Goal: Task Accomplishment & Management: Manage account settings

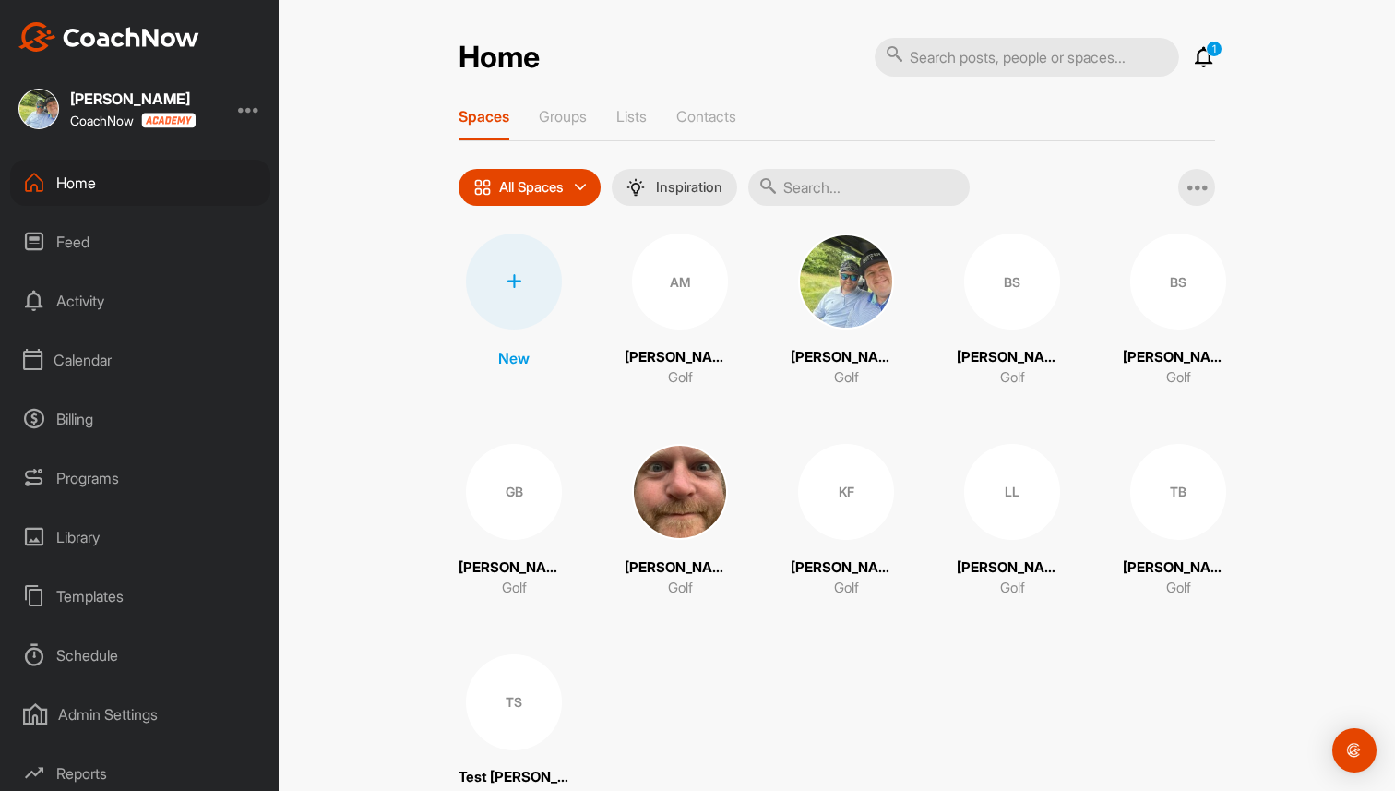
click at [331, 136] on div "Home 1 Notifications Invitations This Month [PERSON_NAME] [PERSON_NAME] liked y…" at bounding box center [837, 395] width 1117 height 791
click at [247, 112] on div at bounding box center [249, 109] width 22 height 22
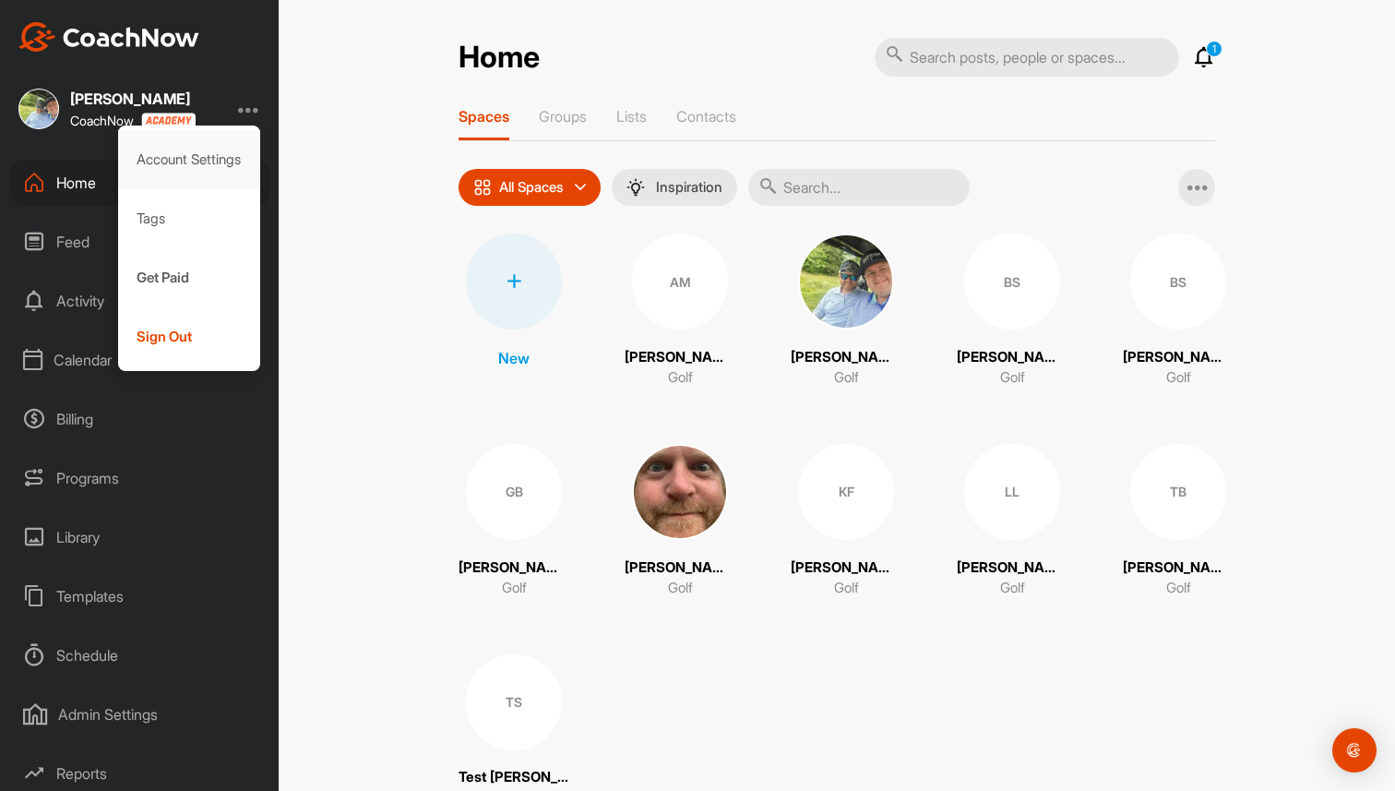
click at [217, 166] on div "Account Settings" at bounding box center [189, 159] width 143 height 59
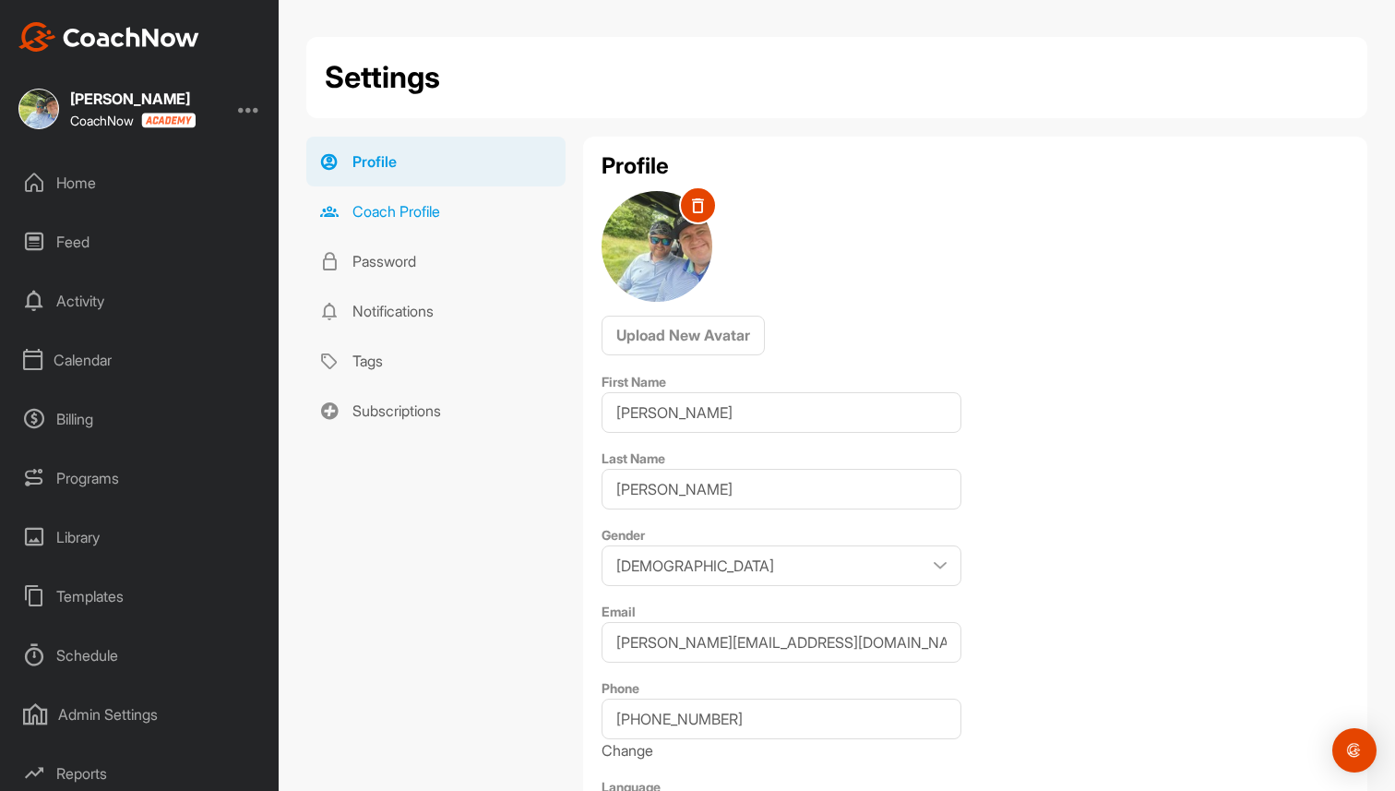
click at [400, 202] on link "Coach Profile" at bounding box center [435, 211] width 259 height 50
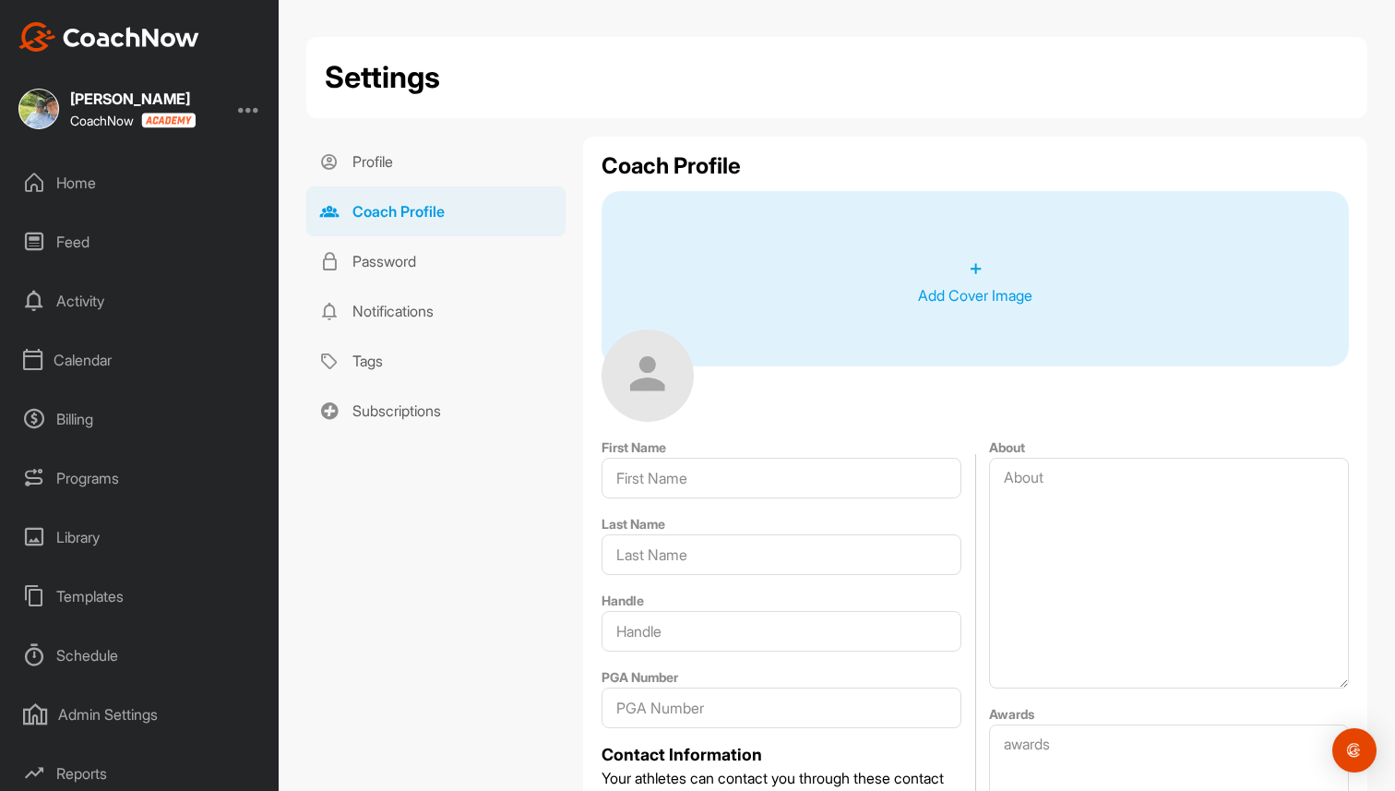
type input "[PERSON_NAME]"
type input "[PERSON_NAME][EMAIL_ADDRESS][DOMAIN_NAME]"
type input "Boca Raton"
type input "33433"
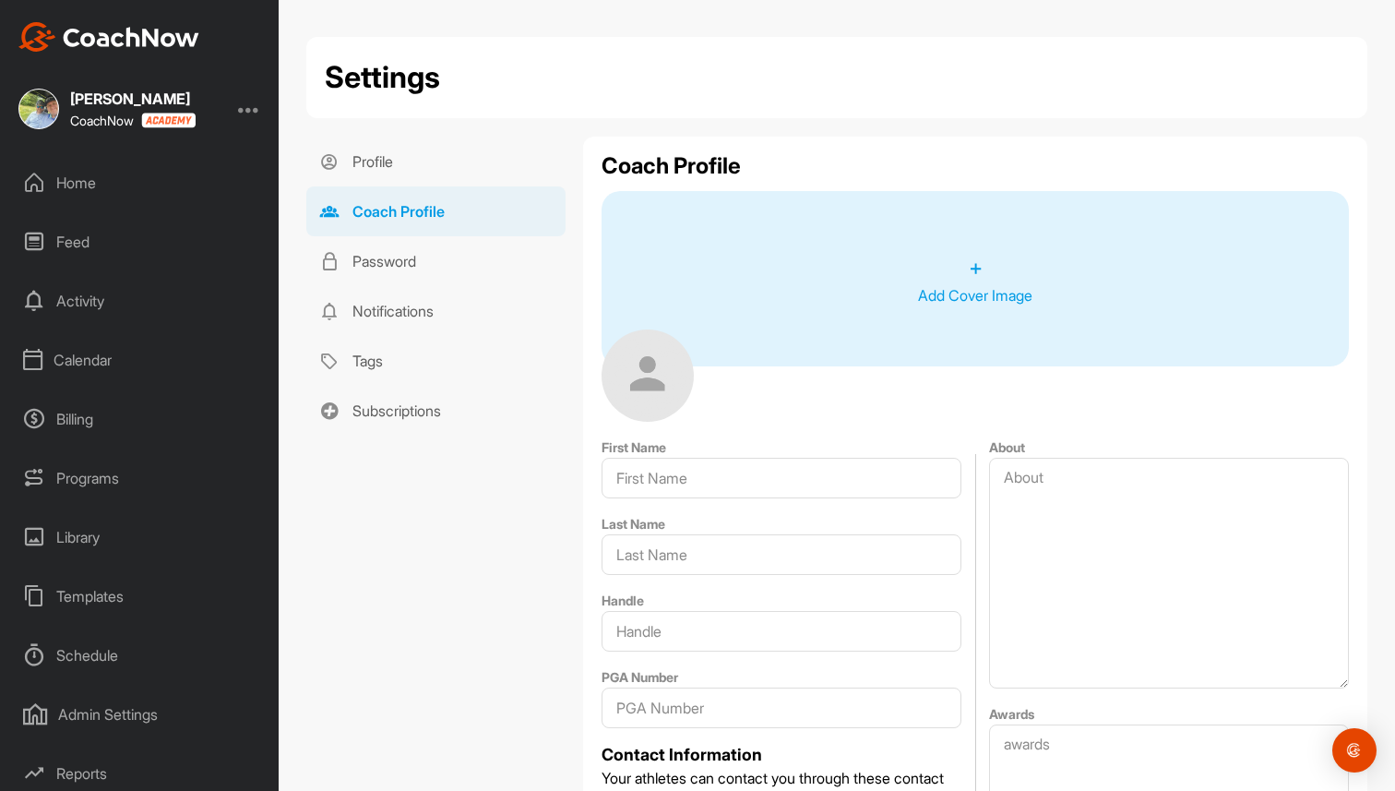
type input "[GEOGRAPHIC_DATA]"
click at [130, 185] on div "Home" at bounding box center [140, 183] width 260 height 46
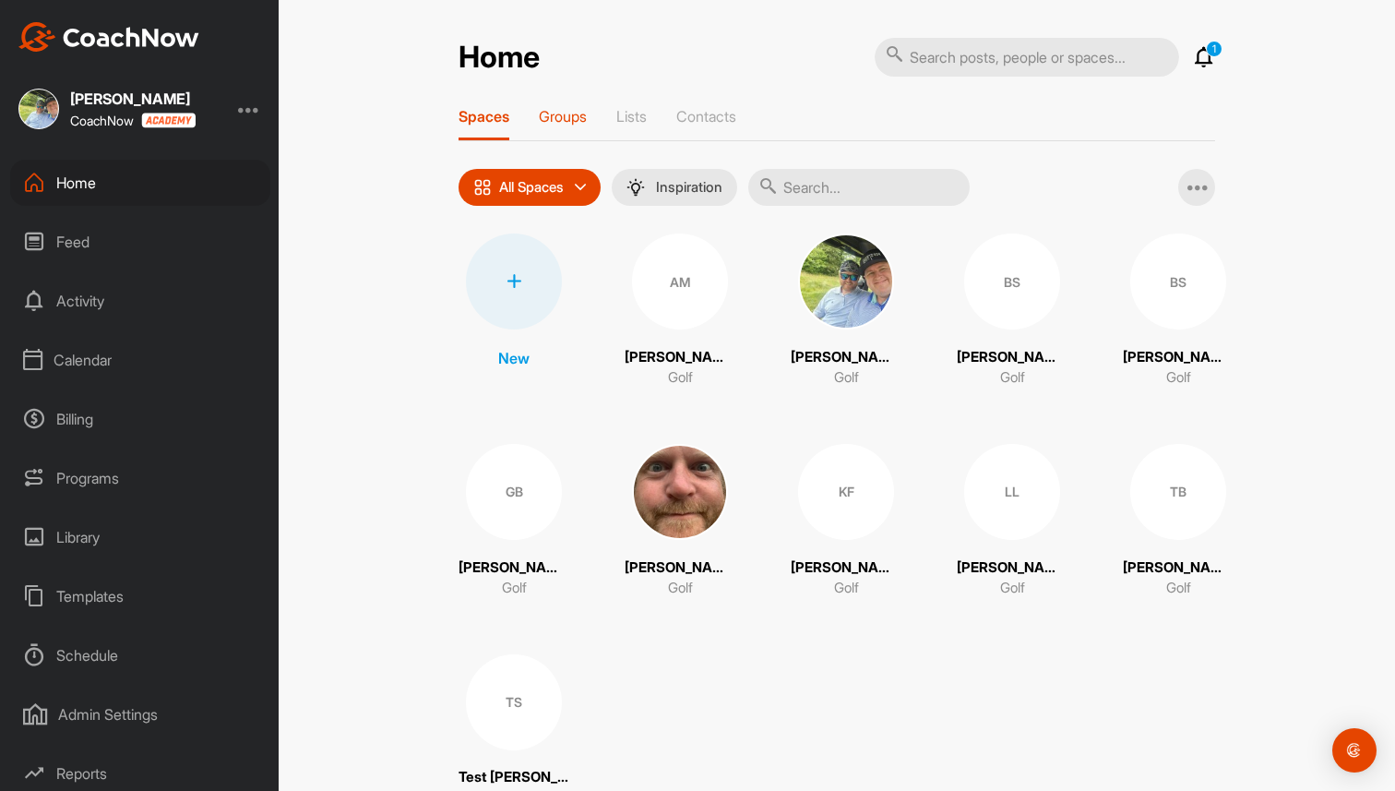
click at [582, 131] on div "Groups" at bounding box center [563, 123] width 48 height 33
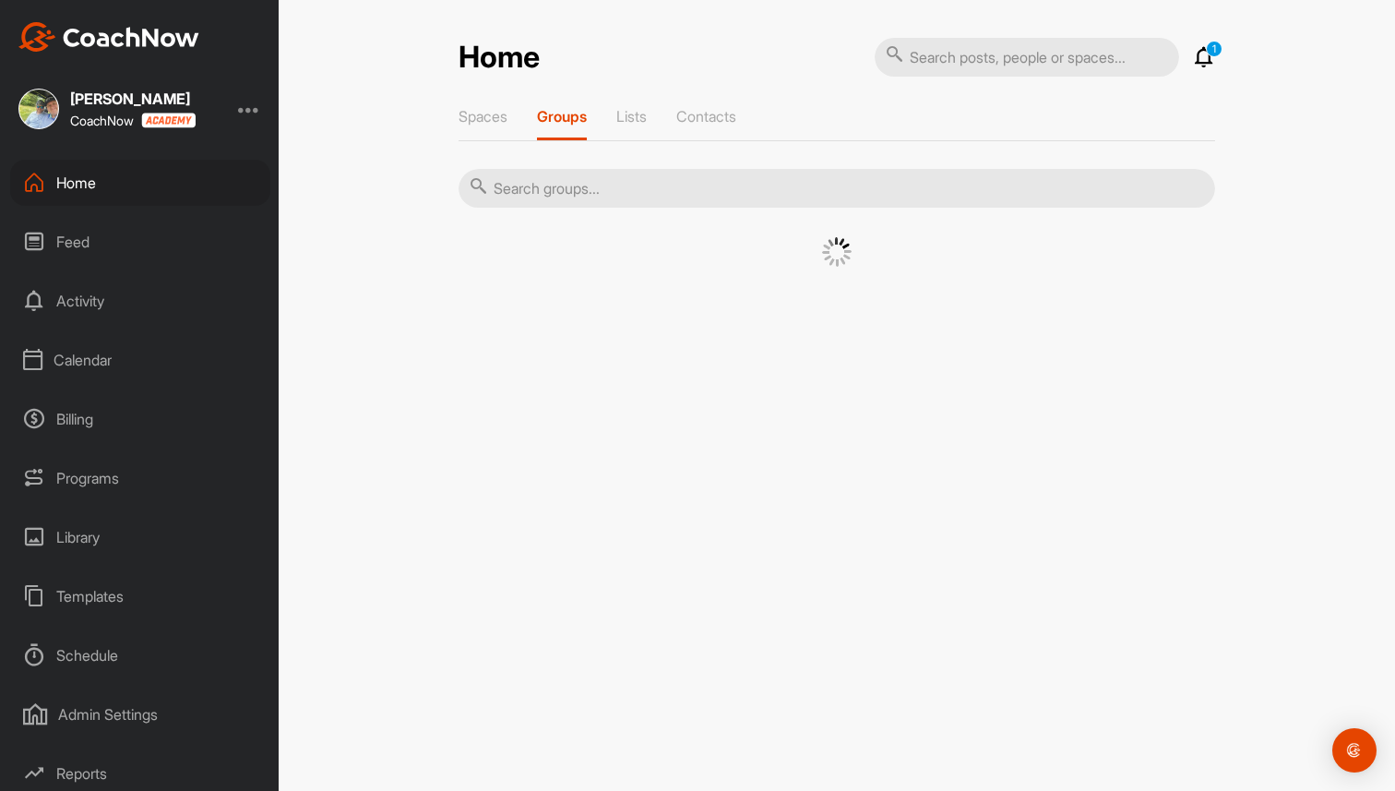
click at [619, 123] on div "Spaces Groups Lists Contacts" at bounding box center [837, 124] width 757 height 34
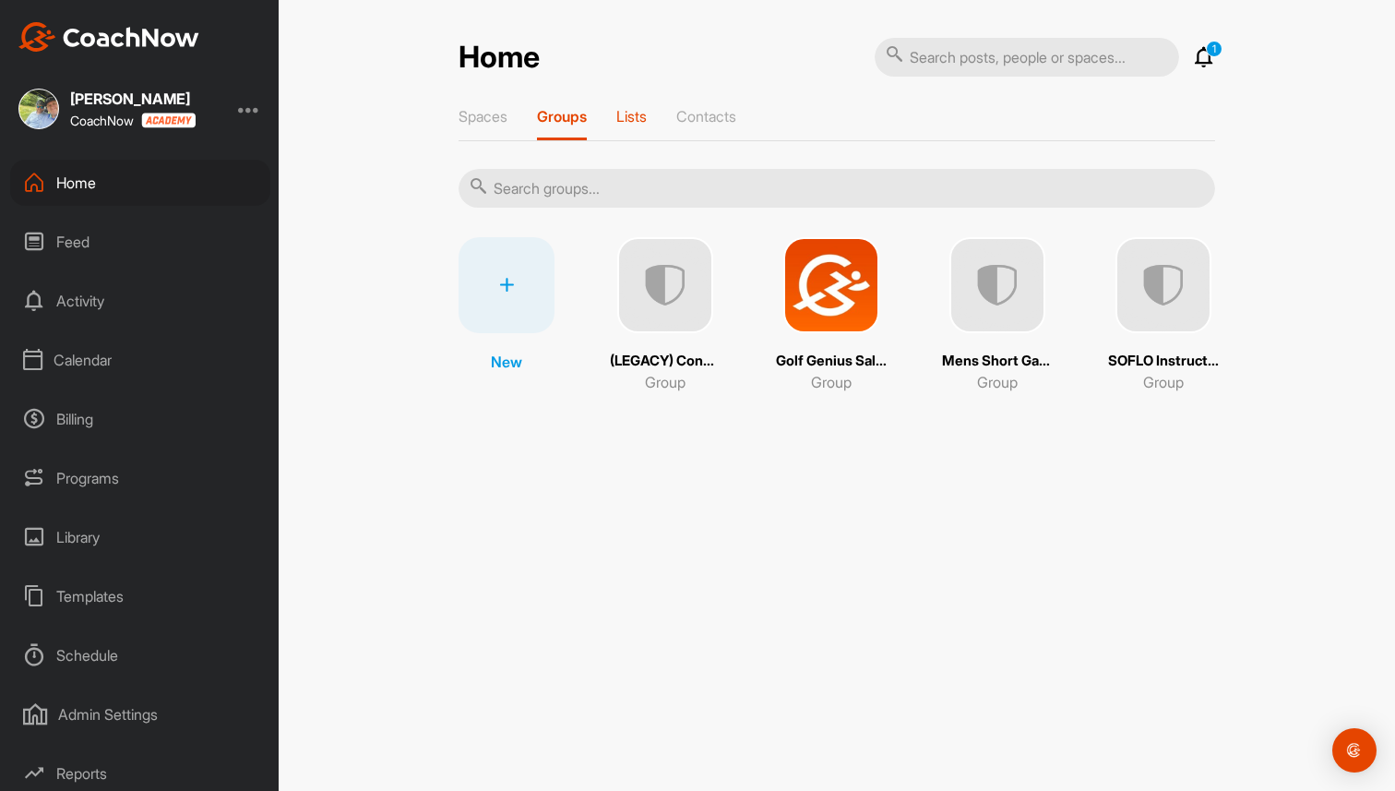
click at [632, 120] on p "Lists" at bounding box center [631, 116] width 30 height 18
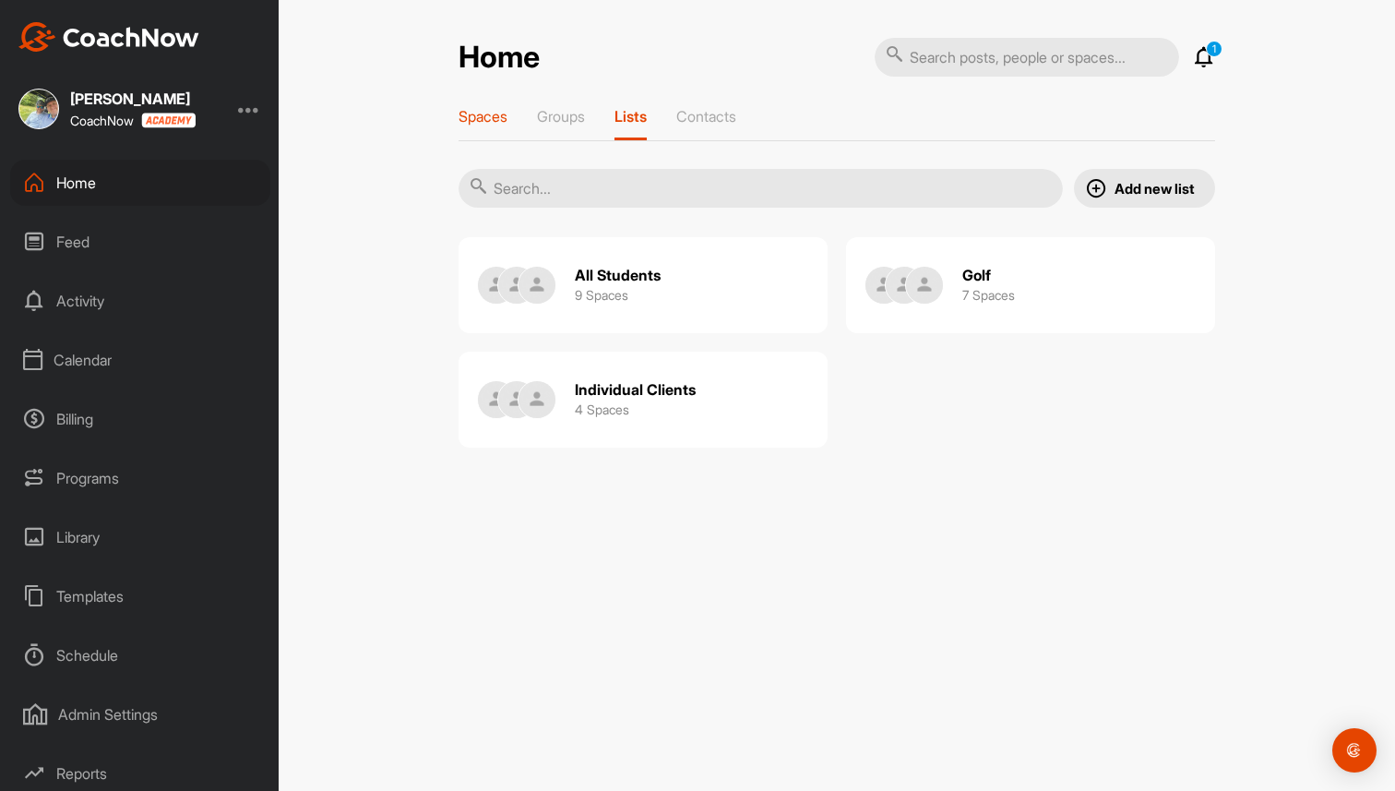
click at [474, 126] on div "Spaces" at bounding box center [483, 123] width 49 height 33
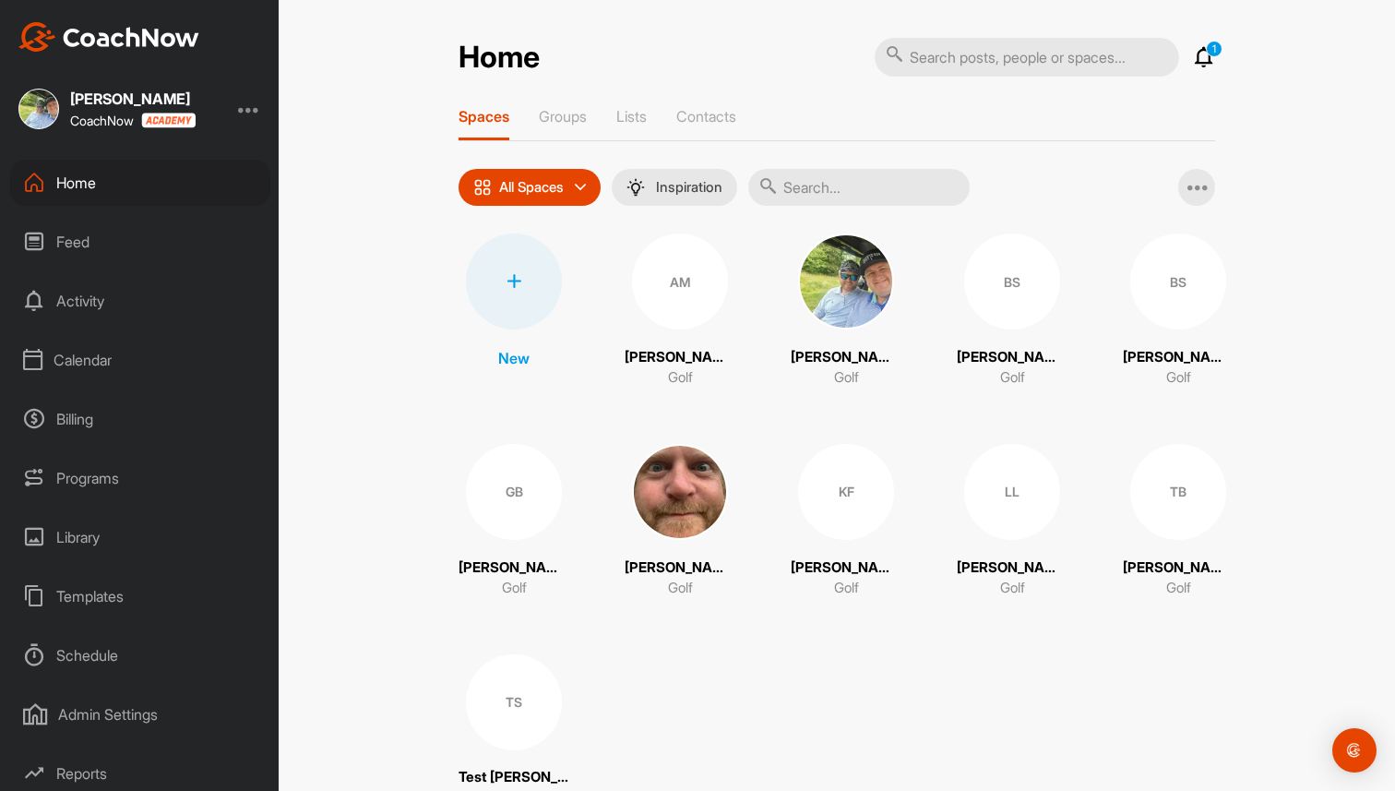
click at [842, 294] on img at bounding box center [846, 281] width 96 height 96
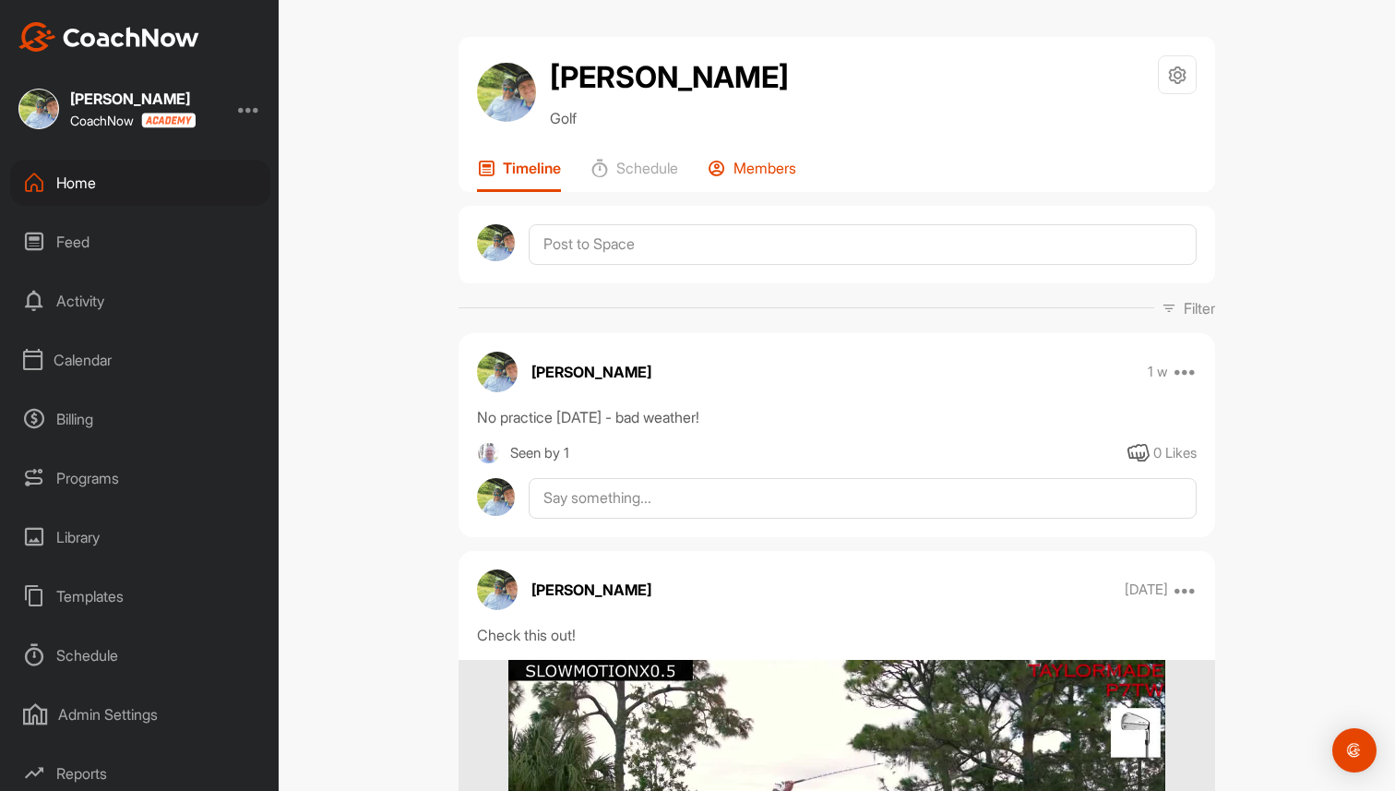
click at [758, 173] on p "Members" at bounding box center [765, 168] width 63 height 18
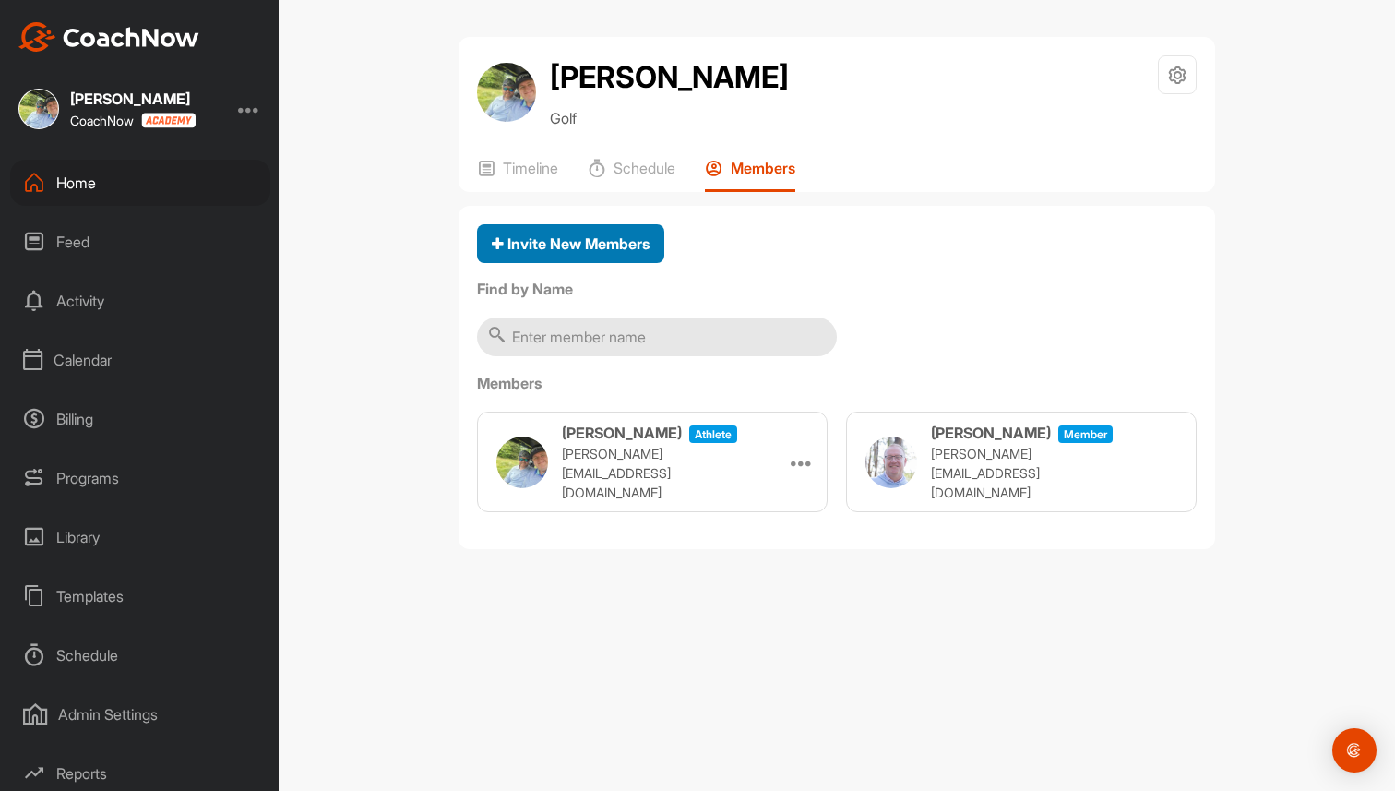
click at [629, 248] on span "Invite New Members" at bounding box center [571, 243] width 158 height 18
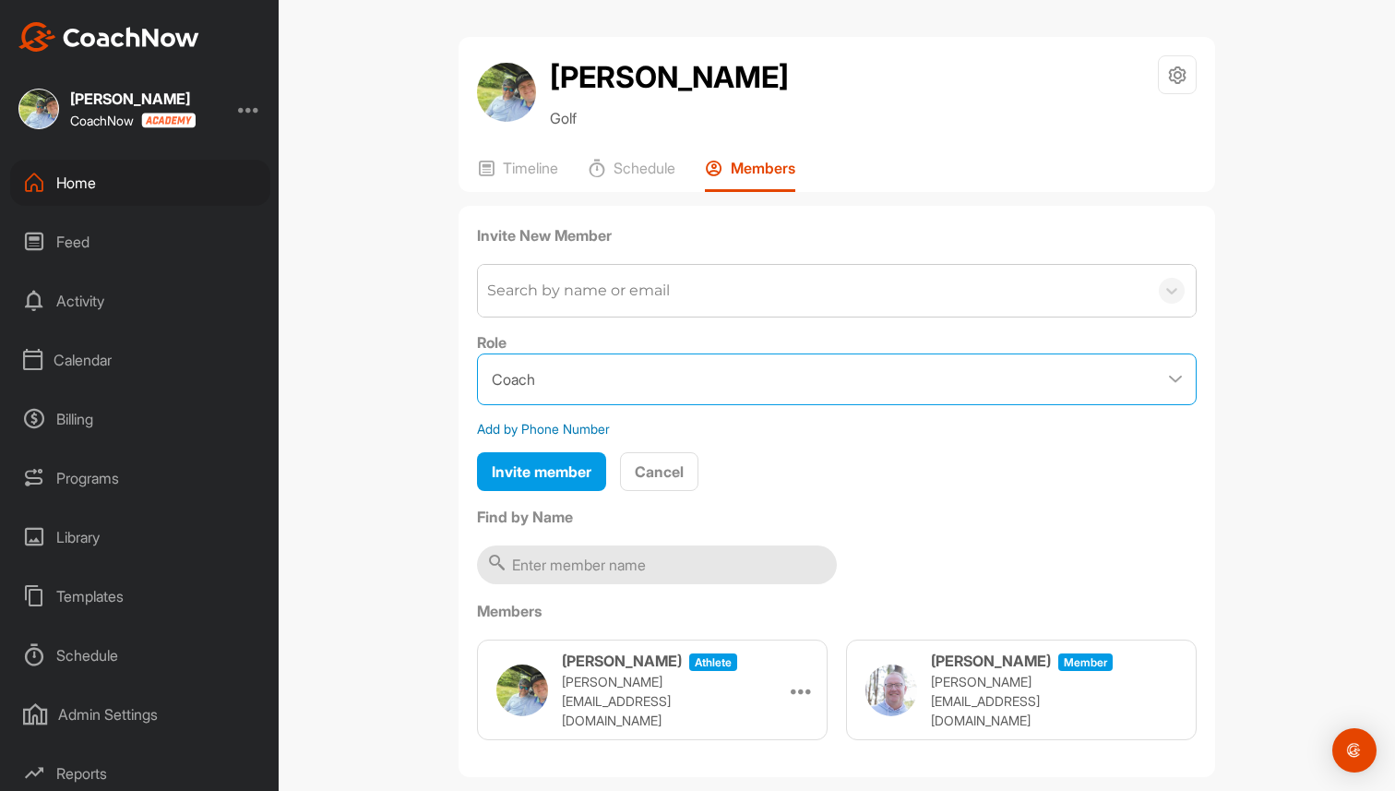
click at [583, 376] on select "Coach Member" at bounding box center [837, 379] width 720 height 52
select select "contributor"
click at [477, 353] on select "Coach Member" at bounding box center [837, 379] width 720 height 52
click at [130, 175] on div "Home" at bounding box center [140, 183] width 260 height 46
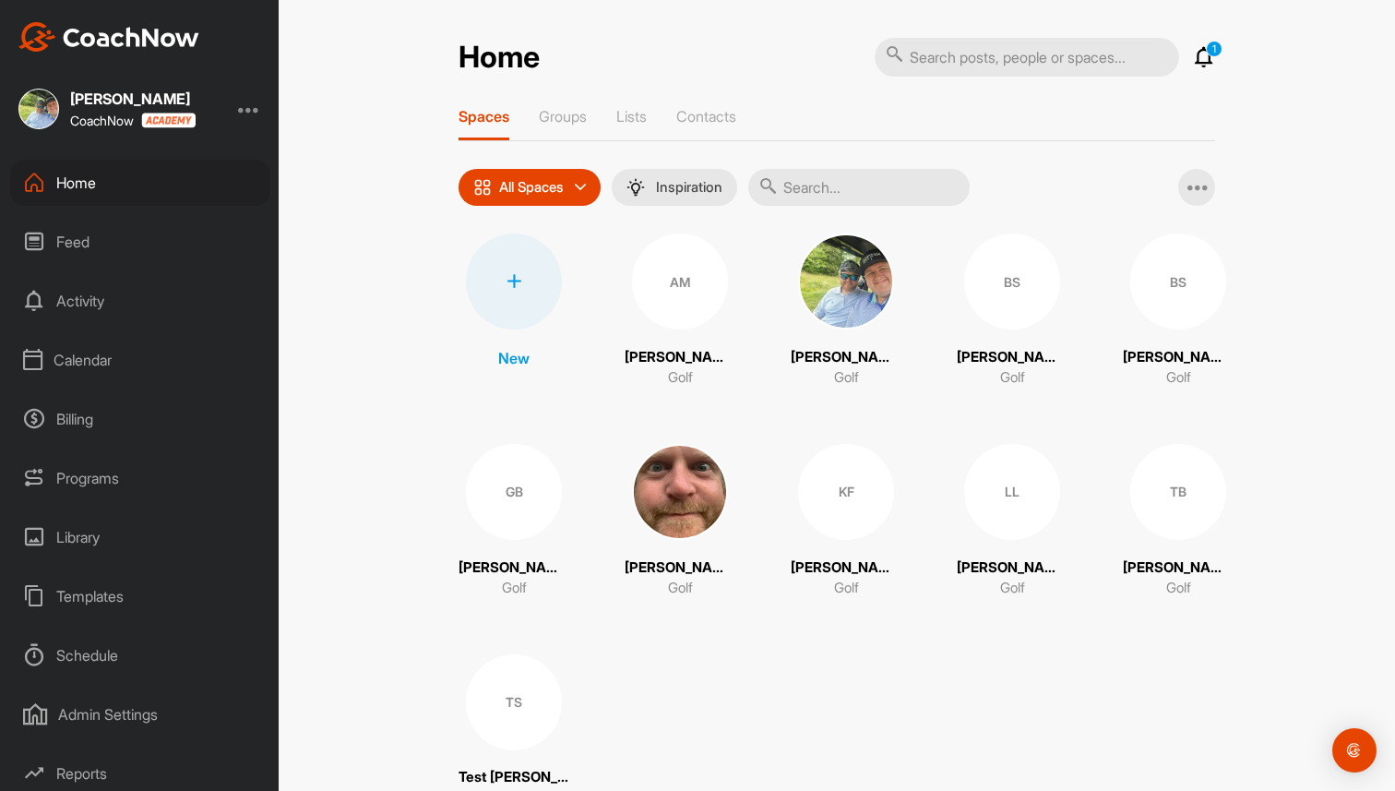
click at [507, 281] on icon at bounding box center [514, 281] width 15 height 15
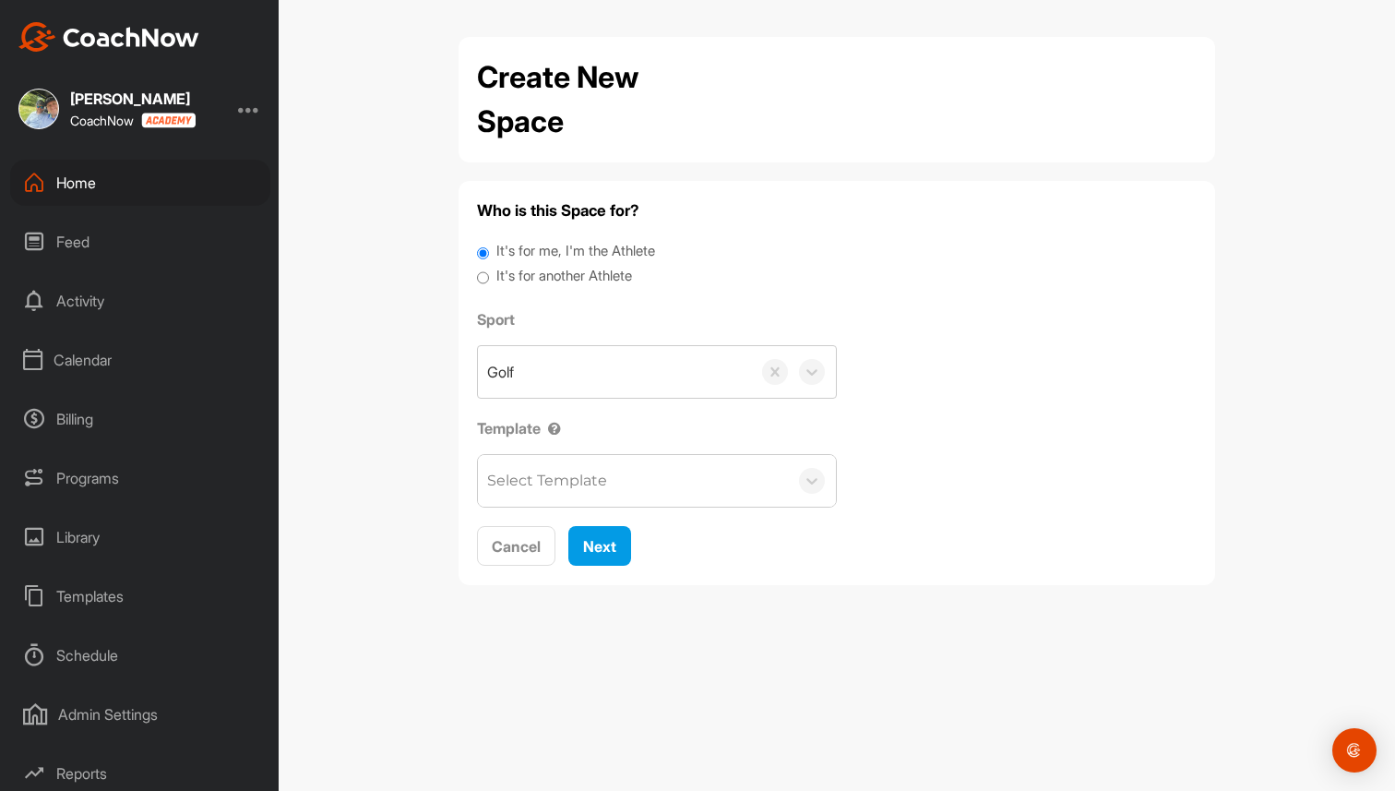
click at [510, 280] on label "It's for another Athlete" at bounding box center [564, 276] width 136 height 21
click at [489, 280] on input "It's for another Athlete" at bounding box center [483, 278] width 12 height 25
radio input "true"
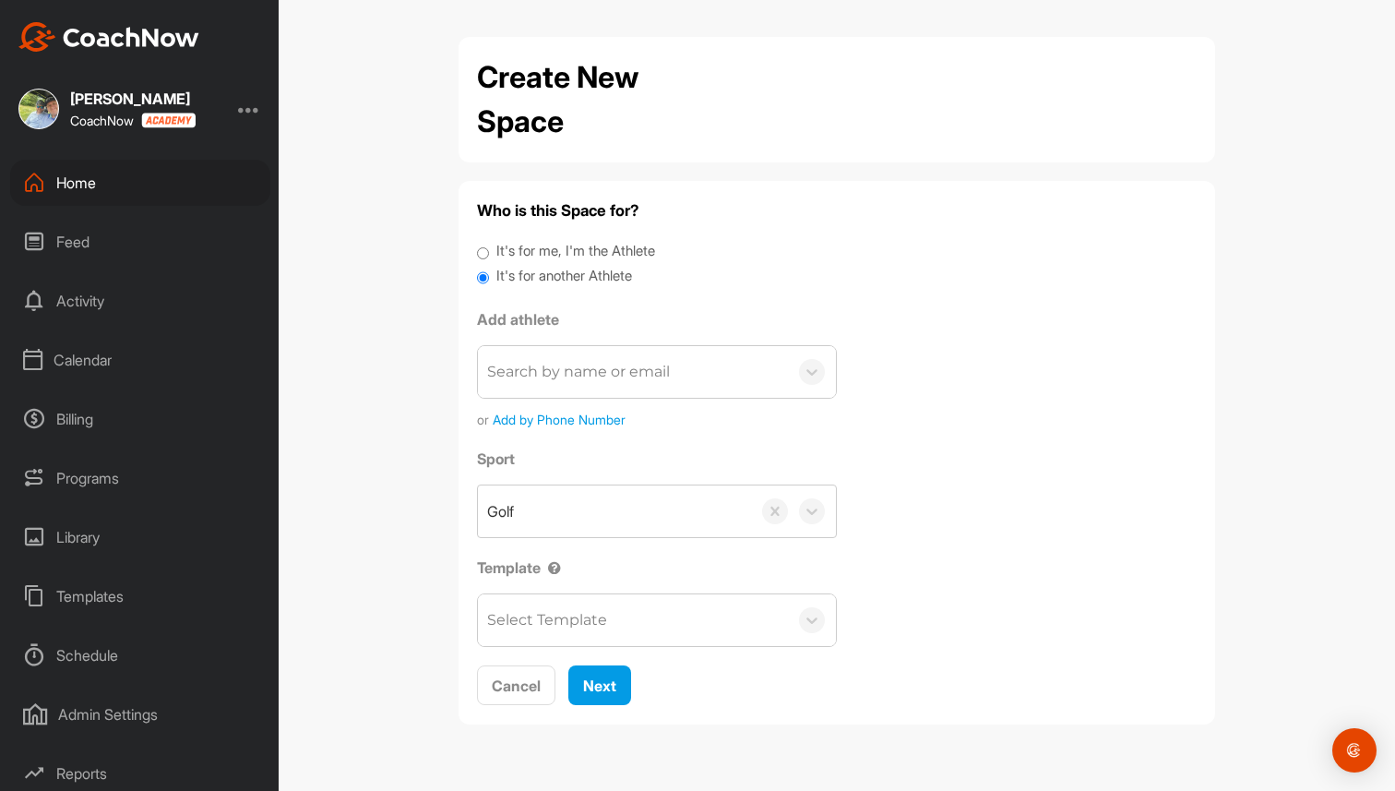
click at [204, 185] on div "Home" at bounding box center [140, 183] width 260 height 46
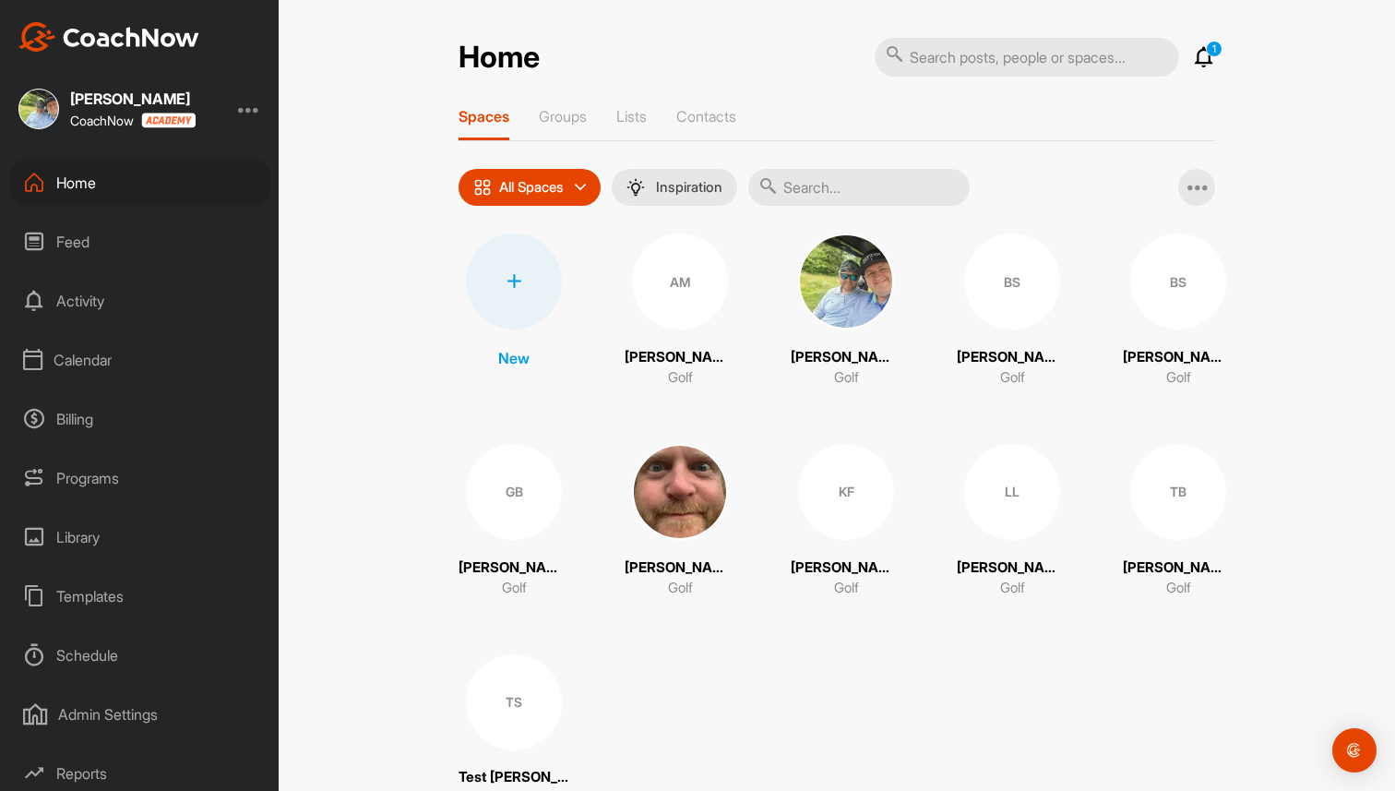
click at [842, 292] on img at bounding box center [846, 281] width 96 height 96
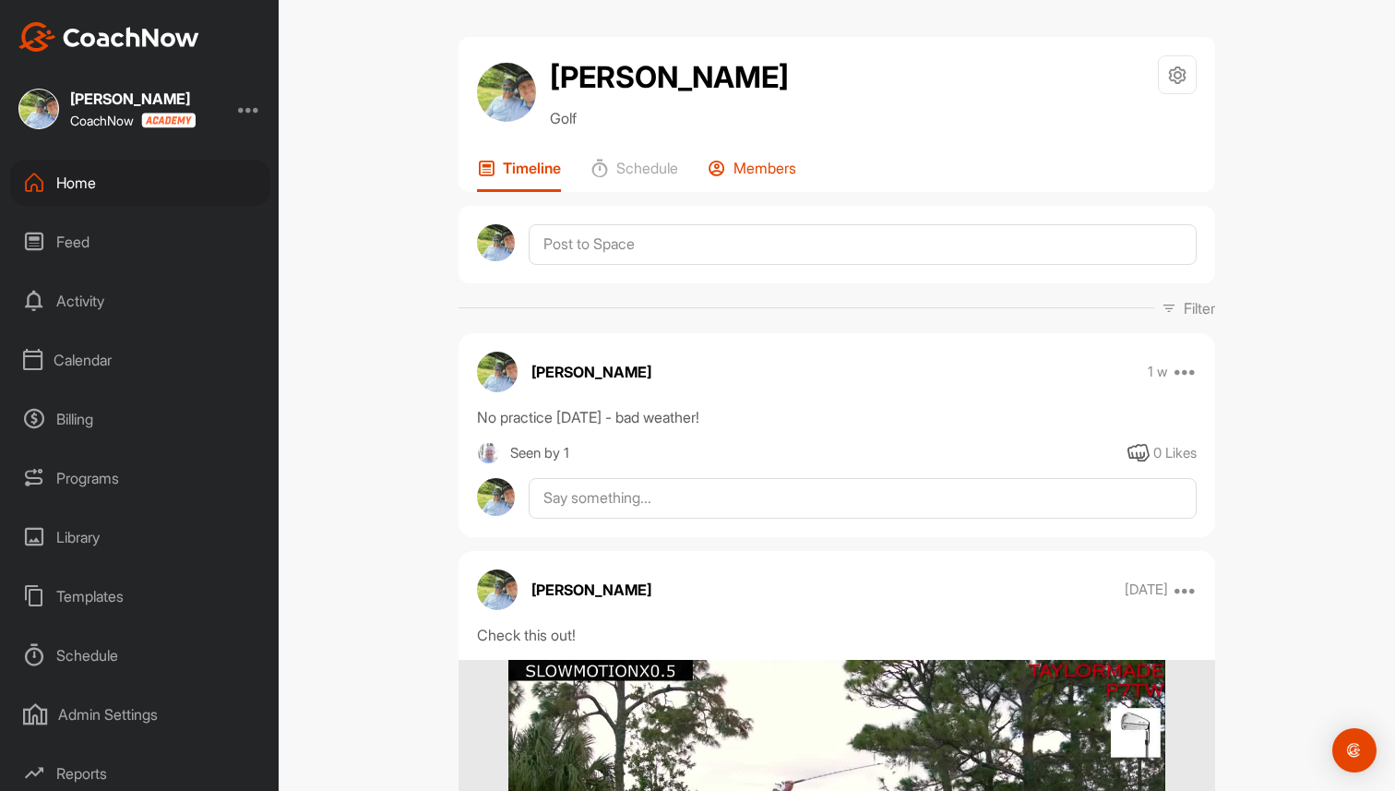
click at [786, 177] on div "Members" at bounding box center [752, 175] width 89 height 33
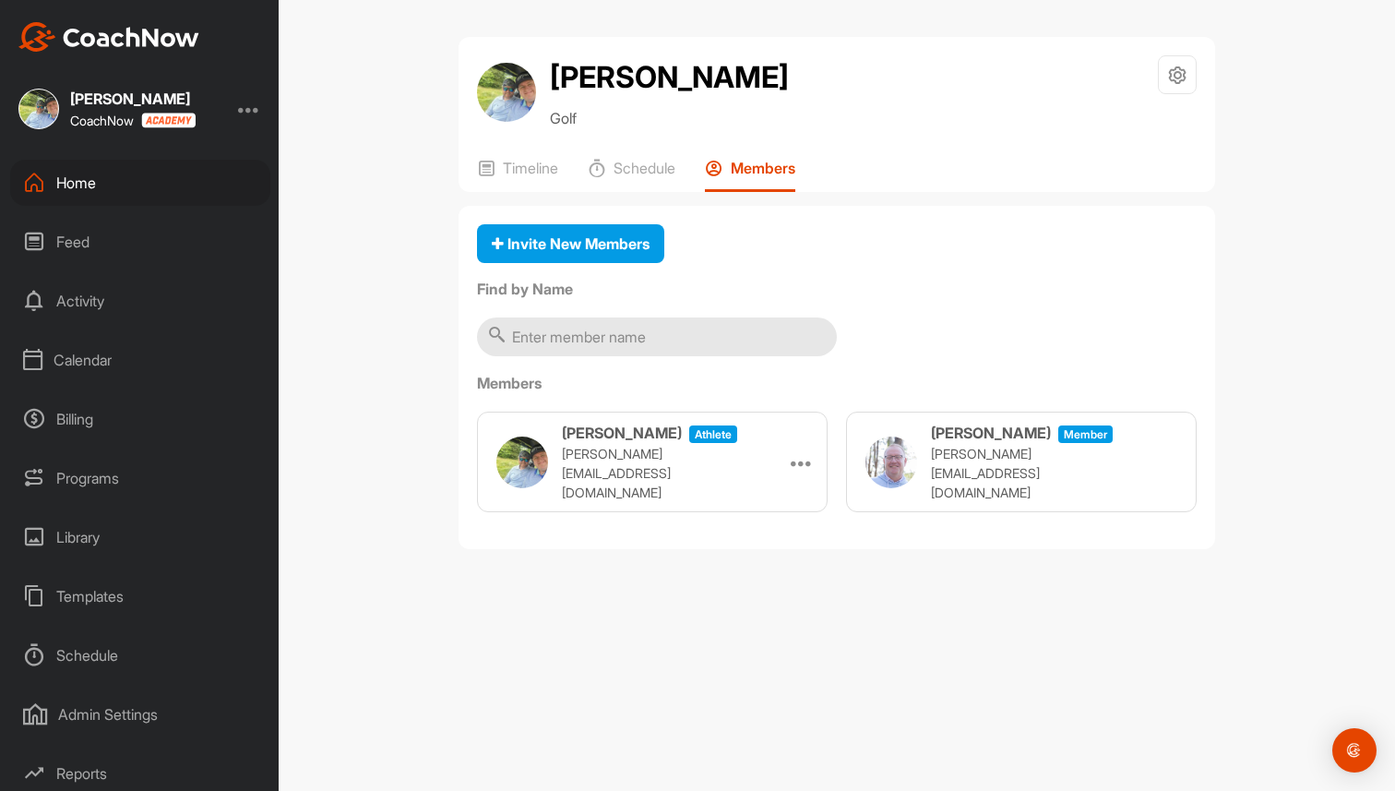
click at [170, 193] on div "Home" at bounding box center [140, 183] width 260 height 46
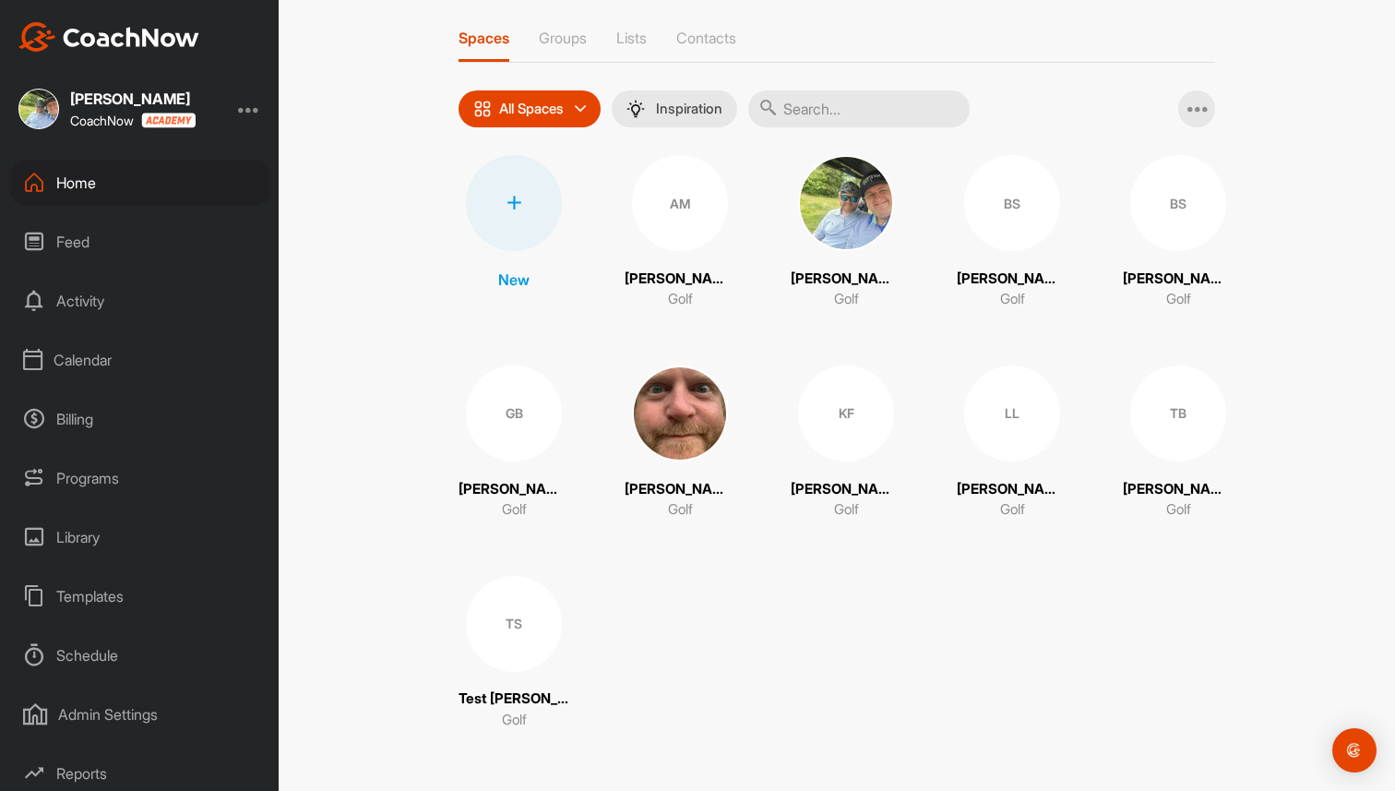
scroll to position [76, 0]
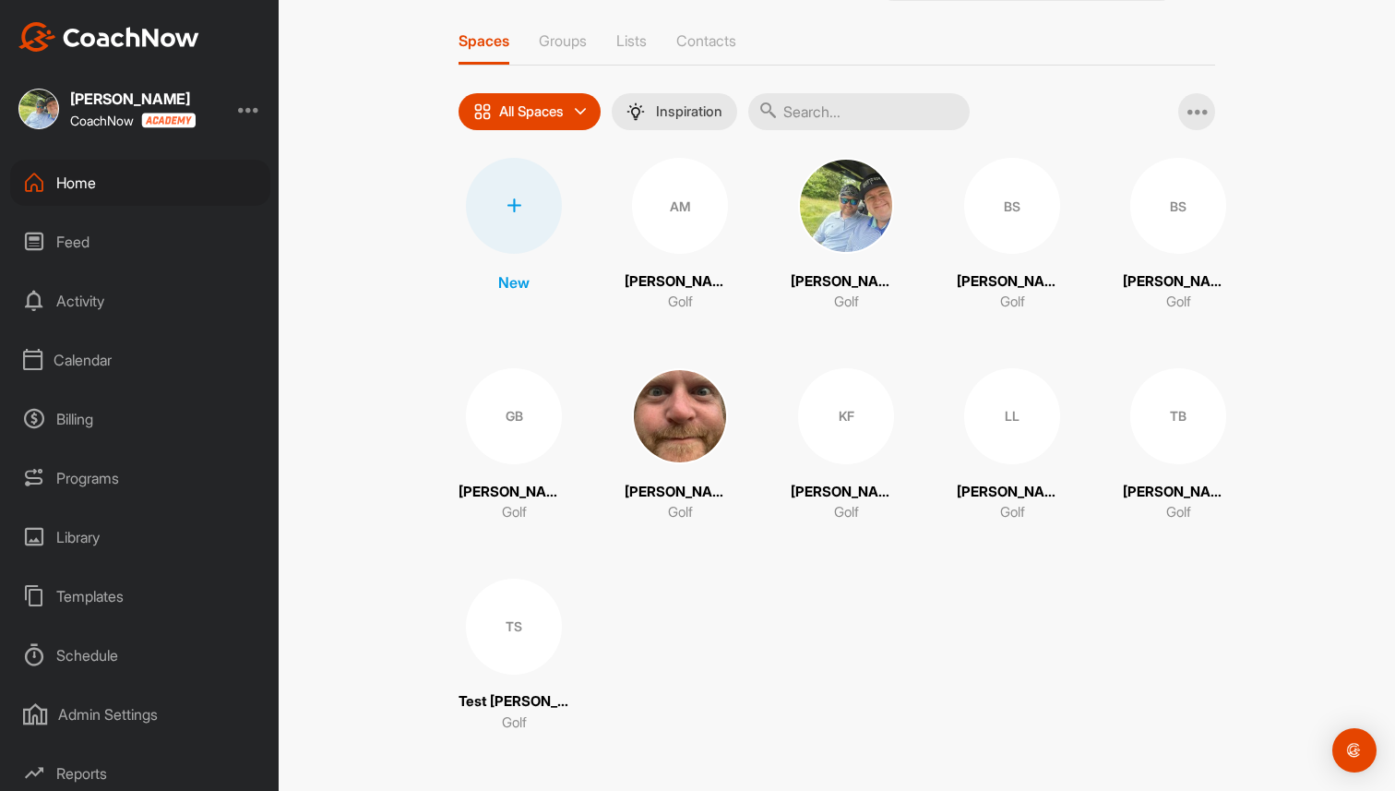
click at [533, 603] on div "TS" at bounding box center [514, 627] width 96 height 96
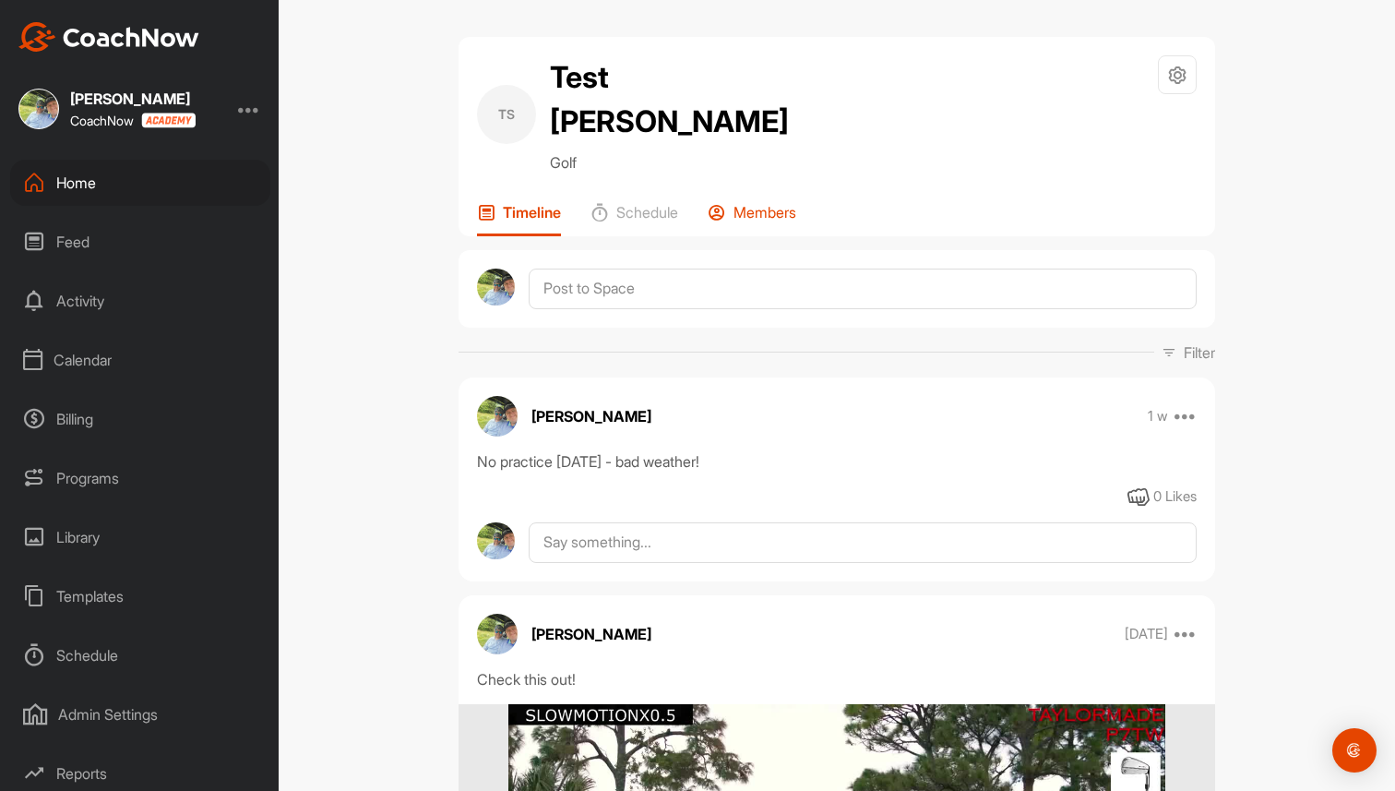
click at [778, 203] on p "Members" at bounding box center [765, 212] width 63 height 18
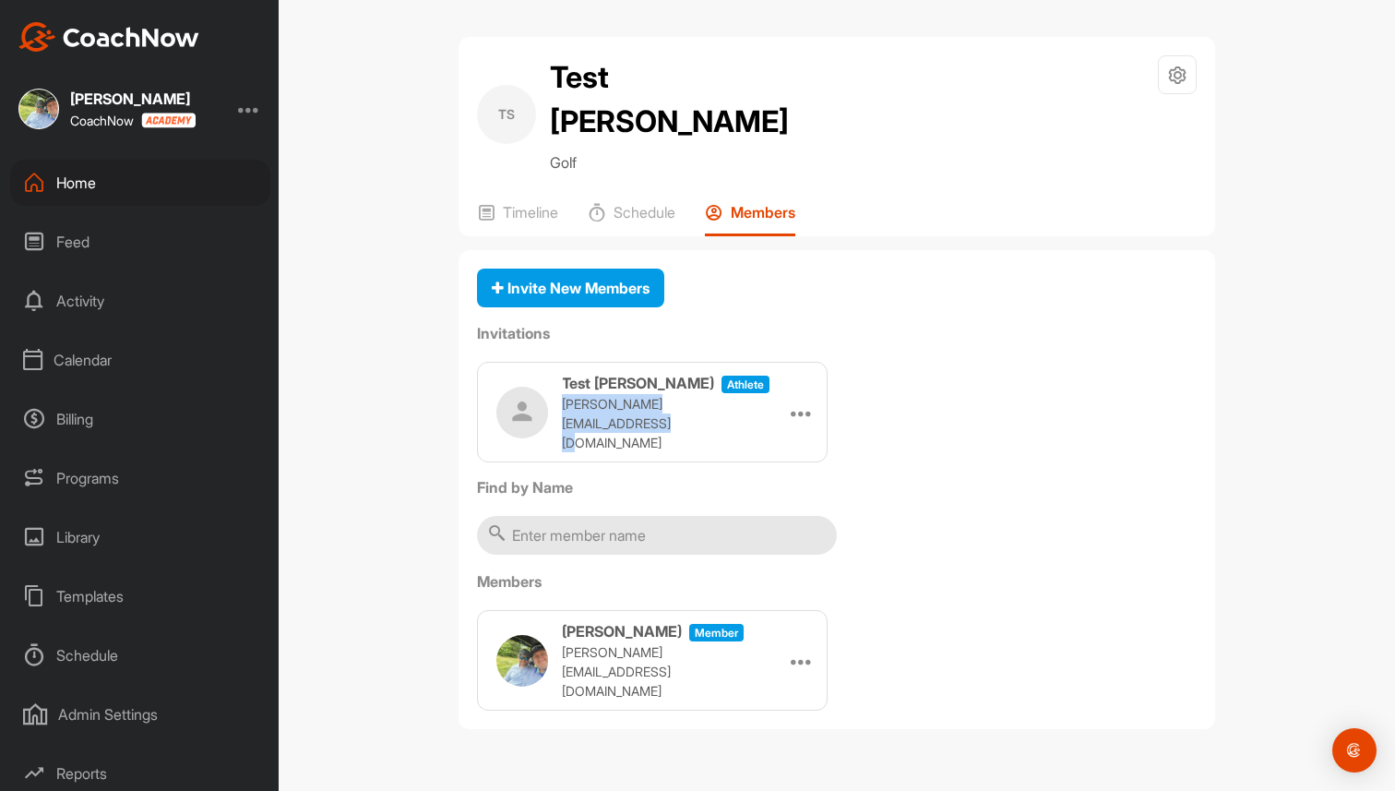
drag, startPoint x: 558, startPoint y: 377, endPoint x: 739, endPoint y: 385, distance: 181.0
click at [739, 385] on div "Test [PERSON_NAME] athlete [PERSON_NAME][EMAIL_ADDRESS][DOMAIN_NAME]" at bounding box center [632, 412] width 273 height 80
click at [139, 179] on div "Home" at bounding box center [140, 183] width 260 height 46
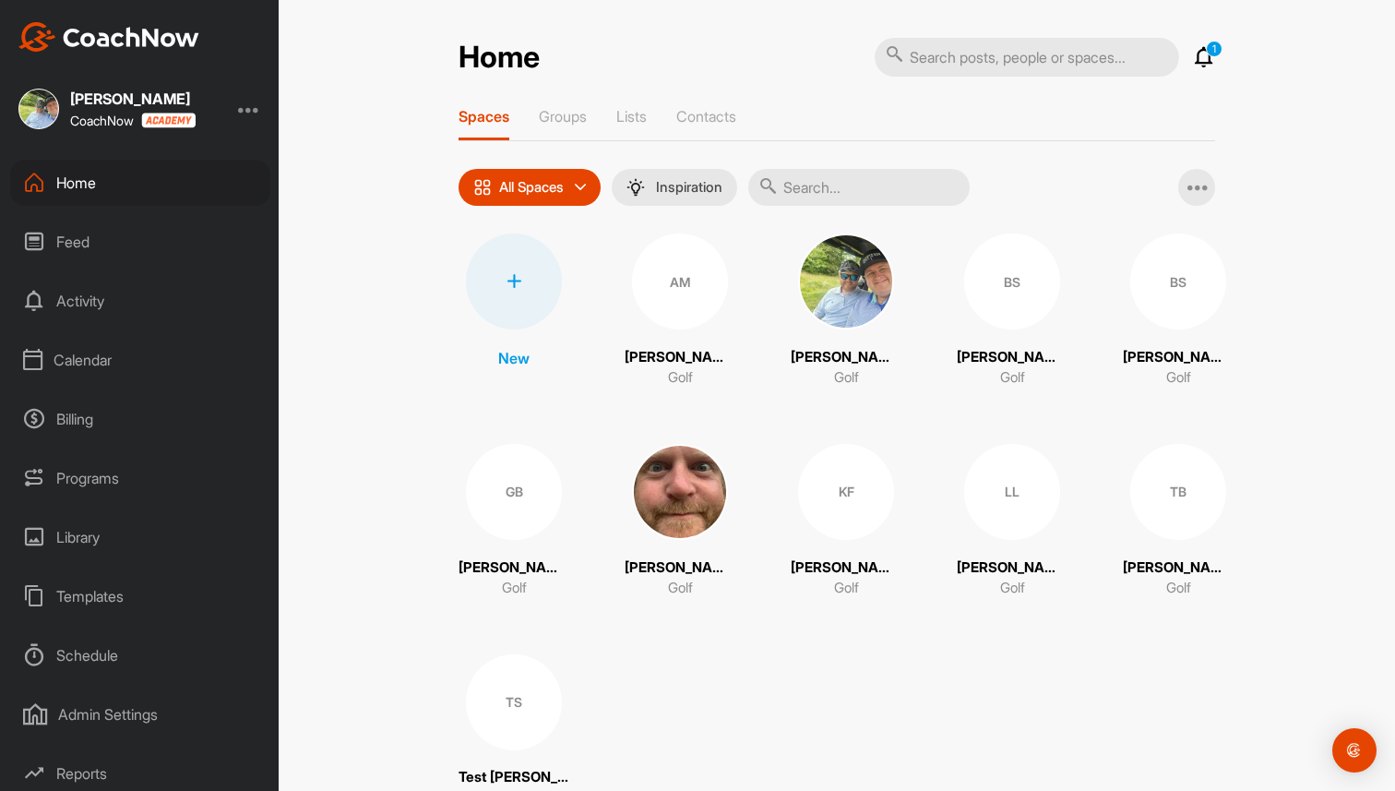
click at [660, 639] on div "New AM [PERSON_NAME] Golf [PERSON_NAME] Golf BS [PERSON_NAME] SH Golf BS [PERSO…" at bounding box center [837, 520] width 757 height 575
click at [578, 123] on p "Groups" at bounding box center [563, 116] width 48 height 18
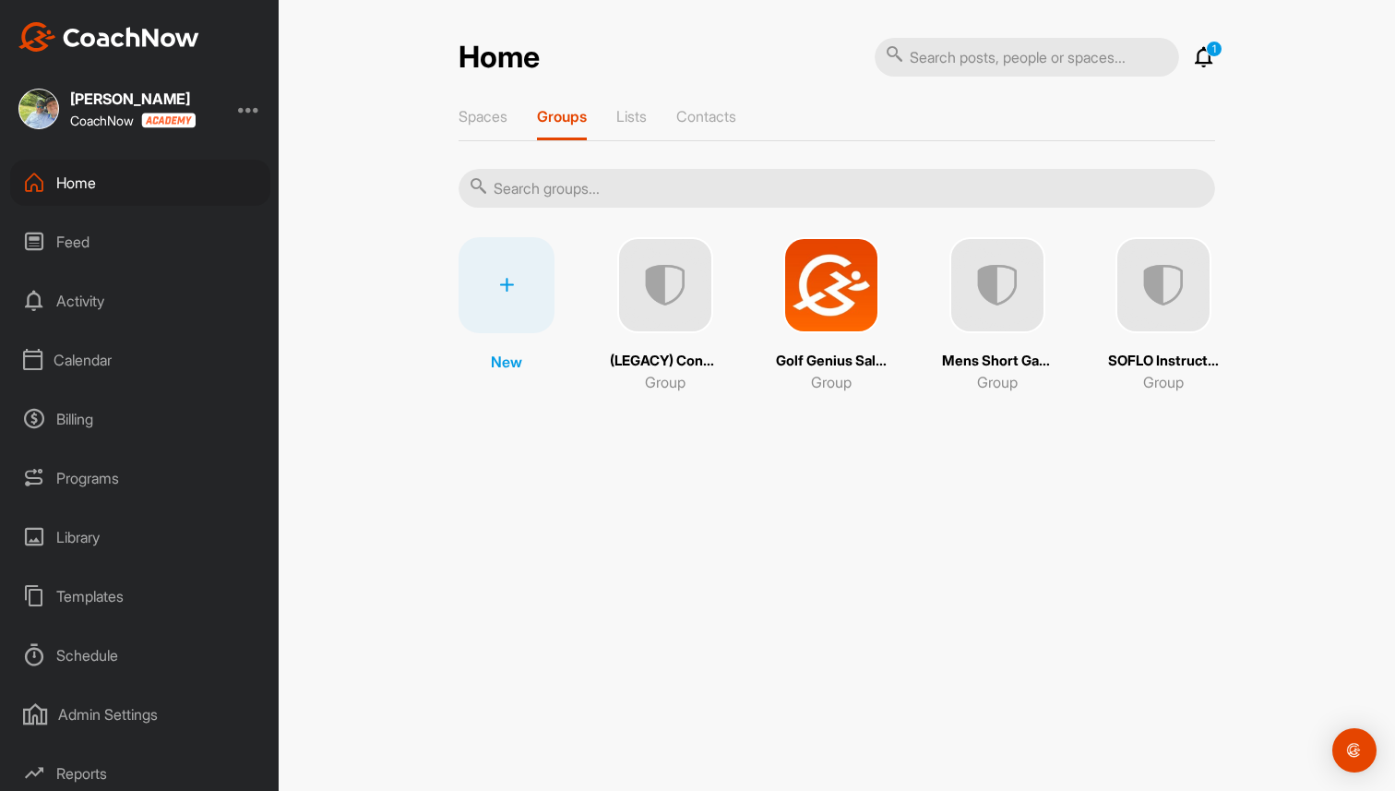
click at [836, 268] on img at bounding box center [831, 285] width 96 height 96
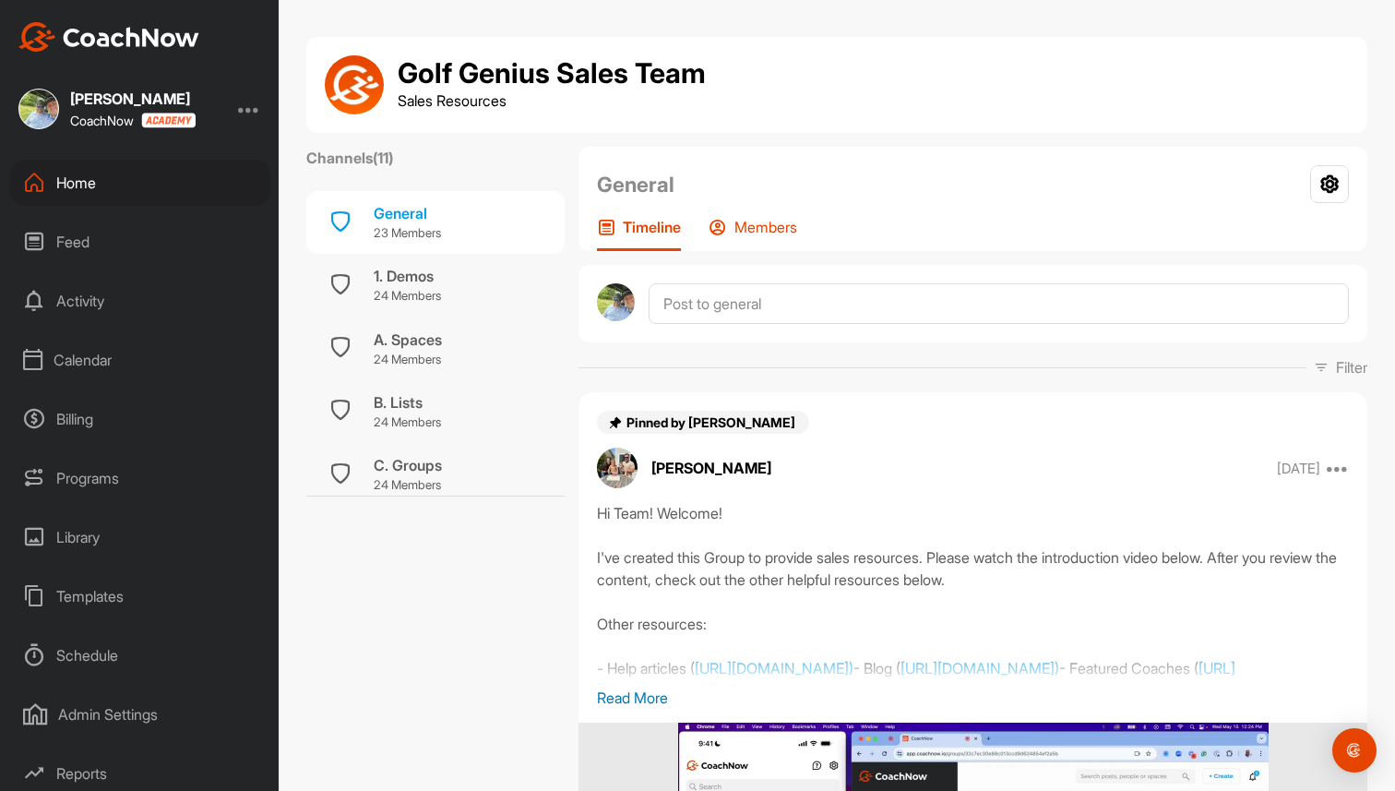
click at [769, 234] on p "Members" at bounding box center [766, 227] width 63 height 18
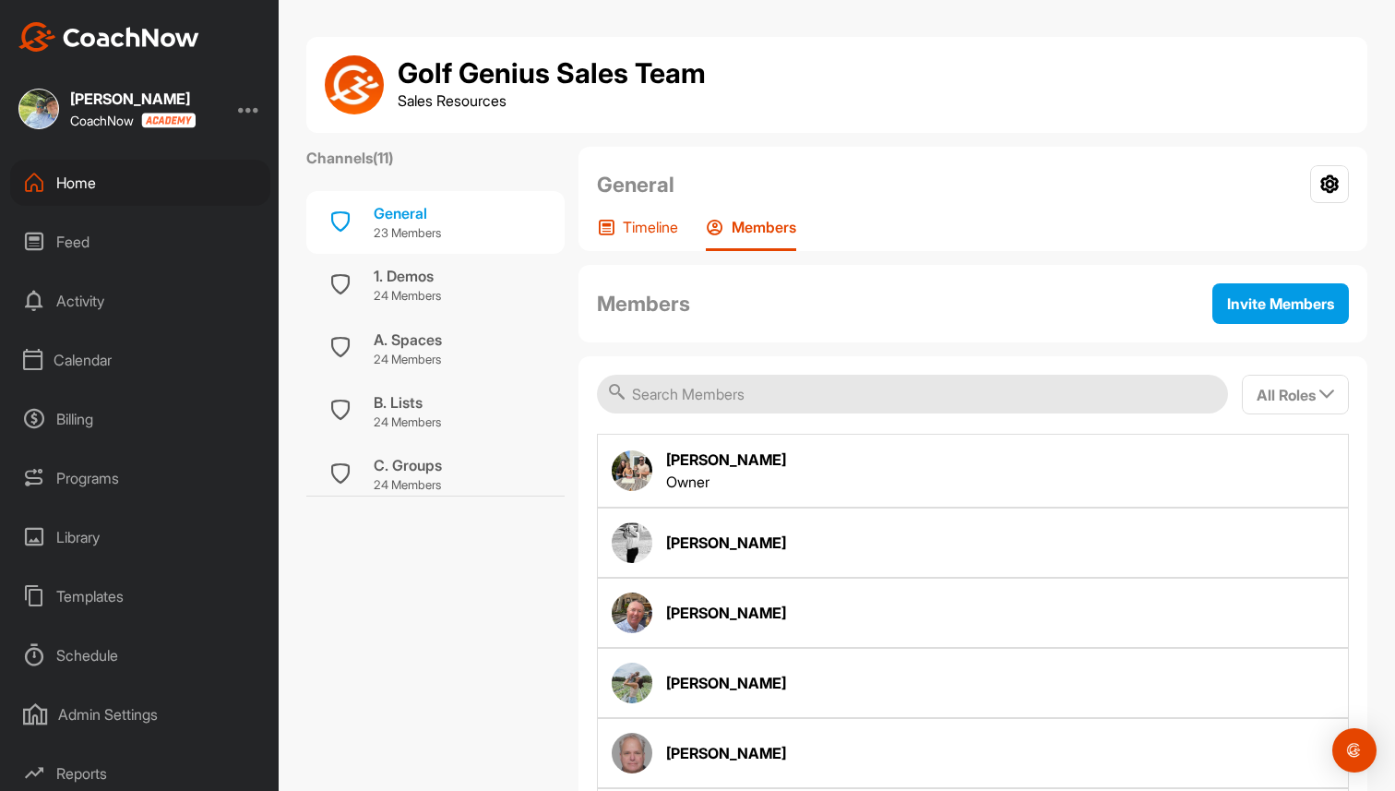
click at [664, 233] on p "Timeline" at bounding box center [650, 227] width 55 height 18
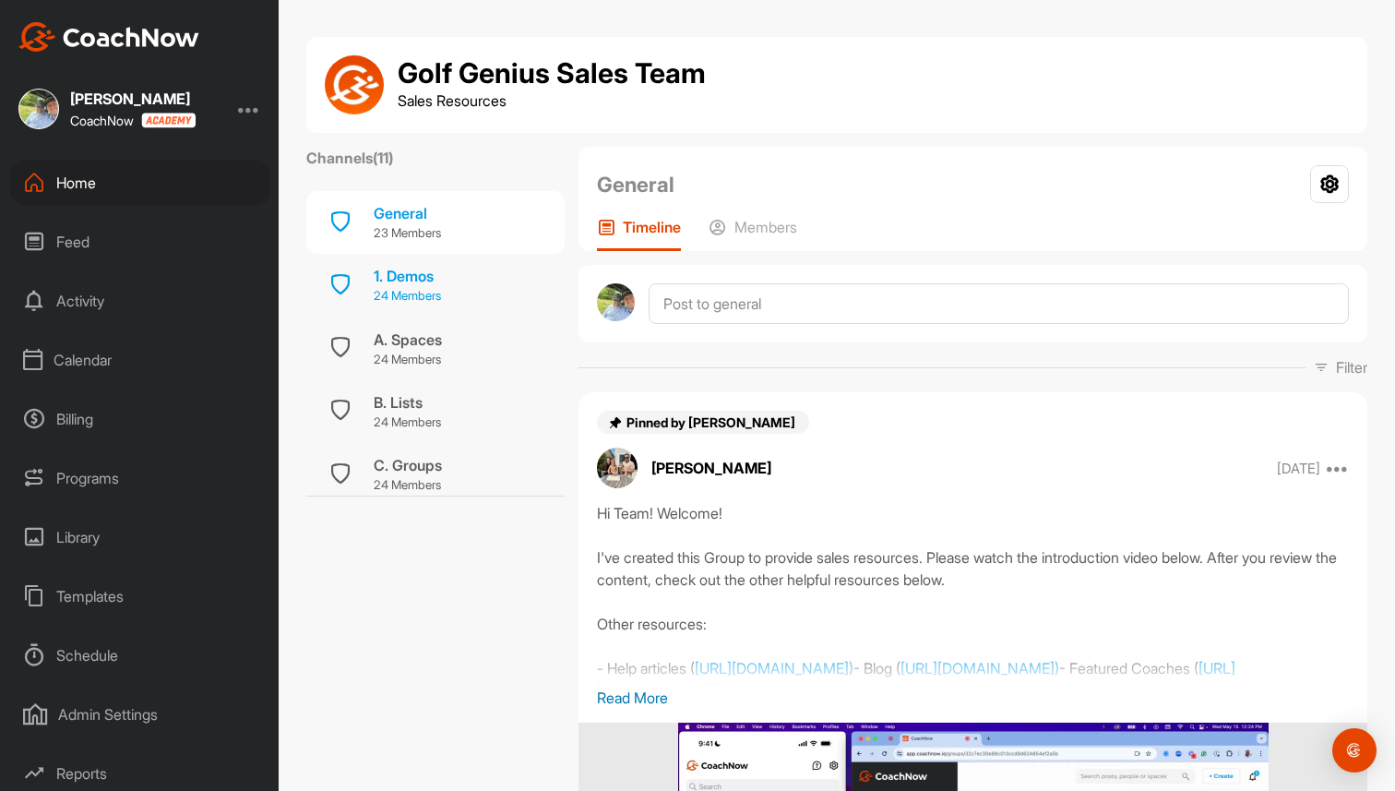
click at [430, 287] on p "24 Members" at bounding box center [407, 296] width 67 height 18
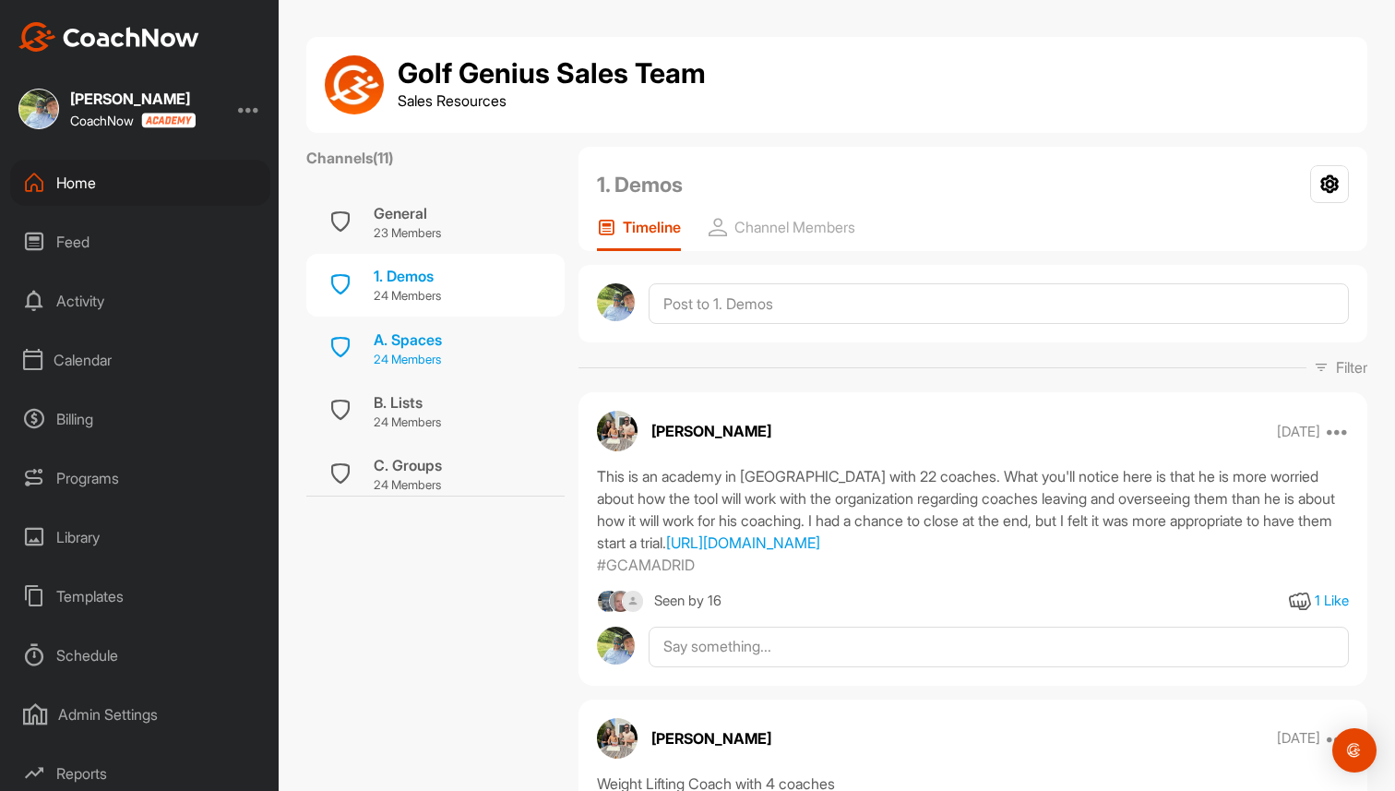
click at [424, 355] on p "24 Members" at bounding box center [408, 360] width 68 height 18
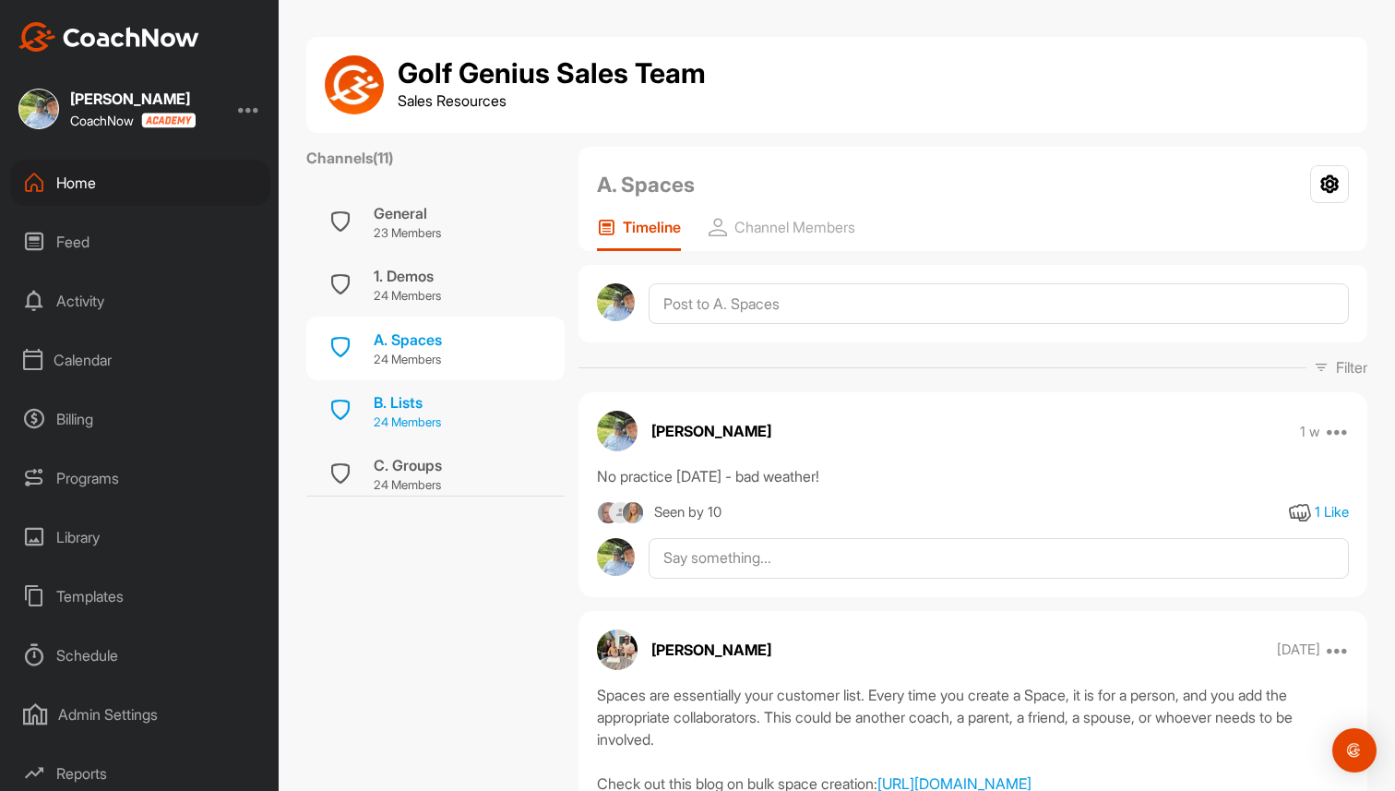
click at [415, 403] on div "B. Lists" at bounding box center [407, 402] width 67 height 22
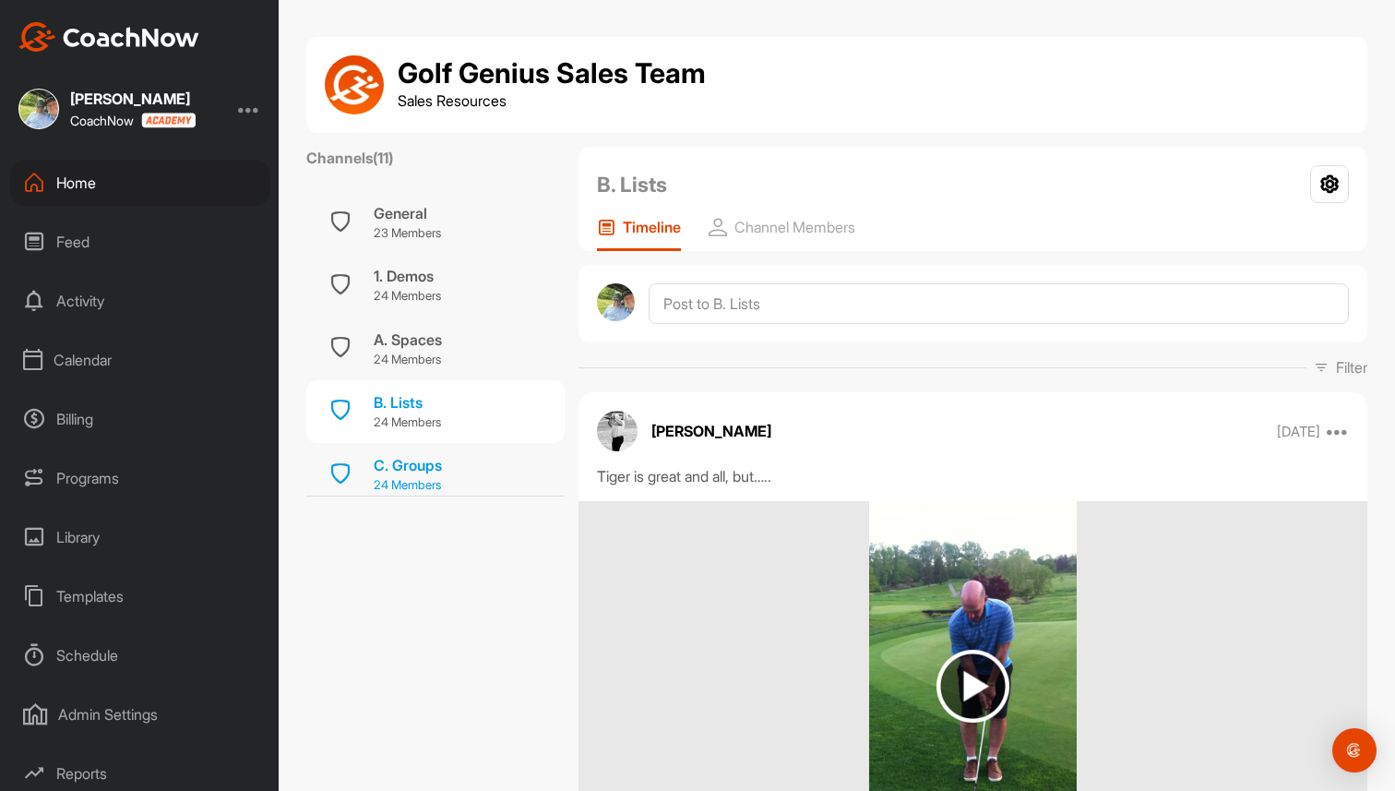
click at [406, 471] on div "C. Groups" at bounding box center [408, 465] width 68 height 22
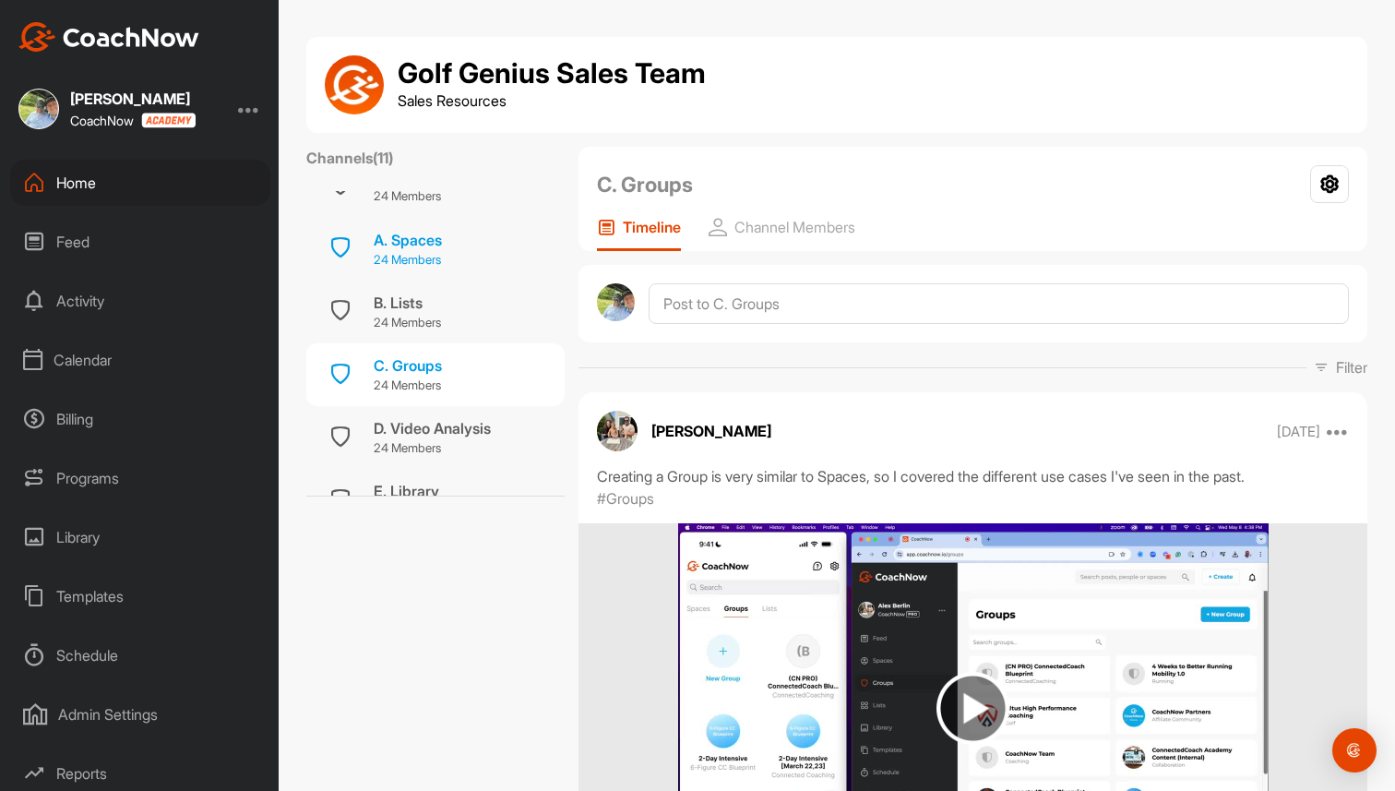
scroll to position [111, 0]
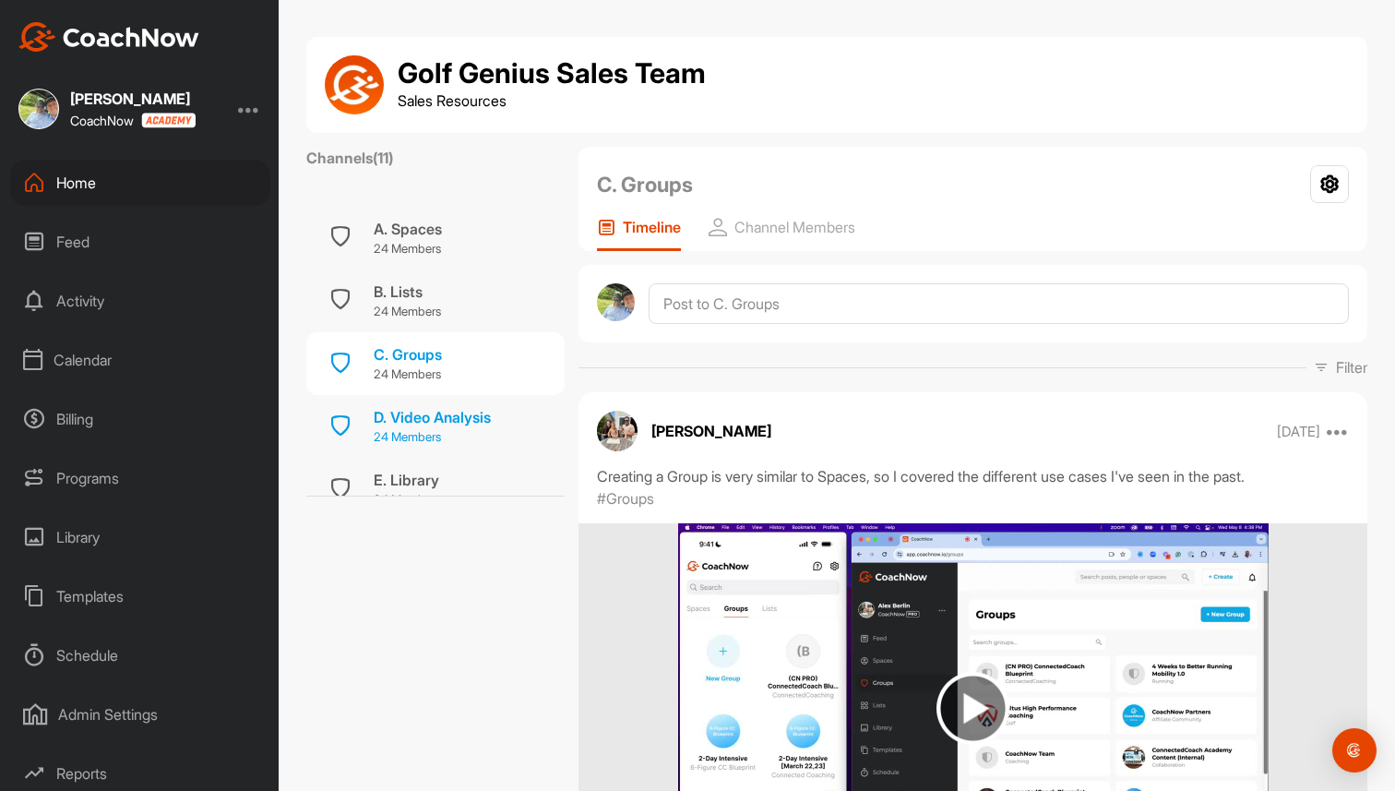
click at [438, 416] on div "D. Video Analysis" at bounding box center [432, 417] width 117 height 22
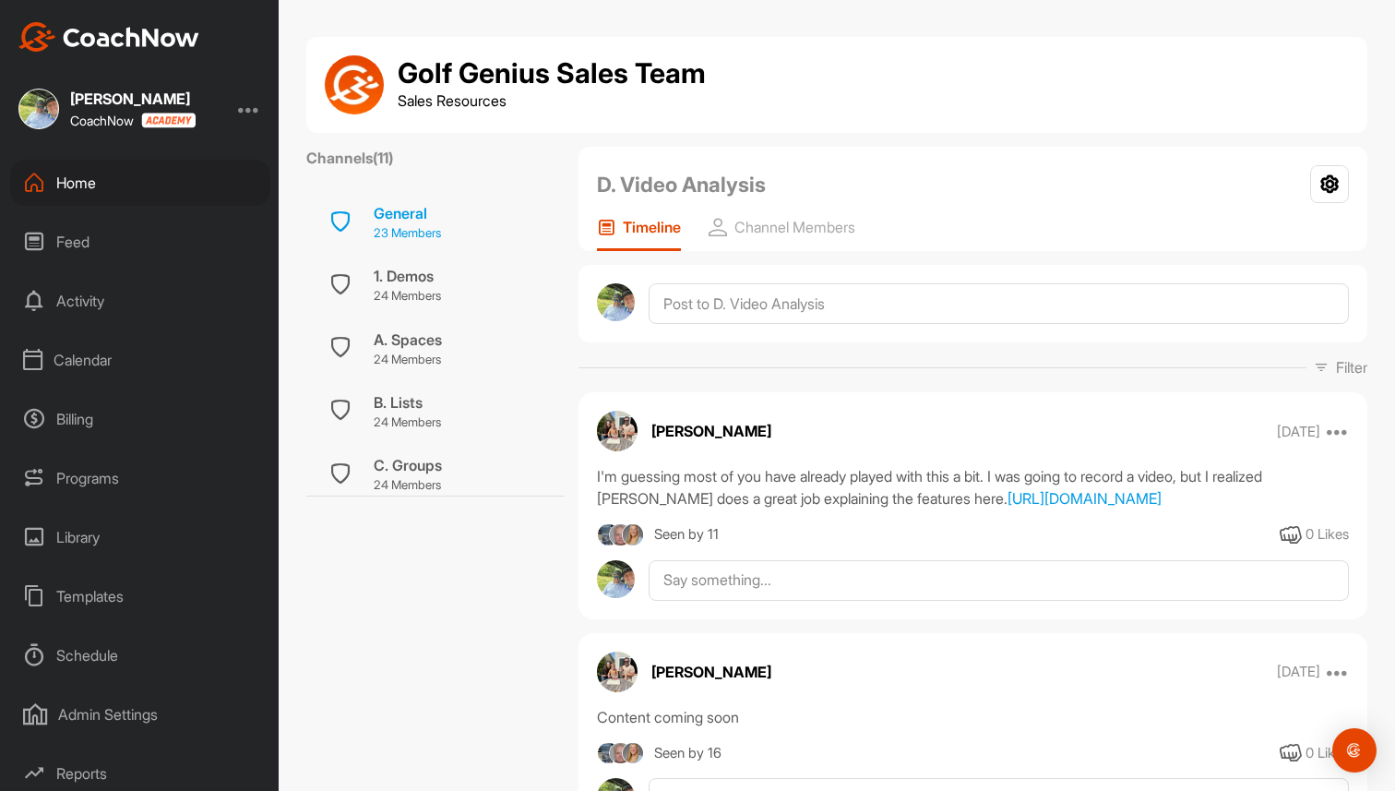
click at [448, 213] on div "General 23 Members" at bounding box center [435, 222] width 258 height 63
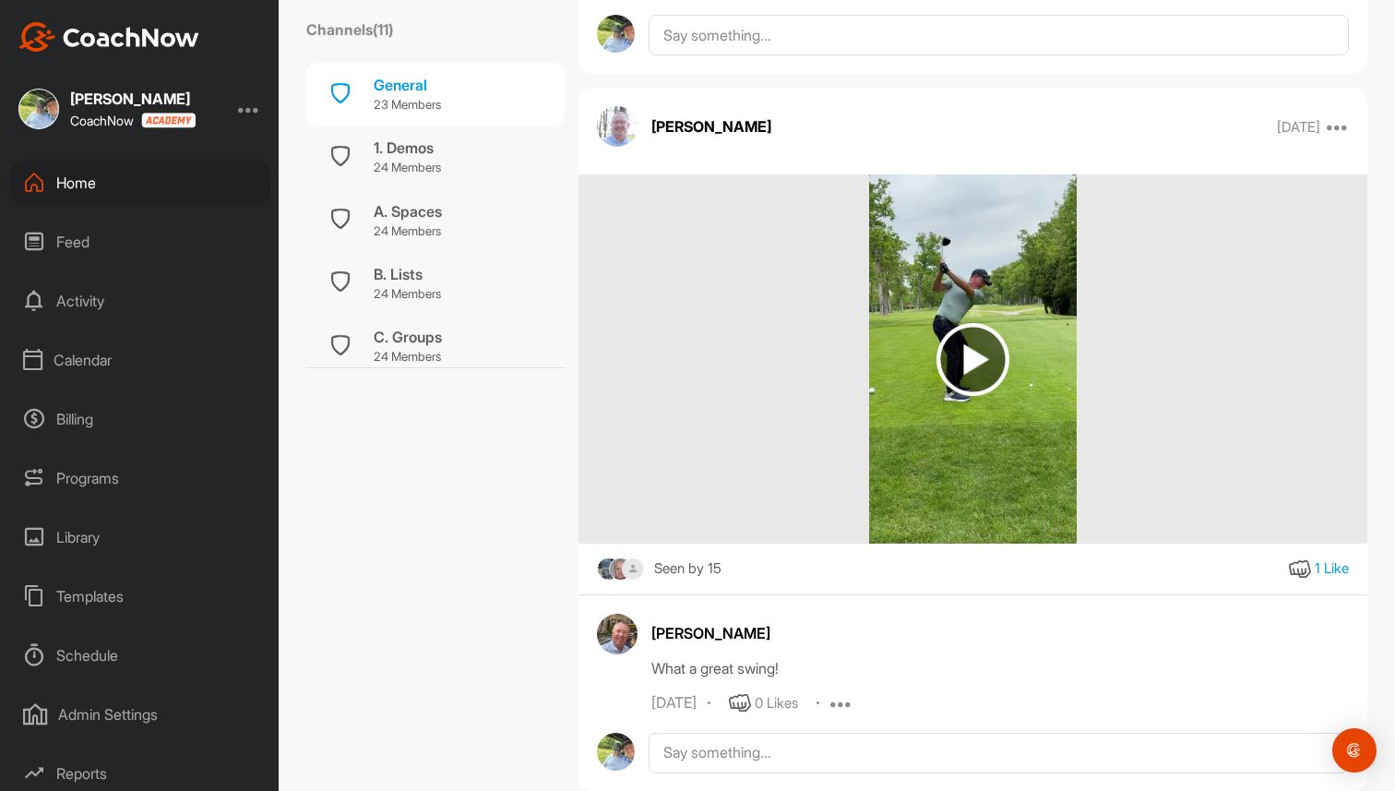
scroll to position [1524, 0]
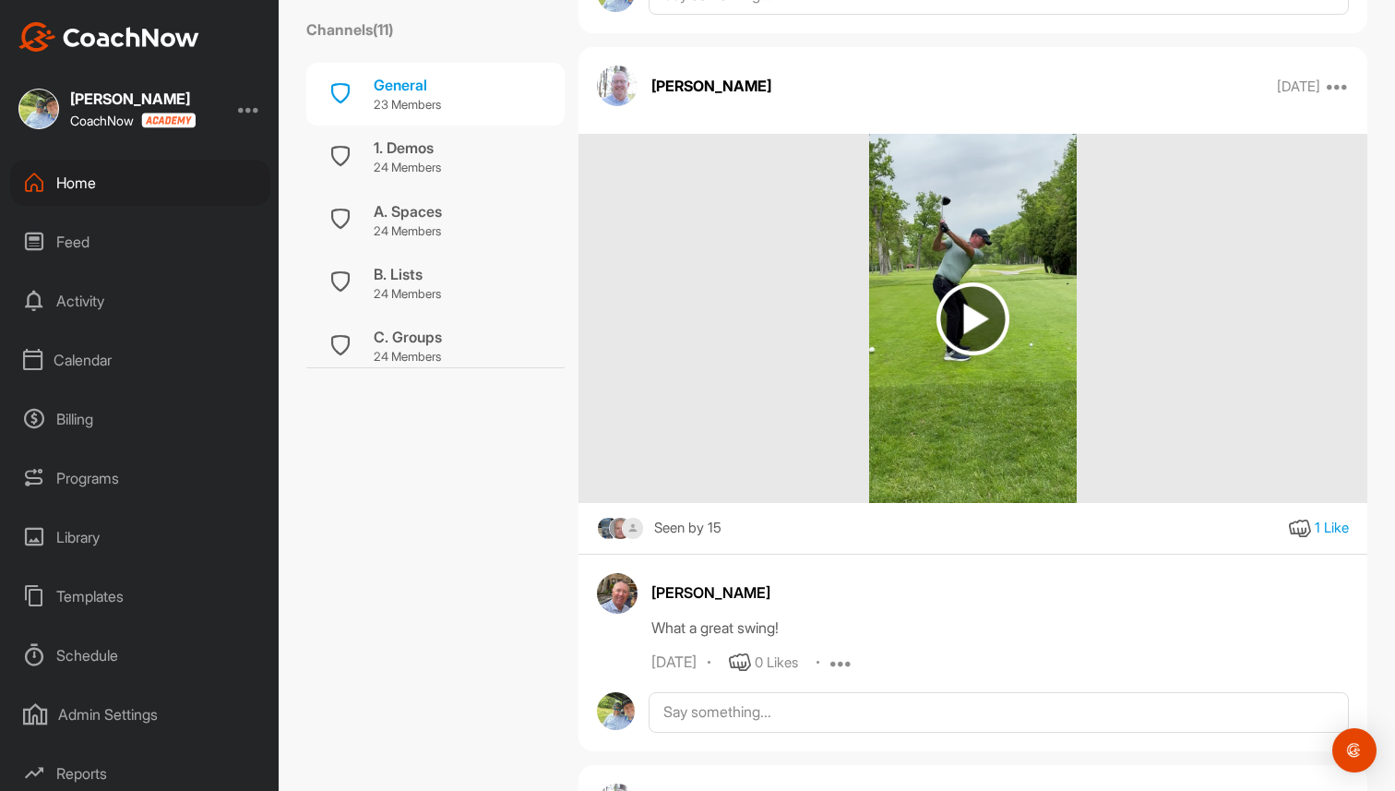
click at [158, 165] on div "Home" at bounding box center [140, 183] width 260 height 46
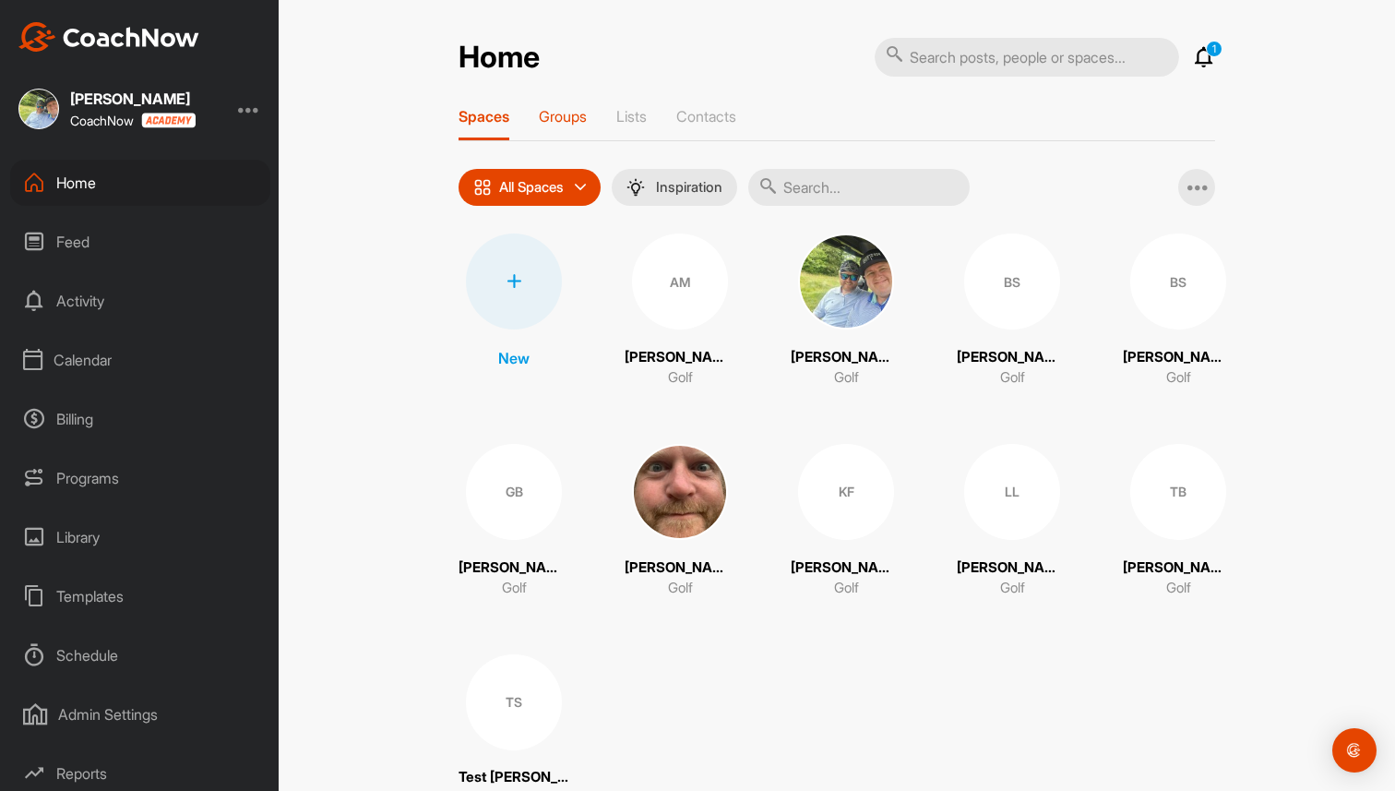
click at [556, 113] on p "Groups" at bounding box center [563, 116] width 48 height 18
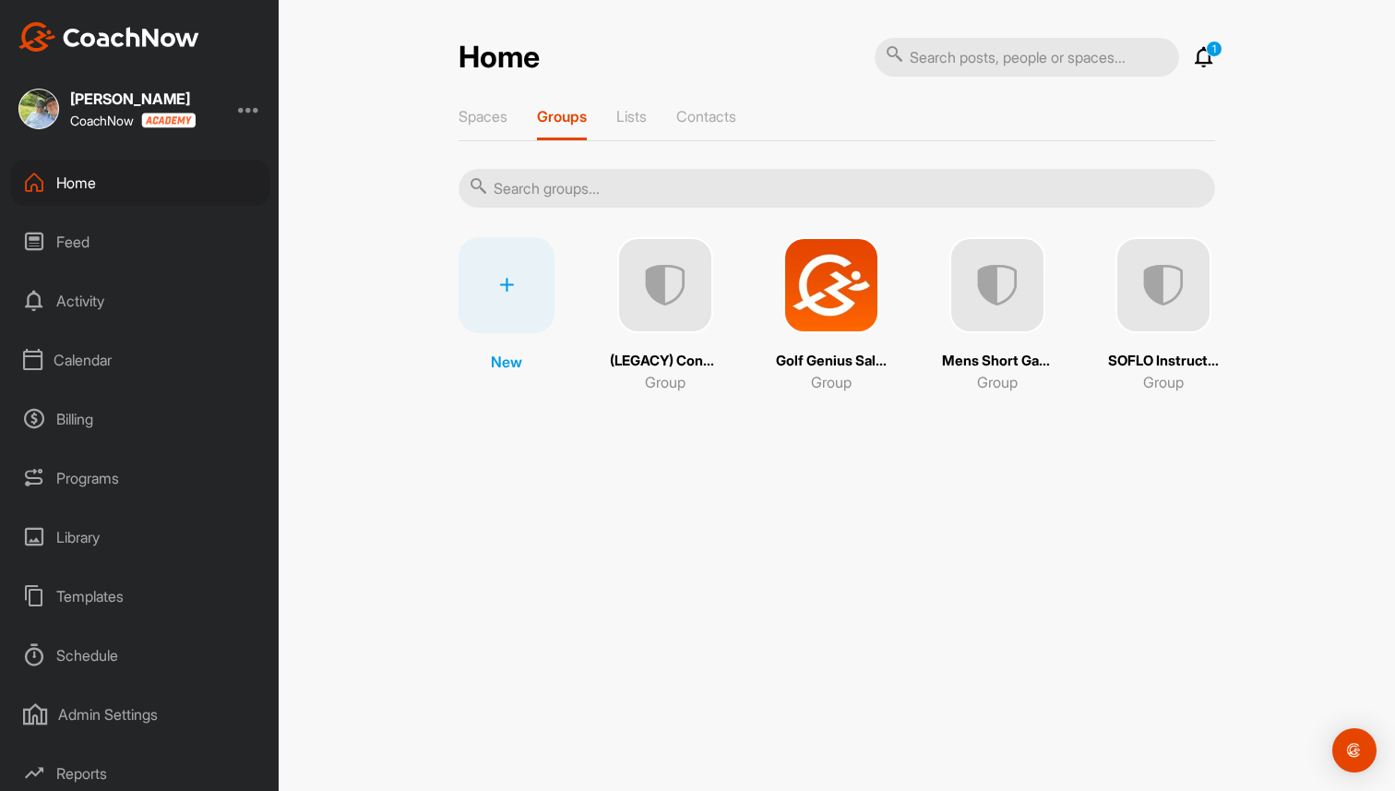
click at [1202, 262] on img at bounding box center [1164, 285] width 96 height 96
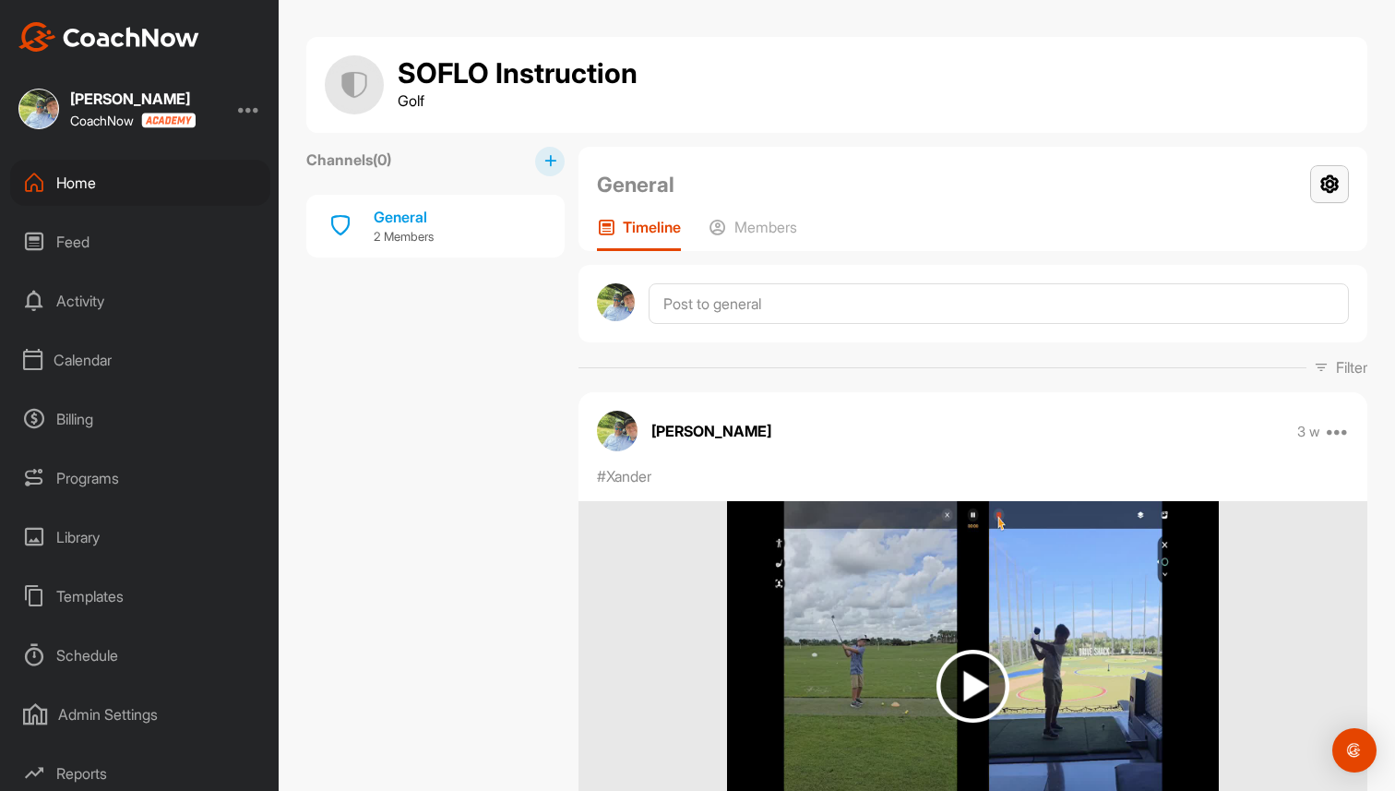
click at [1329, 184] on icon at bounding box center [1329, 184] width 39 height 38
click at [1296, 227] on li "Group Settings" at bounding box center [1275, 237] width 150 height 59
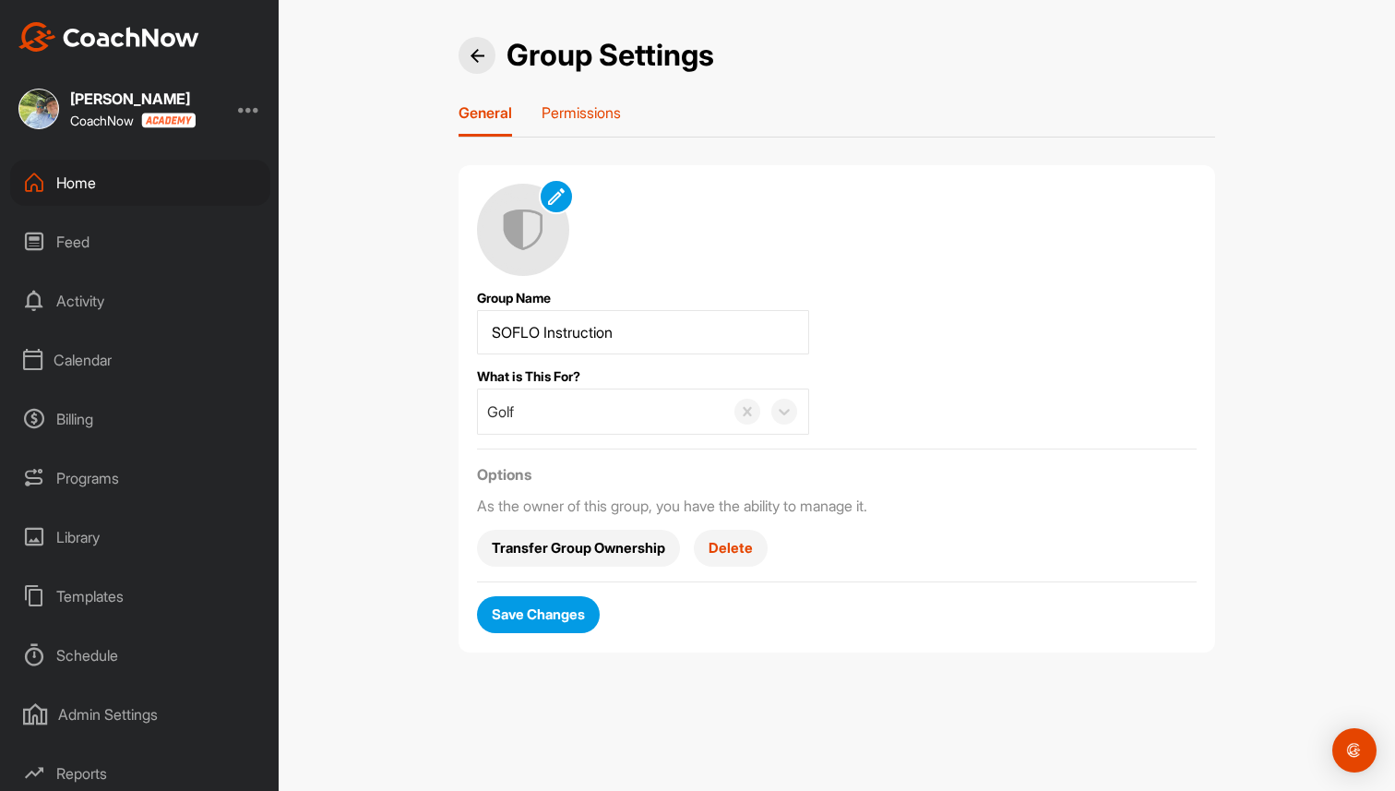
click at [613, 103] on p "Permissions" at bounding box center [581, 112] width 79 height 18
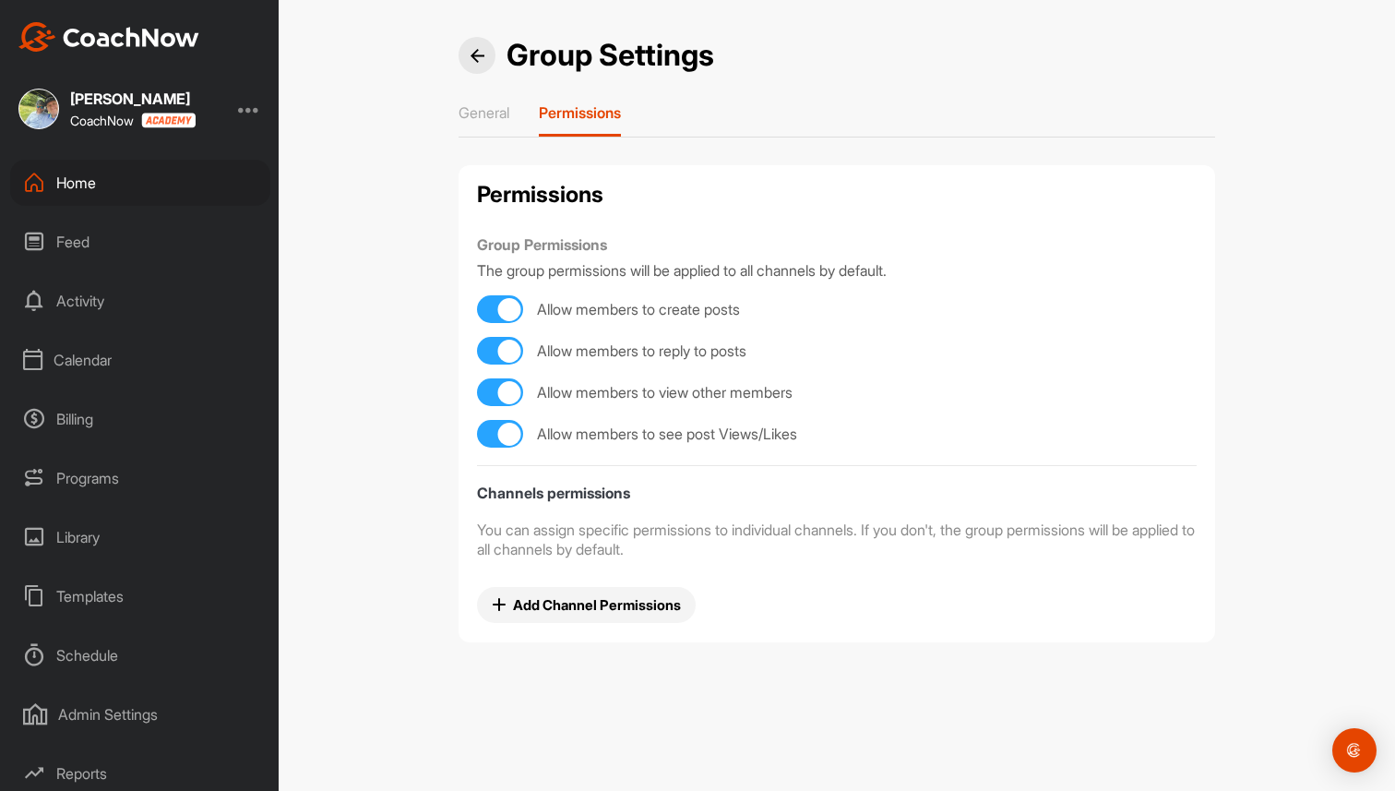
click at [508, 312] on div at bounding box center [509, 309] width 23 height 23
click at [496, 311] on div at bounding box center [491, 309] width 23 height 23
checkbox input "true"
click at [98, 197] on div "Home" at bounding box center [140, 183] width 260 height 46
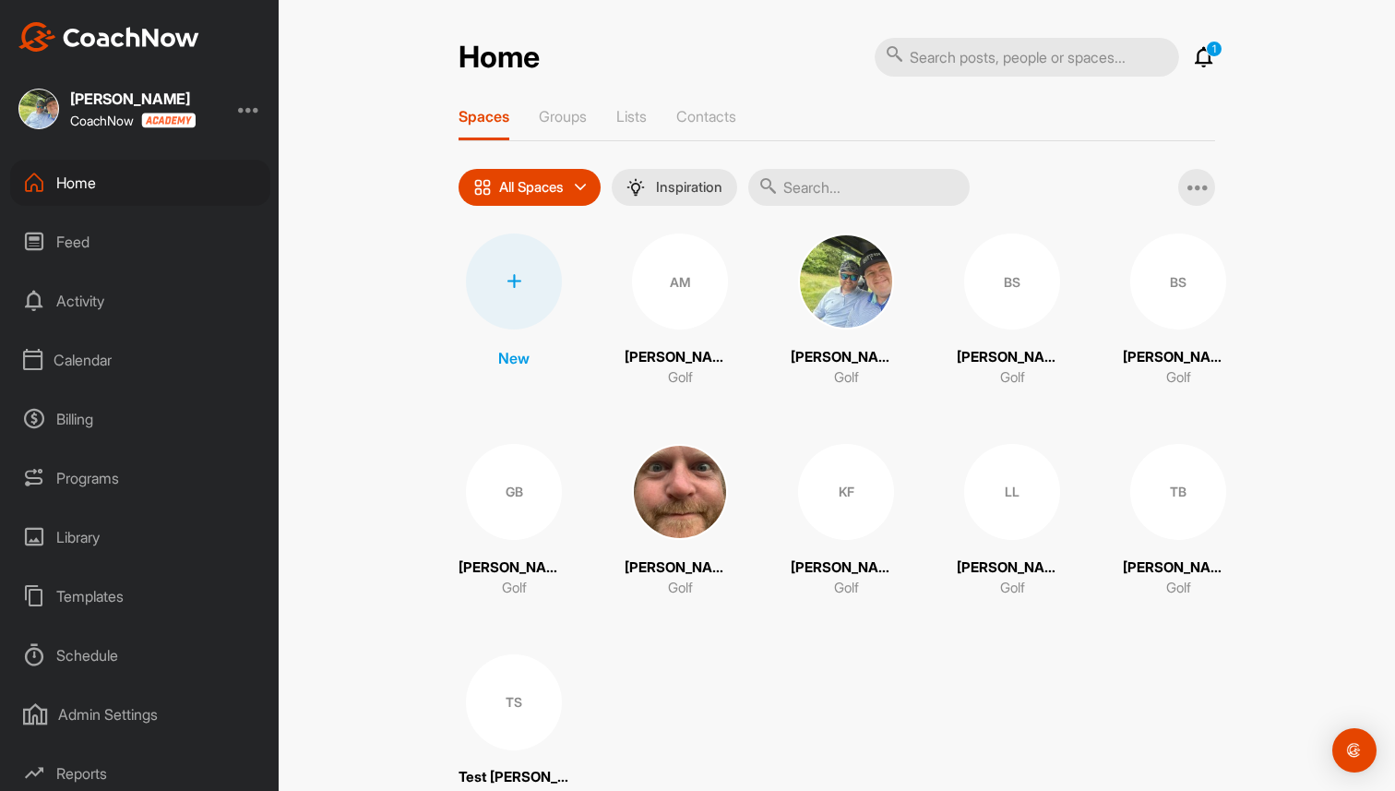
click at [555, 106] on div "Home 1 Notifications Invitations This Month [PERSON_NAME] [PERSON_NAME] liked y…" at bounding box center [837, 432] width 757 height 790
click at [560, 111] on p "Groups" at bounding box center [563, 116] width 48 height 18
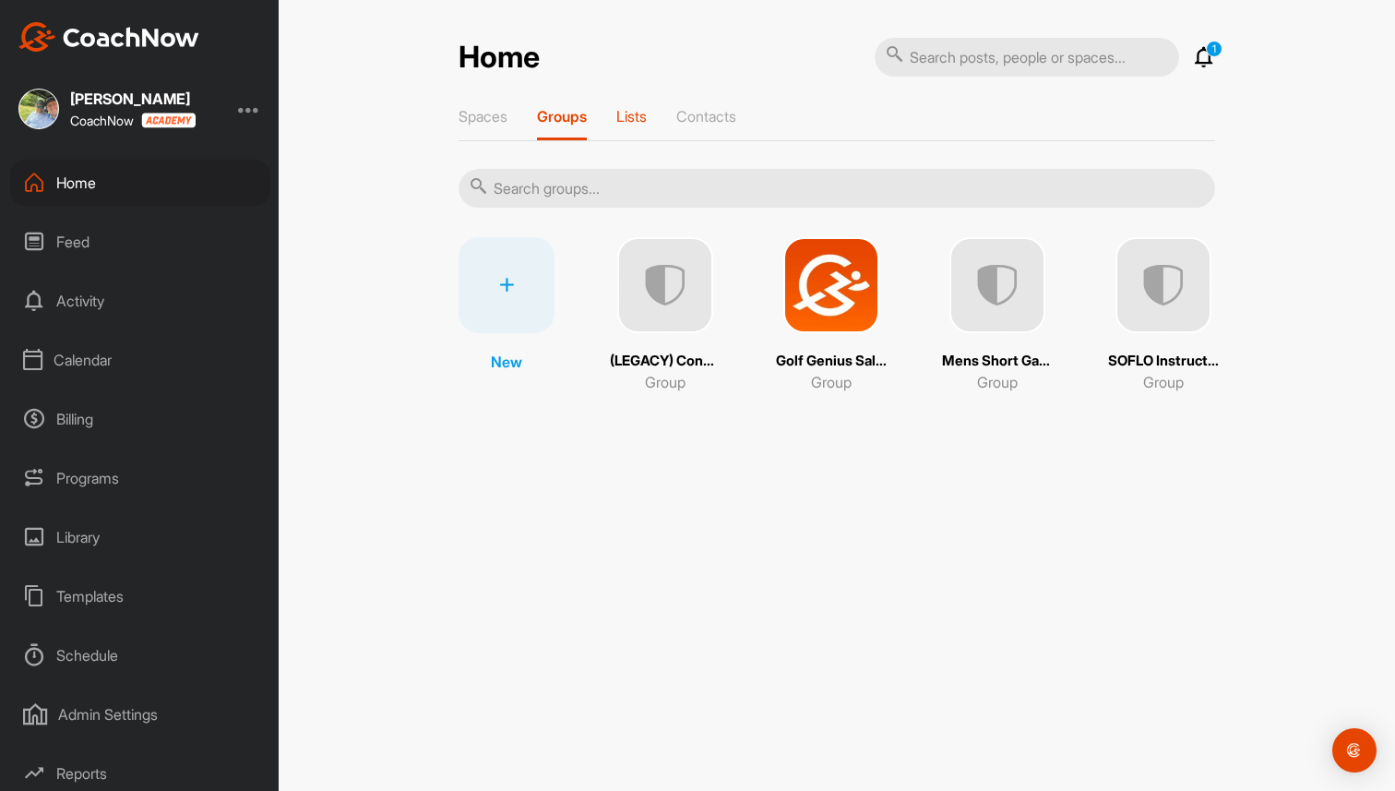
click at [636, 120] on p "Lists" at bounding box center [631, 116] width 30 height 18
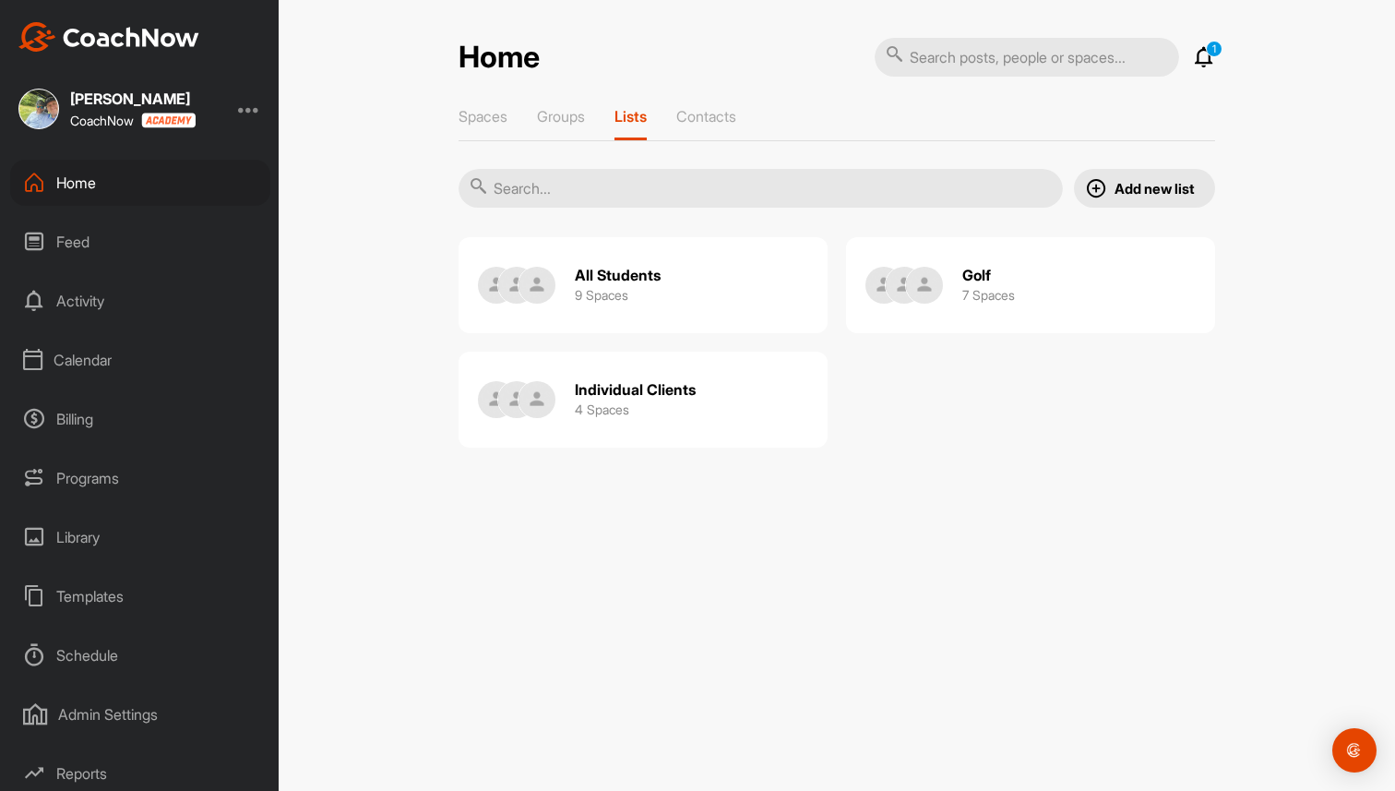
click at [678, 280] on div "All Students 9 Spaces" at bounding box center [643, 285] width 369 height 96
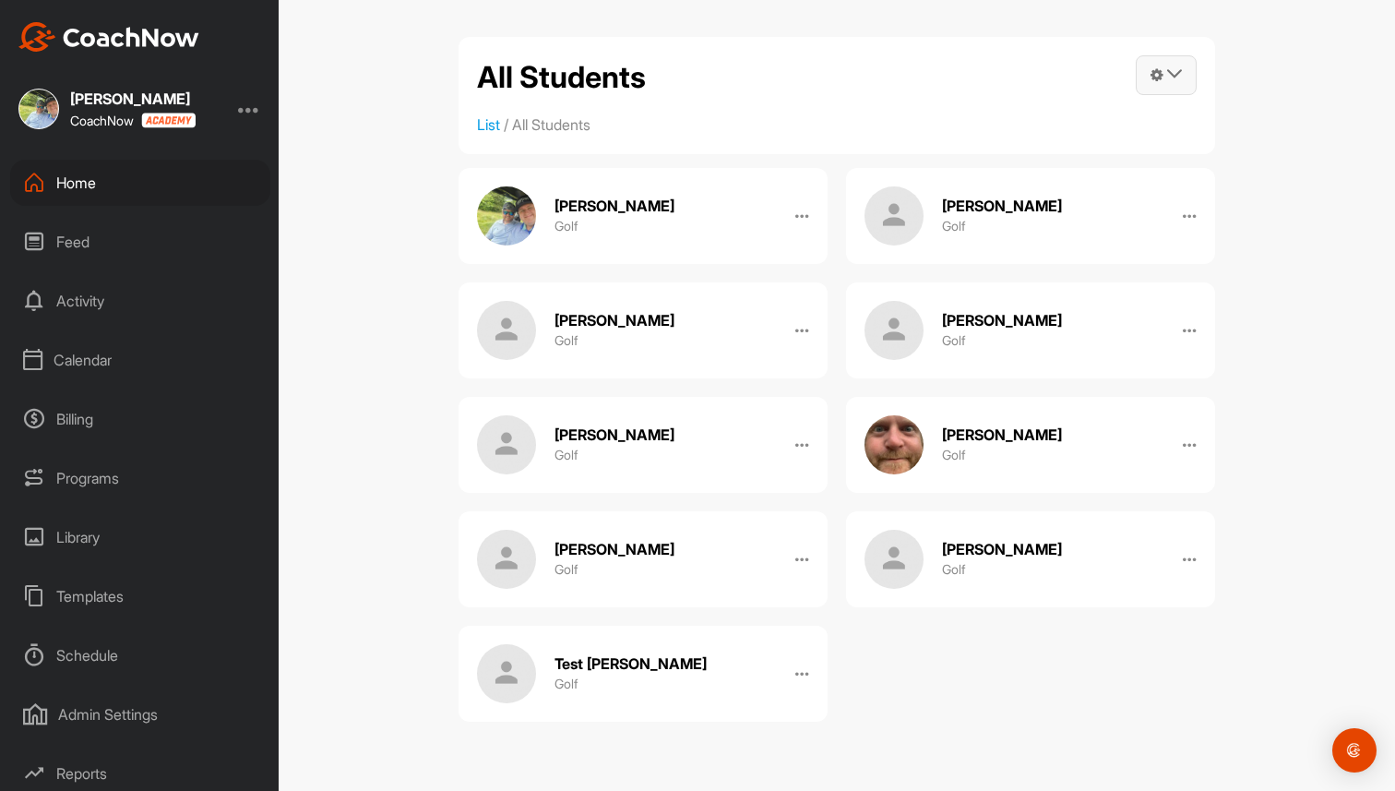
click at [1181, 70] on icon at bounding box center [1174, 73] width 15 height 15
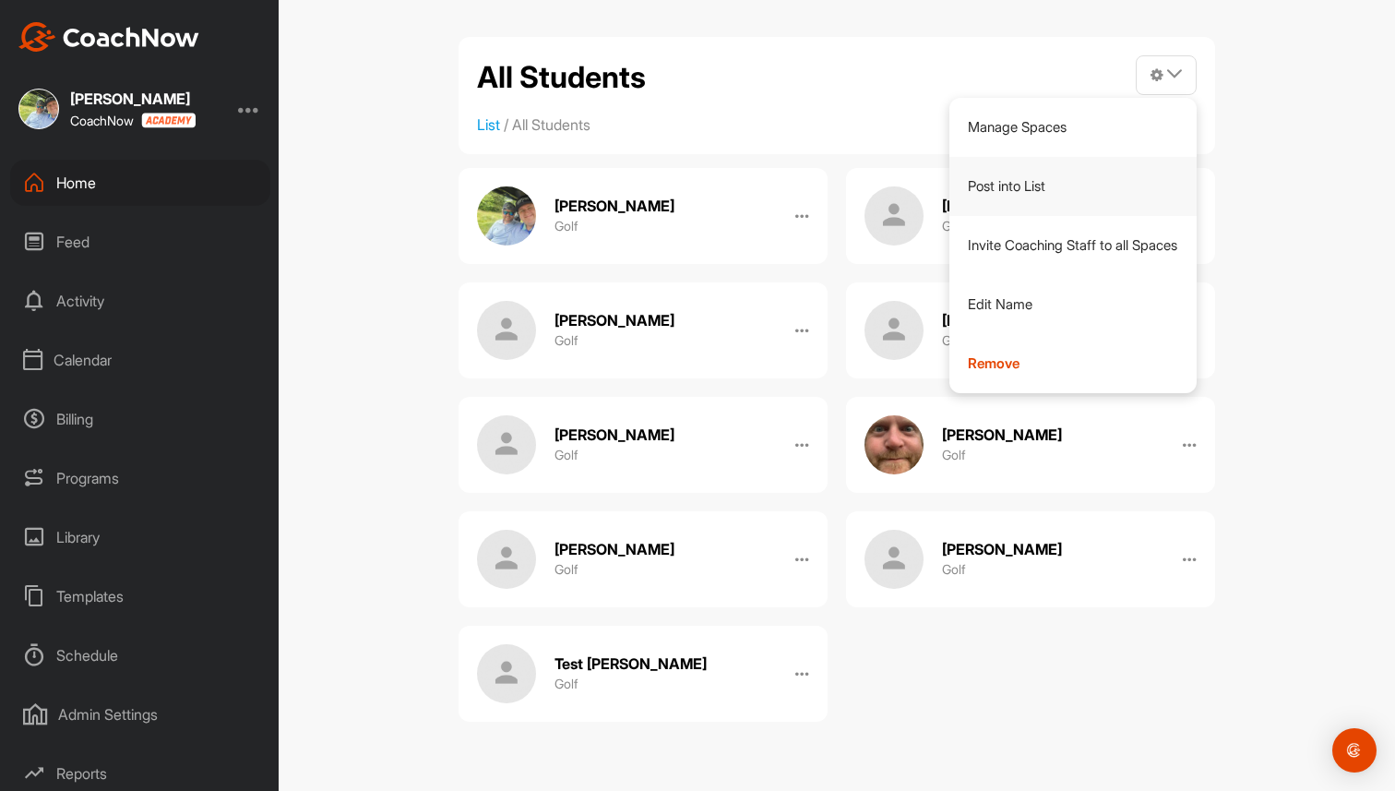
click at [1058, 189] on link "Post into List" at bounding box center [1073, 186] width 248 height 59
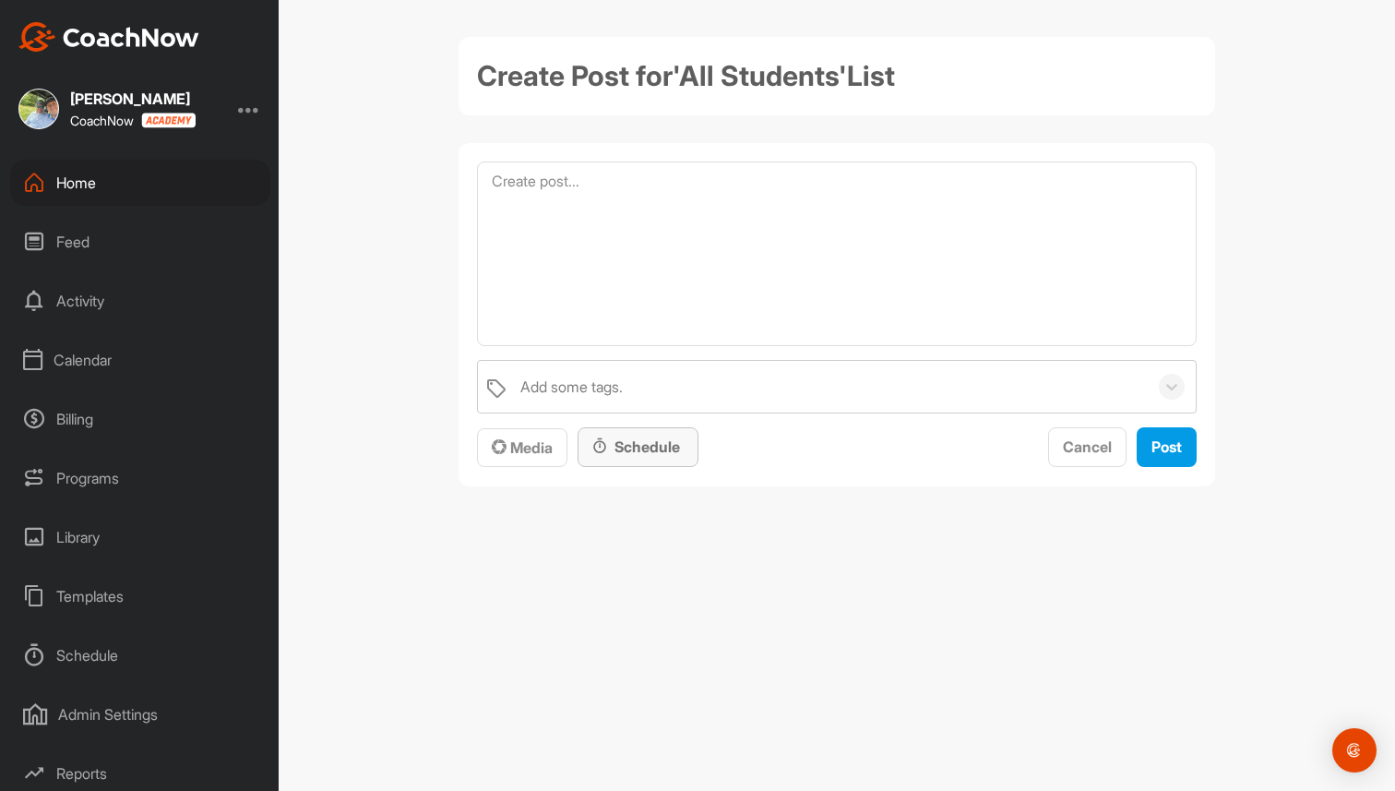
click at [656, 459] on div "Schedule" at bounding box center [638, 447] width 121 height 40
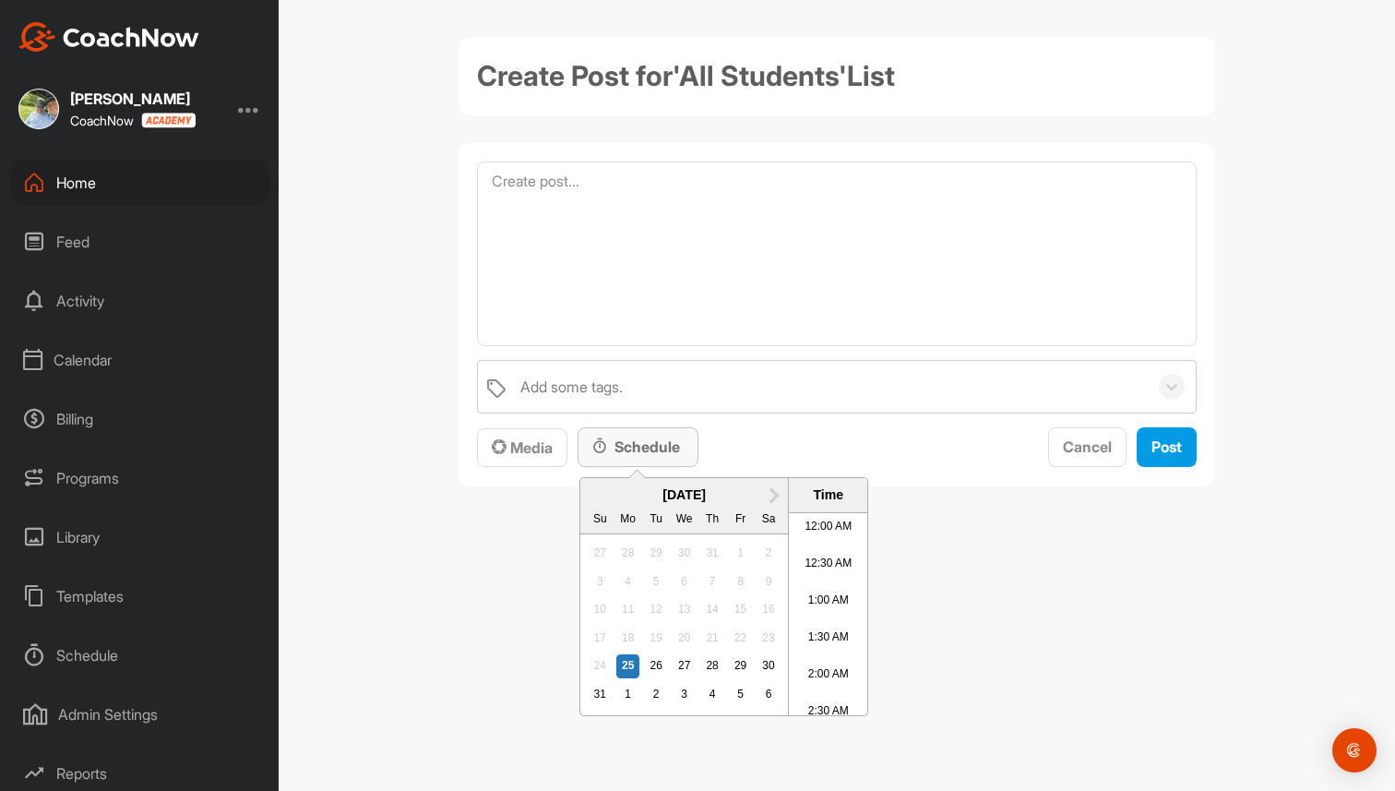
scroll to position [803, 0]
click at [1093, 445] on span "Cancel" at bounding box center [1087, 446] width 49 height 18
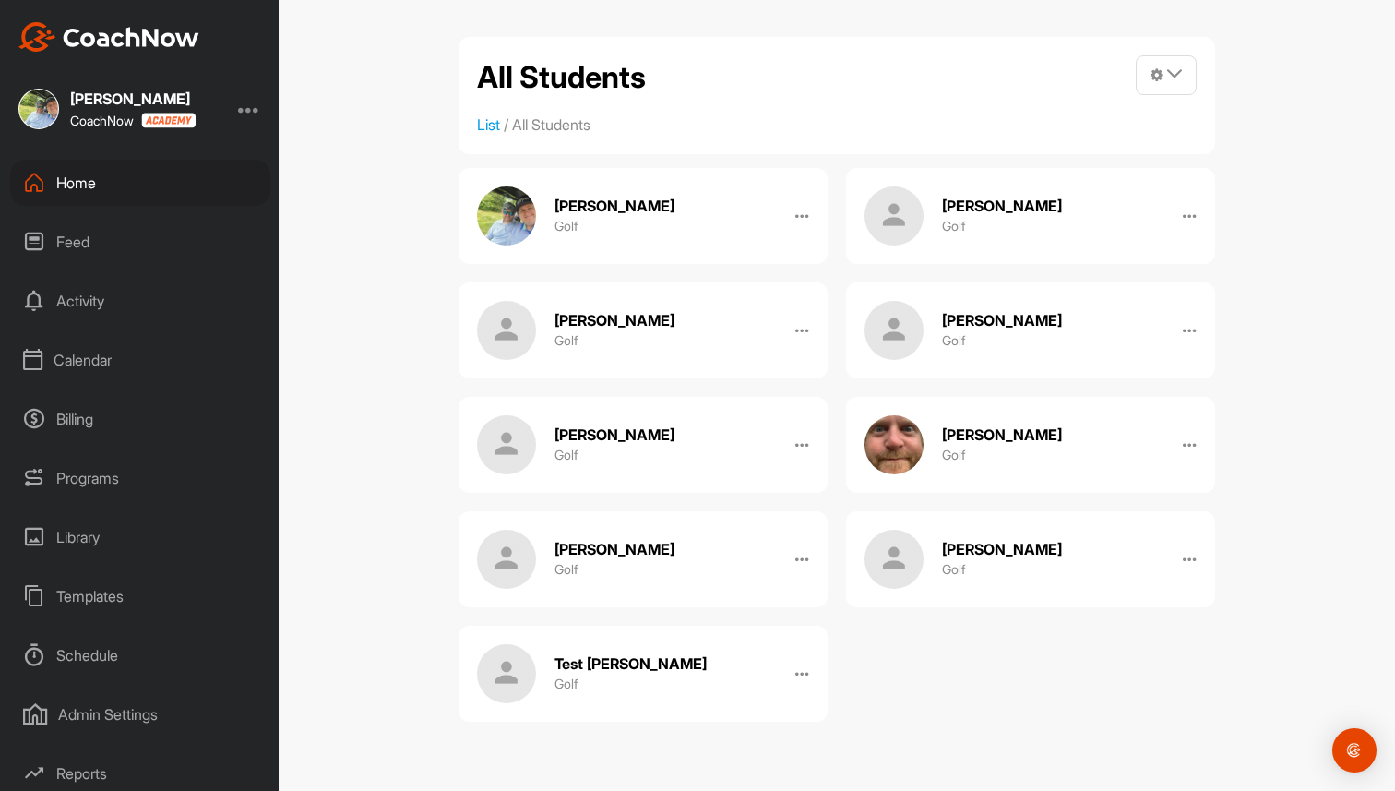
click at [145, 195] on div "Home" at bounding box center [140, 183] width 260 height 46
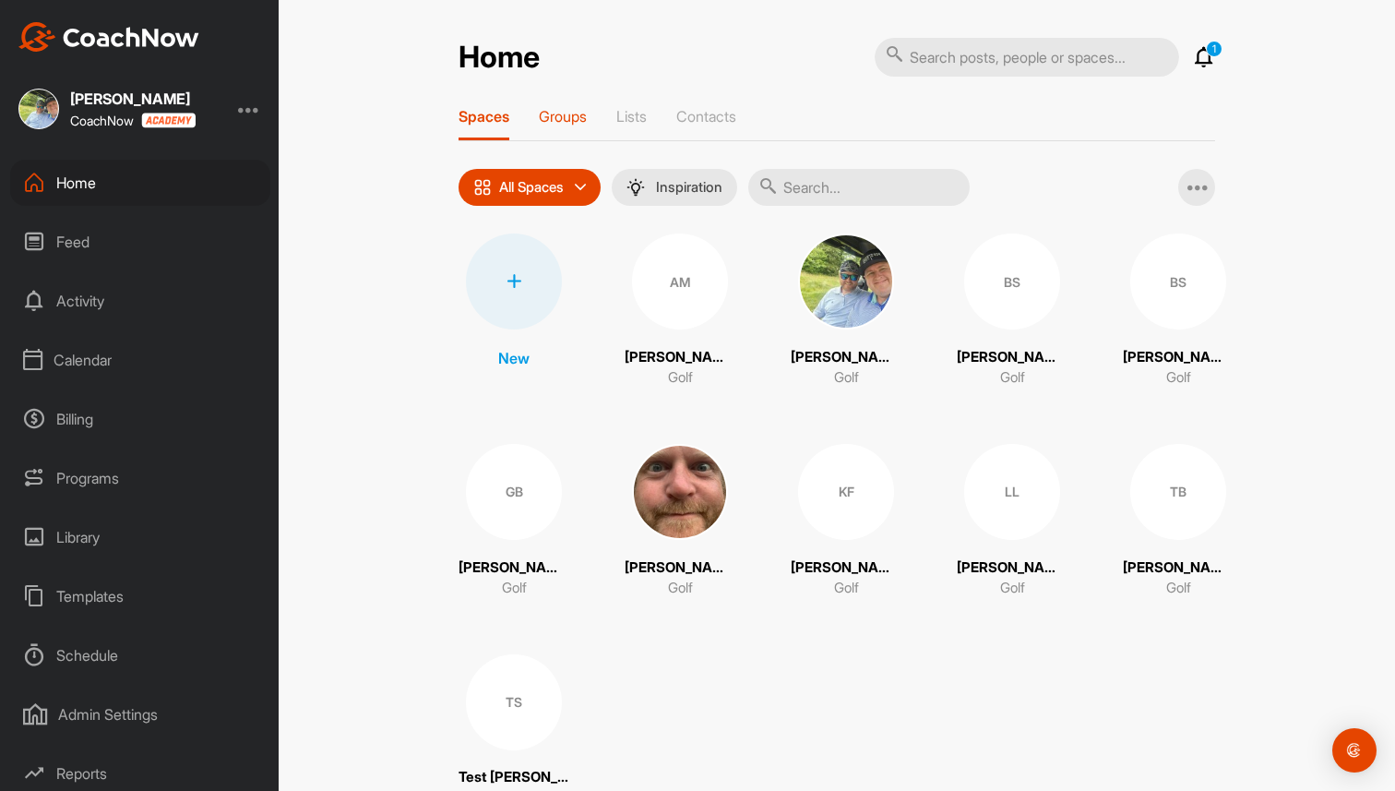
click at [569, 121] on p "Groups" at bounding box center [563, 116] width 48 height 18
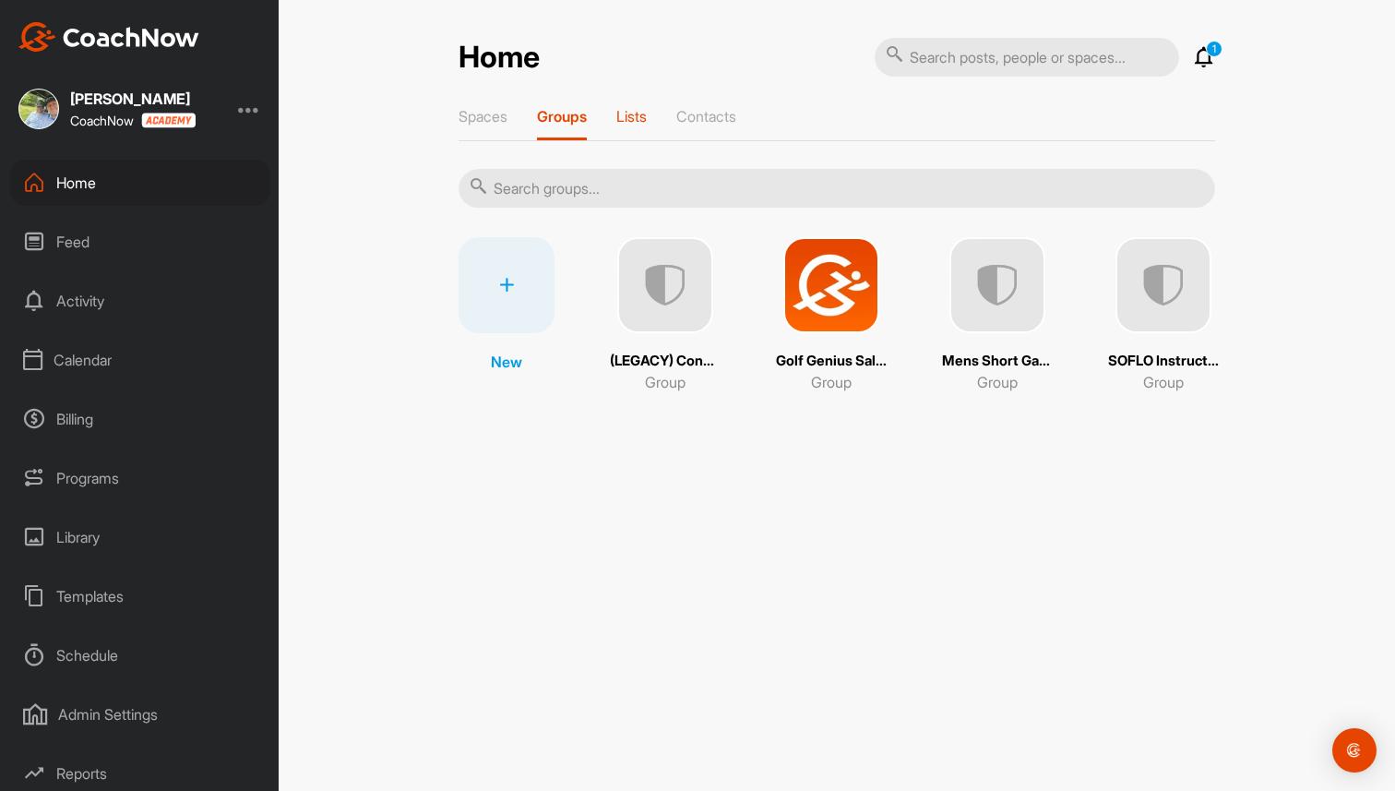
click at [638, 111] on p "Lists" at bounding box center [631, 116] width 30 height 18
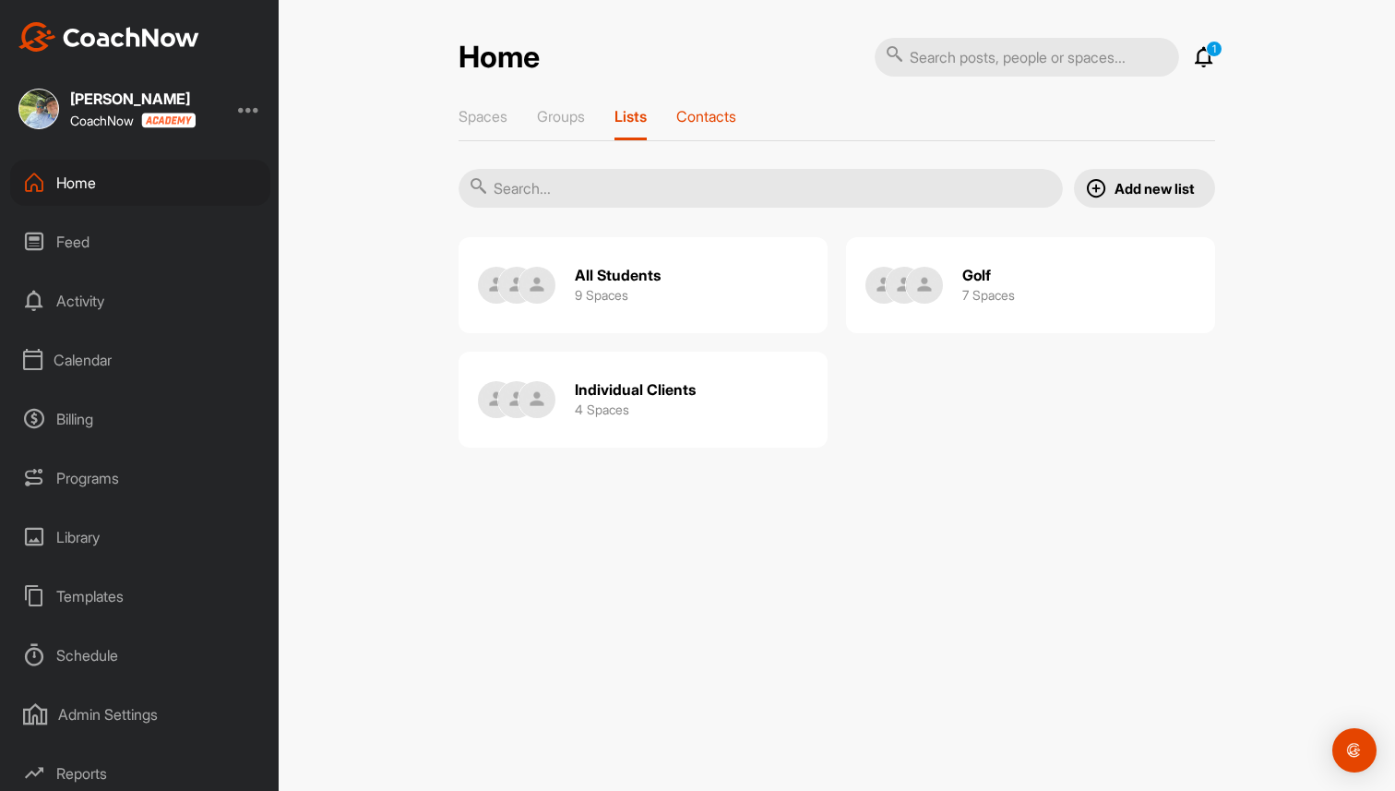
click at [730, 108] on p "Contacts" at bounding box center [706, 116] width 60 height 18
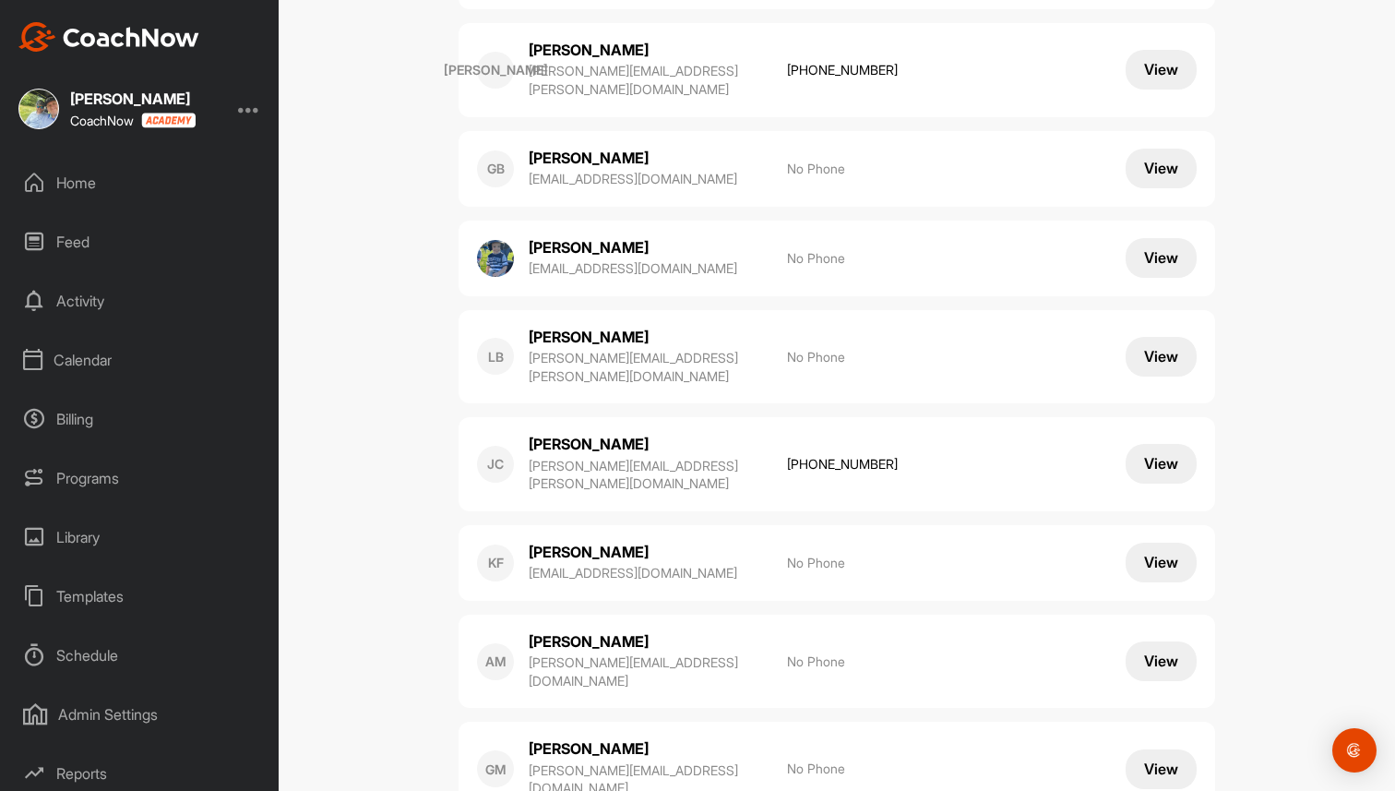
scroll to position [400, 0]
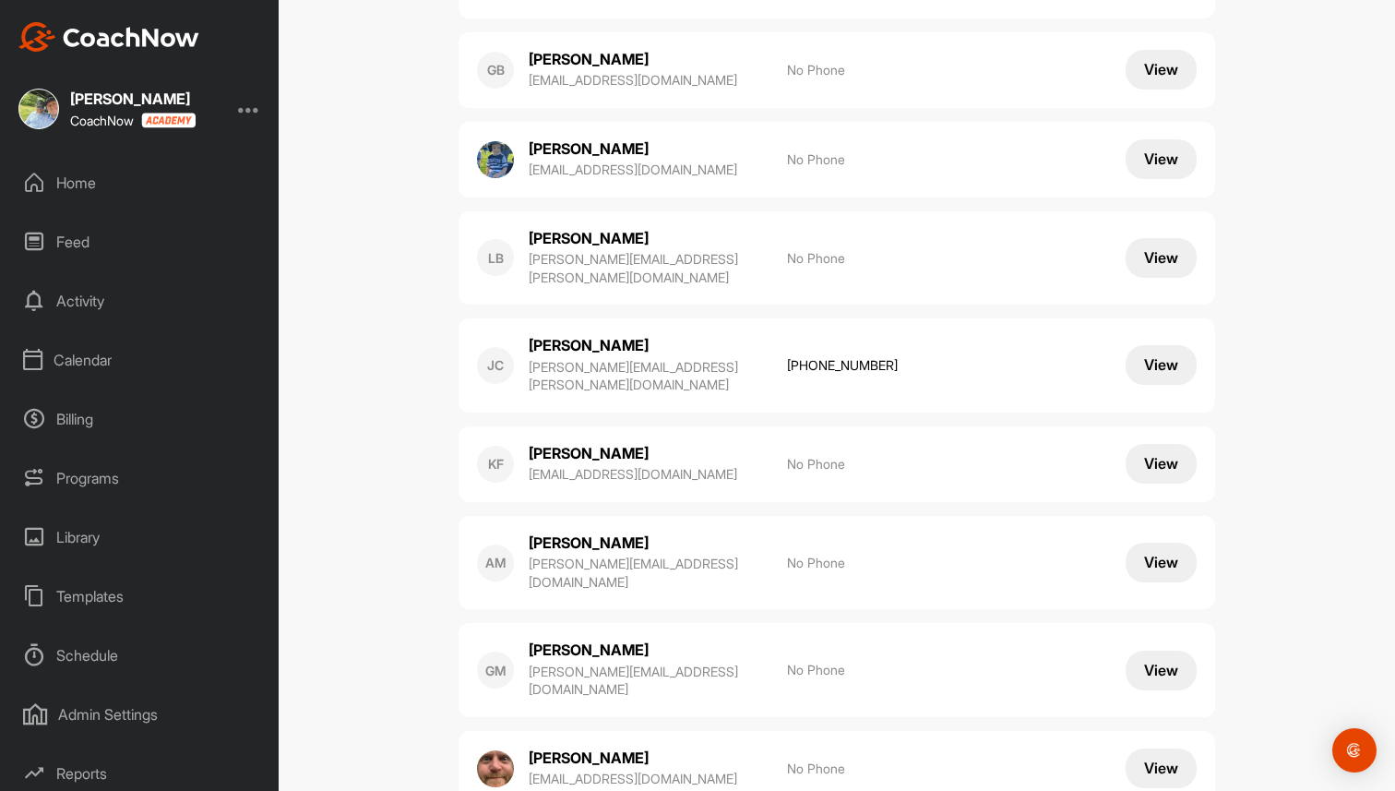
click at [1181, 543] on button "View" at bounding box center [1161, 563] width 71 height 40
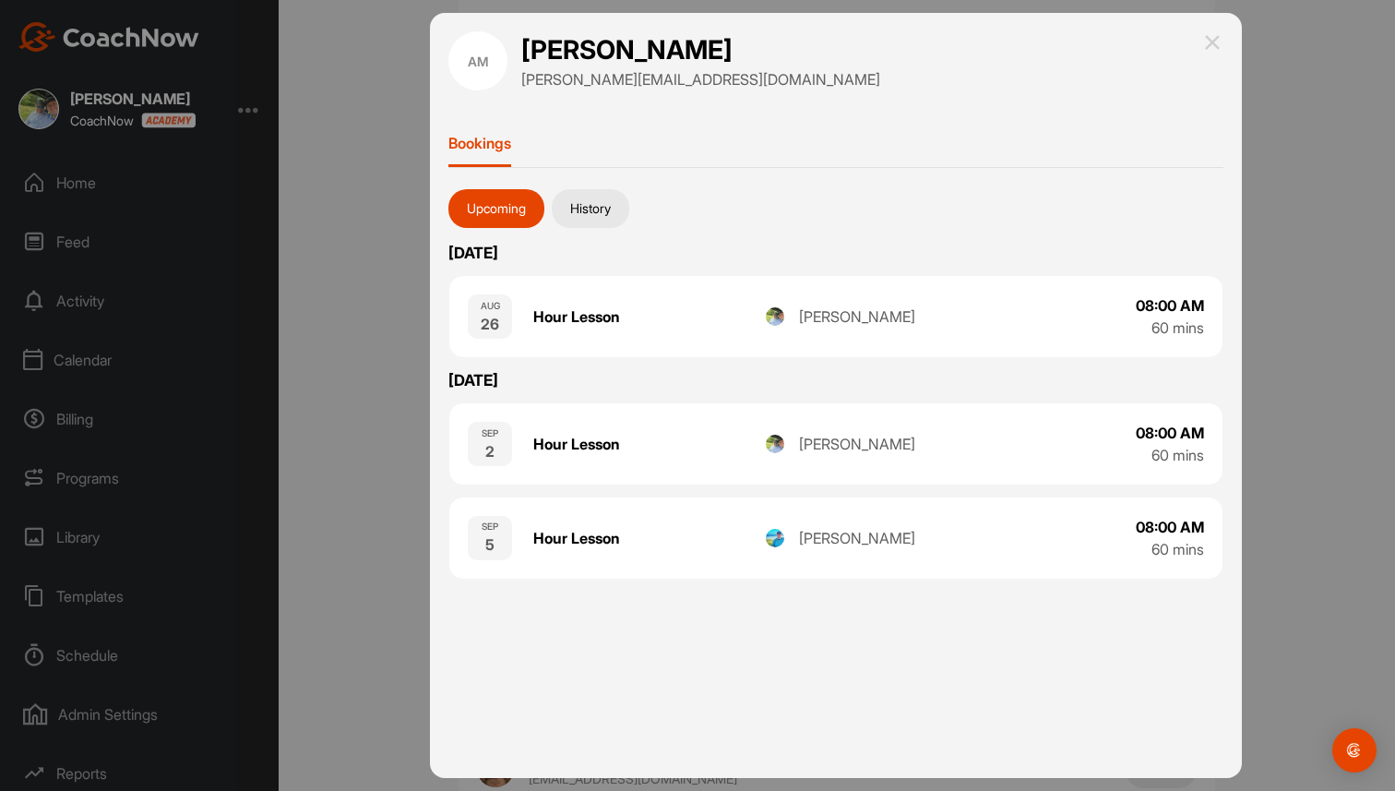
click at [612, 202] on button "History" at bounding box center [591, 208] width 78 height 39
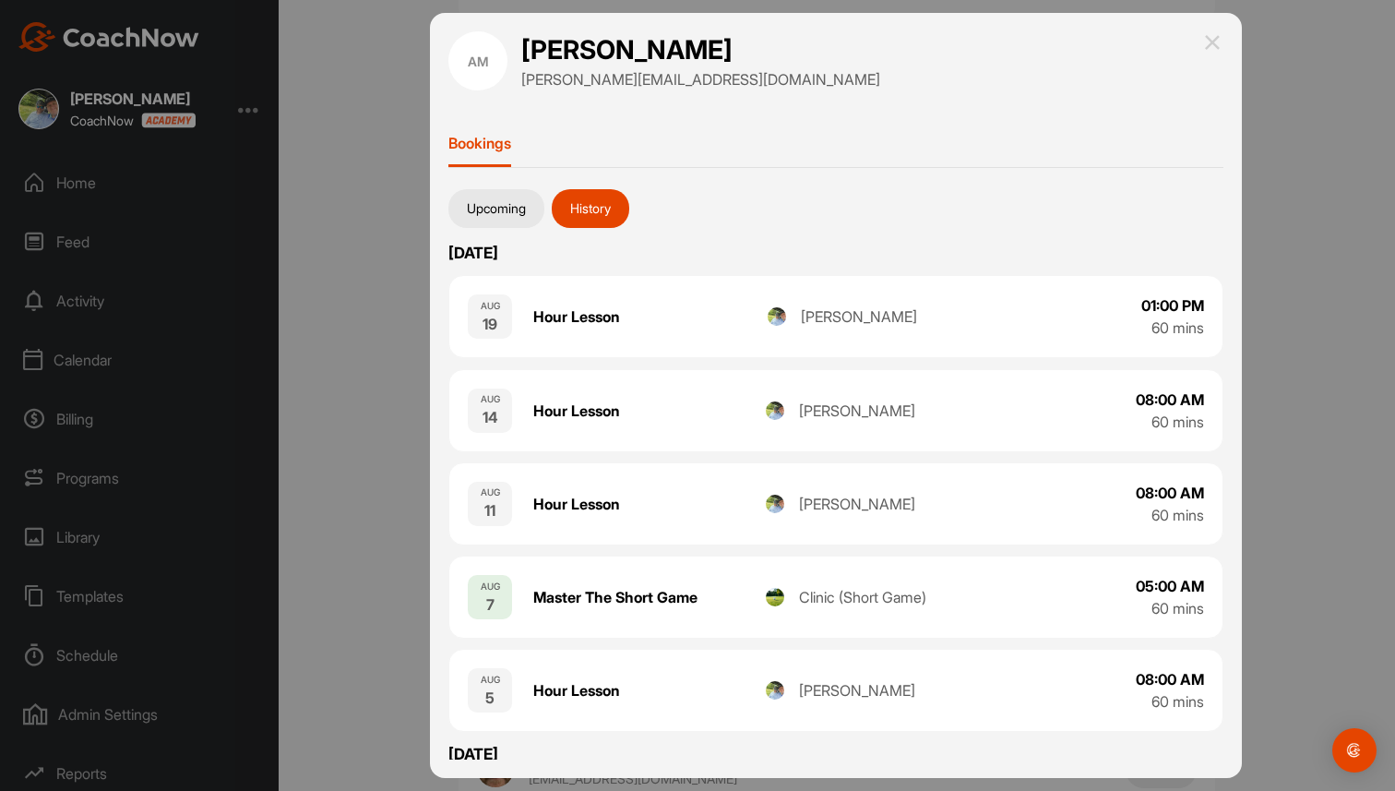
click at [1215, 37] on img at bounding box center [1212, 42] width 22 height 22
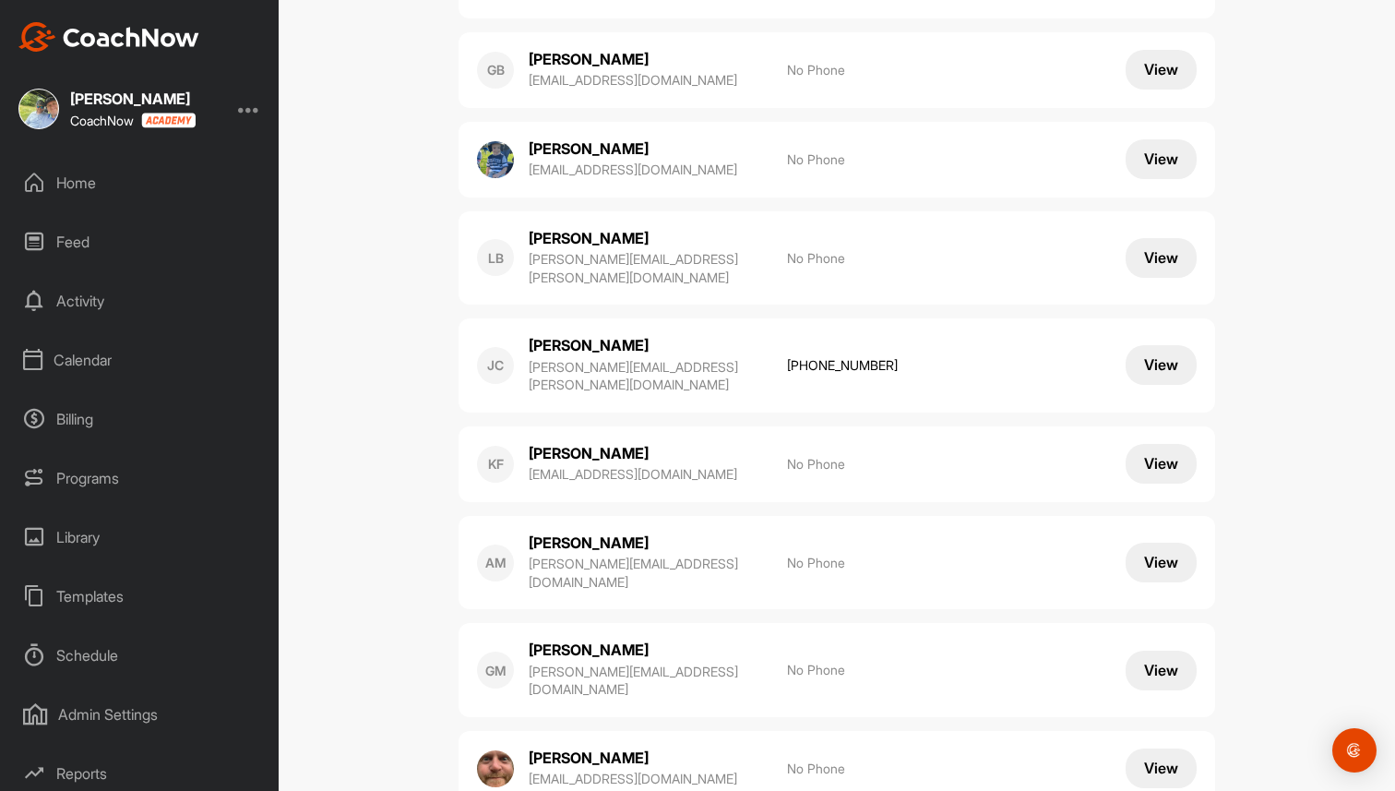
click at [103, 181] on div "Home" at bounding box center [140, 183] width 260 height 46
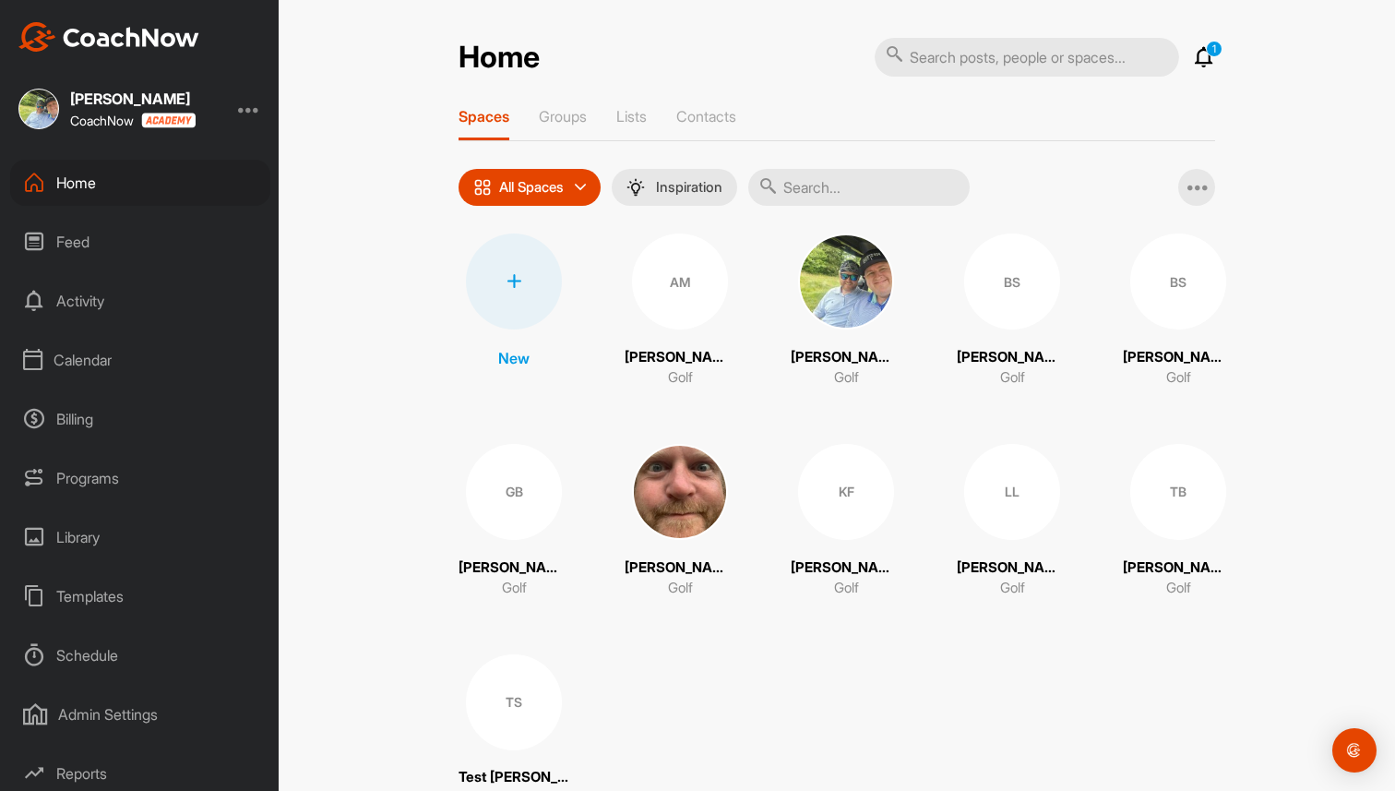
click at [66, 240] on div "Feed" at bounding box center [140, 242] width 260 height 46
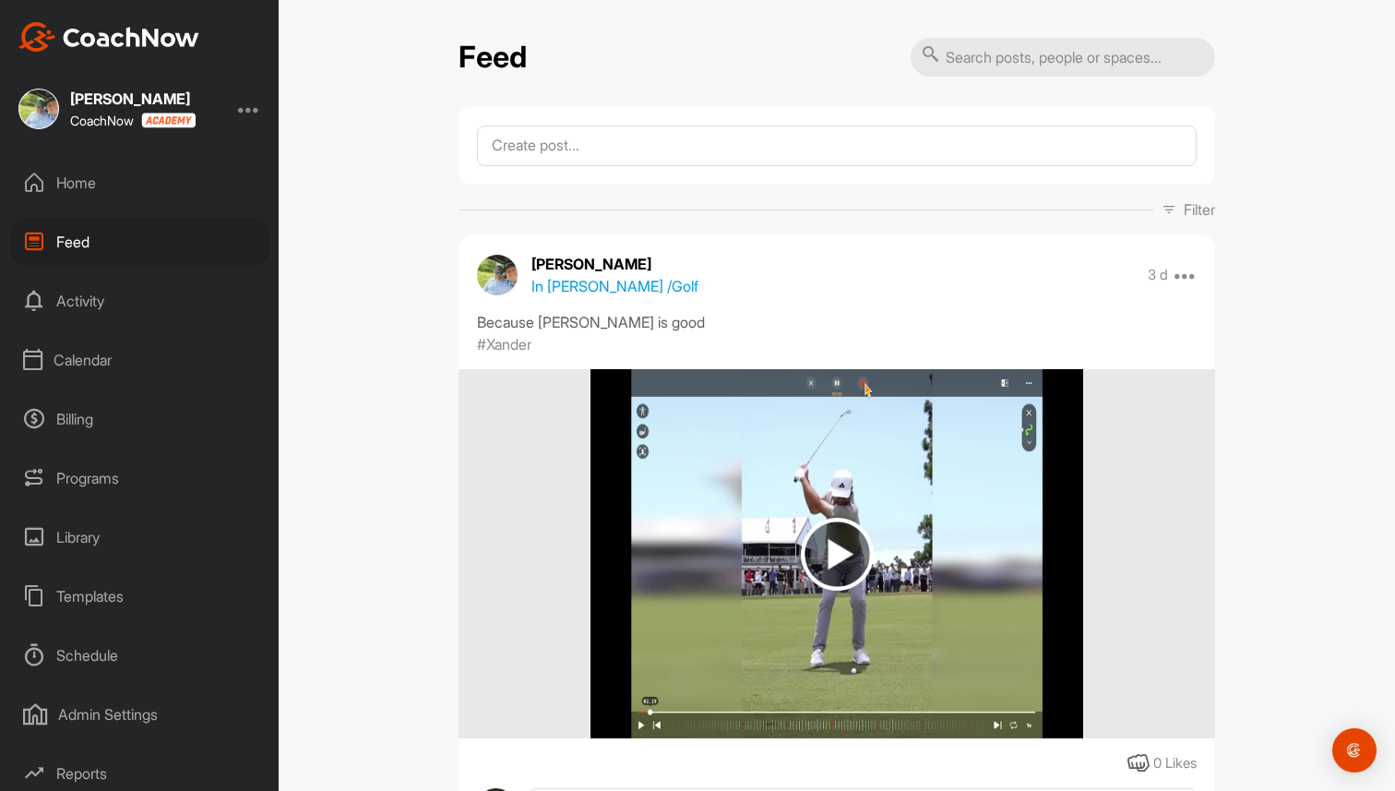
click at [87, 298] on div "Activity" at bounding box center [140, 301] width 260 height 46
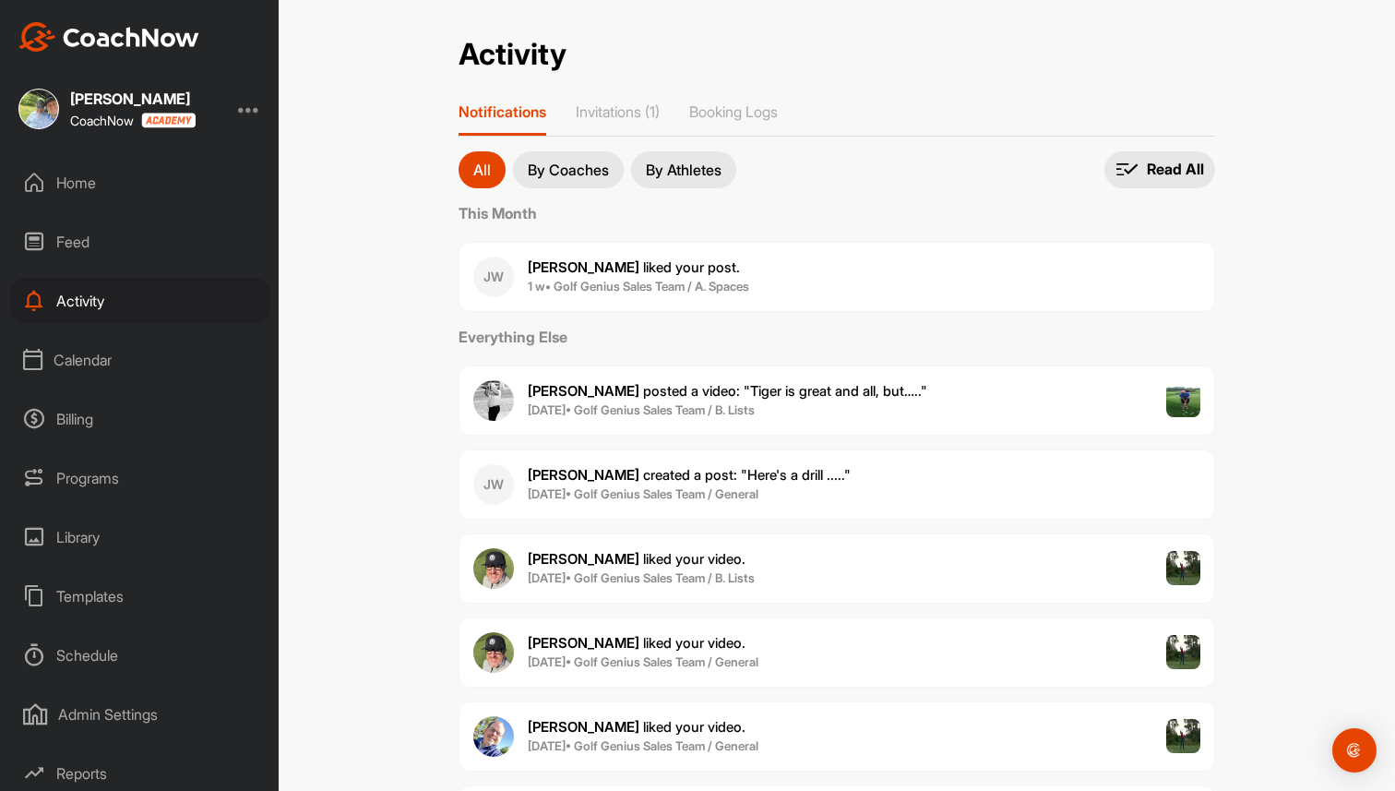
click at [579, 162] on p "By Coaches" at bounding box center [568, 169] width 81 height 15
click at [696, 172] on p "By Athletes" at bounding box center [684, 169] width 76 height 15
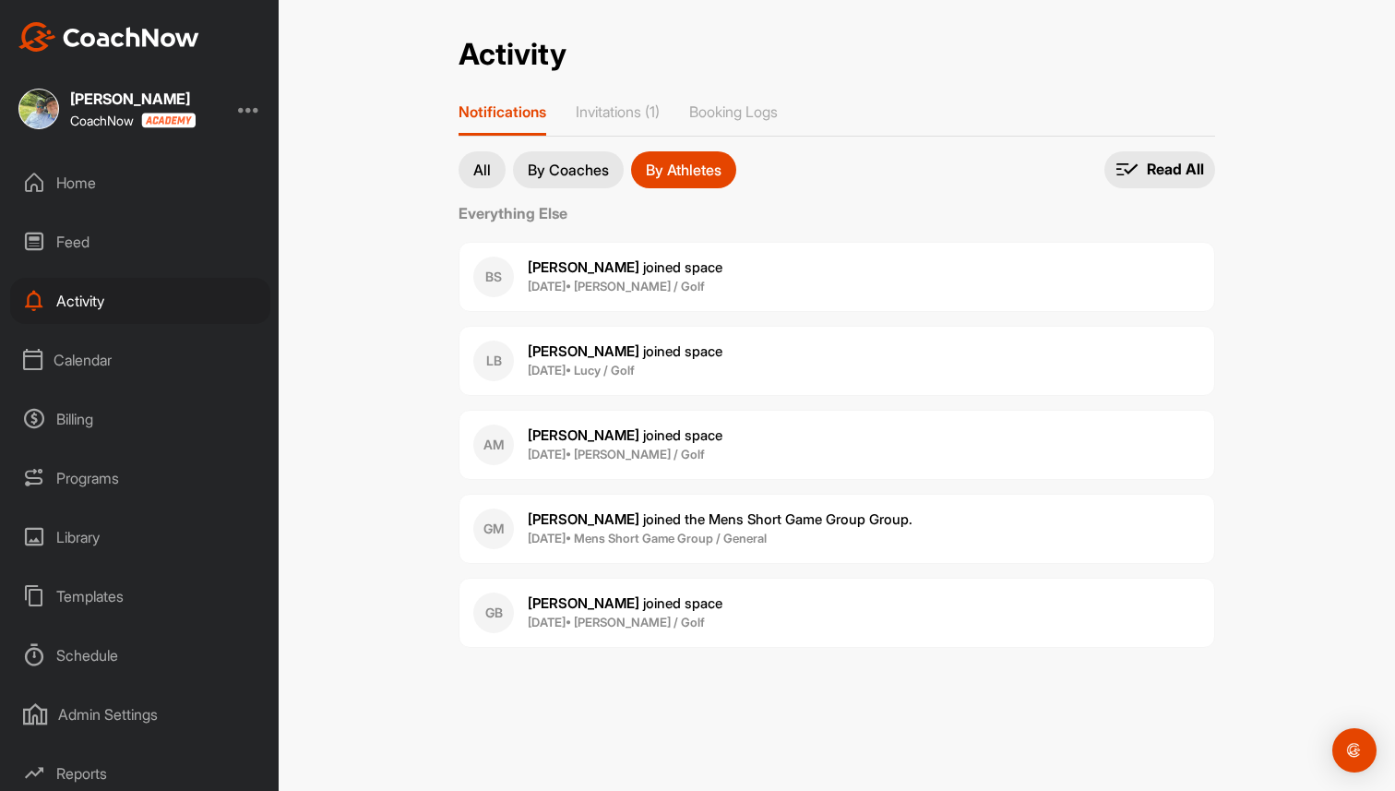
click at [487, 159] on button "All" at bounding box center [482, 169] width 47 height 37
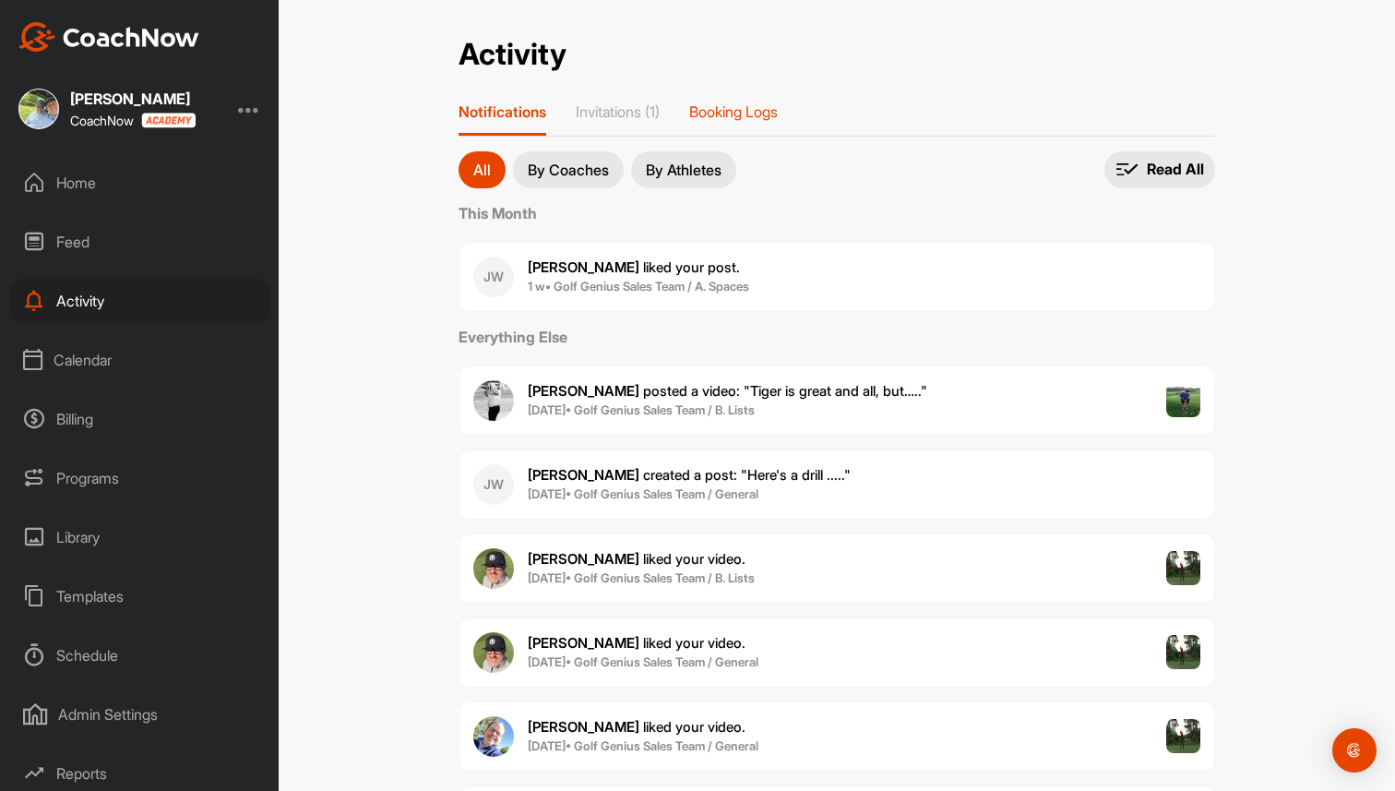
click at [776, 114] on p "Booking Logs" at bounding box center [733, 111] width 89 height 18
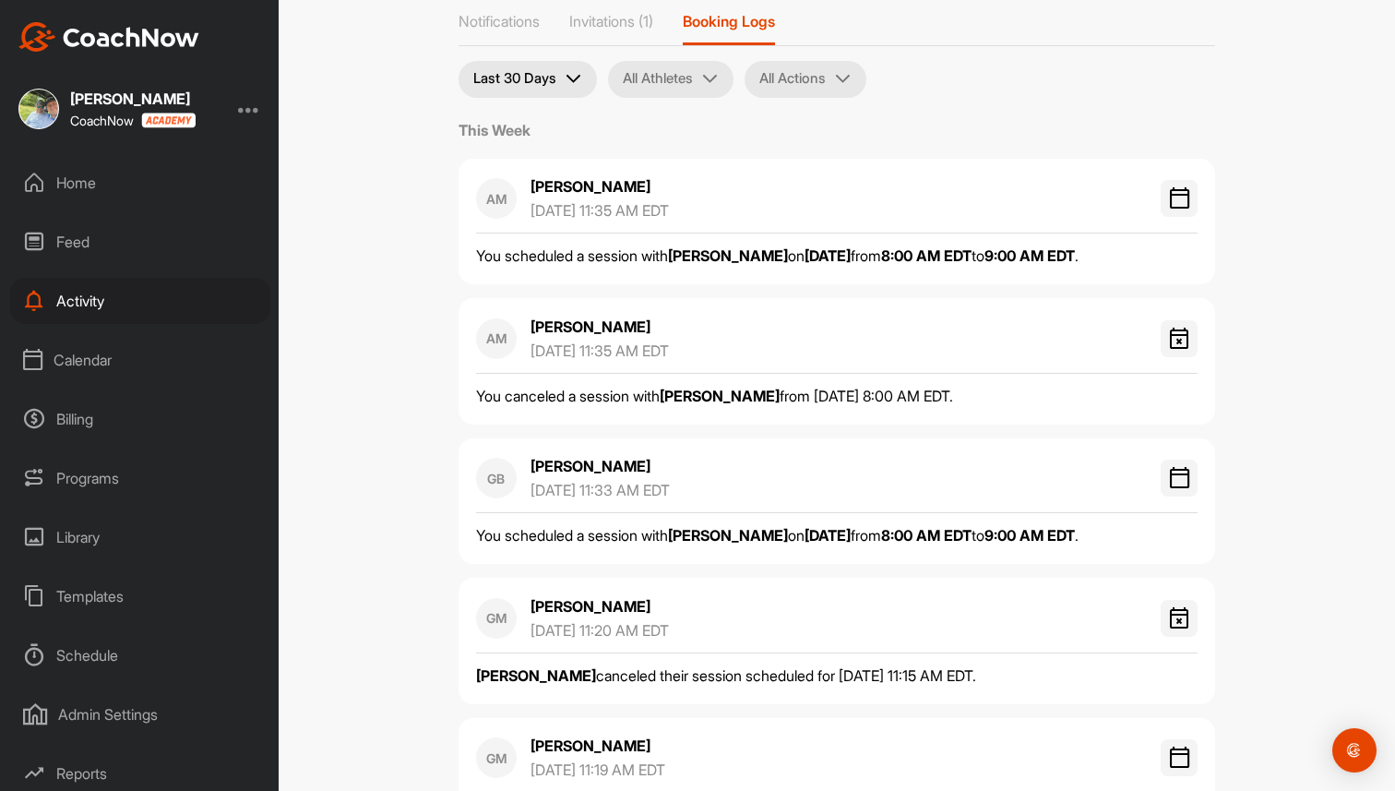
scroll to position [89, 0]
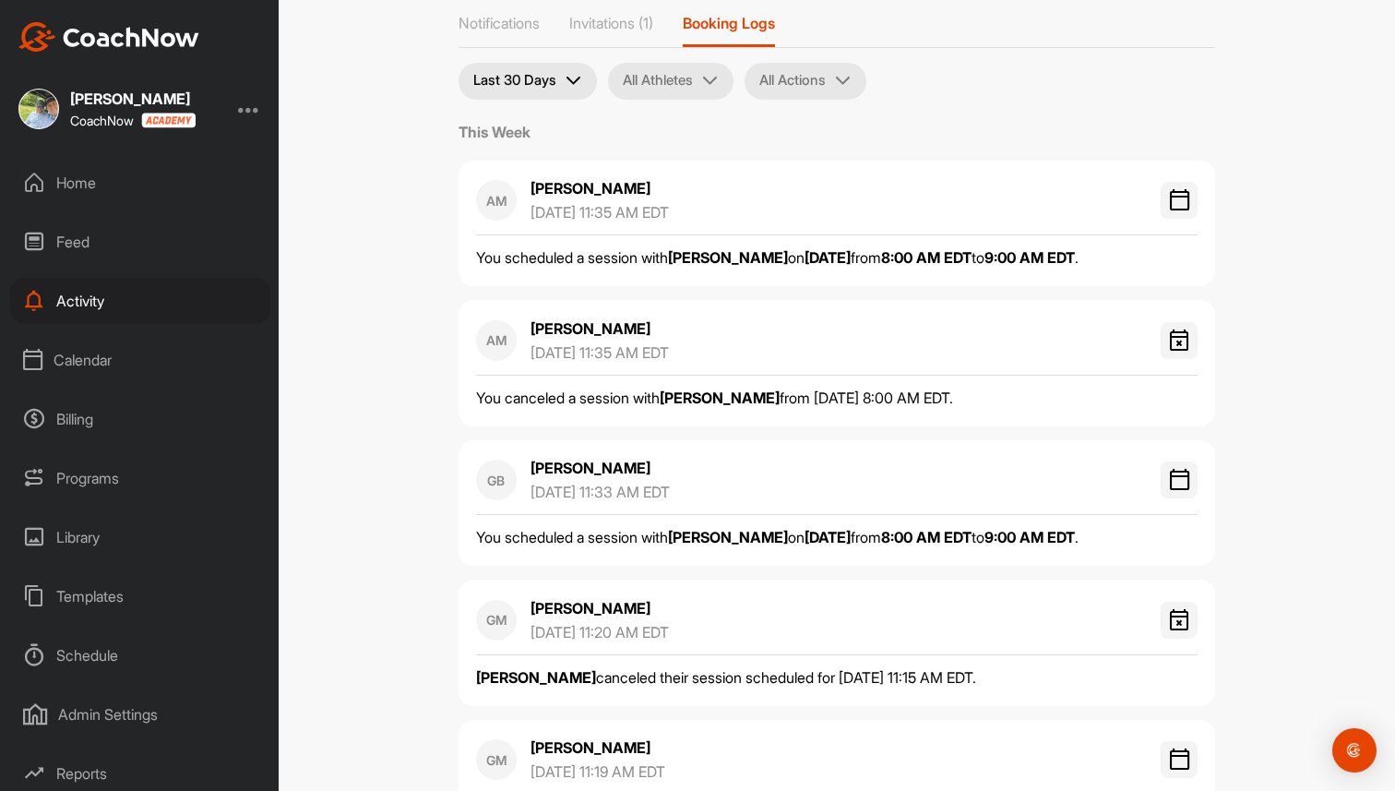
click at [82, 352] on div "Calendar" at bounding box center [140, 360] width 260 height 46
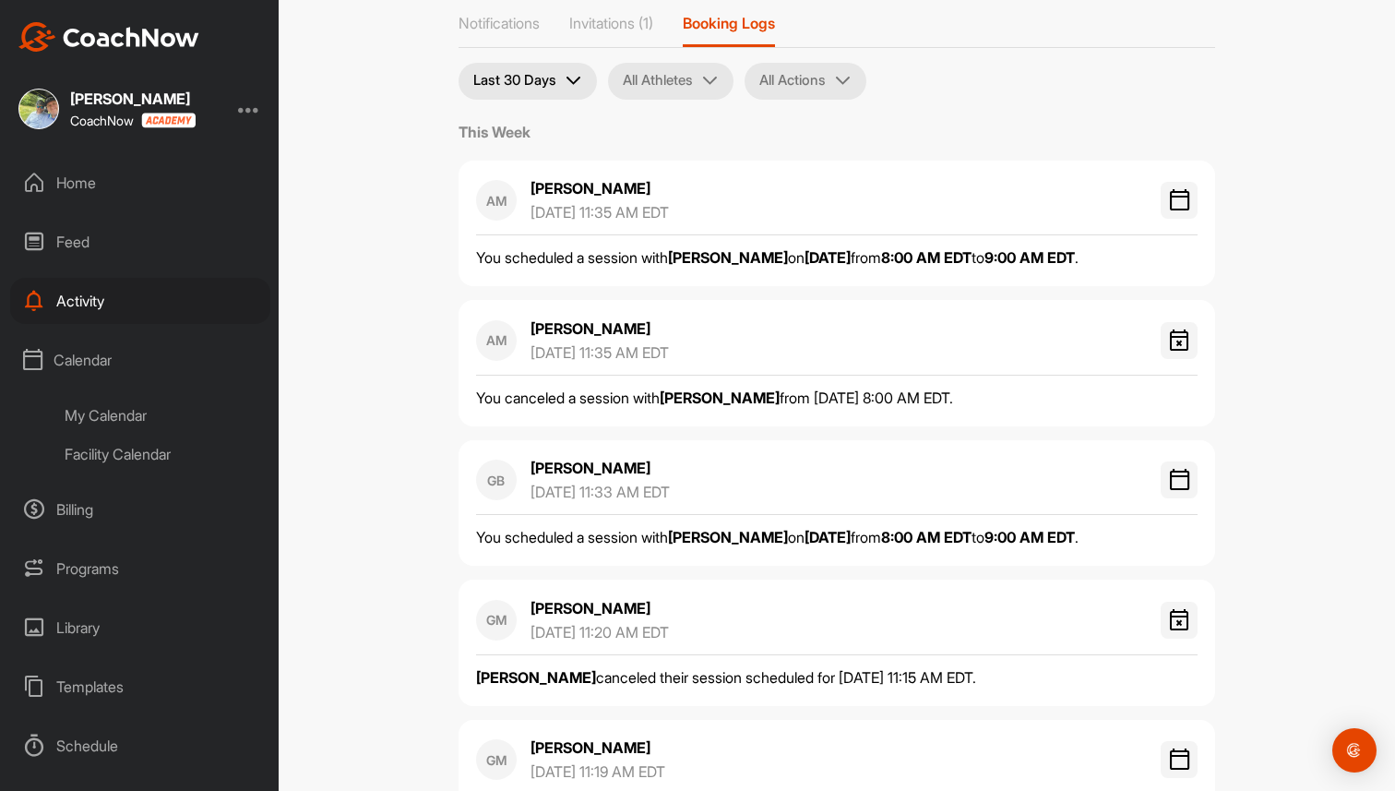
click at [97, 404] on div "My Calendar" at bounding box center [161, 415] width 219 height 39
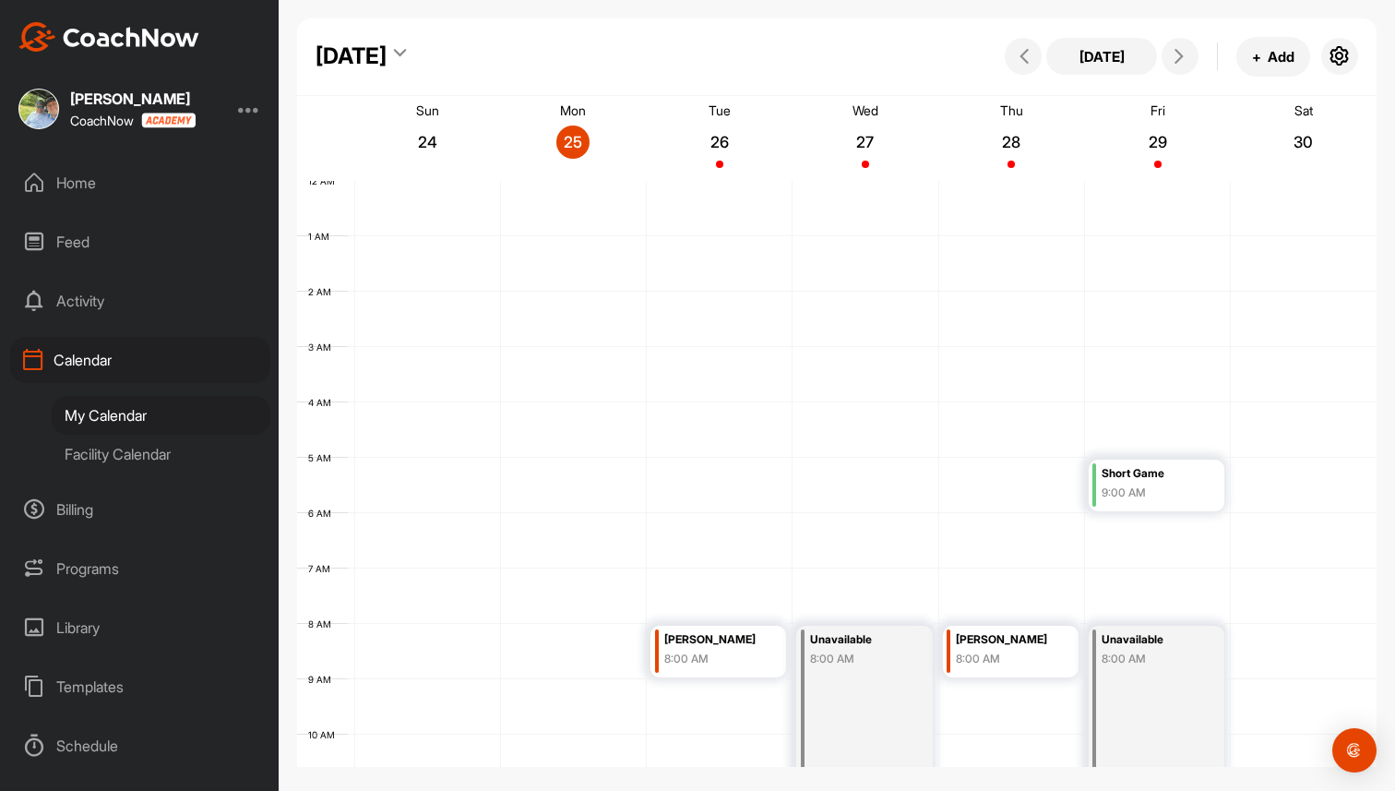
scroll to position [319, 0]
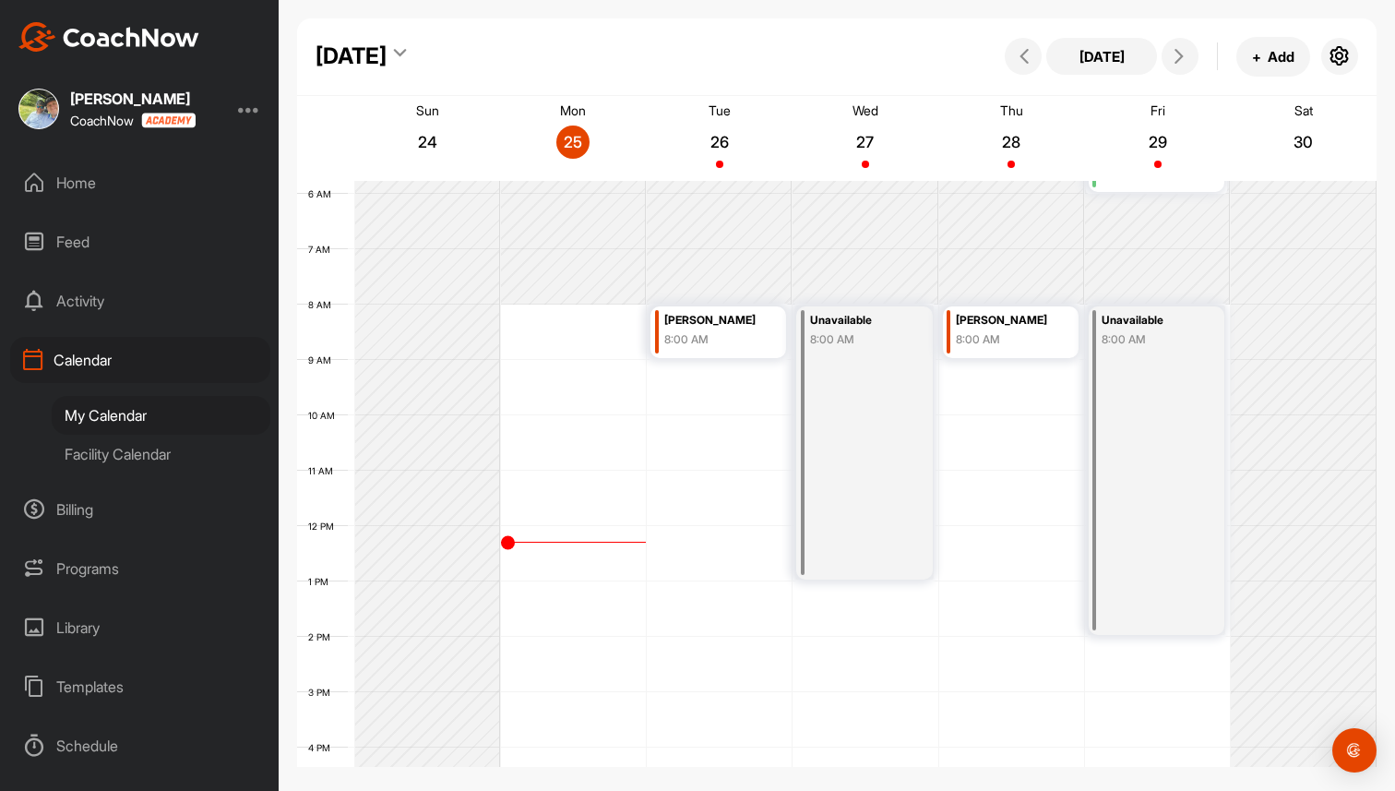
click at [139, 453] on div "Facility Calendar" at bounding box center [161, 454] width 219 height 39
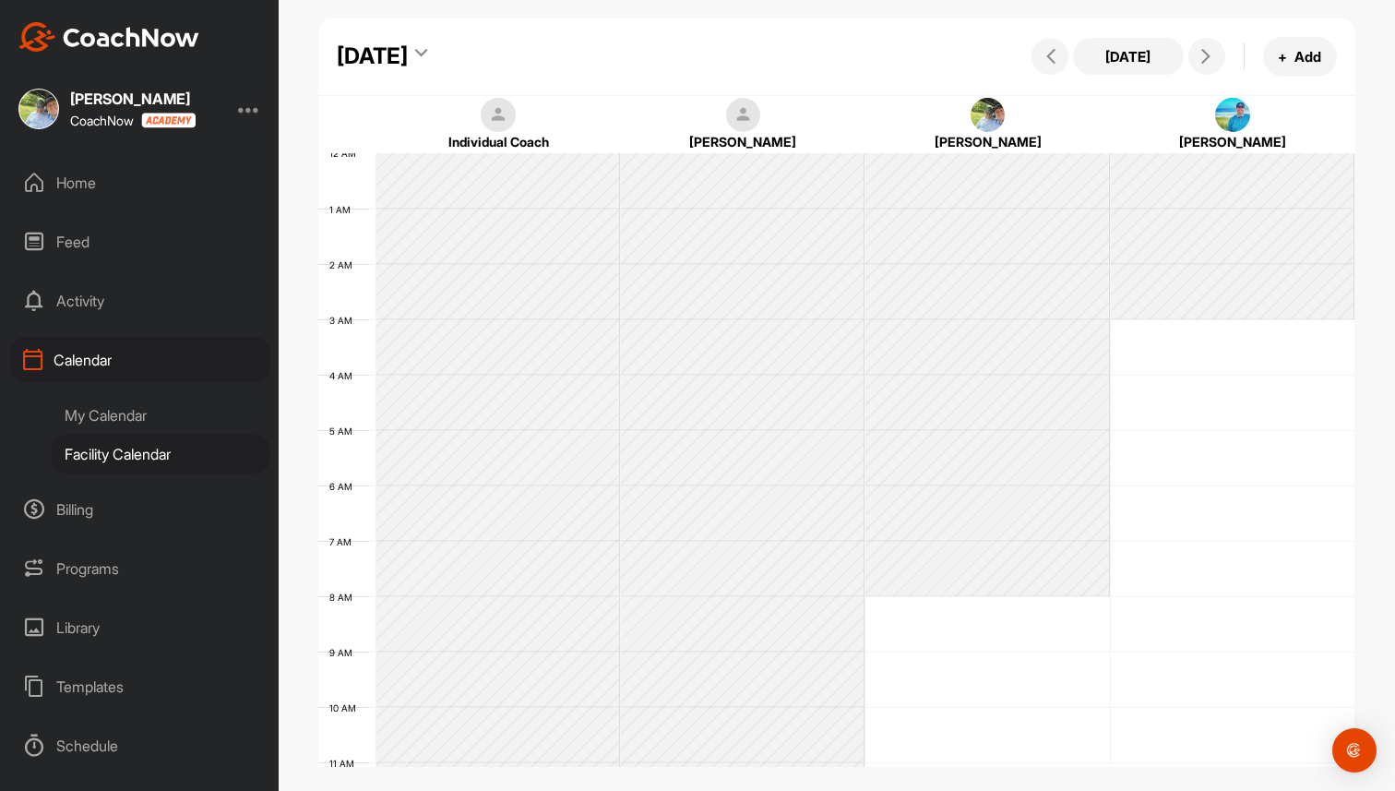
scroll to position [319, 0]
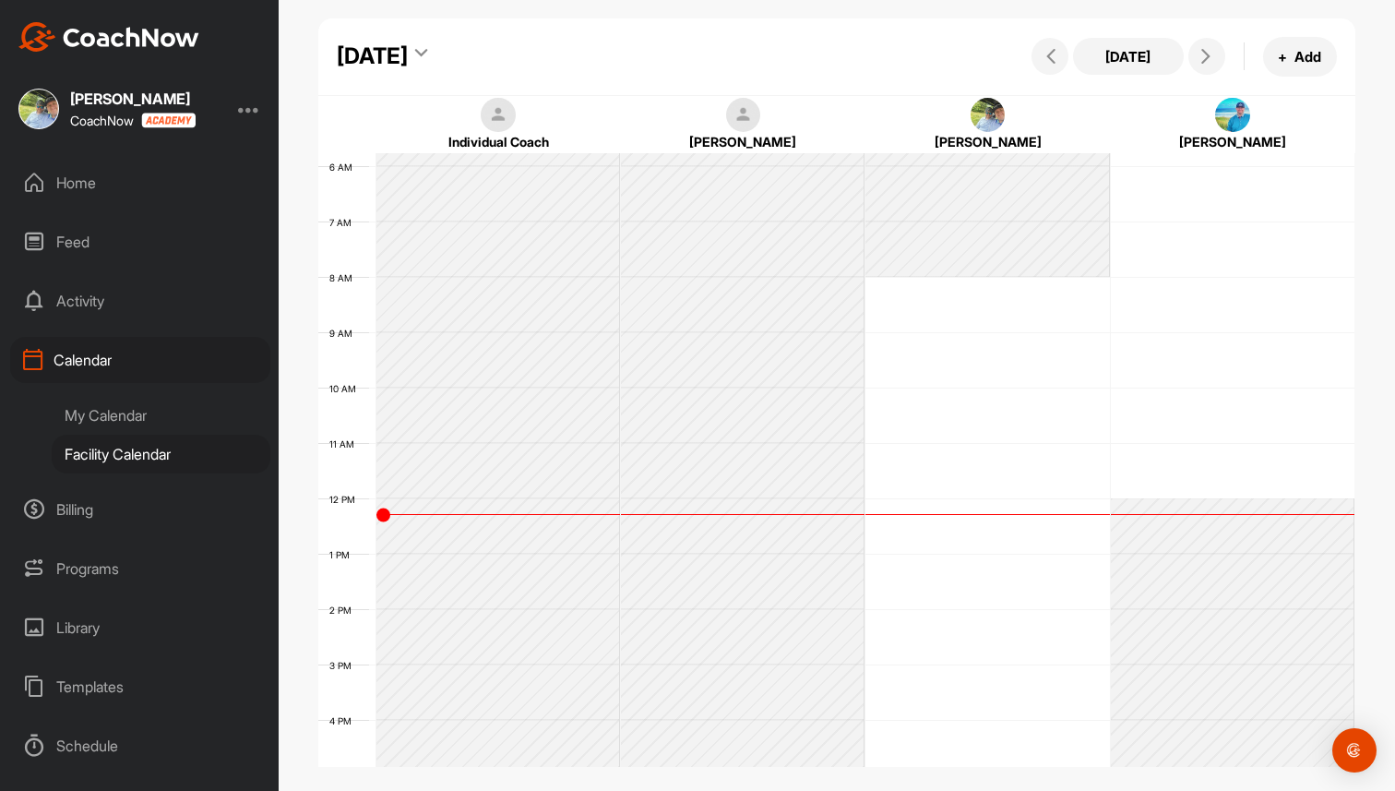
click at [436, 40] on div "[DATE]" at bounding box center [387, 56] width 100 height 33
click at [427, 52] on icon at bounding box center [421, 56] width 12 height 18
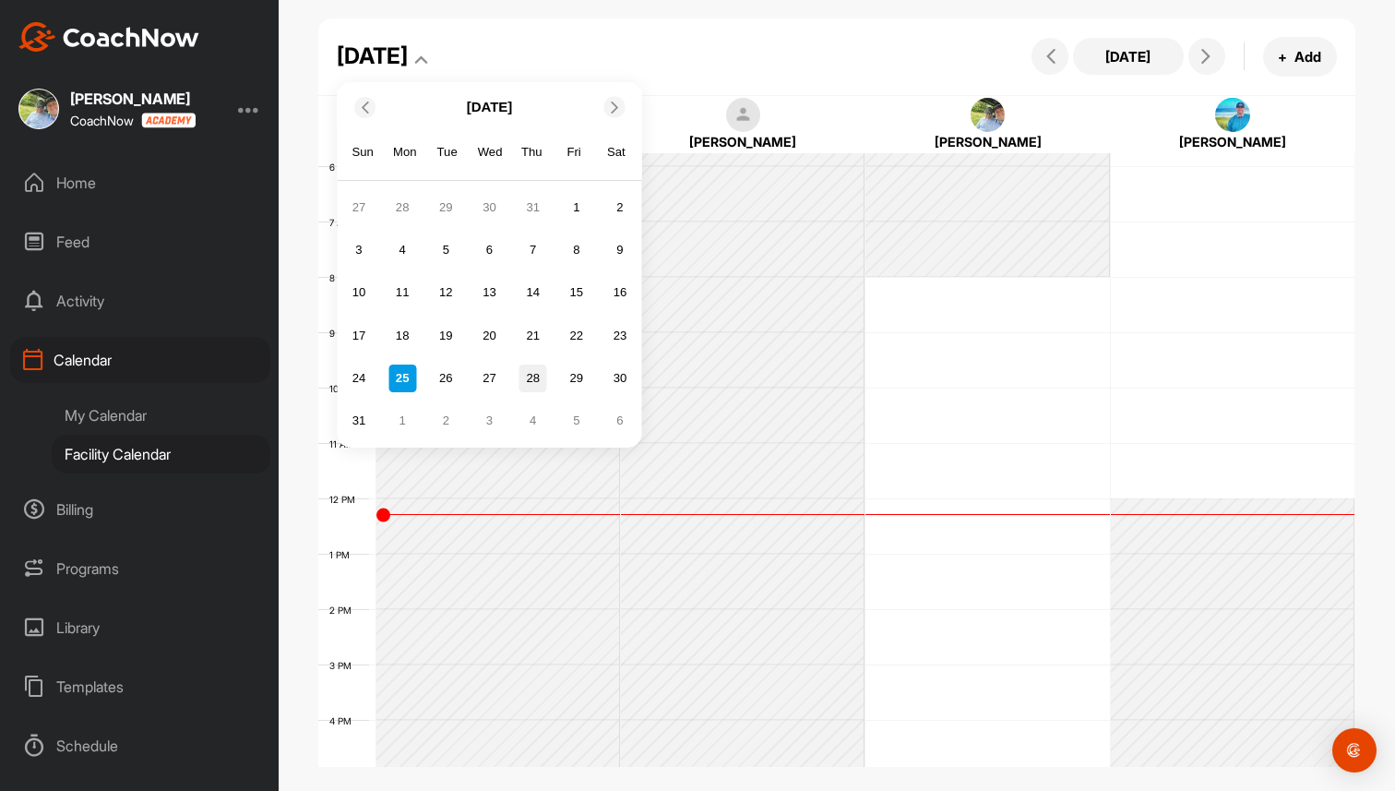
click at [535, 365] on div "28" at bounding box center [534, 378] width 28 height 28
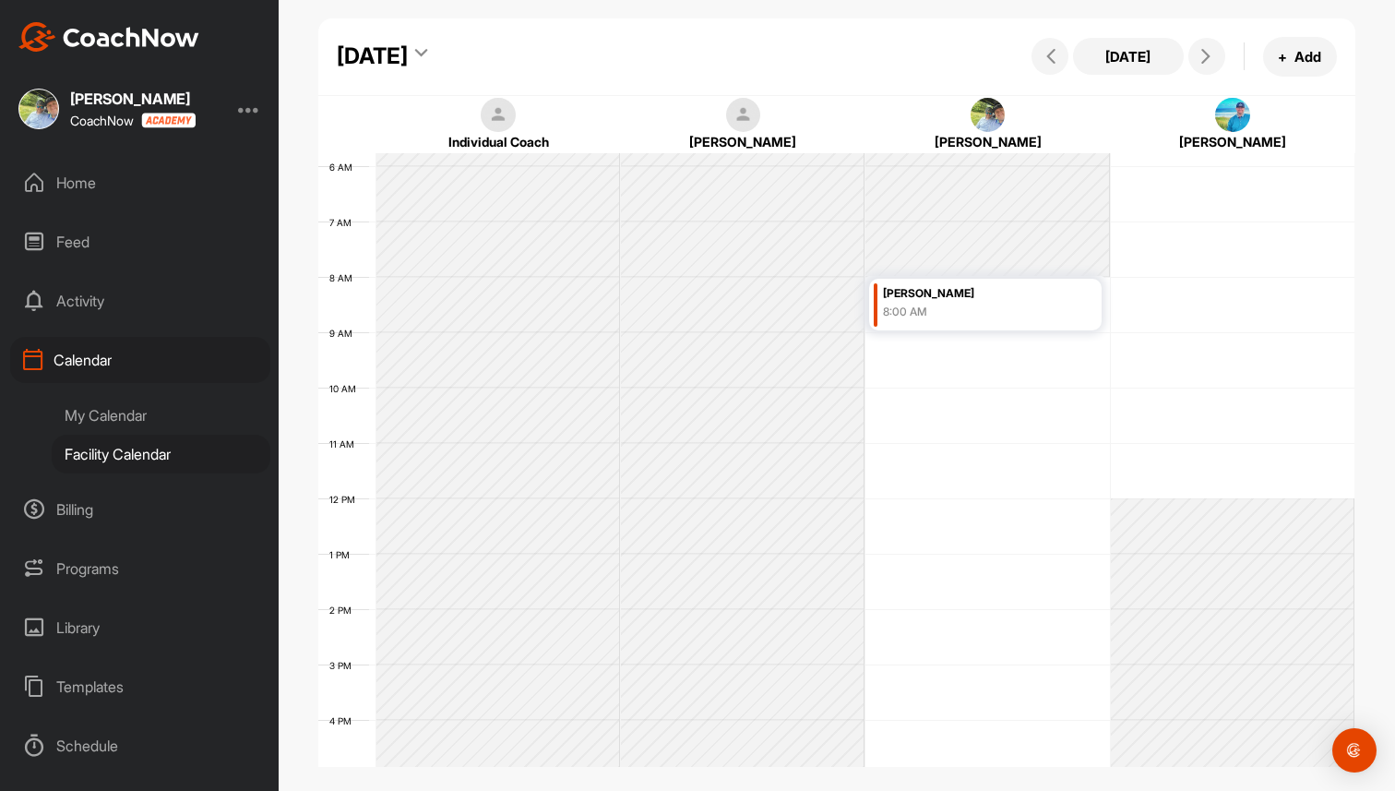
click at [139, 402] on div "My Calendar" at bounding box center [161, 415] width 219 height 39
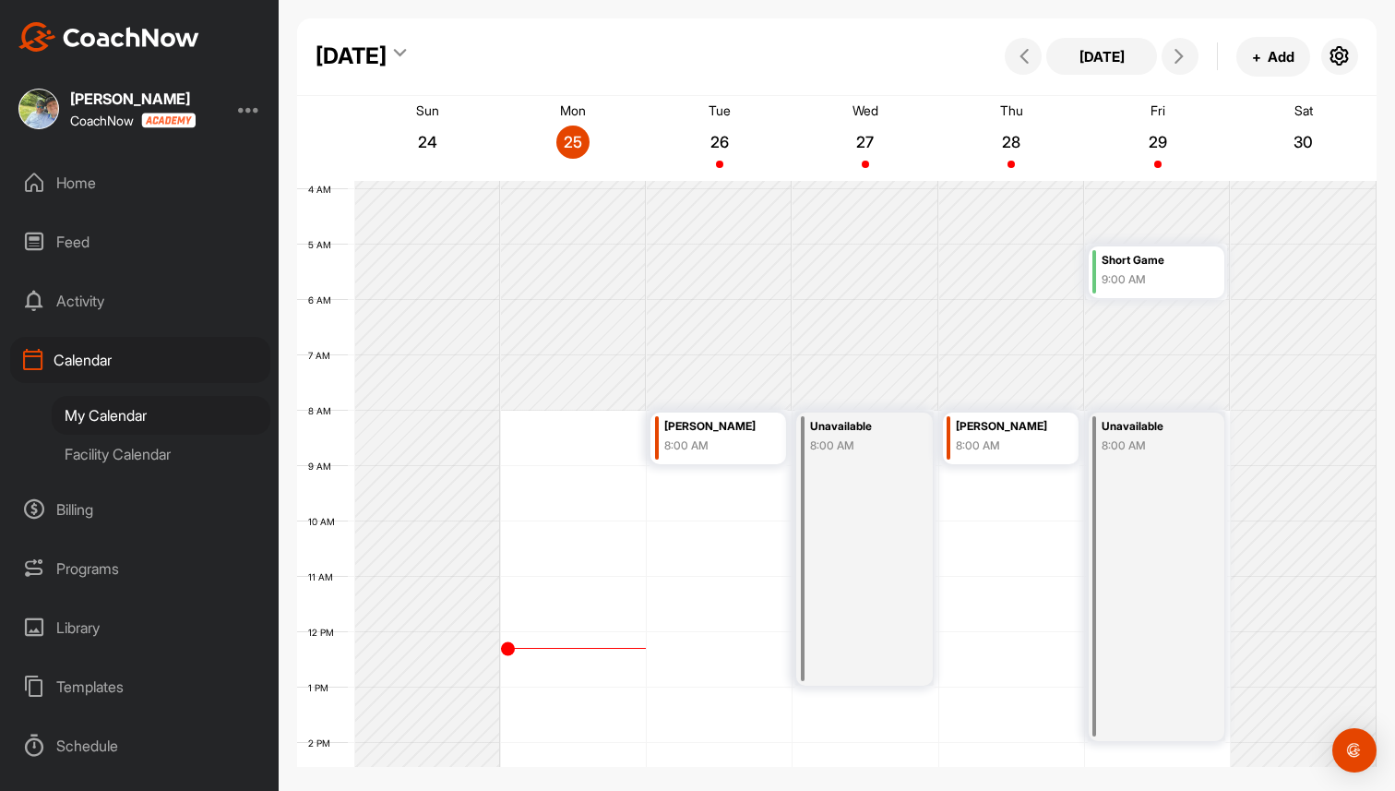
scroll to position [215, 0]
click at [872, 477] on div "Unavailable 8:00 AM" at bounding box center [864, 547] width 136 height 273
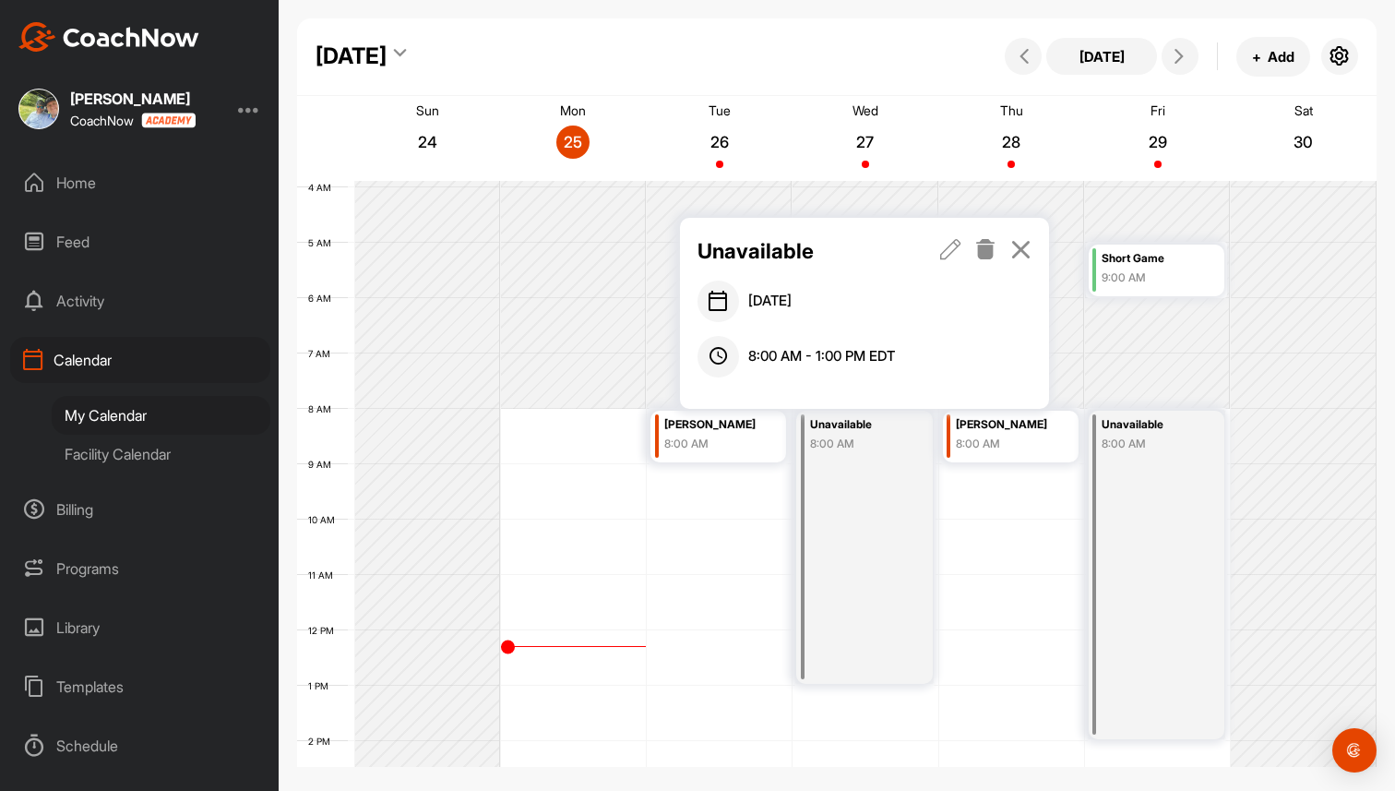
click at [981, 254] on icon at bounding box center [985, 249] width 21 height 20
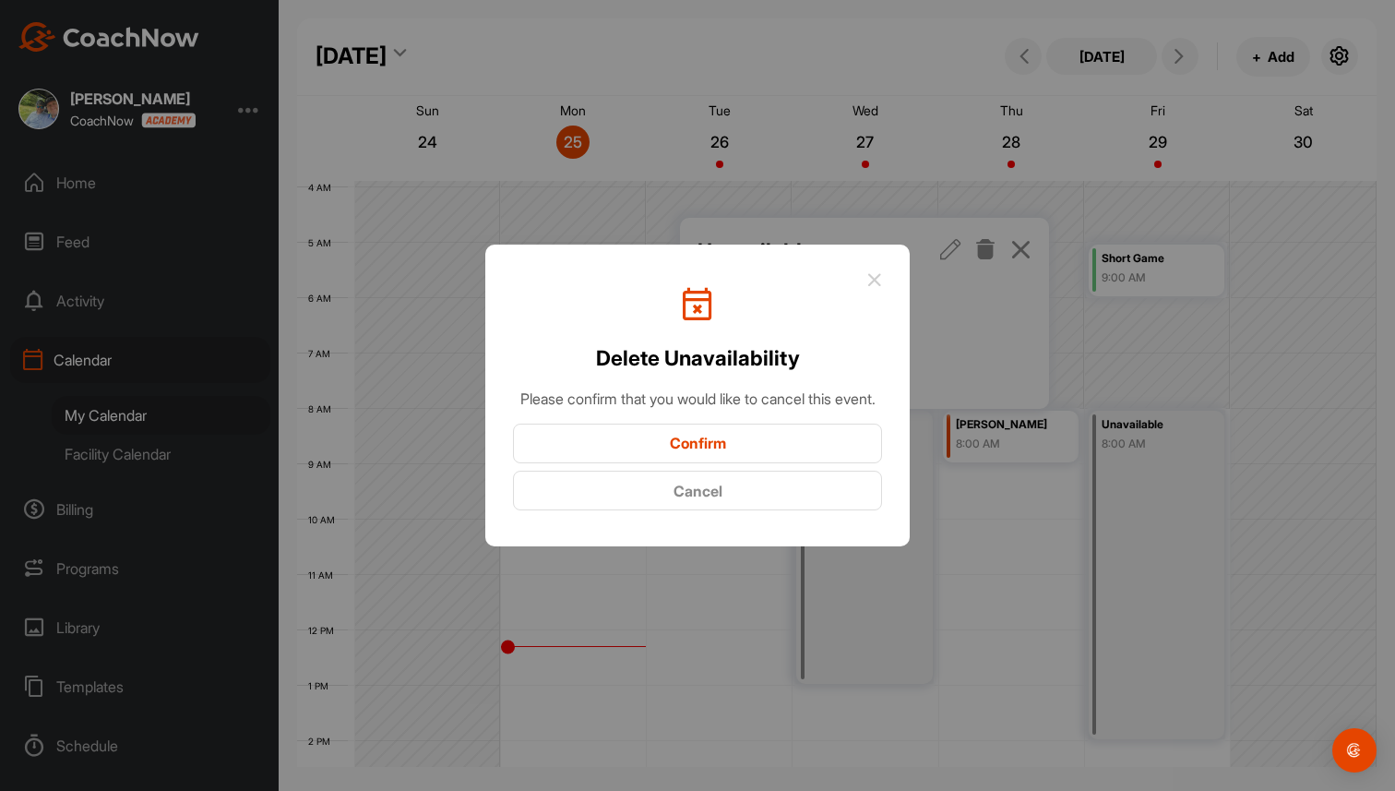
click at [728, 445] on button "Confirm" at bounding box center [697, 444] width 369 height 40
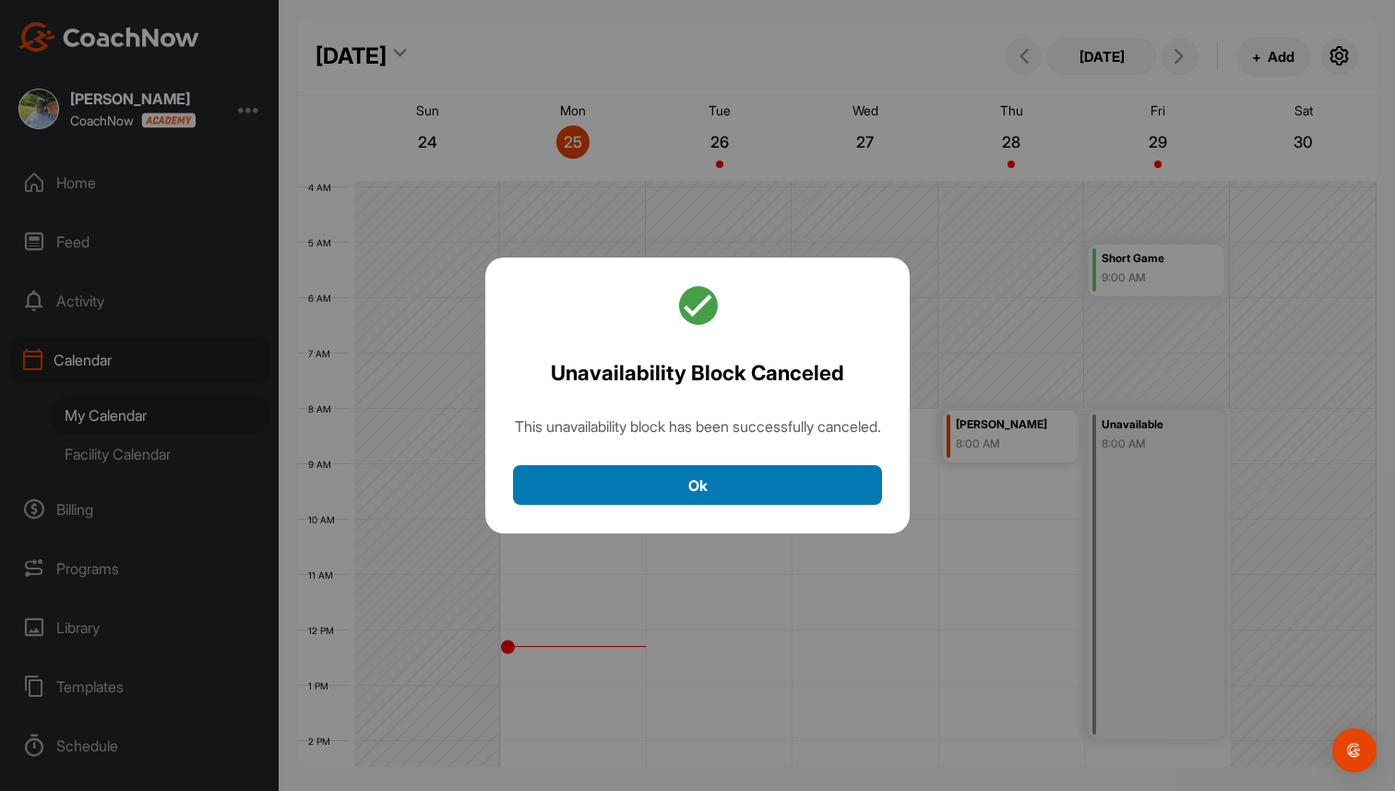
click at [727, 496] on button "Ok" at bounding box center [697, 485] width 369 height 40
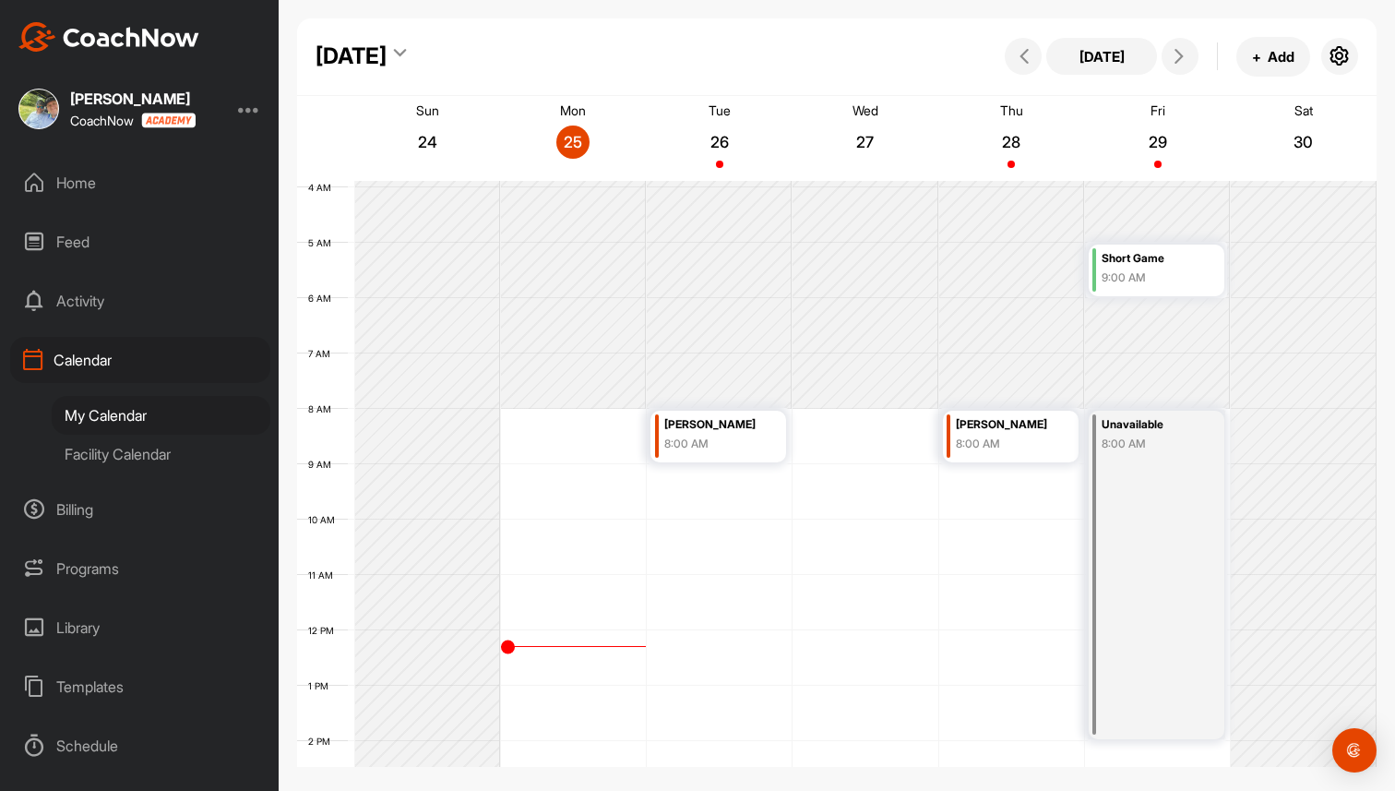
click at [737, 432] on div "[PERSON_NAME]" at bounding box center [715, 424] width 102 height 21
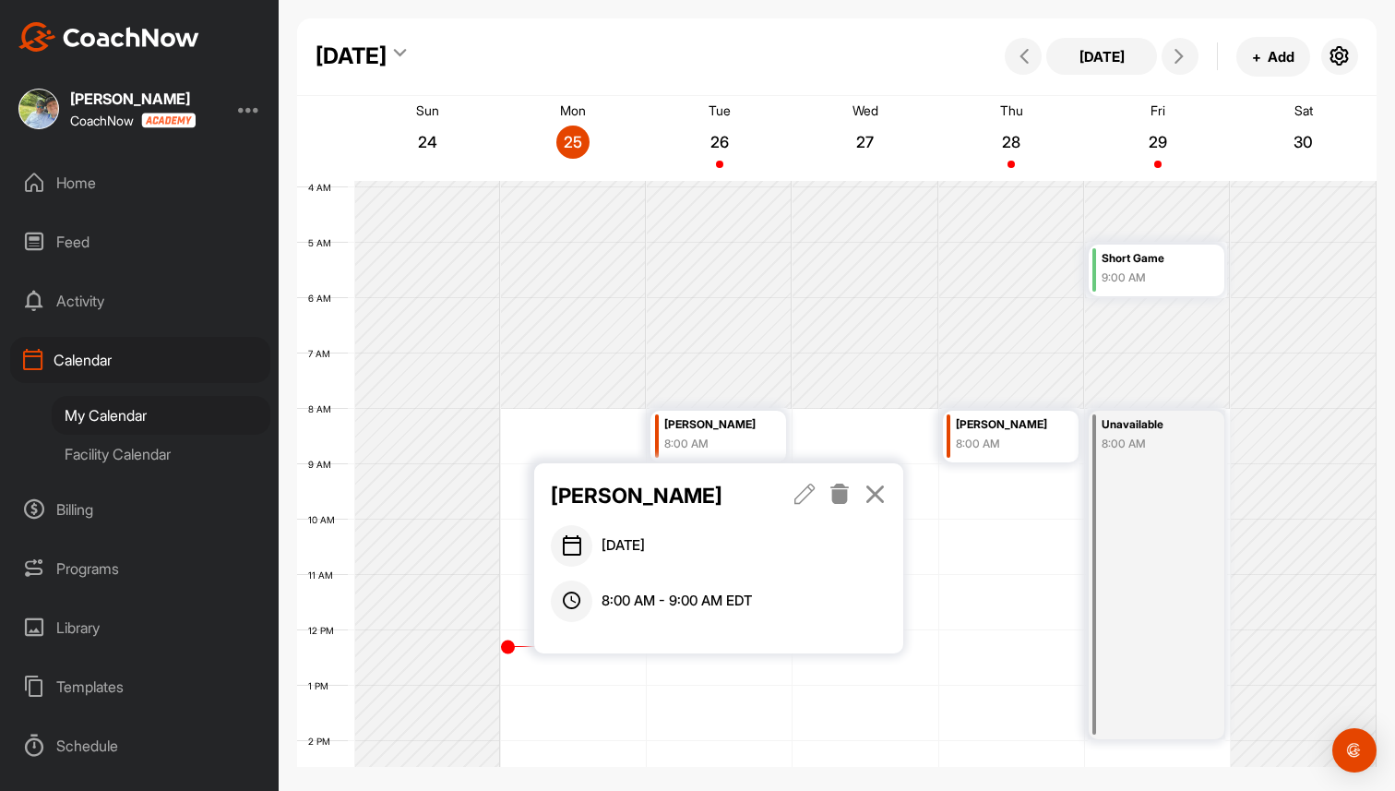
click at [839, 492] on icon at bounding box center [840, 494] width 21 height 20
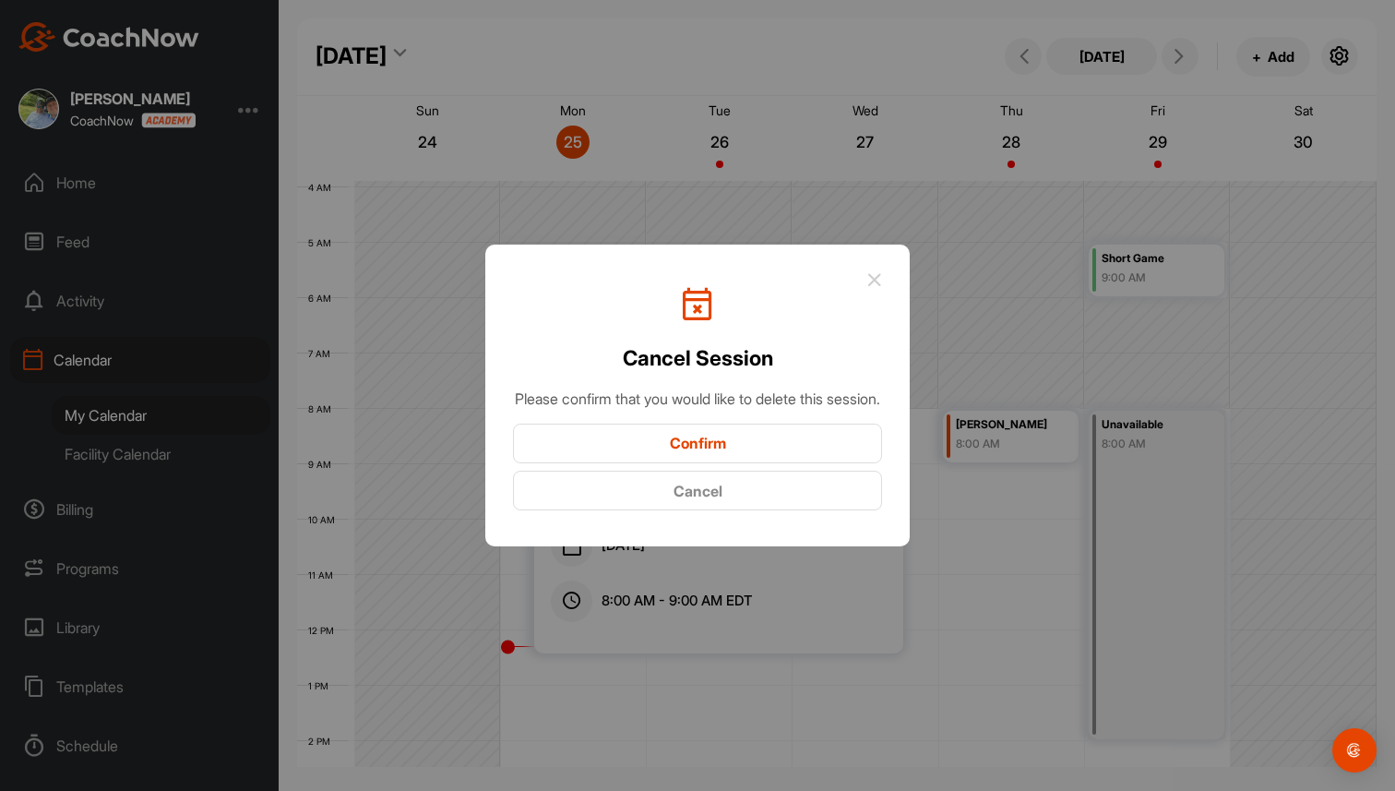
click at [796, 460] on button "Confirm" at bounding box center [697, 444] width 369 height 40
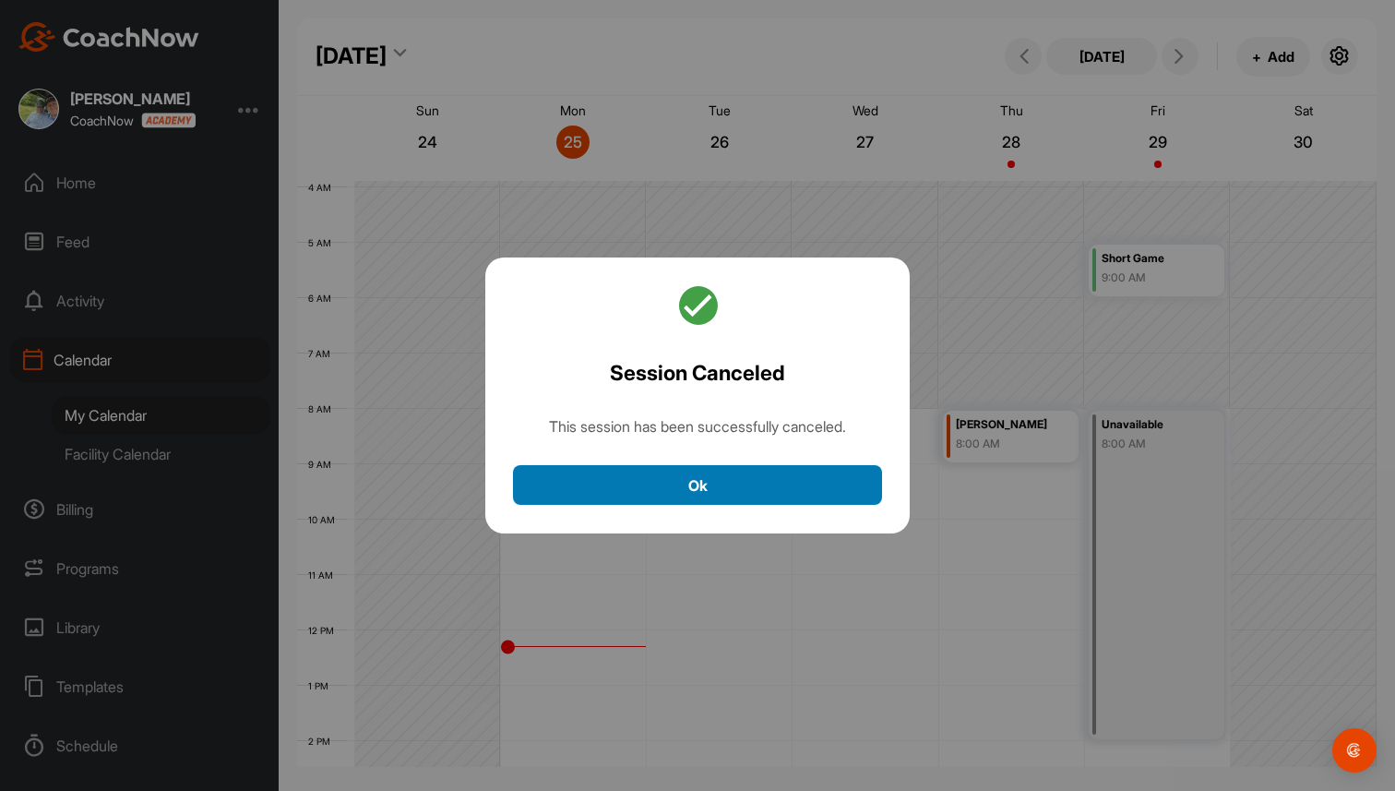
click at [796, 484] on button "Ok" at bounding box center [697, 485] width 369 height 40
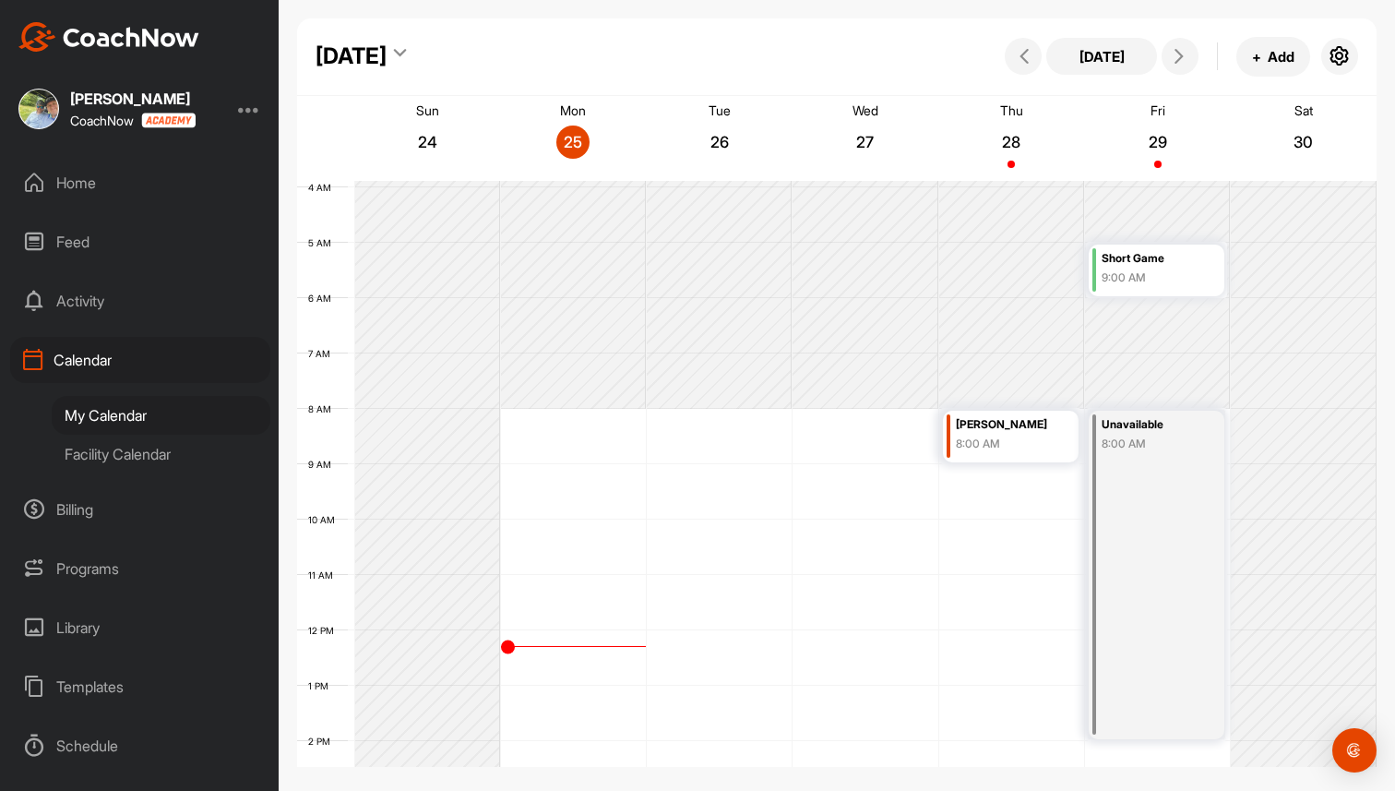
click at [839, 419] on div "12 AM 1 AM 2 AM 3 AM 4 AM 5 AM 6 AM 7 AM 8 AM 9 AM 10 AM 11 AM 12 PM 1 PM 2 PM …" at bounding box center [837, 630] width 1080 height 1329
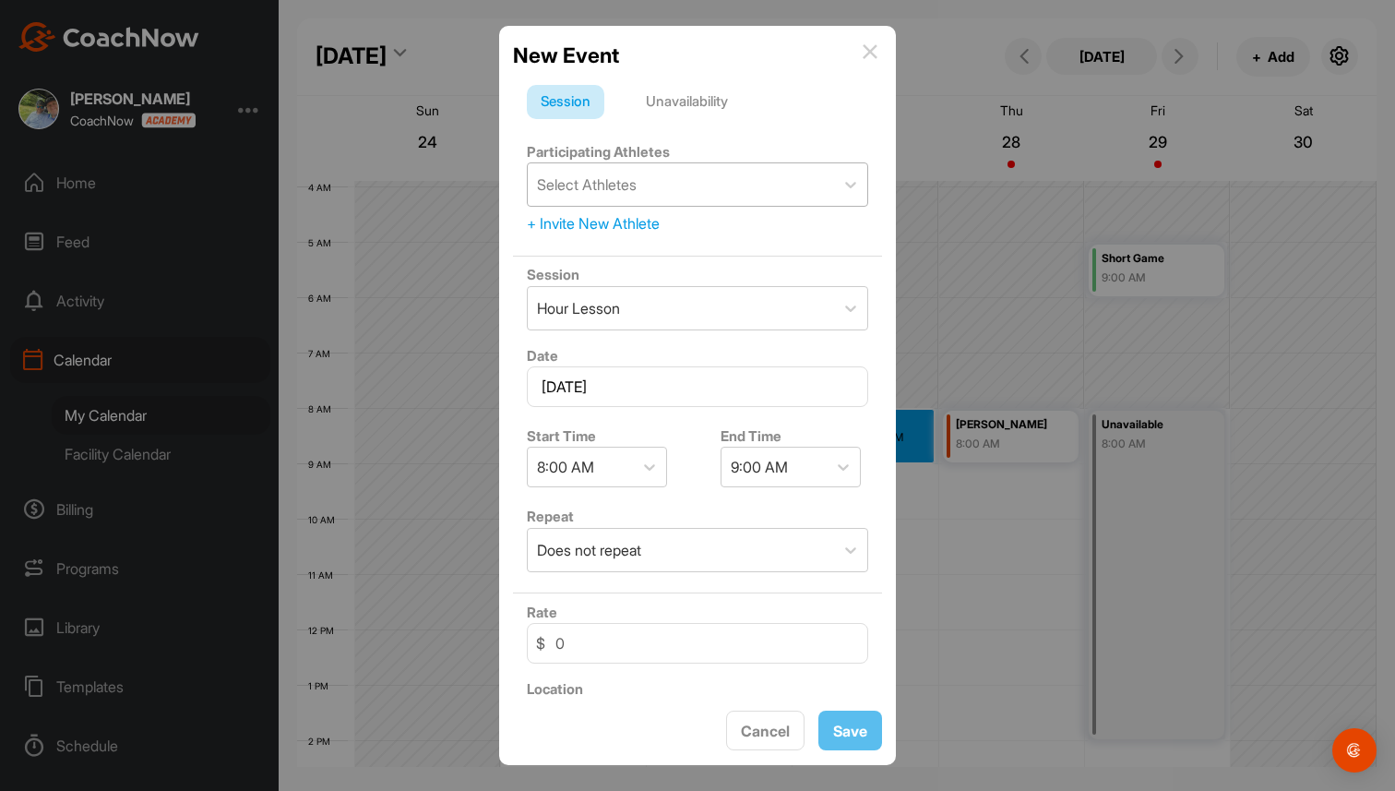
click at [708, 185] on div "Select Athletes" at bounding box center [681, 184] width 306 height 42
type input "all"
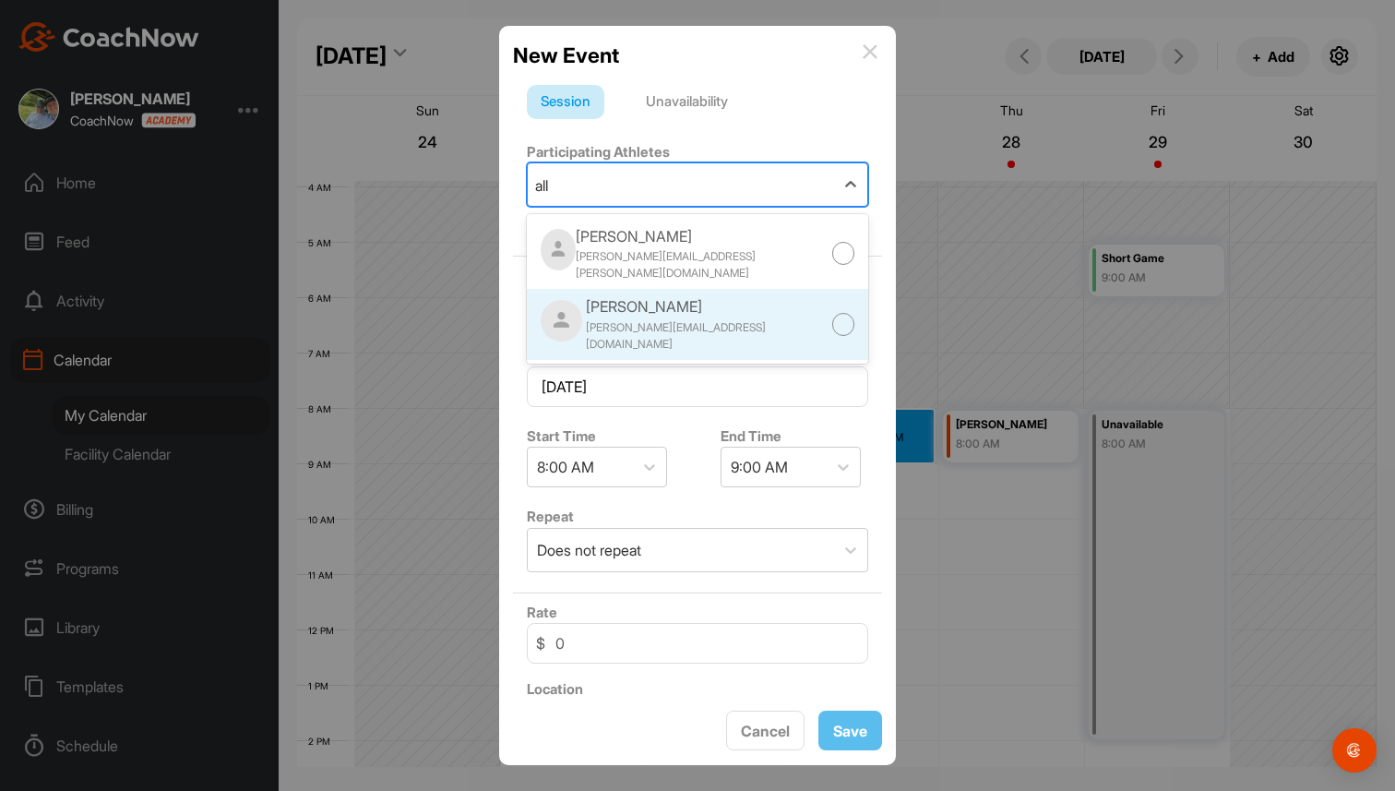
click at [613, 300] on div "[PERSON_NAME]" at bounding box center [709, 306] width 246 height 22
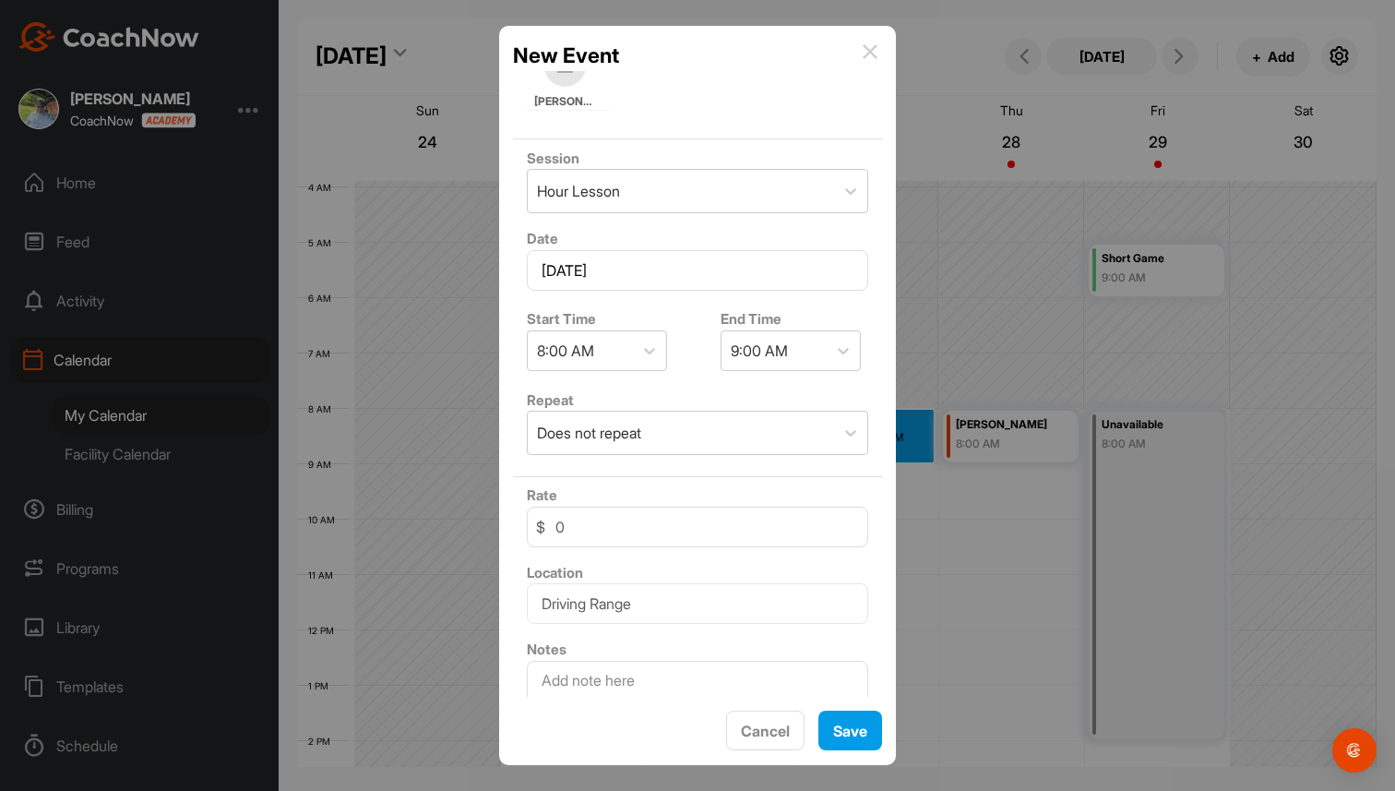
scroll to position [211, 0]
click at [683, 424] on div "Does not repeat" at bounding box center [681, 432] width 306 height 42
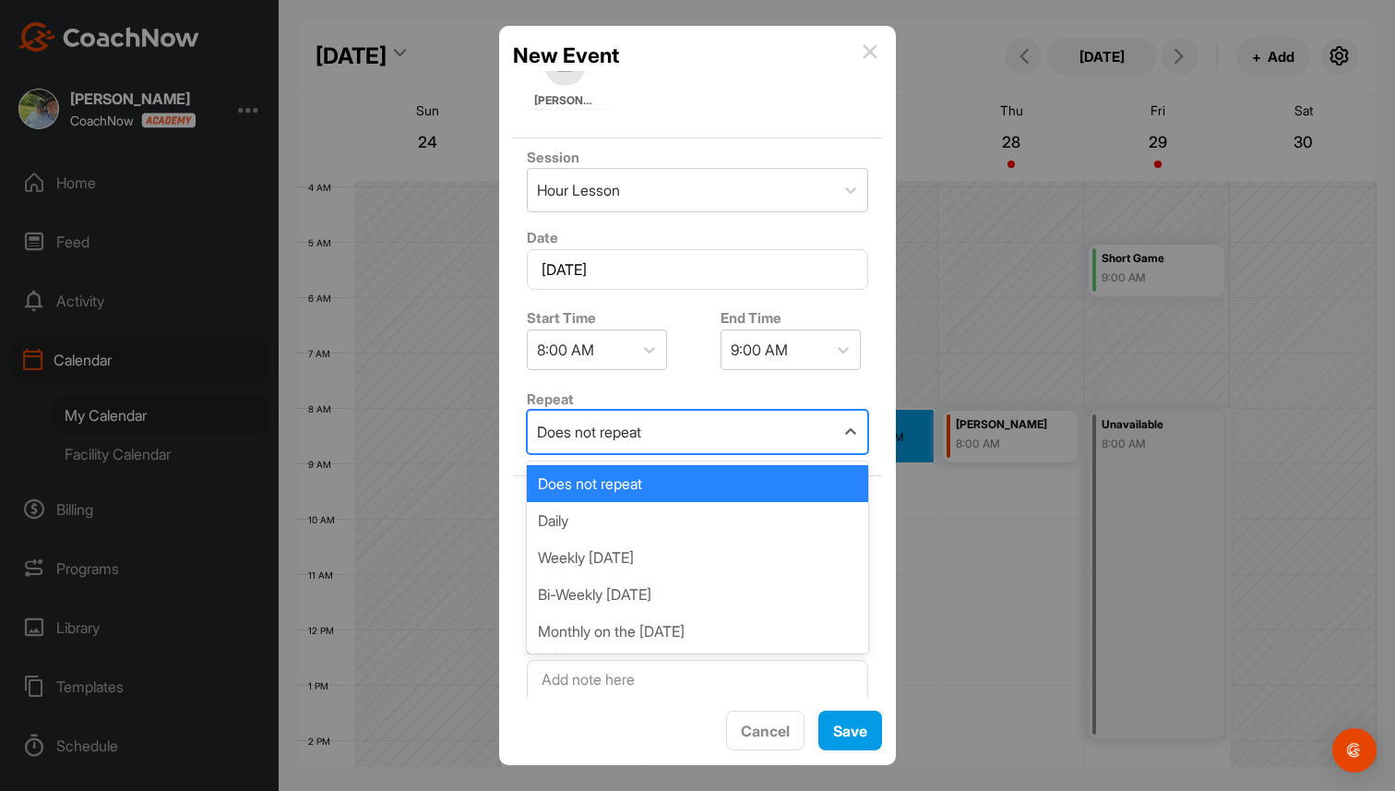
click at [699, 439] on div "Does not repeat" at bounding box center [681, 432] width 306 height 42
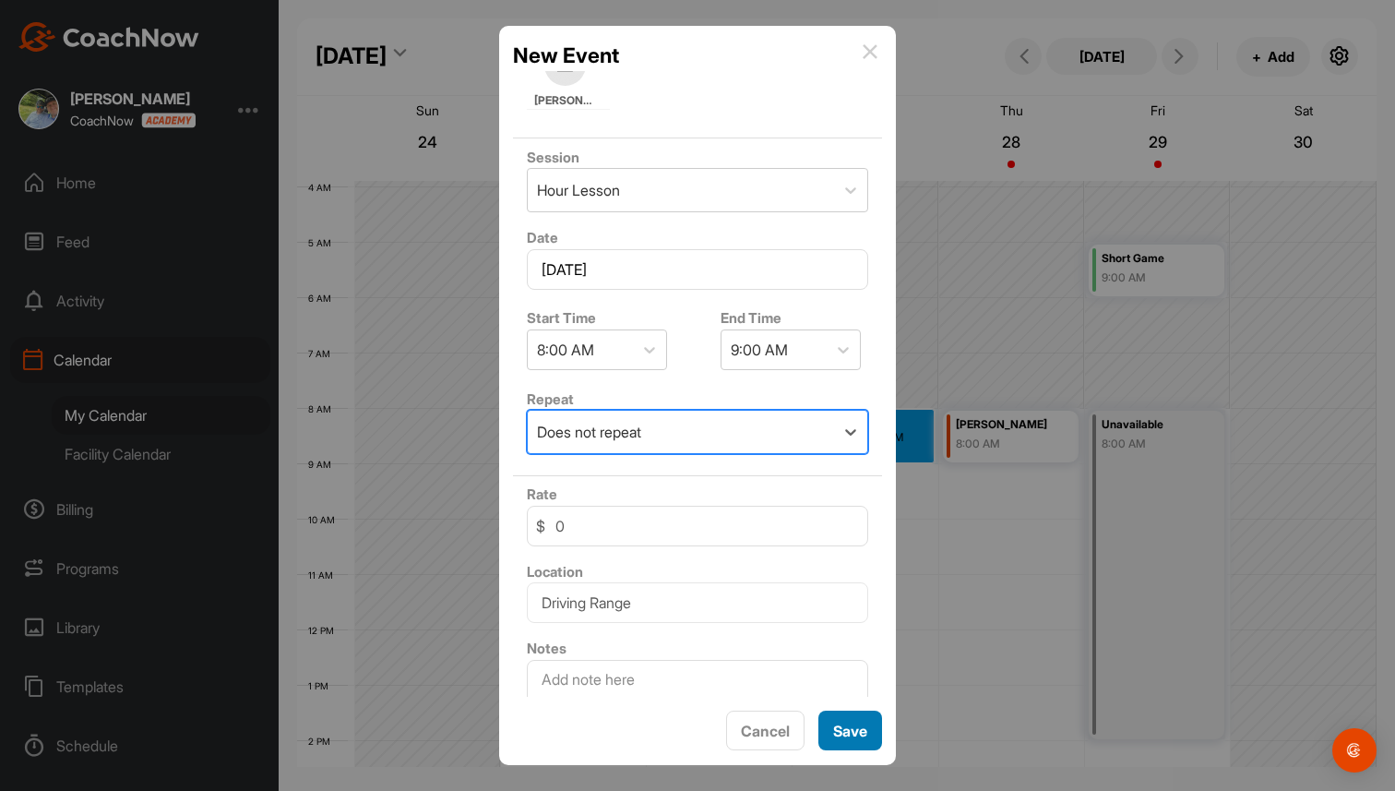
click at [839, 729] on button "Save" at bounding box center [850, 731] width 64 height 40
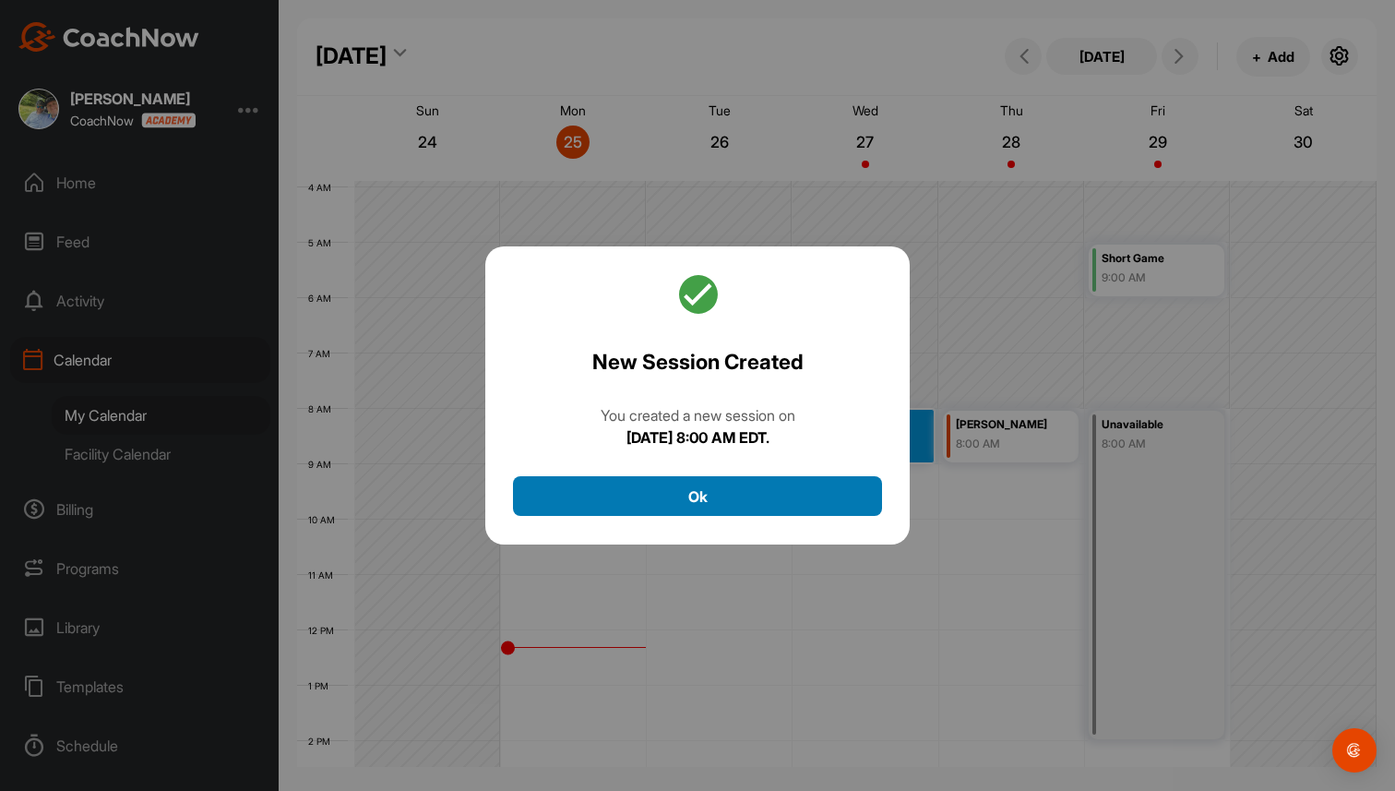
click at [782, 503] on button "Ok" at bounding box center [697, 496] width 369 height 40
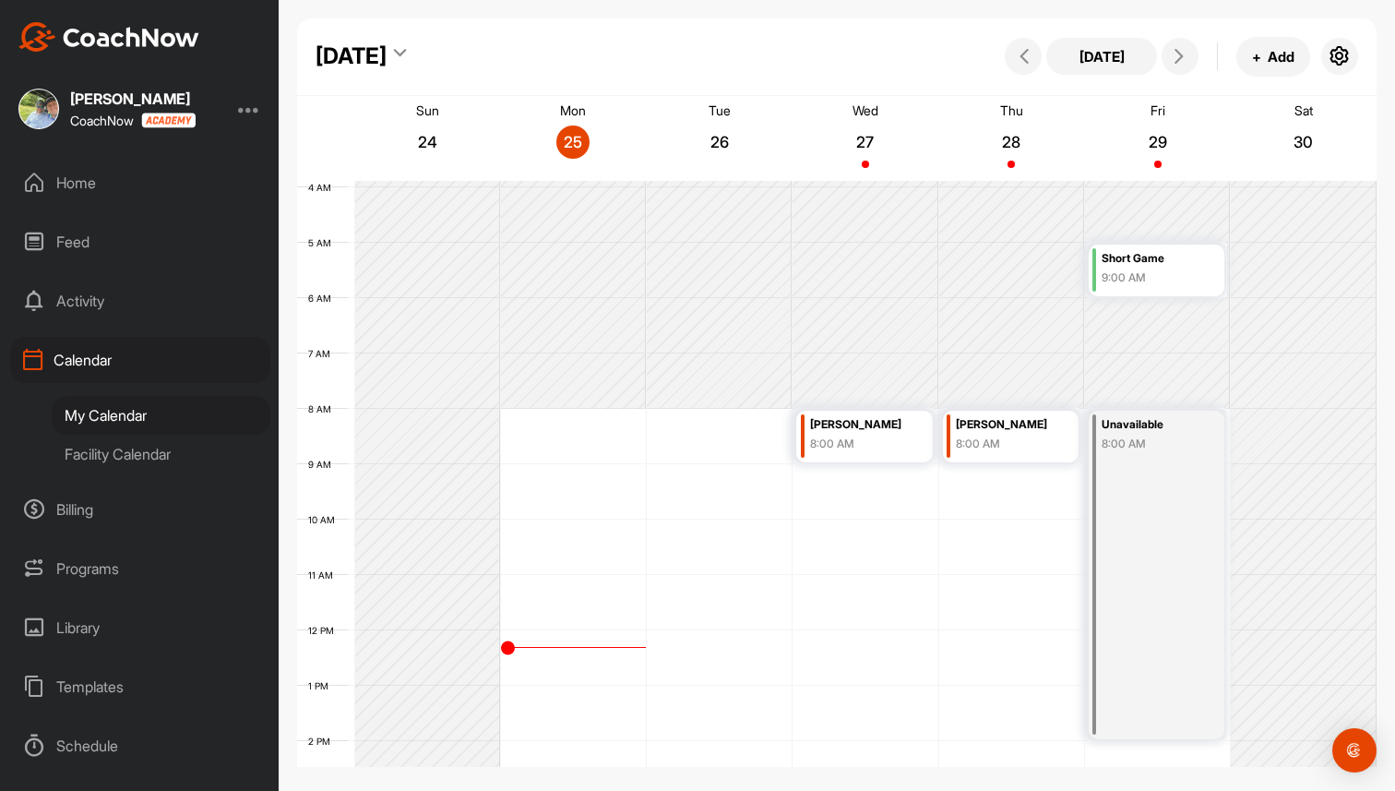
click at [723, 423] on div "12 AM 1 AM 2 AM 3 AM 4 AM 5 AM 6 AM 7 AM 8 AM 9 AM 10 AM 11 AM 12 PM 1 PM 2 PM …" at bounding box center [837, 630] width 1080 height 1329
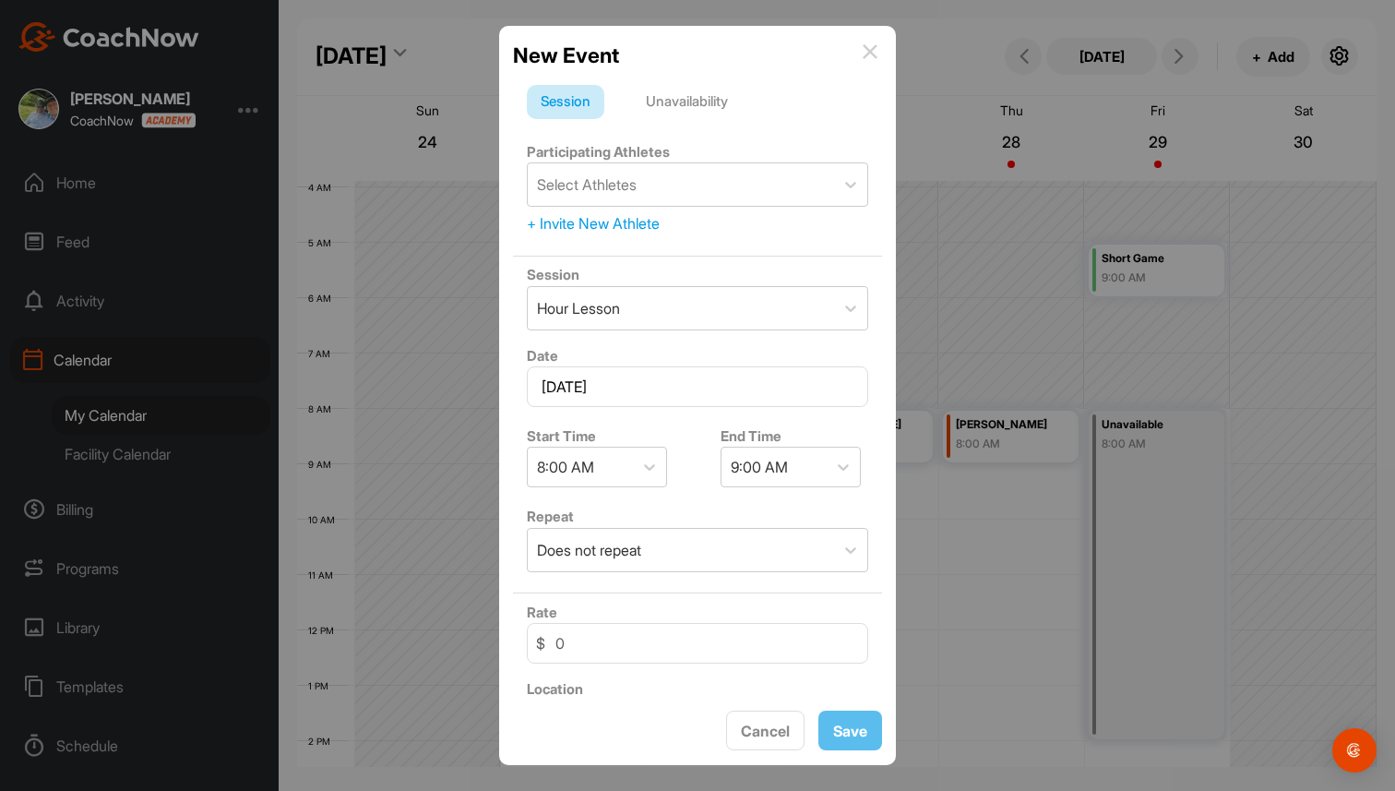
click at [584, 226] on div "+ Invite New Athlete" at bounding box center [697, 223] width 341 height 22
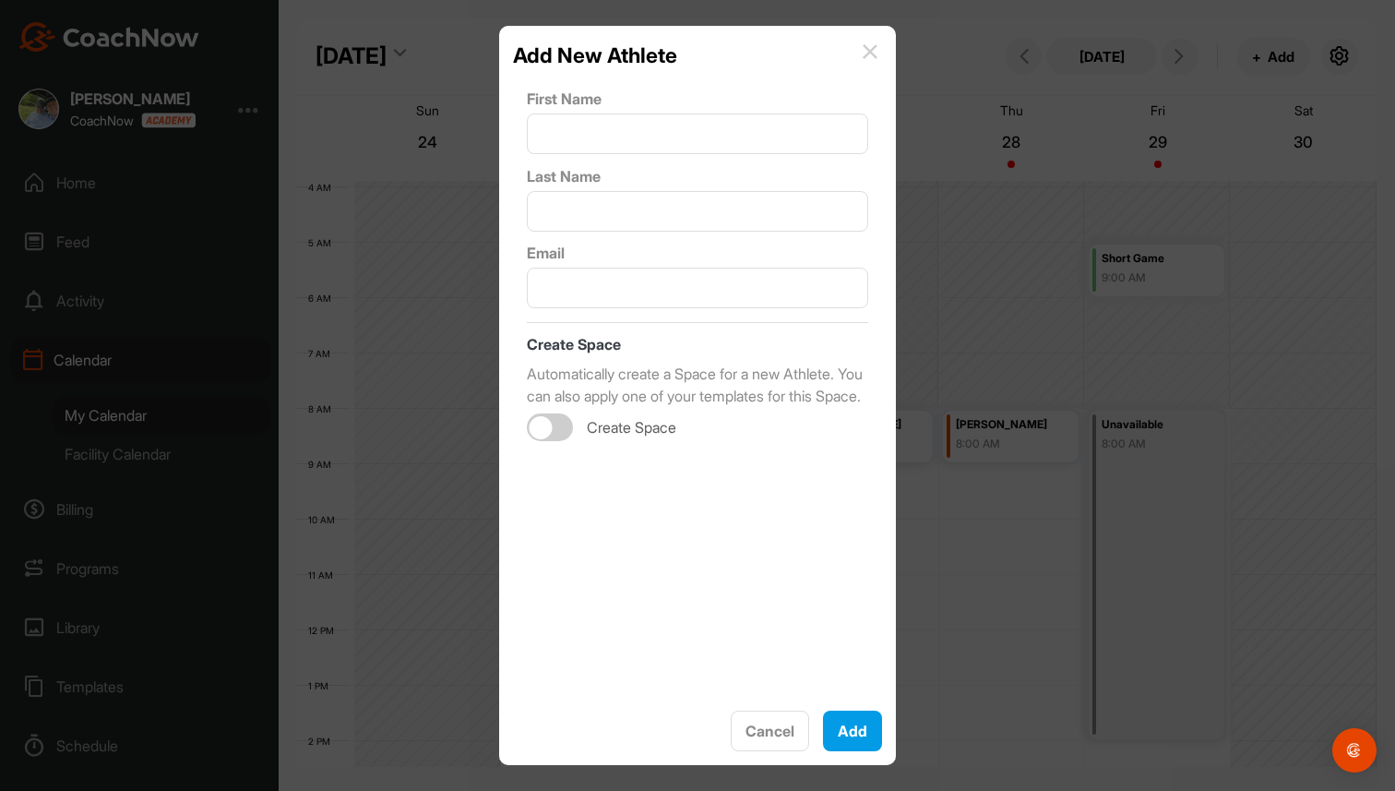
click at [555, 441] on div at bounding box center [550, 427] width 46 height 28
checkbox input "true"
click at [770, 724] on button "Cancel" at bounding box center [770, 731] width 78 height 41
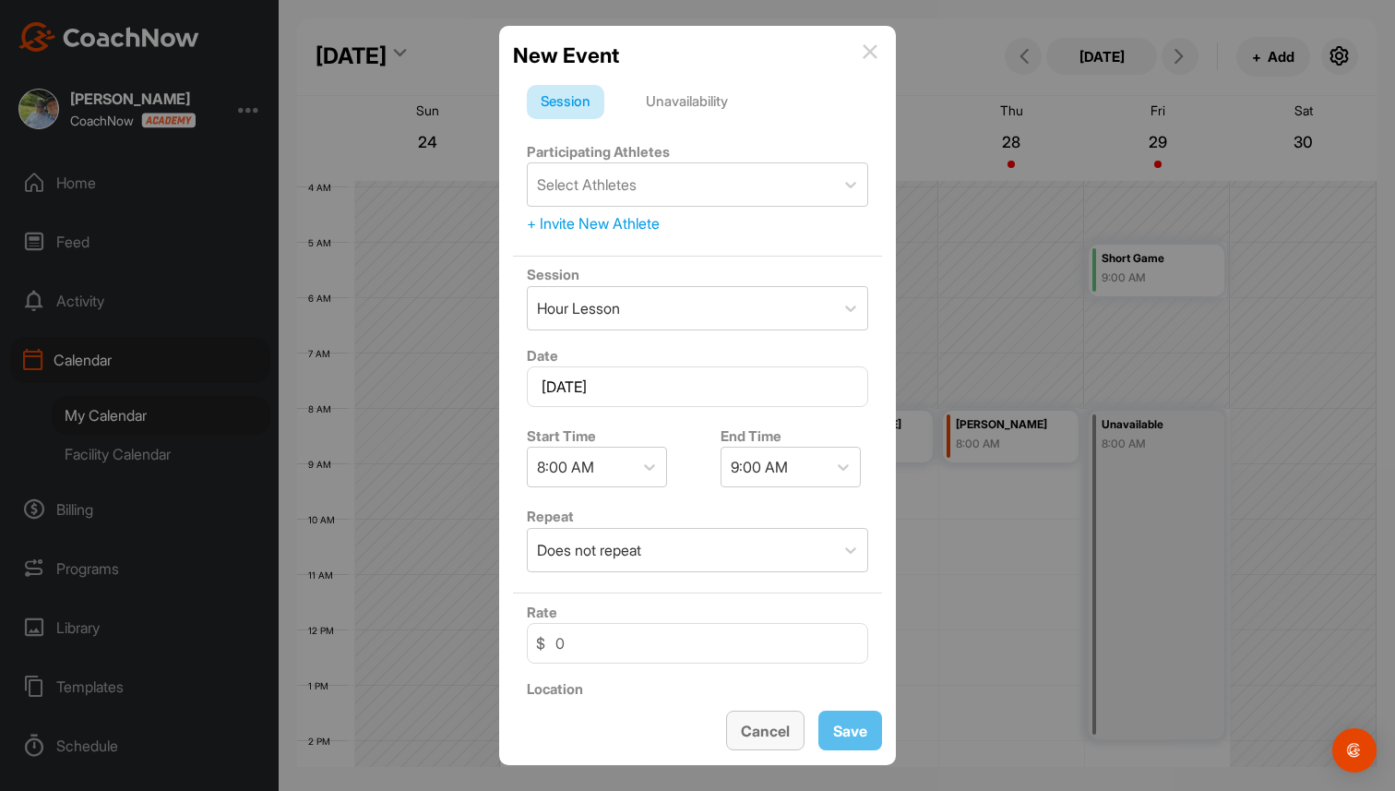
click at [770, 724] on button "Cancel" at bounding box center [765, 731] width 78 height 40
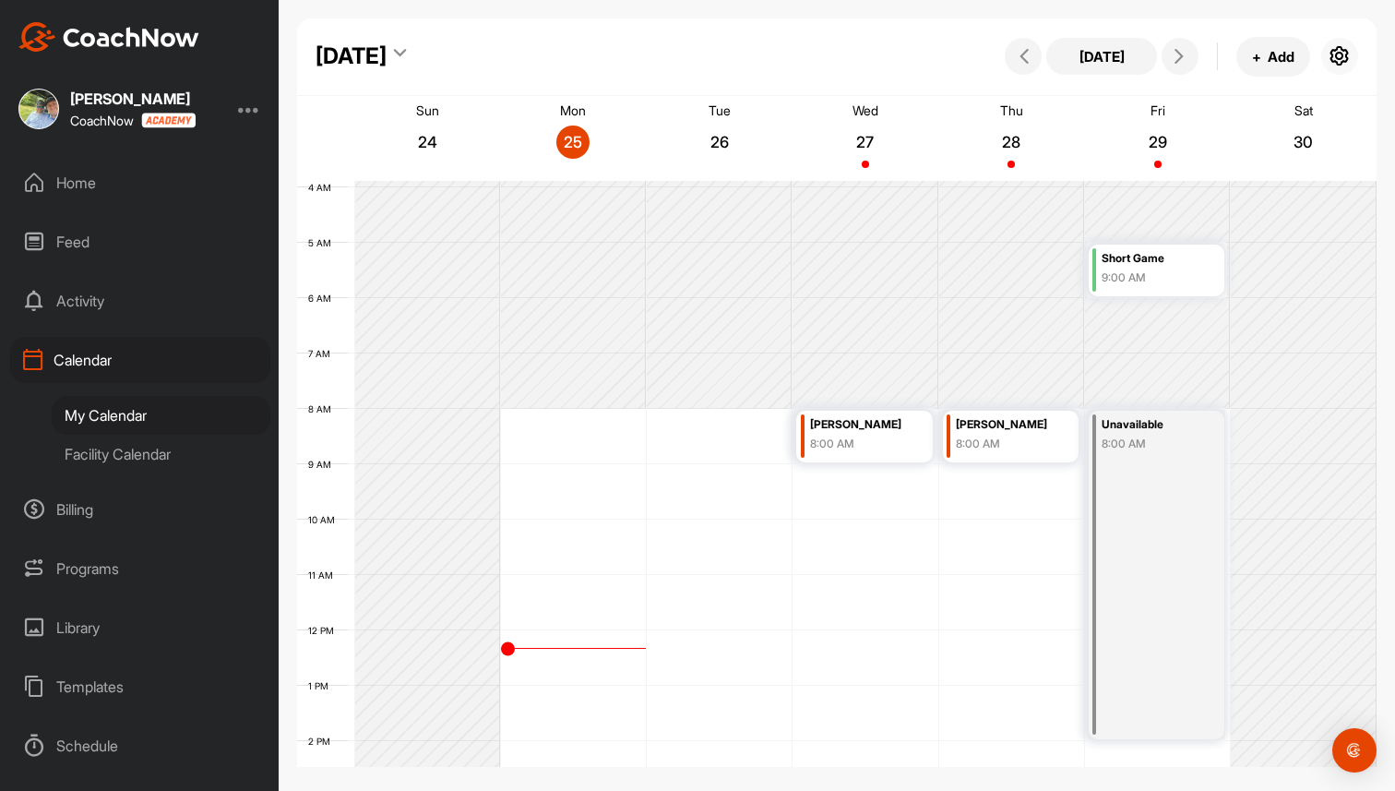
click at [1338, 54] on icon "button" at bounding box center [1340, 56] width 22 height 22
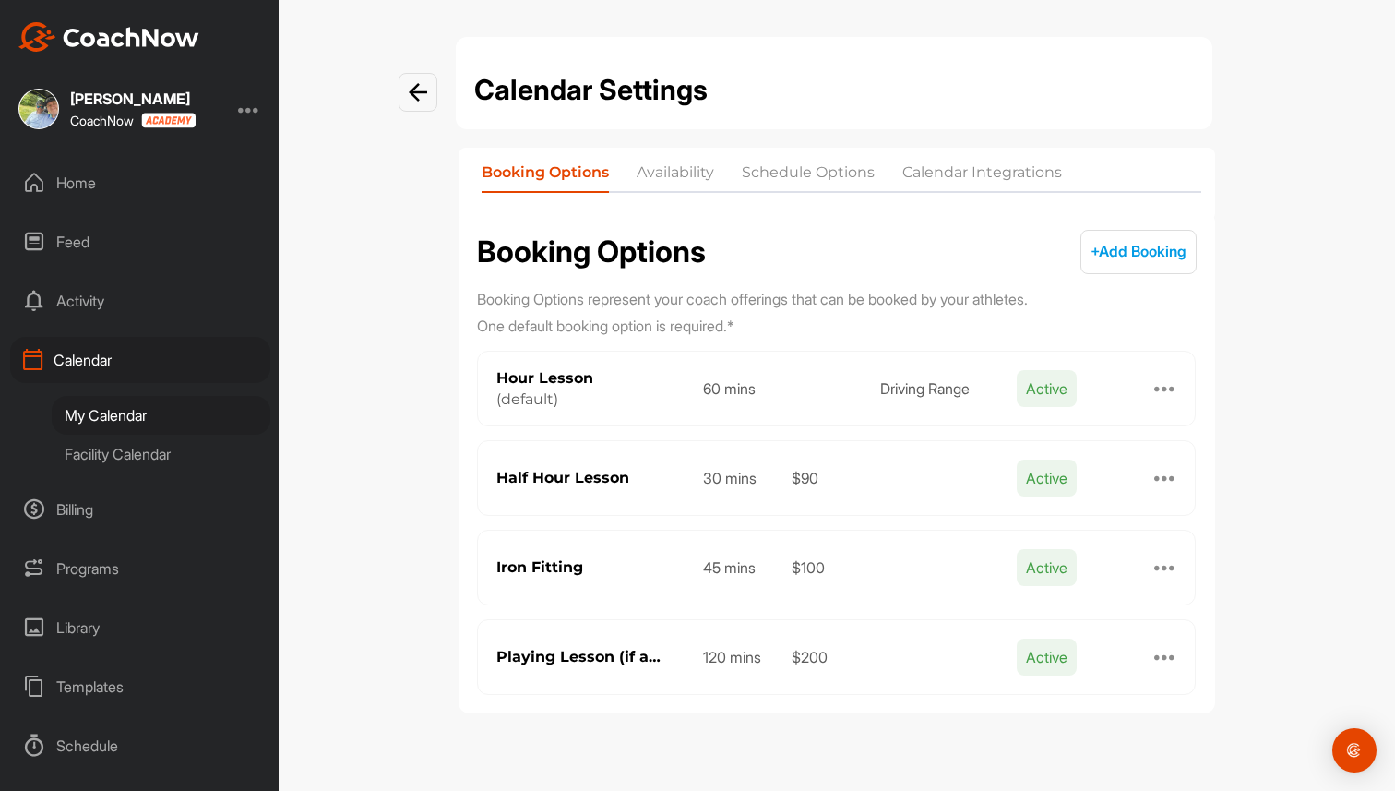
click at [1104, 237] on button "+ Add Booking + Add" at bounding box center [1139, 252] width 116 height 44
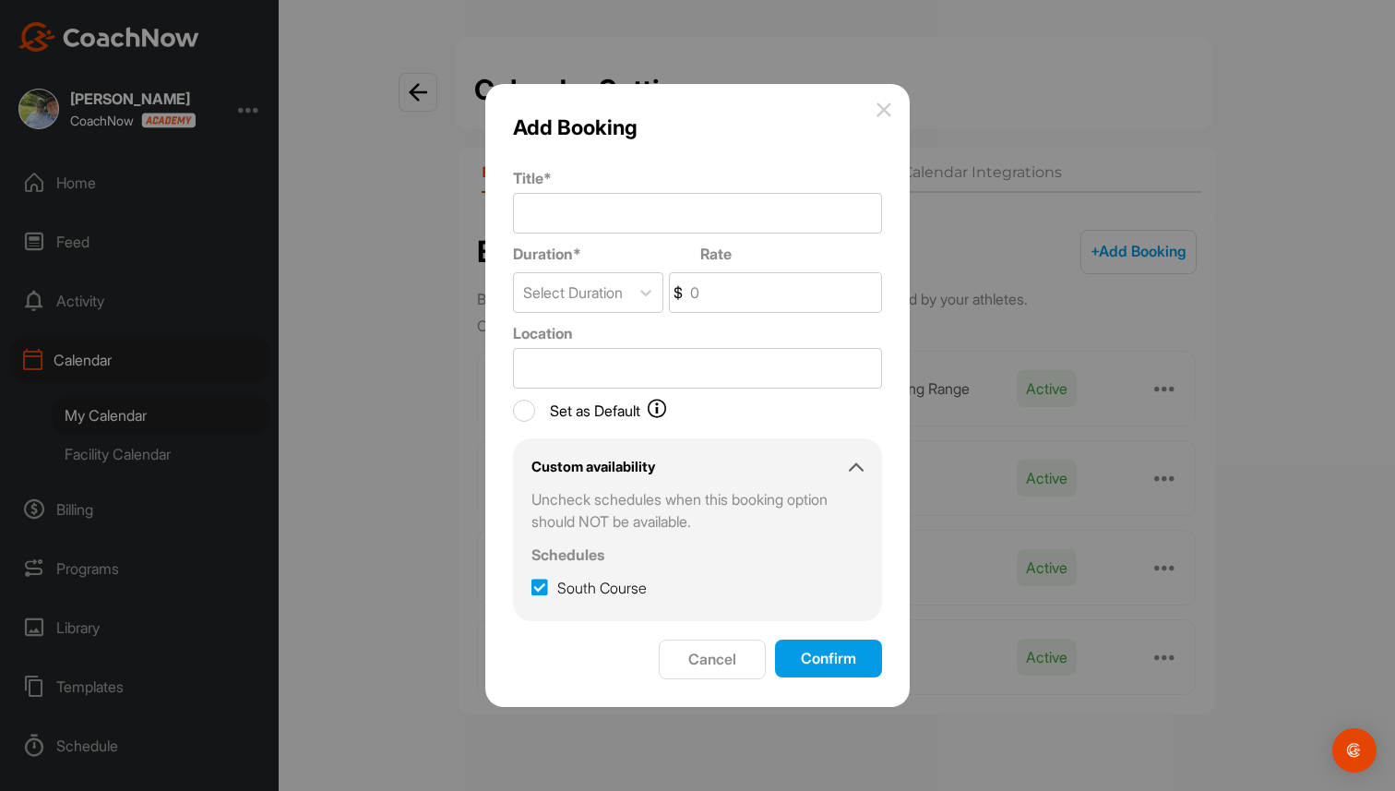
click at [715, 667] on button "Cancel" at bounding box center [712, 659] width 107 height 40
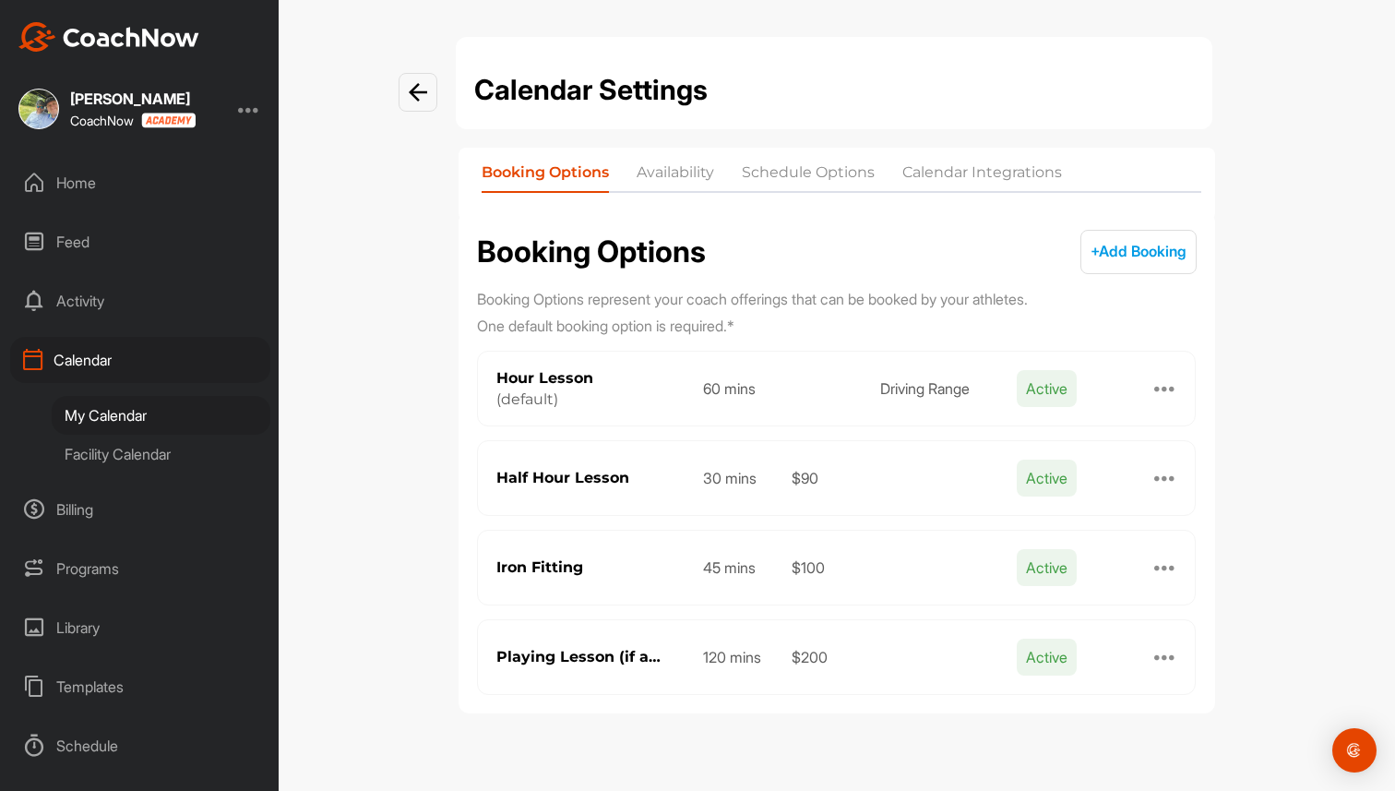
click at [688, 181] on li "Availability" at bounding box center [676, 176] width 78 height 30
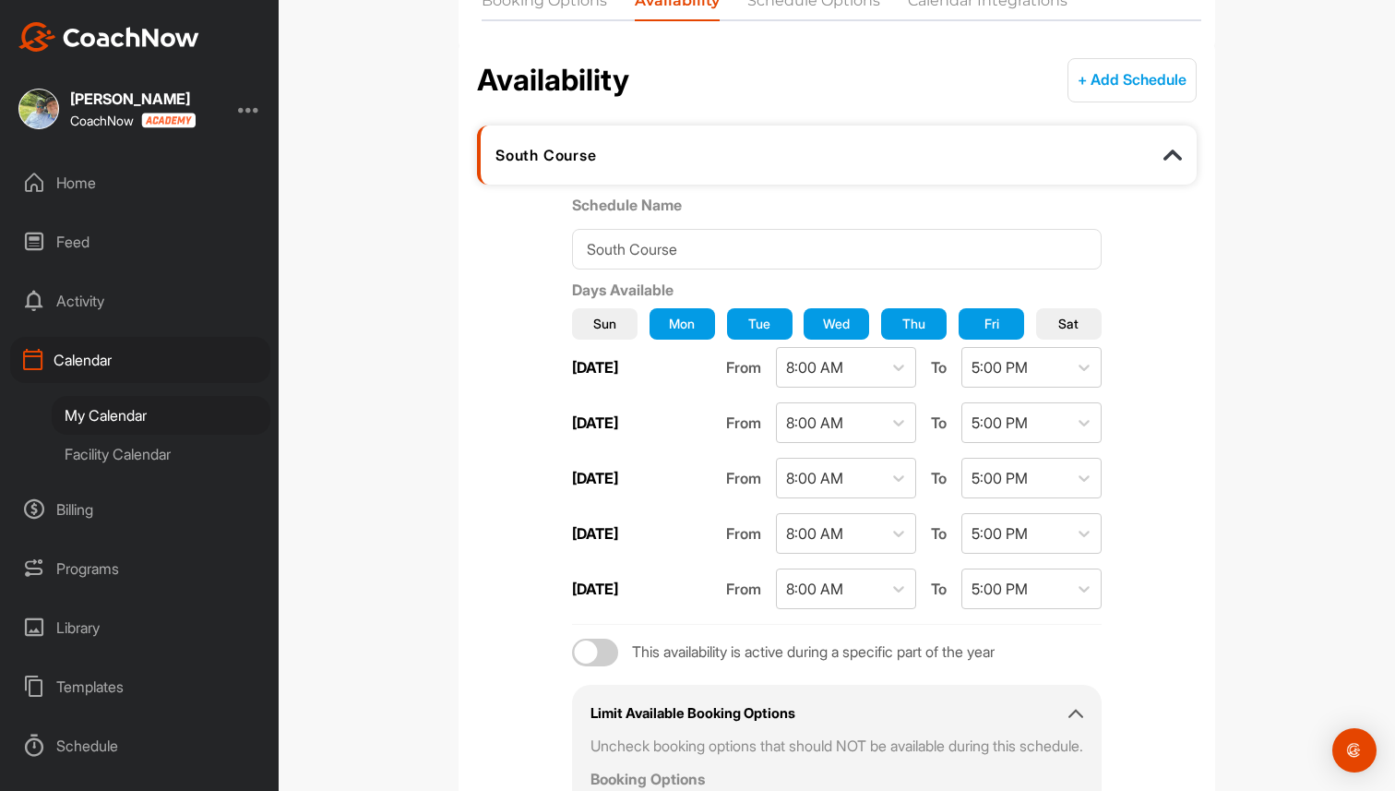
scroll to position [170, 0]
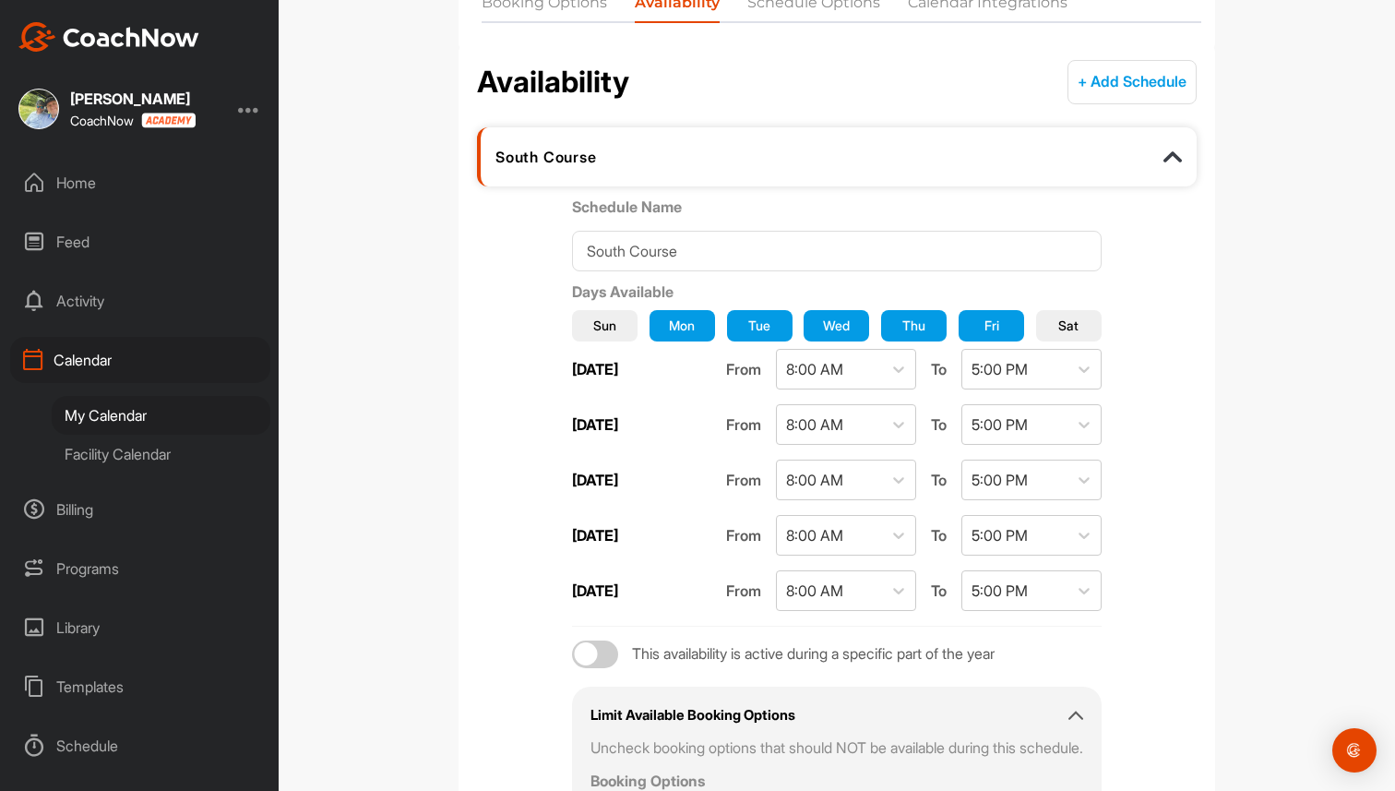
click at [1111, 78] on button "+ Add Schedule" at bounding box center [1132, 82] width 129 height 44
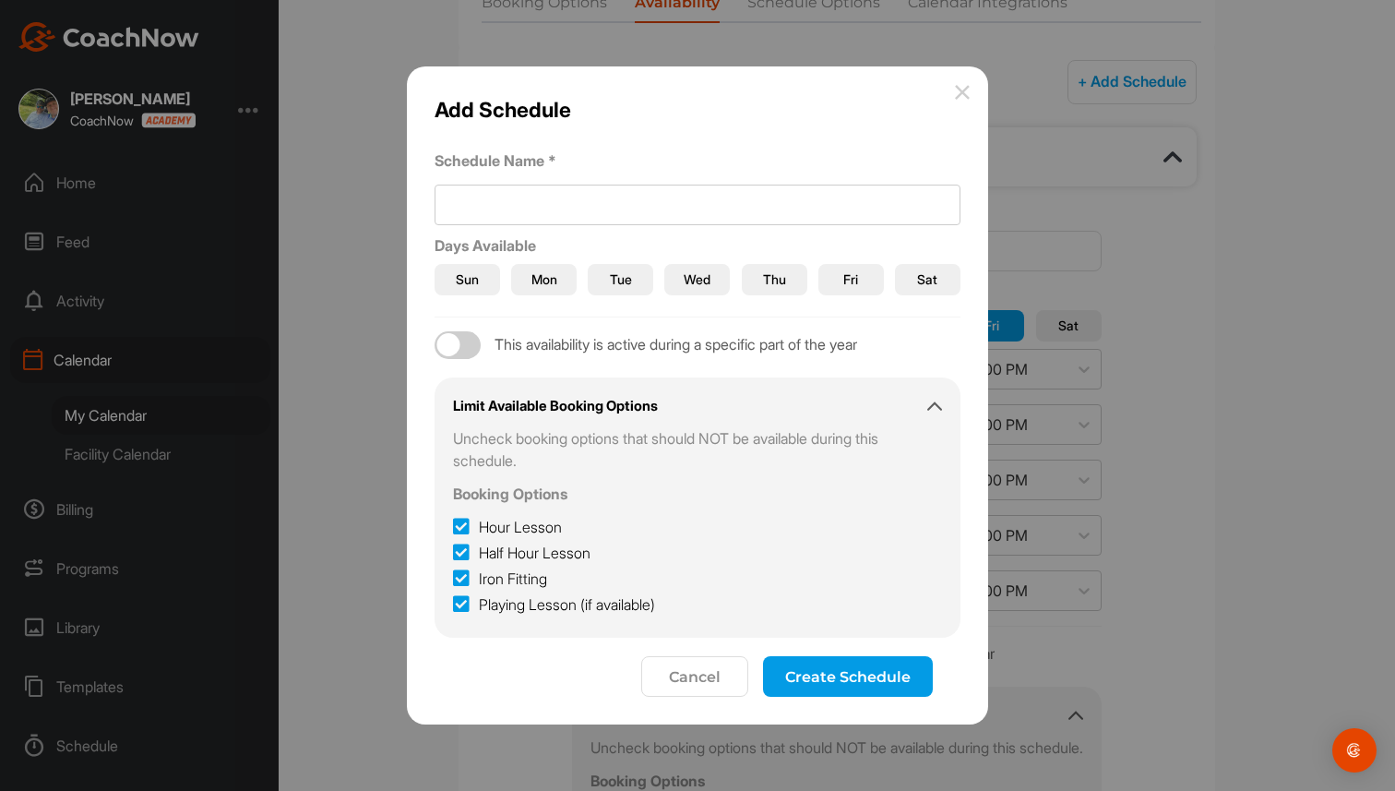
click at [458, 338] on div at bounding box center [458, 345] width 46 height 28
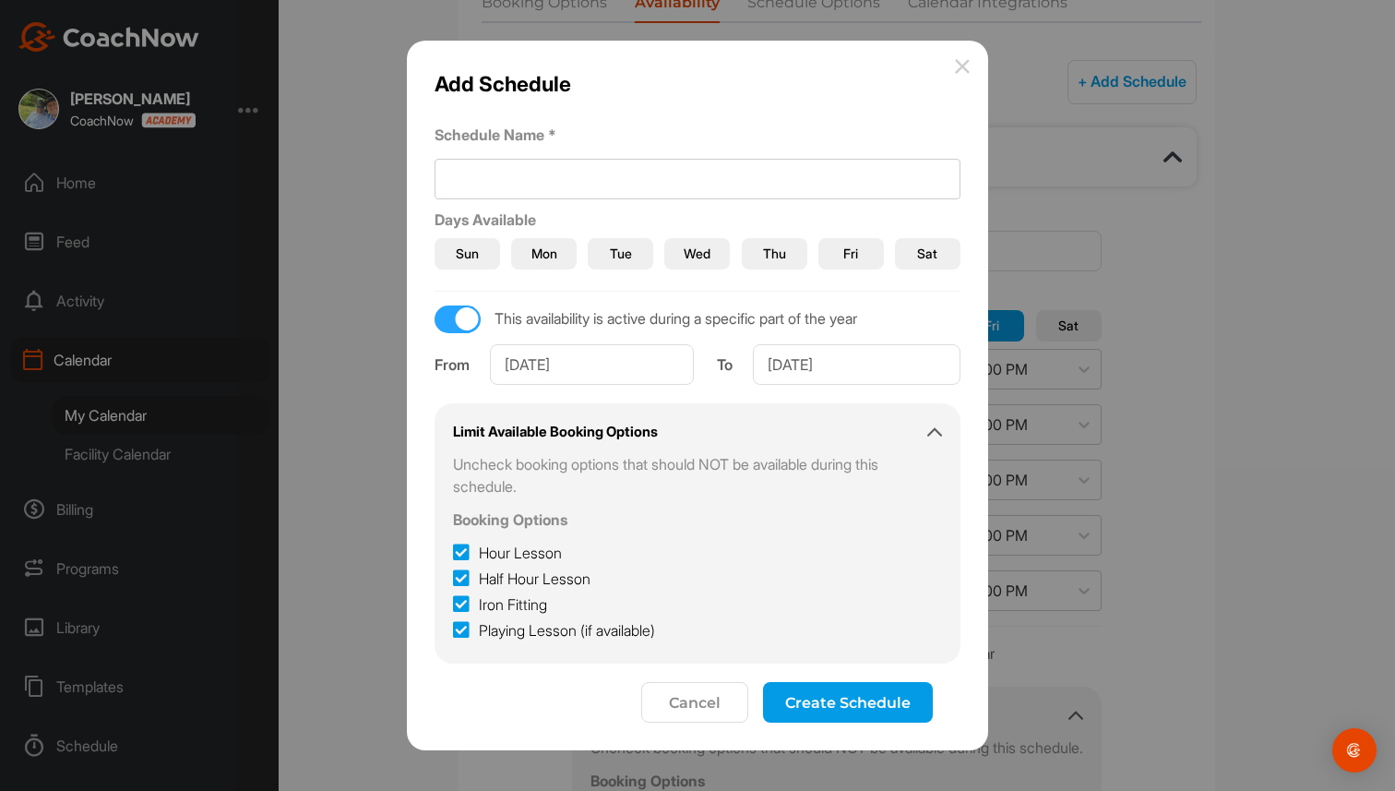
click at [472, 316] on div at bounding box center [467, 318] width 23 height 23
checkbox input "false"
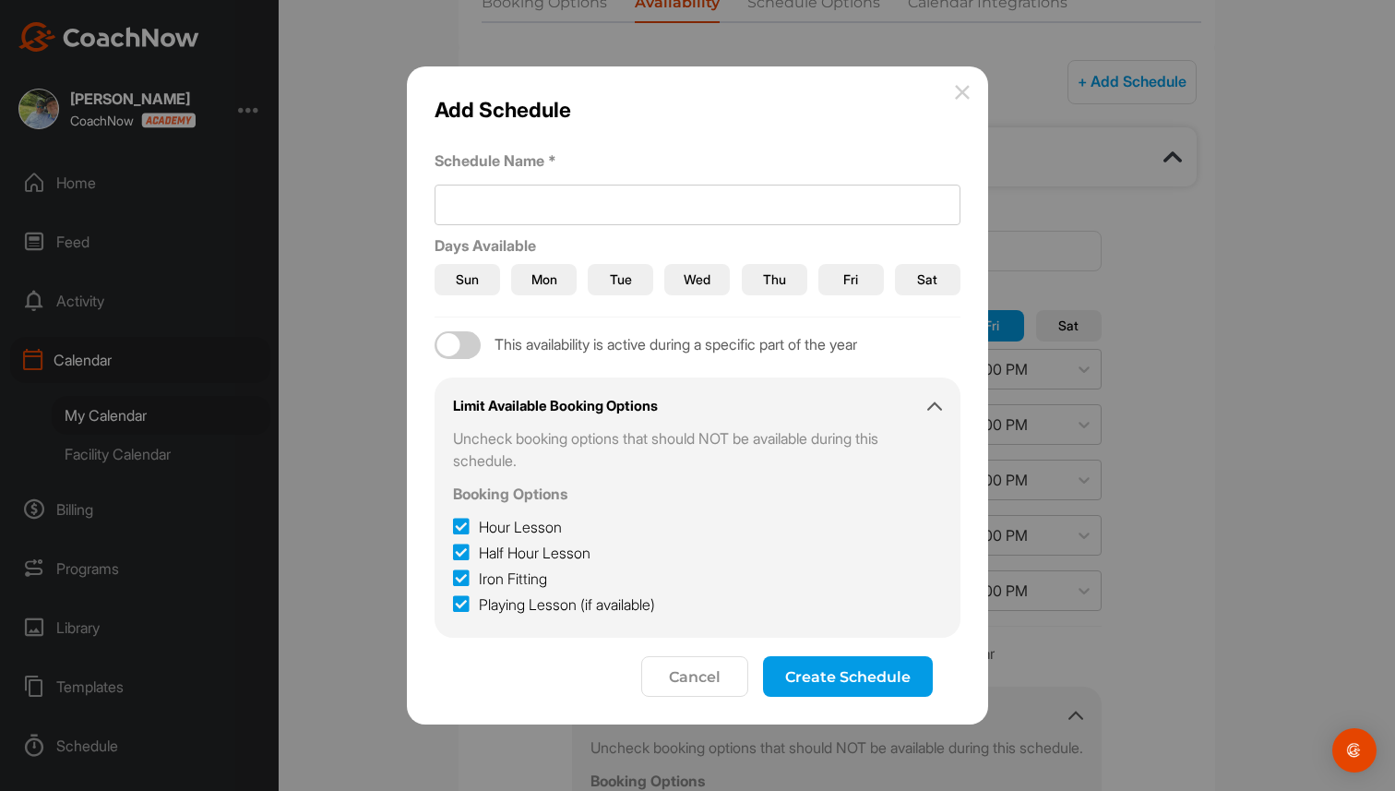
click at [719, 681] on button "Cancel" at bounding box center [694, 676] width 107 height 41
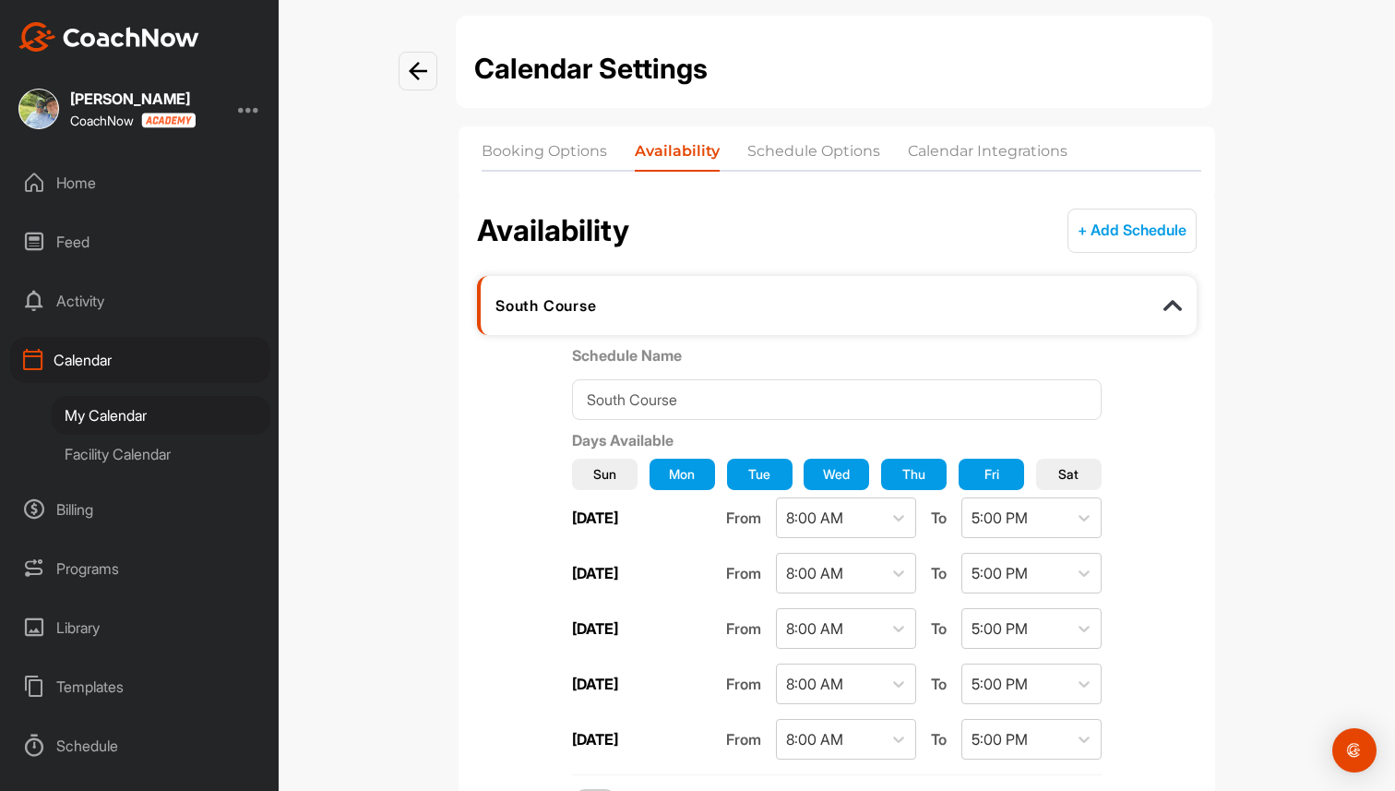
scroll to position [0, 0]
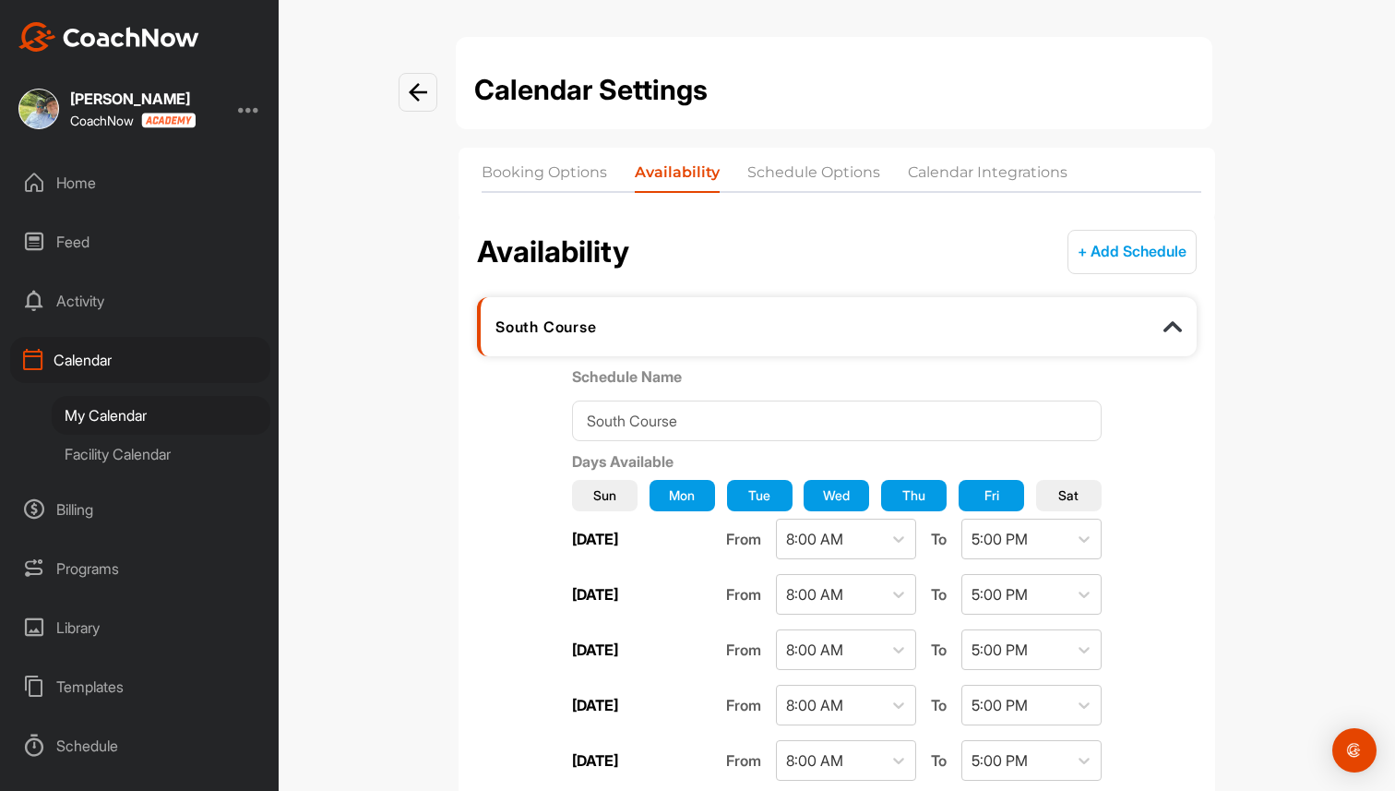
click at [793, 167] on li "Schedule Options" at bounding box center [813, 176] width 133 height 30
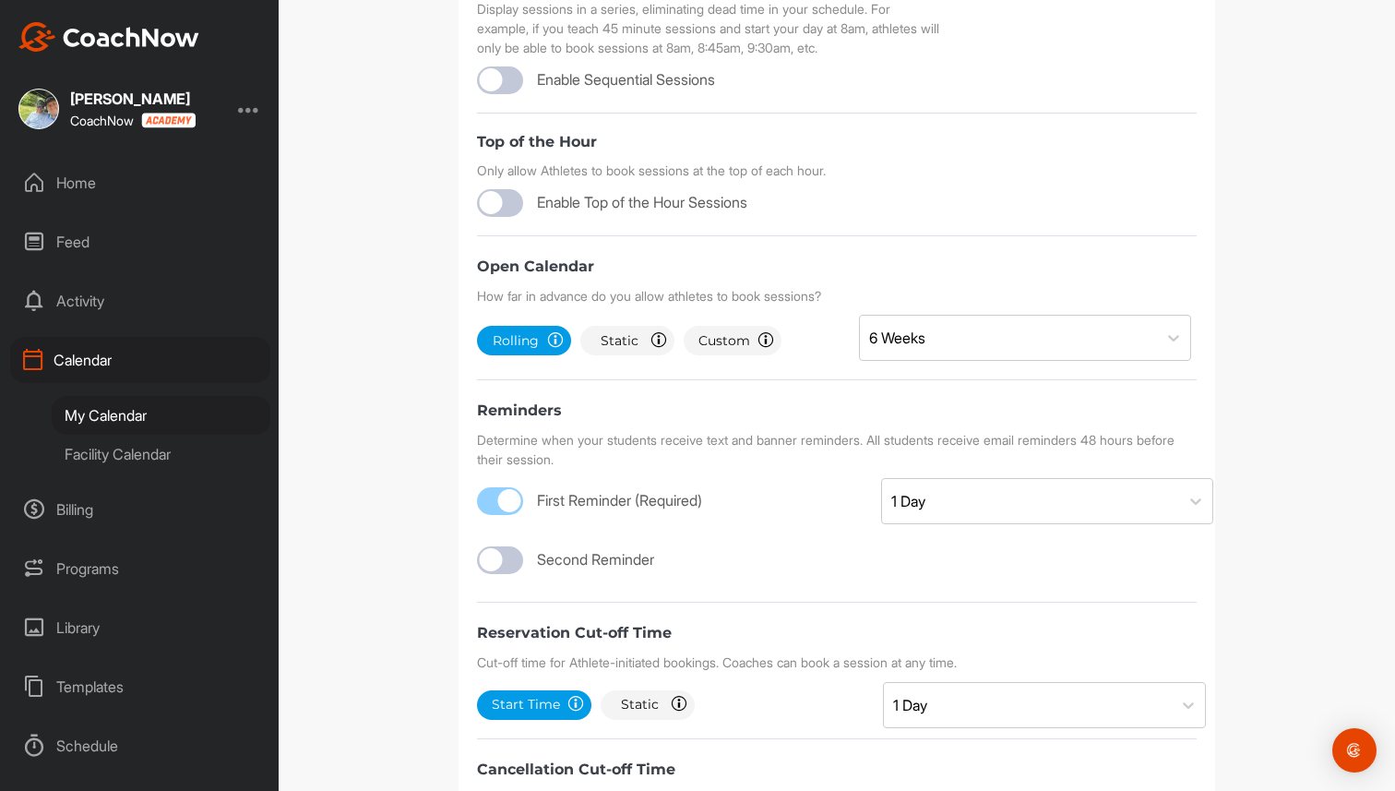
scroll to position [536, 0]
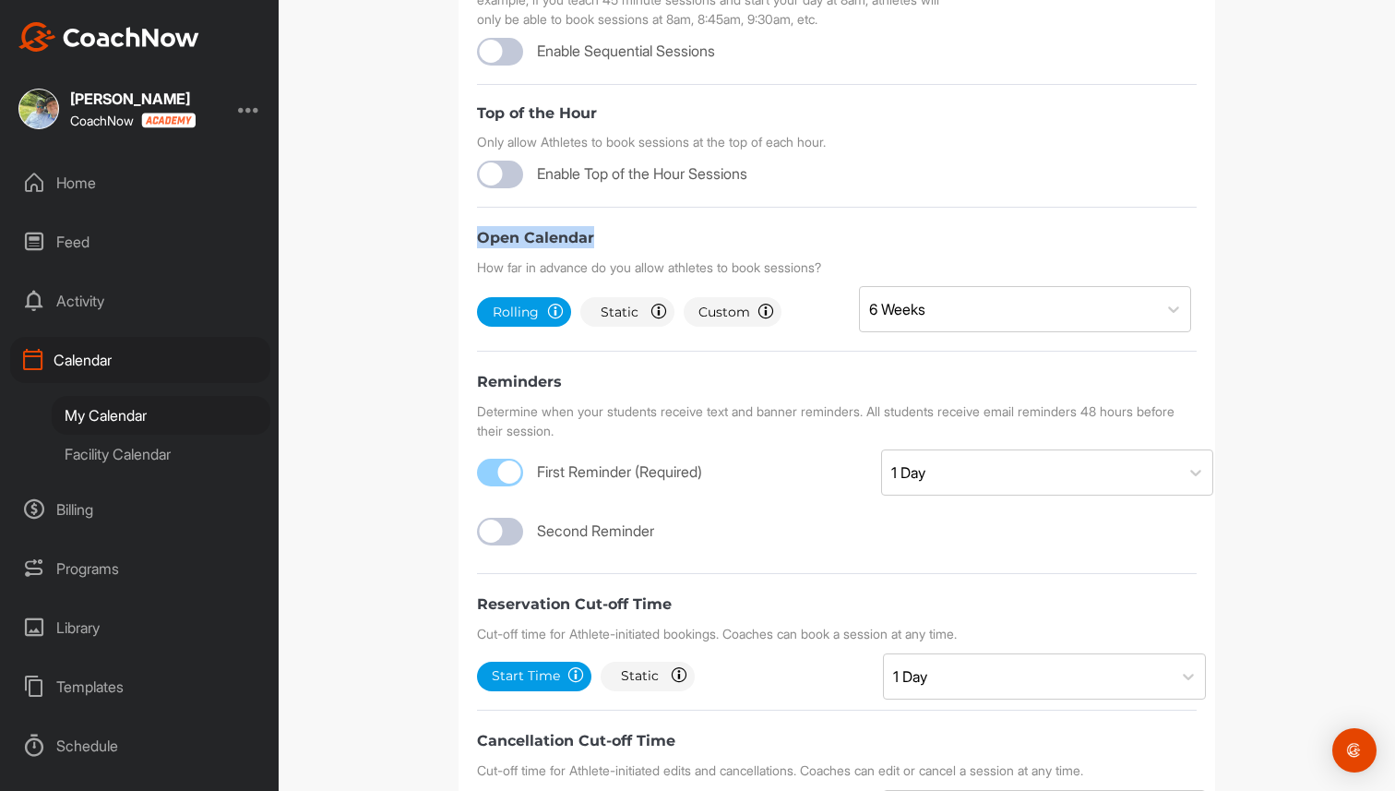
drag, startPoint x: 471, startPoint y: 274, endPoint x: 592, endPoint y: 285, distance: 122.3
click at [592, 285] on div "Schedule Options Timezone (GMT-05:00) Eastern Time ([GEOGRAPHIC_DATA] & [GEOGRA…" at bounding box center [837, 299] width 757 height 1249
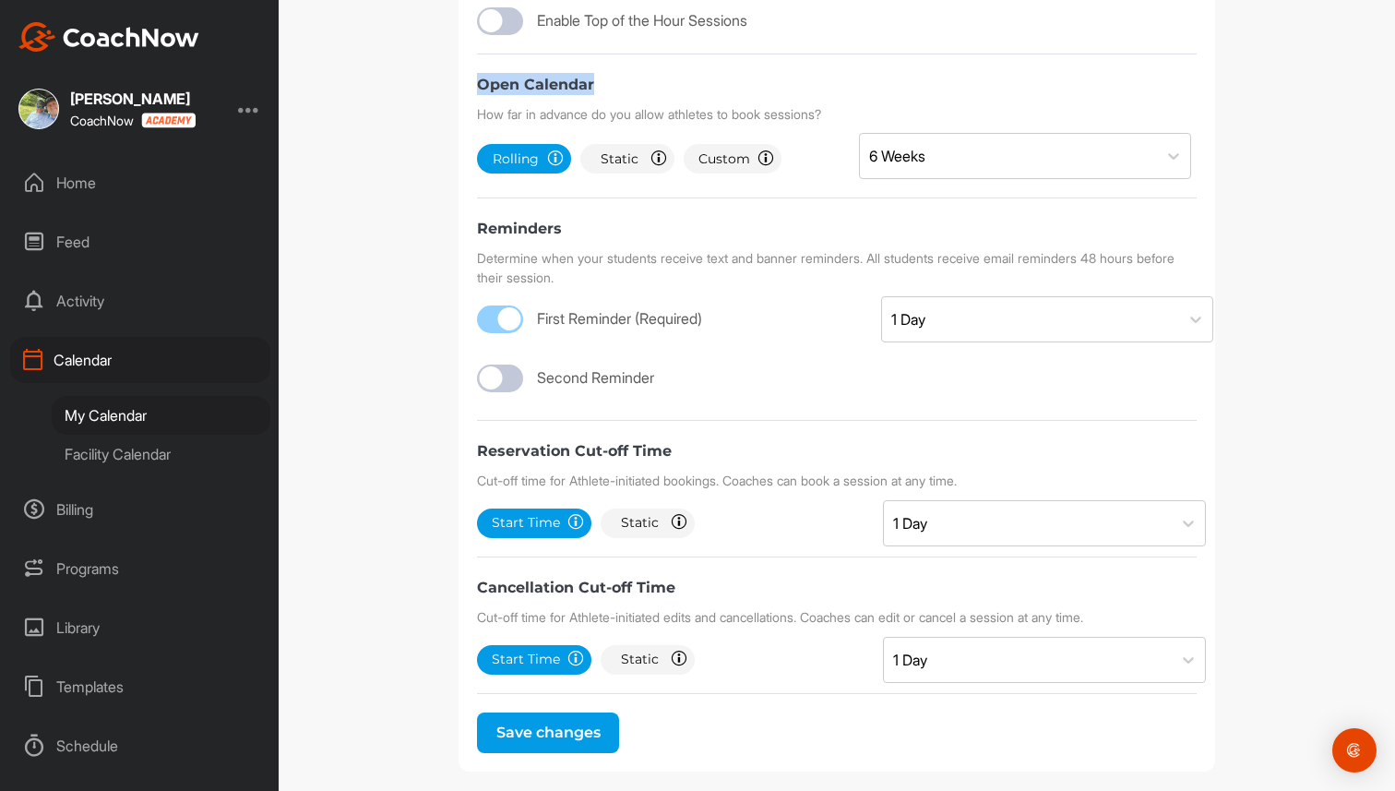
scroll to position [756, 0]
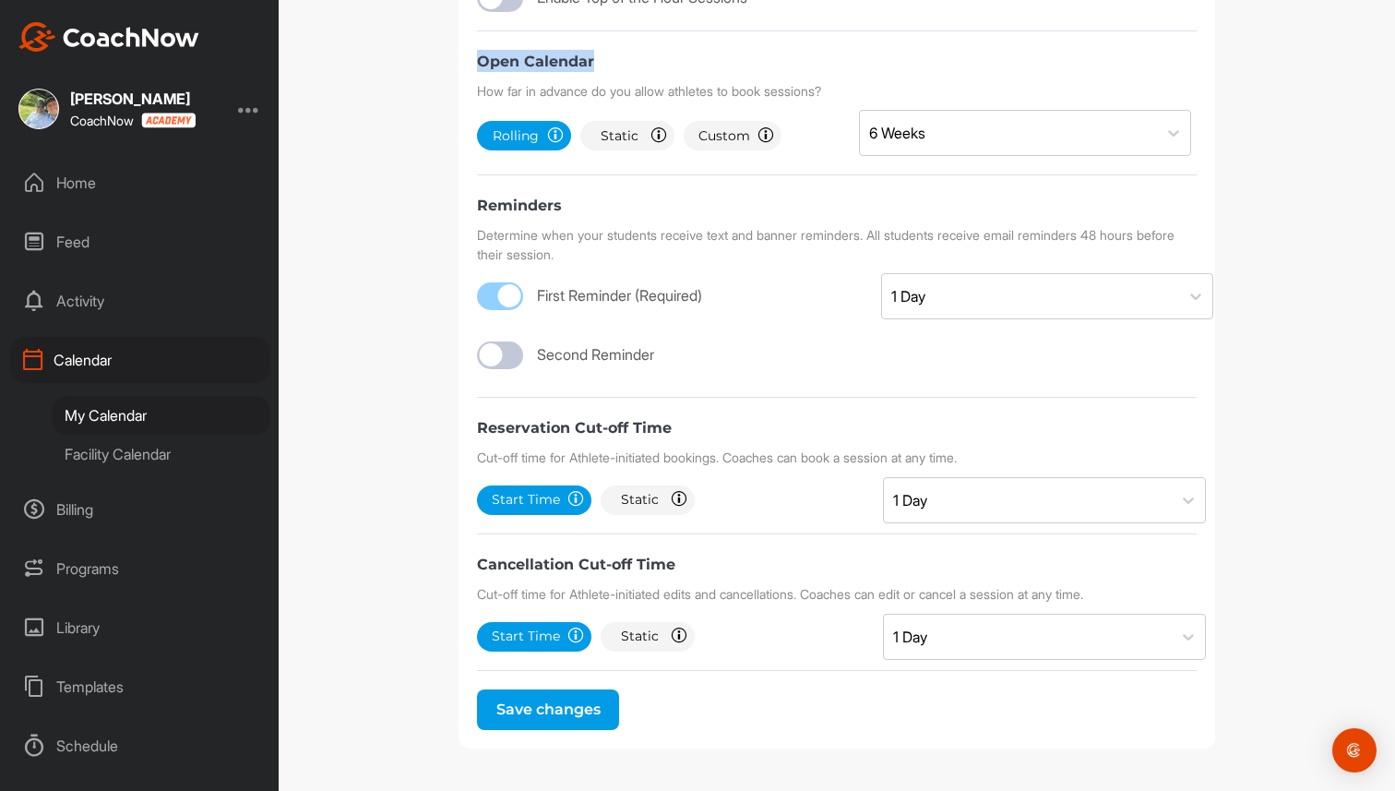
click at [778, 301] on div "First Reminder (Required) 1 Day" at bounding box center [837, 291] width 720 height 37
click at [491, 349] on div at bounding box center [491, 354] width 23 height 23
click at [993, 353] on div "Select..." at bounding box center [1030, 355] width 297 height 44
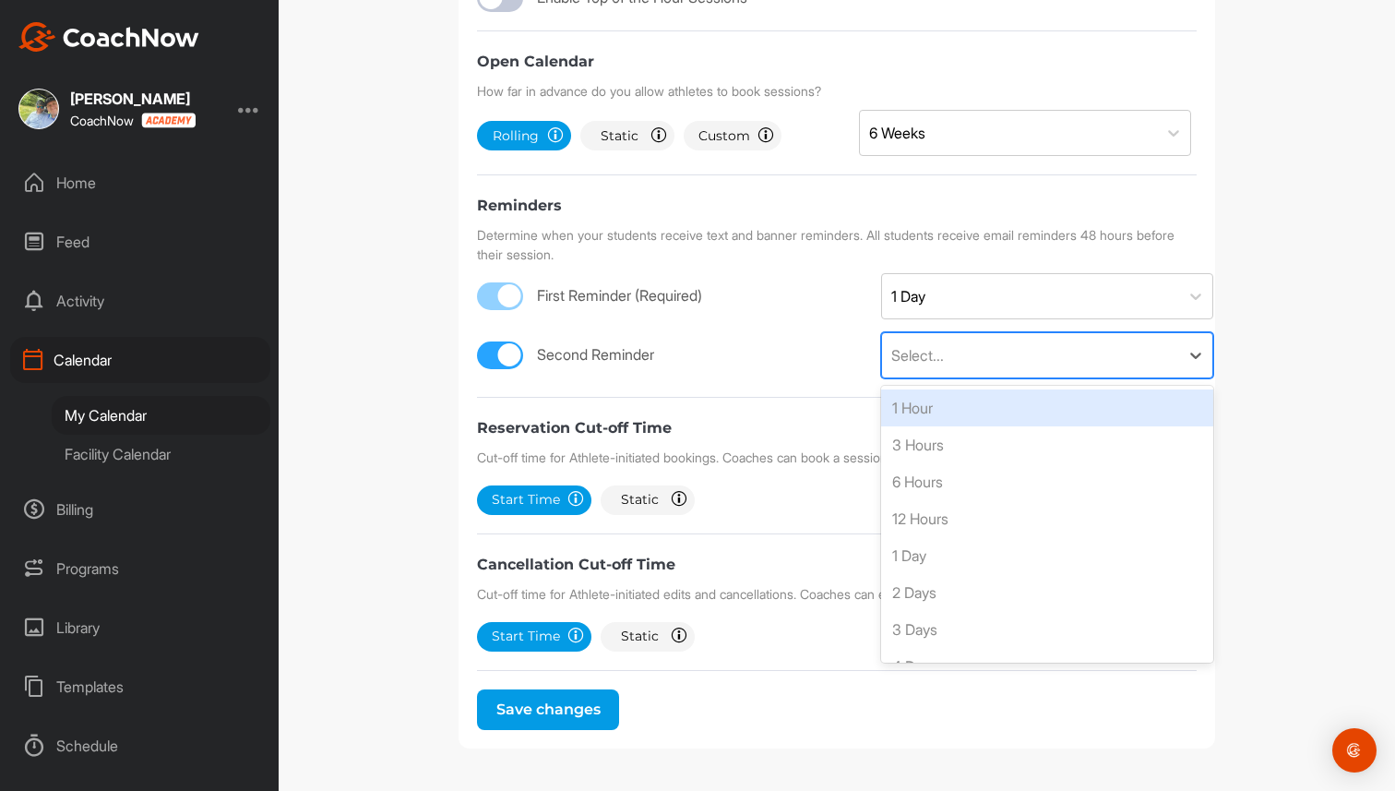
scroll to position [2, 0]
click at [709, 382] on form "Timezone (GMT-05:00) Eastern Time ([GEOGRAPHIC_DATA] & [GEOGRAPHIC_DATA]) Curre…" at bounding box center [837, 153] width 720 height 1154
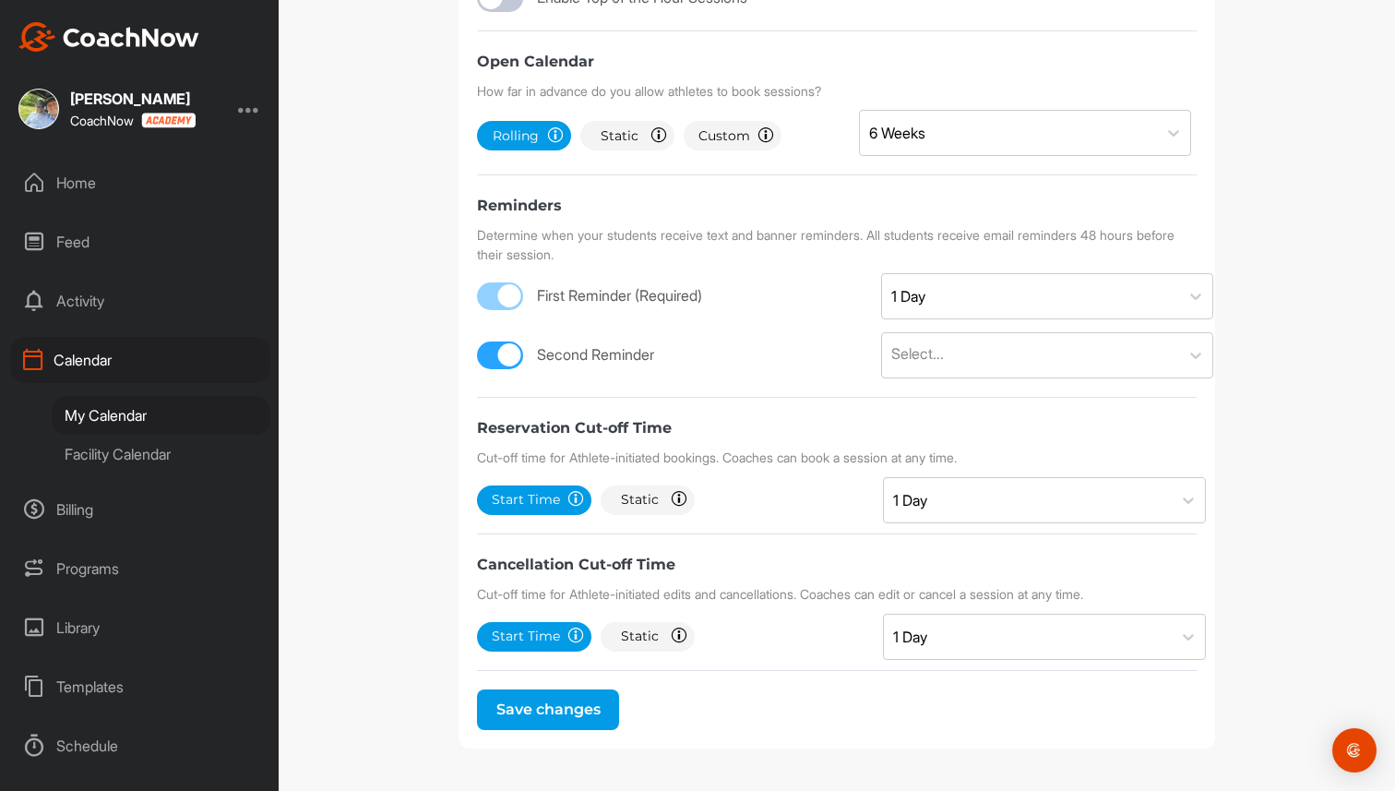
click at [513, 357] on div at bounding box center [509, 354] width 23 height 23
checkbox input "false"
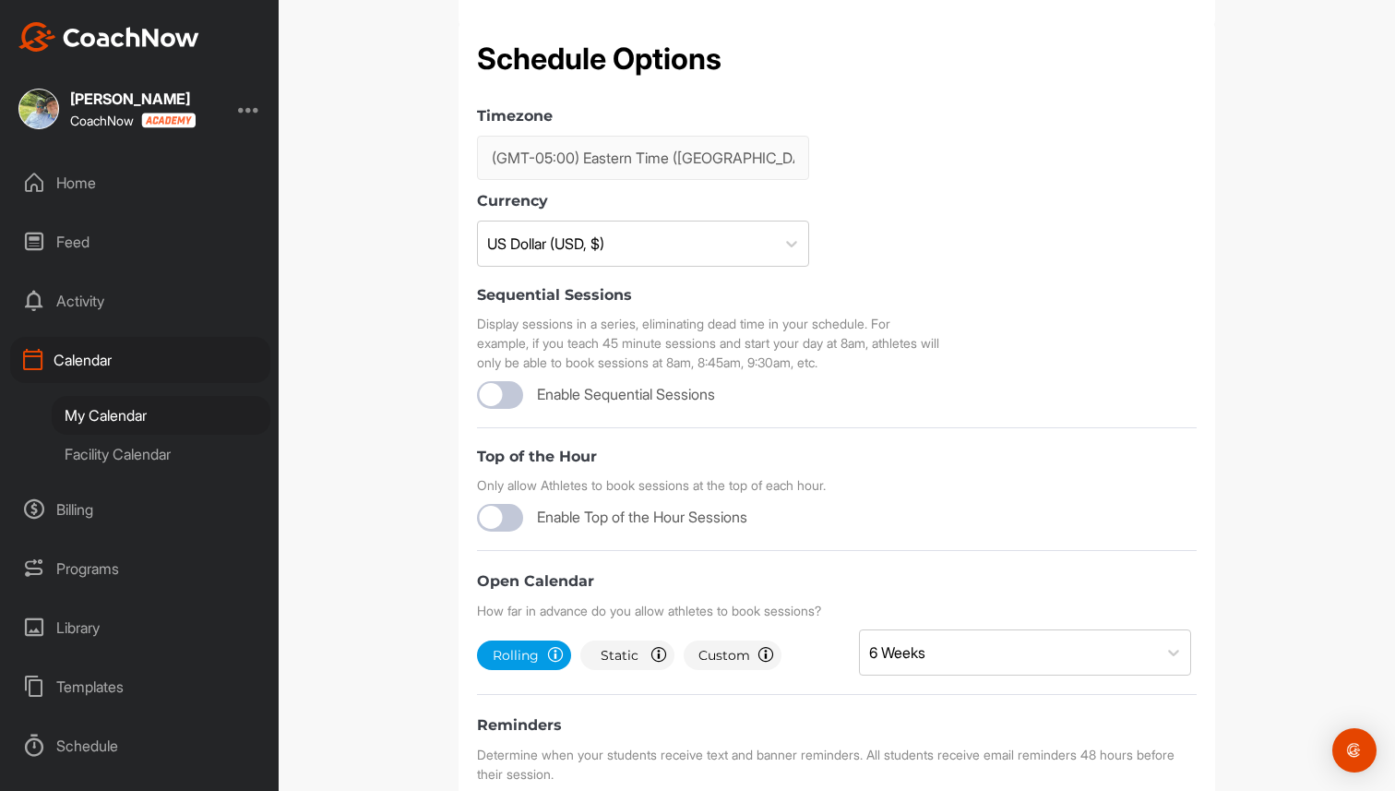
scroll to position [0, 0]
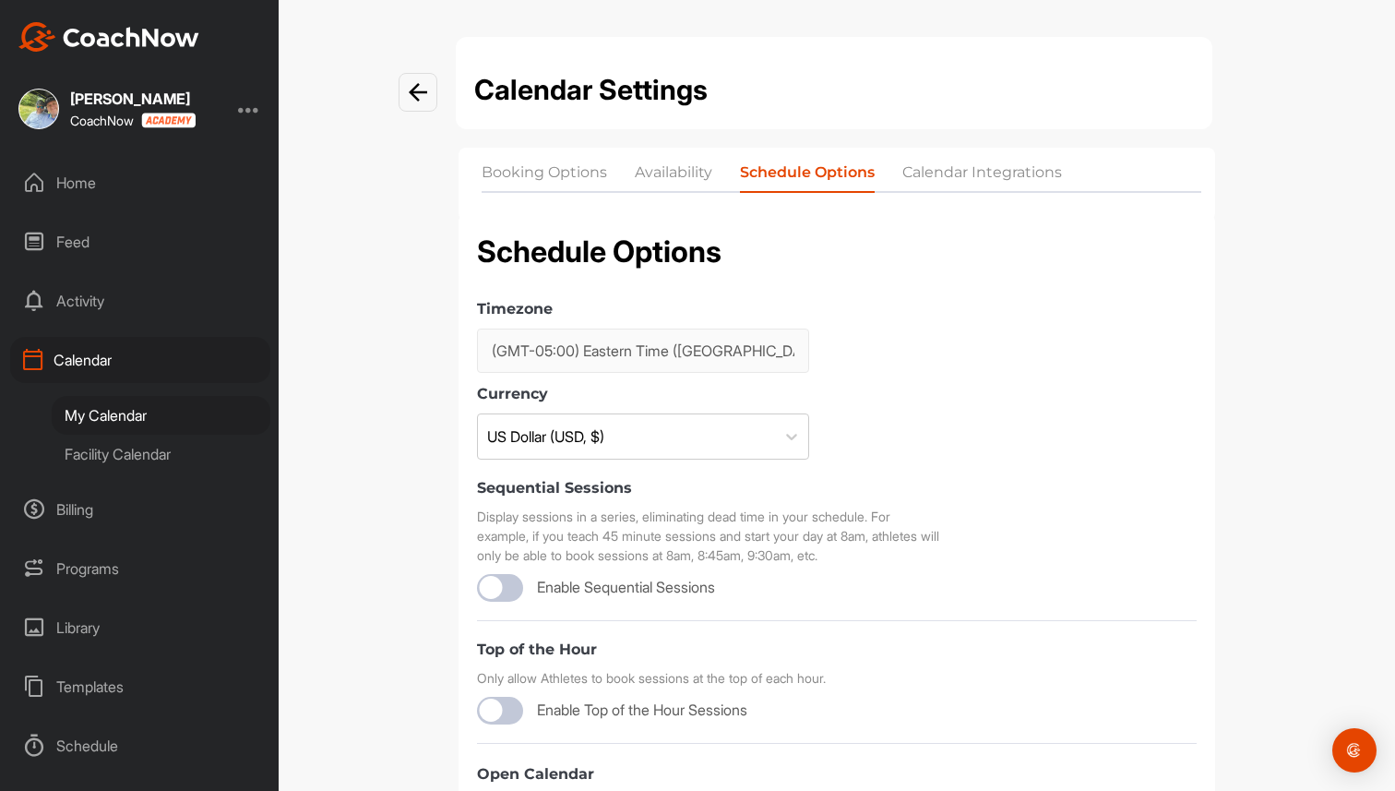
click at [997, 165] on li "Calendar Integrations" at bounding box center [982, 176] width 160 height 30
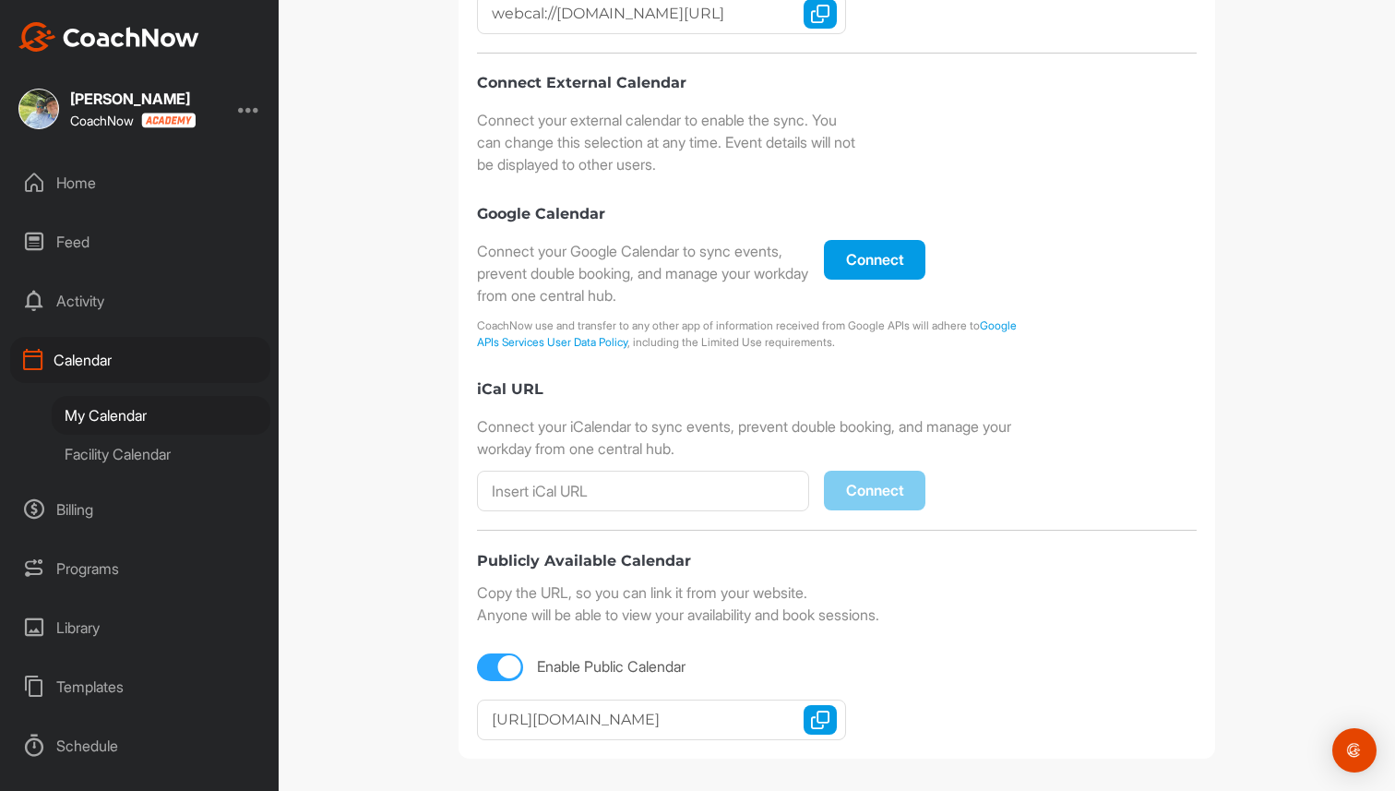
scroll to position [460, 0]
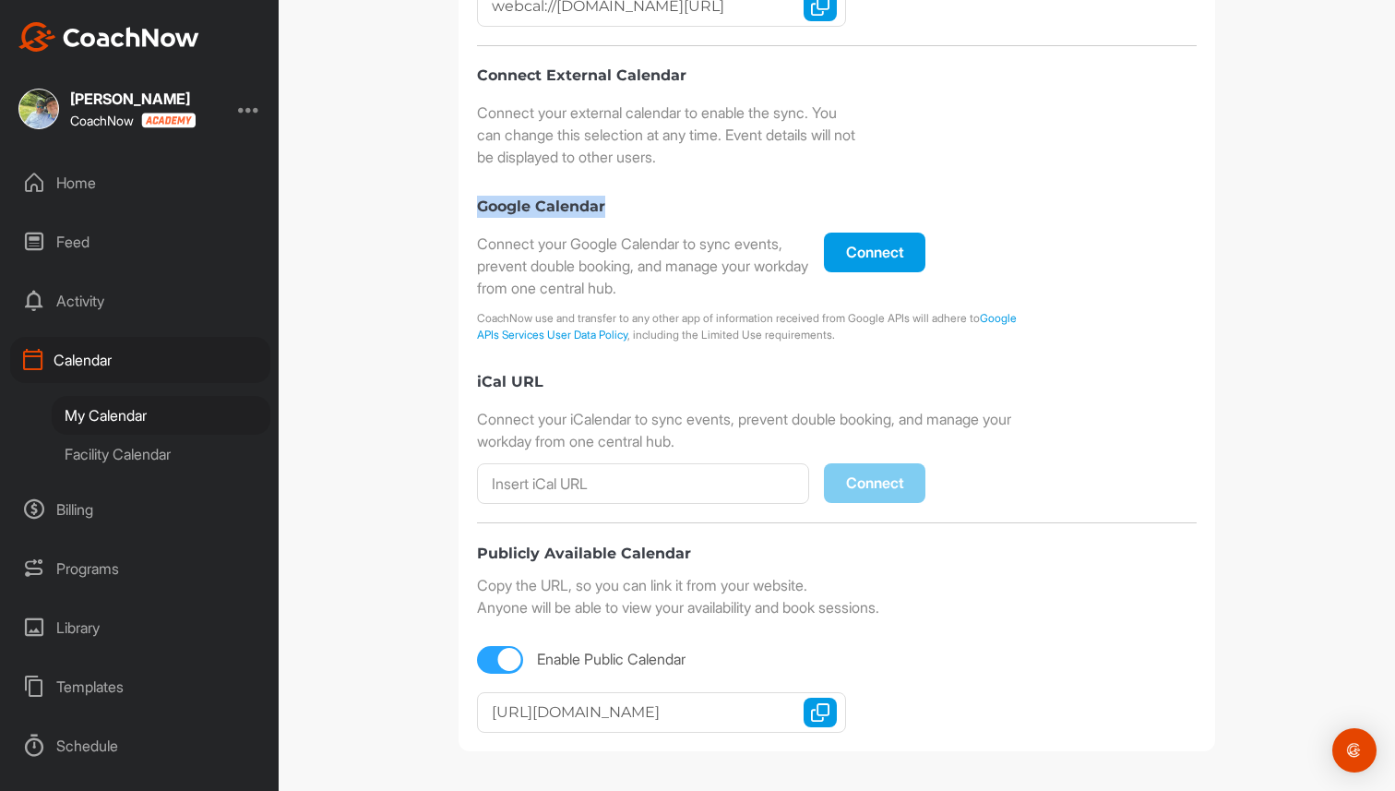
drag, startPoint x: 469, startPoint y: 197, endPoint x: 632, endPoint y: 212, distance: 164.0
click at [632, 212] on div "Calendar Integrations Subscribe to your CoachNow Calendar Copy the URL so you c…" at bounding box center [837, 251] width 757 height 999
drag, startPoint x: 466, startPoint y: 377, endPoint x: 591, endPoint y: 386, distance: 125.8
click at [591, 385] on div "Calendar Integrations Subscribe to your CoachNow Calendar Copy the URL so you c…" at bounding box center [837, 251] width 757 height 999
click at [640, 361] on div "Connect External Calendar Connect your external calendar to enable the sync. Yo…" at bounding box center [837, 284] width 720 height 439
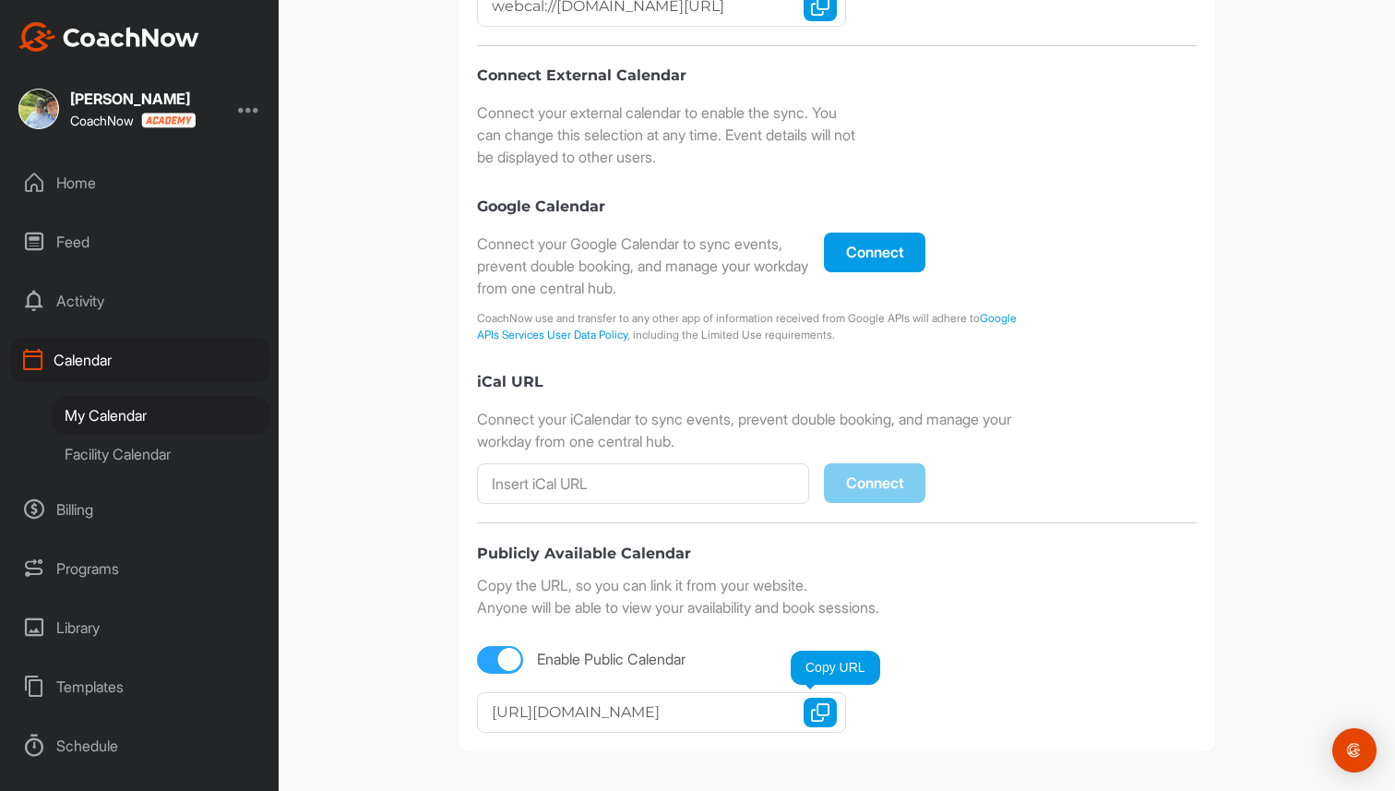
click at [820, 712] on img "button" at bounding box center [820, 712] width 18 height 18
click at [80, 359] on div "Calendar" at bounding box center [140, 360] width 260 height 46
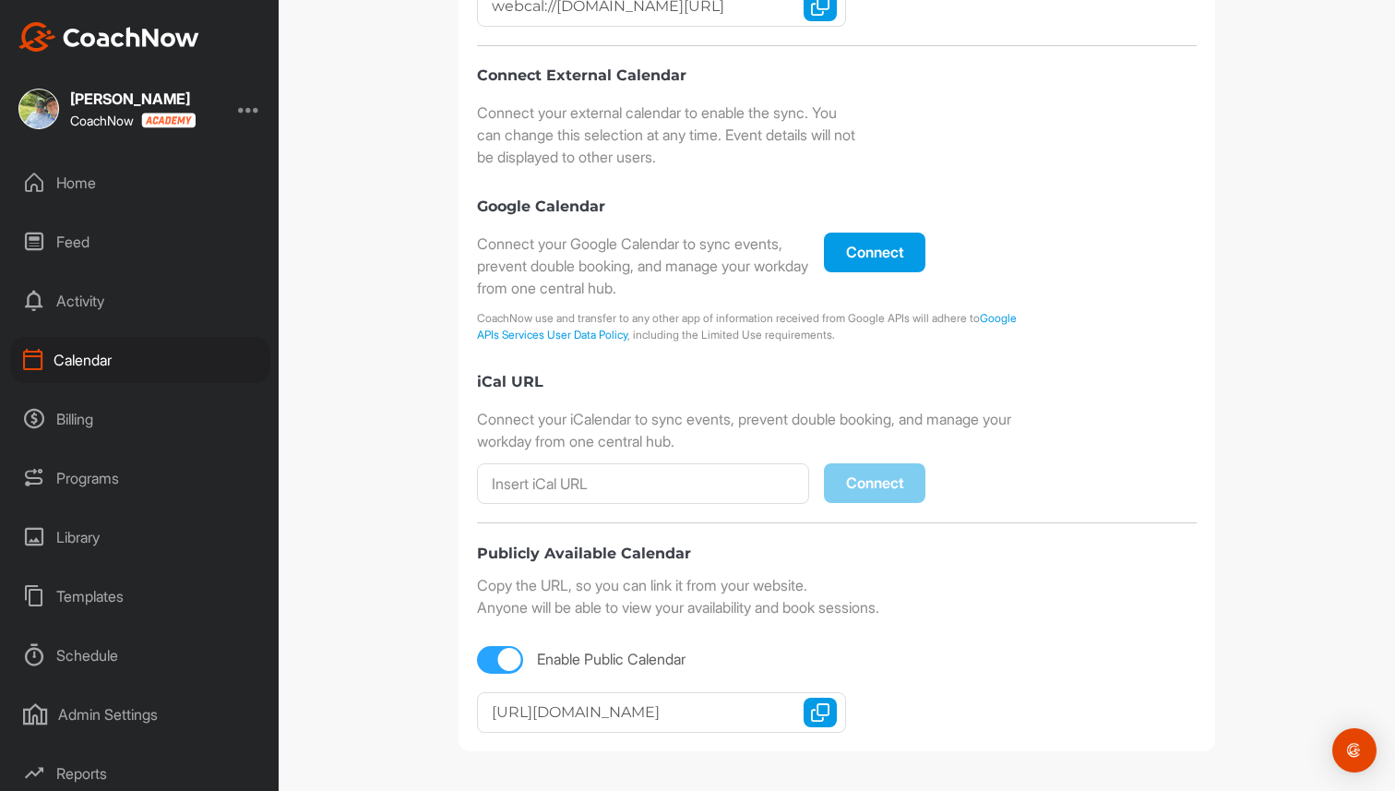
click at [87, 484] on div "Programs" at bounding box center [140, 478] width 260 height 46
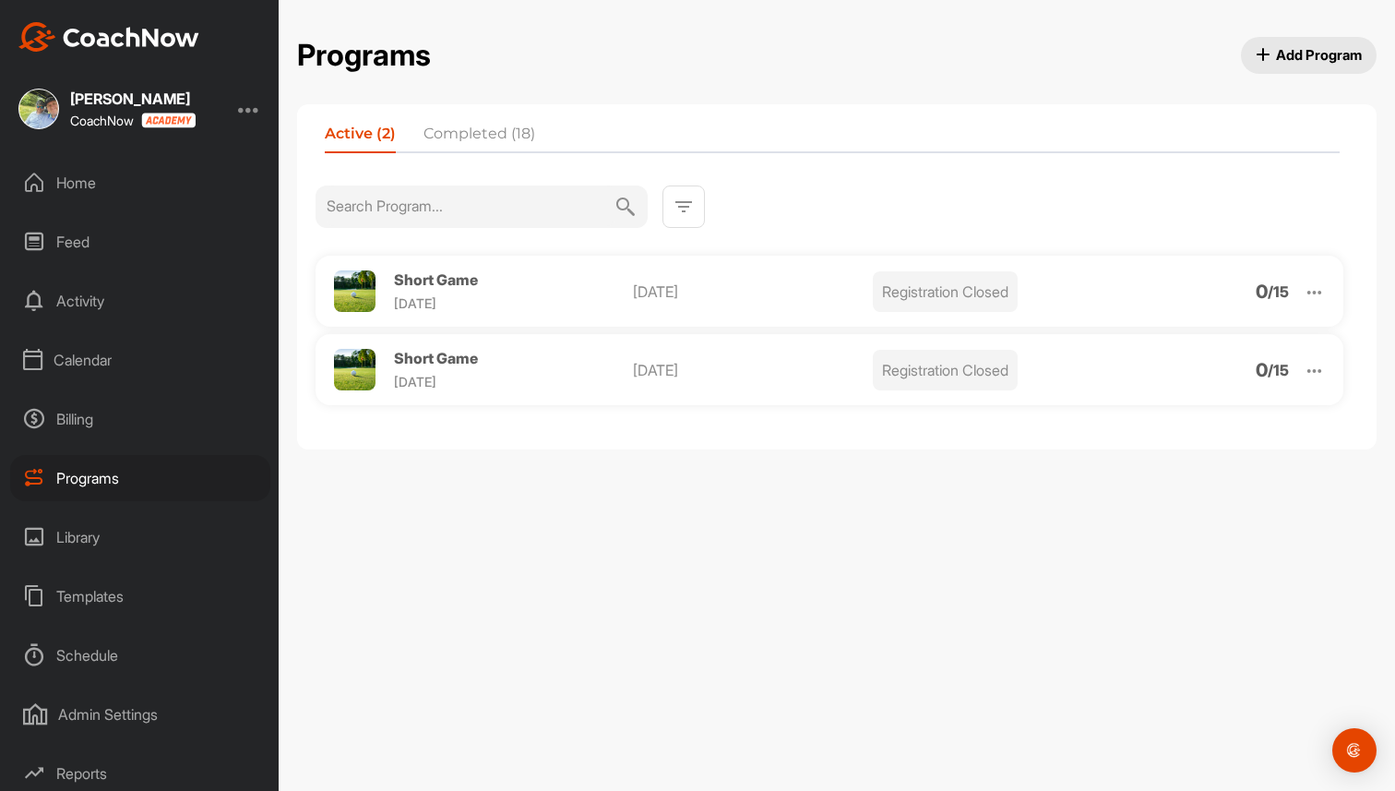
click at [1308, 364] on img at bounding box center [1314, 370] width 21 height 21
click at [1173, 473] on li "Edit" at bounding box center [1208, 466] width 227 height 30
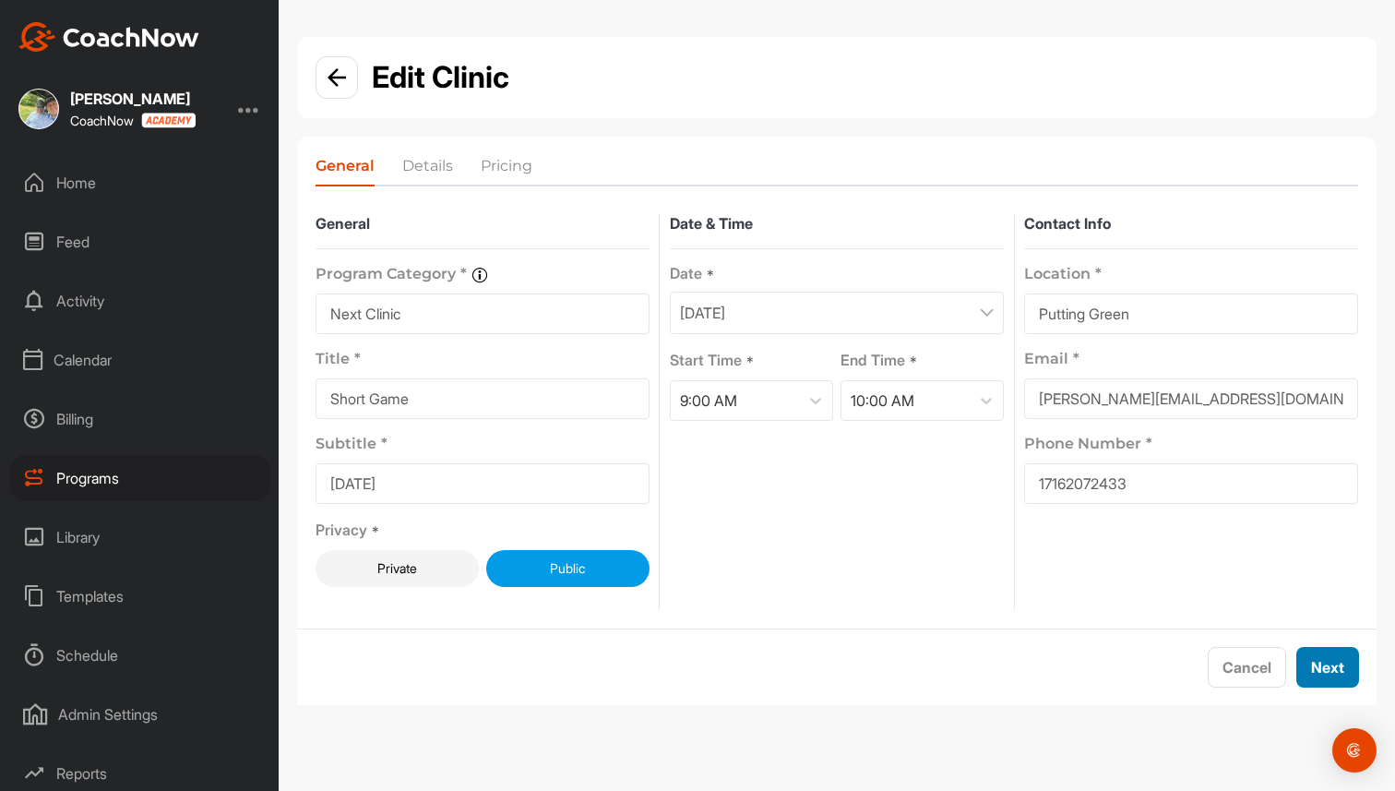
click at [1353, 663] on button "Next" at bounding box center [1327, 667] width 63 height 41
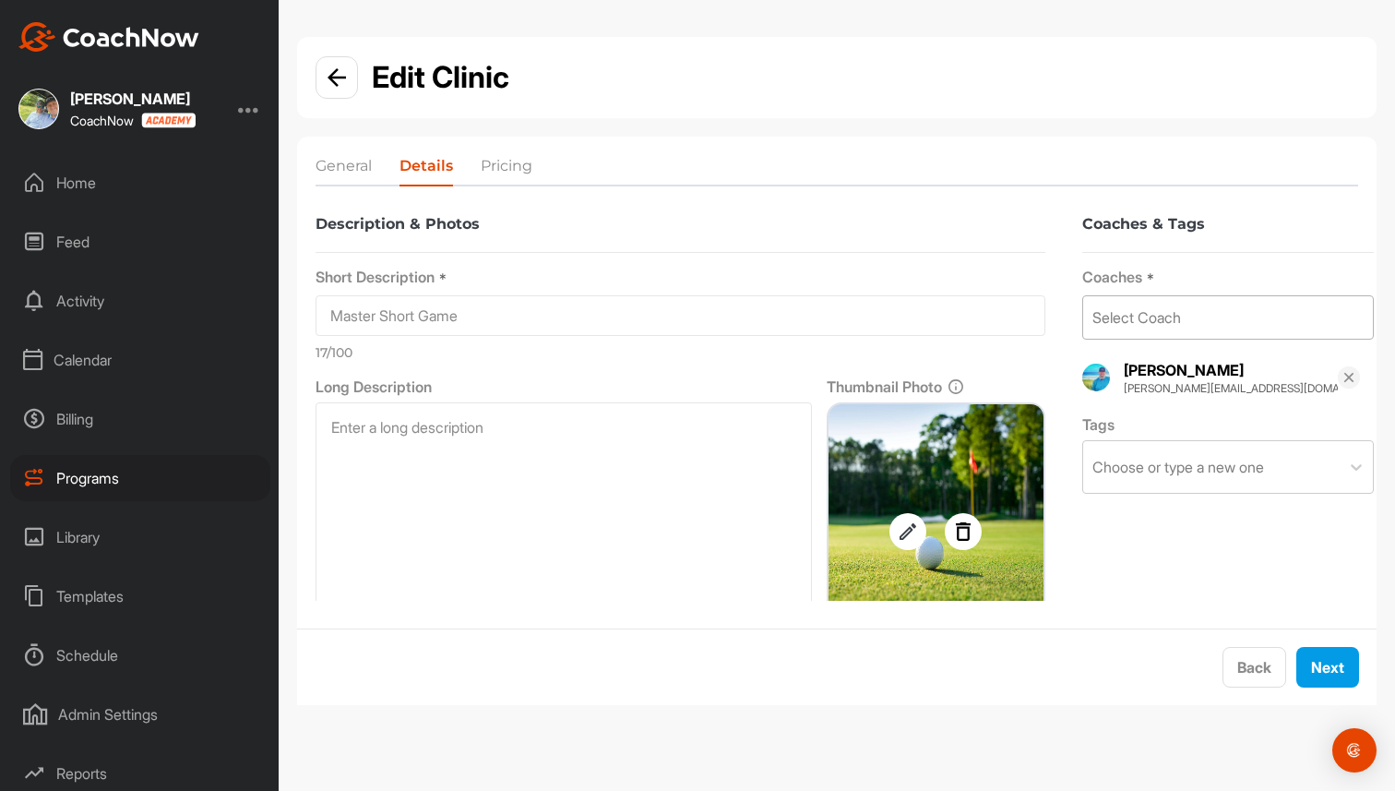
click at [1224, 313] on div "Select Coach" at bounding box center [1228, 317] width 290 height 42
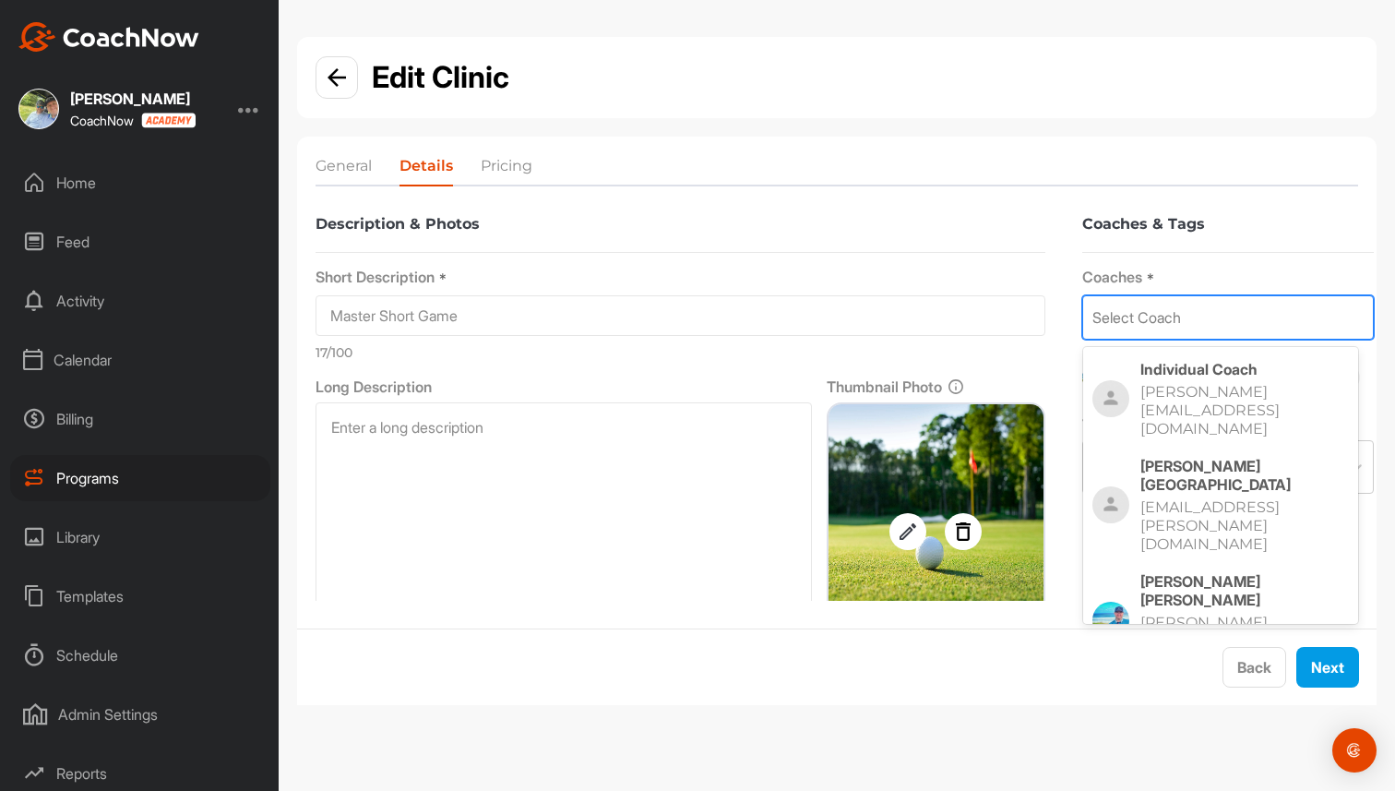
click at [1221, 374] on p "Individual Coach" at bounding box center [1245, 369] width 209 height 18
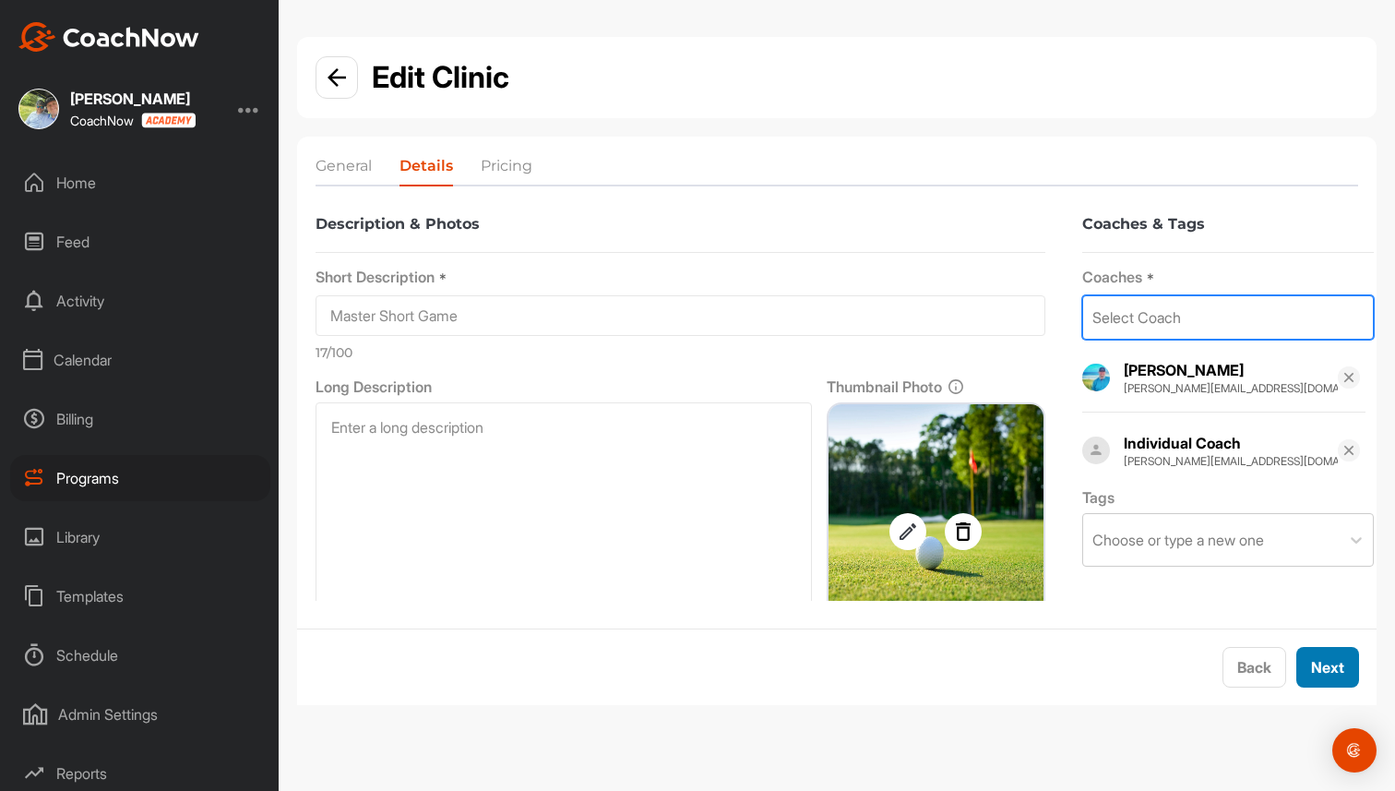
click at [1326, 666] on button "Next" at bounding box center [1327, 667] width 63 height 41
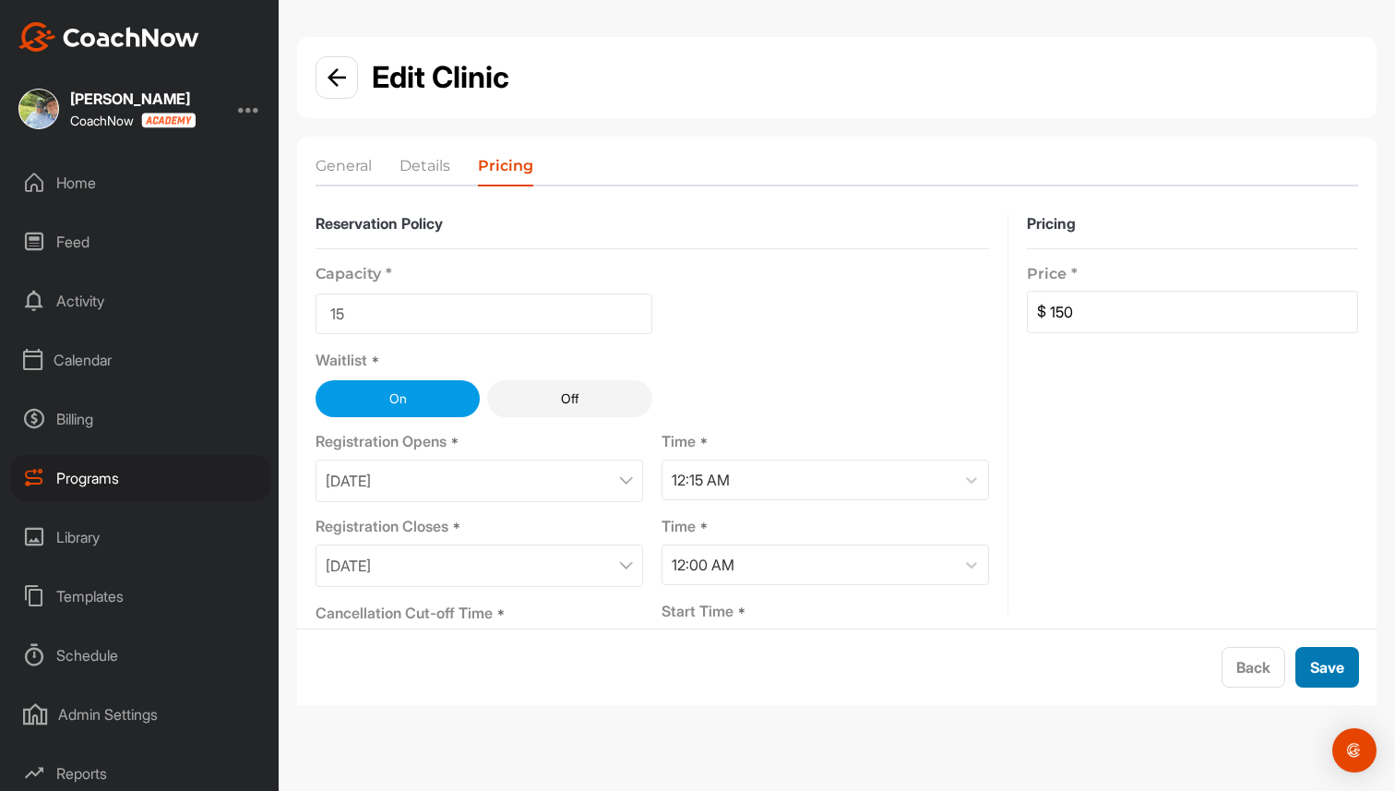
click at [1326, 666] on button "Save" at bounding box center [1328, 667] width 64 height 41
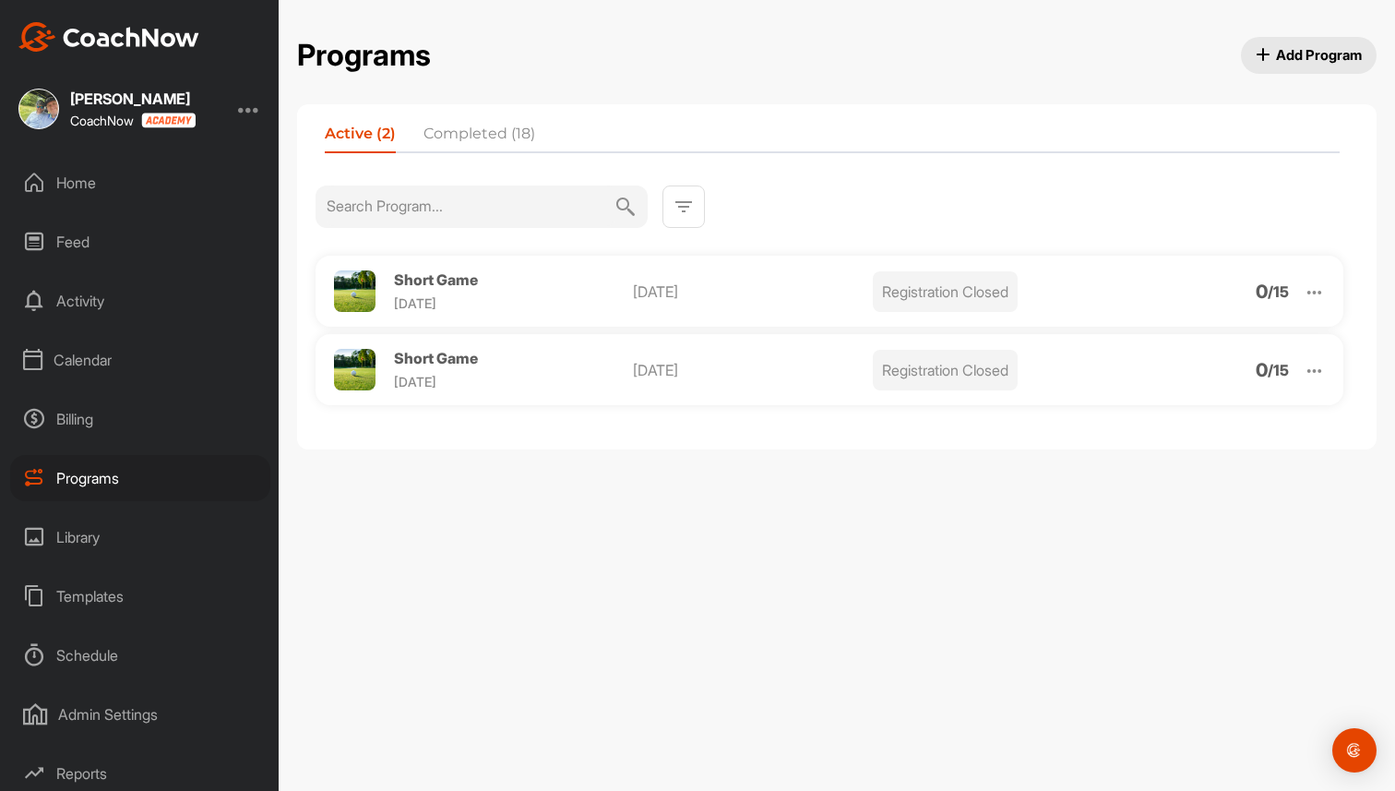
click at [1317, 57] on span "Add Program" at bounding box center [1309, 54] width 107 height 19
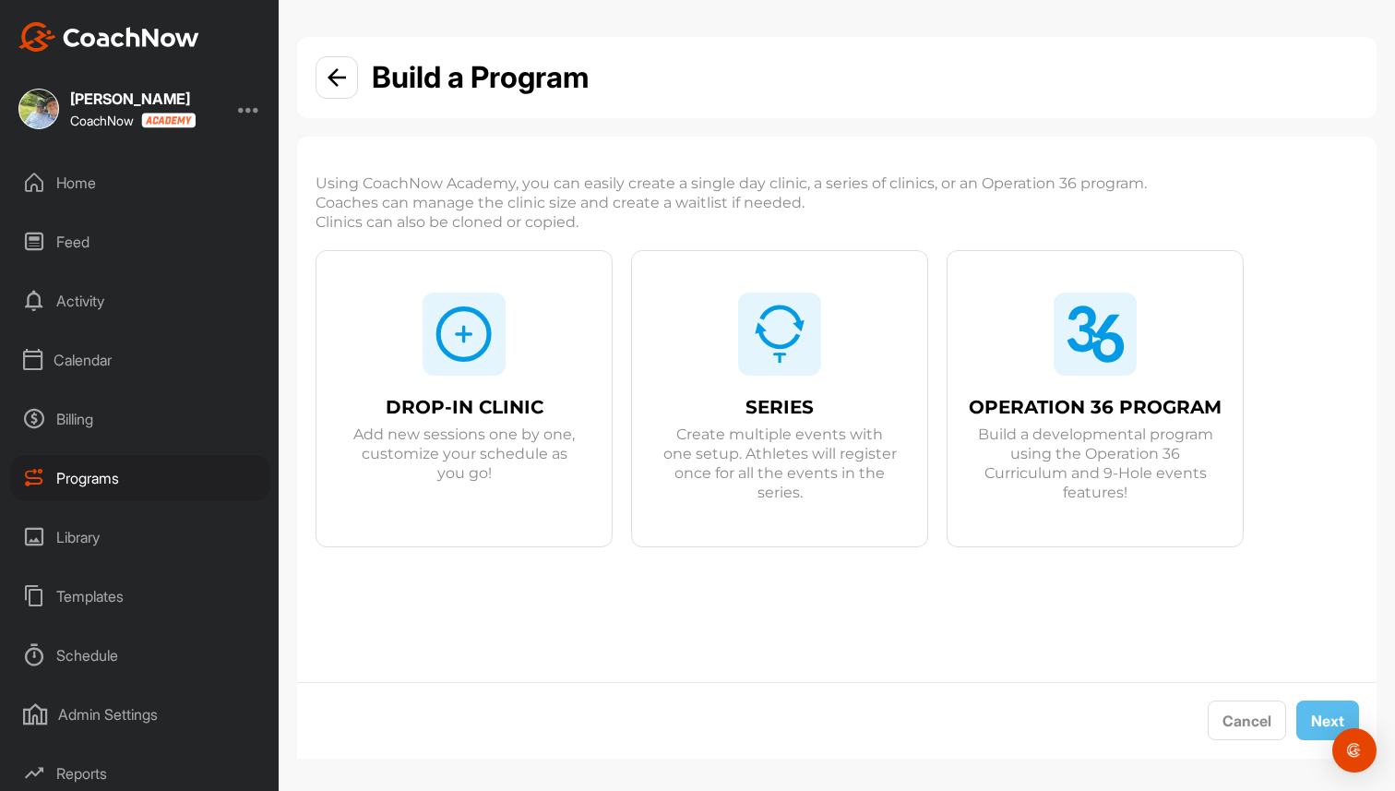
click at [433, 364] on div at bounding box center [464, 334] width 83 height 83
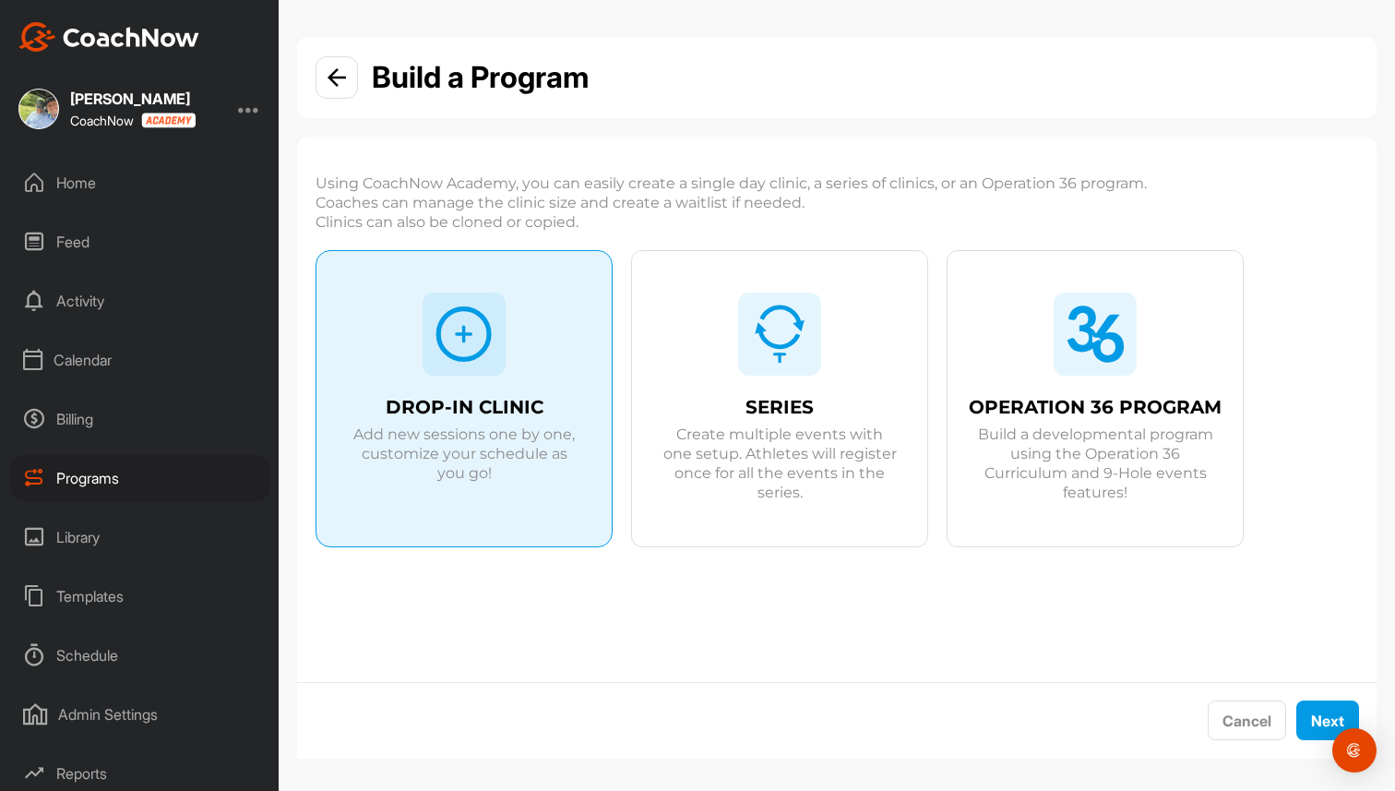
click at [752, 372] on div at bounding box center [779, 334] width 83 height 83
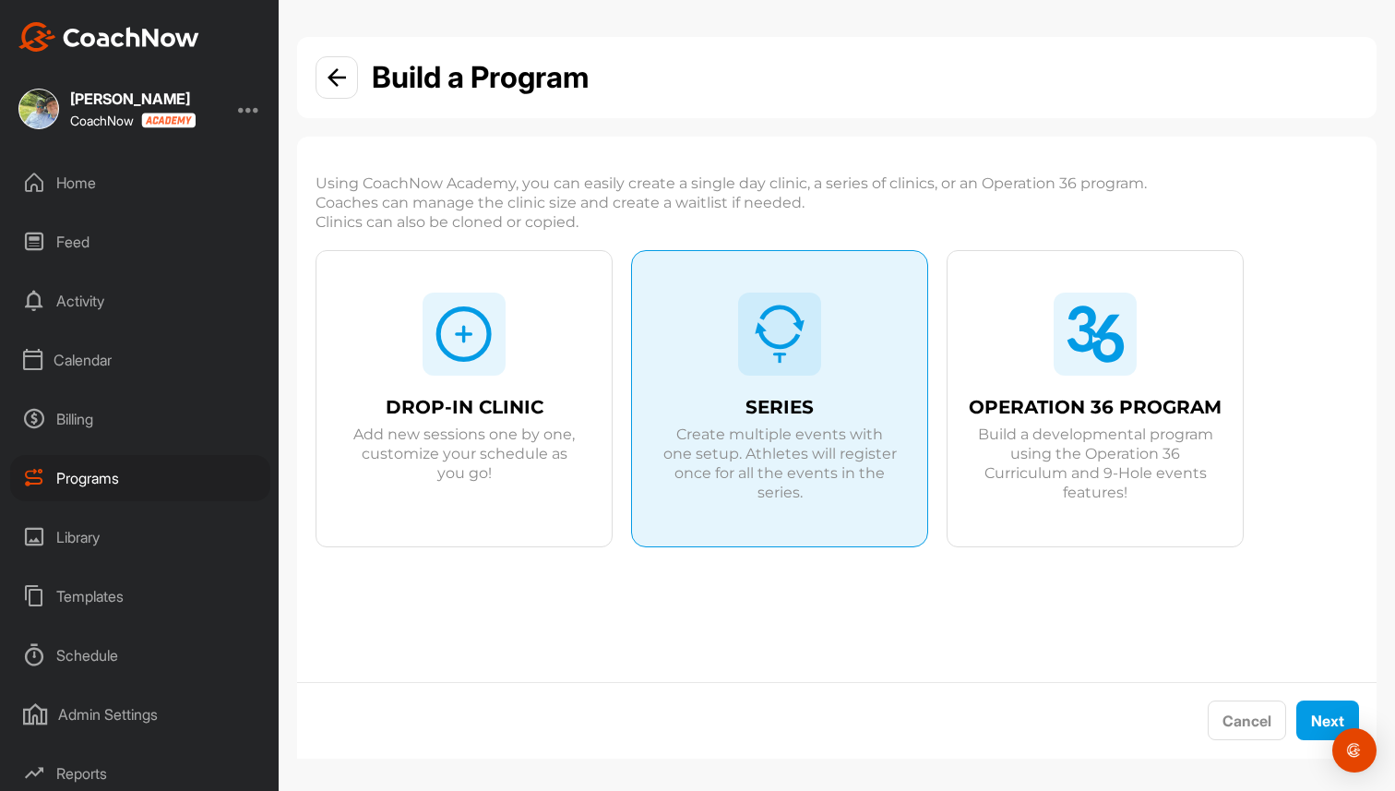
click at [1140, 352] on div "OPERATION 36 PROGRAM Build a developmental program using the Operation 36 Curri…" at bounding box center [1095, 419] width 295 height 337
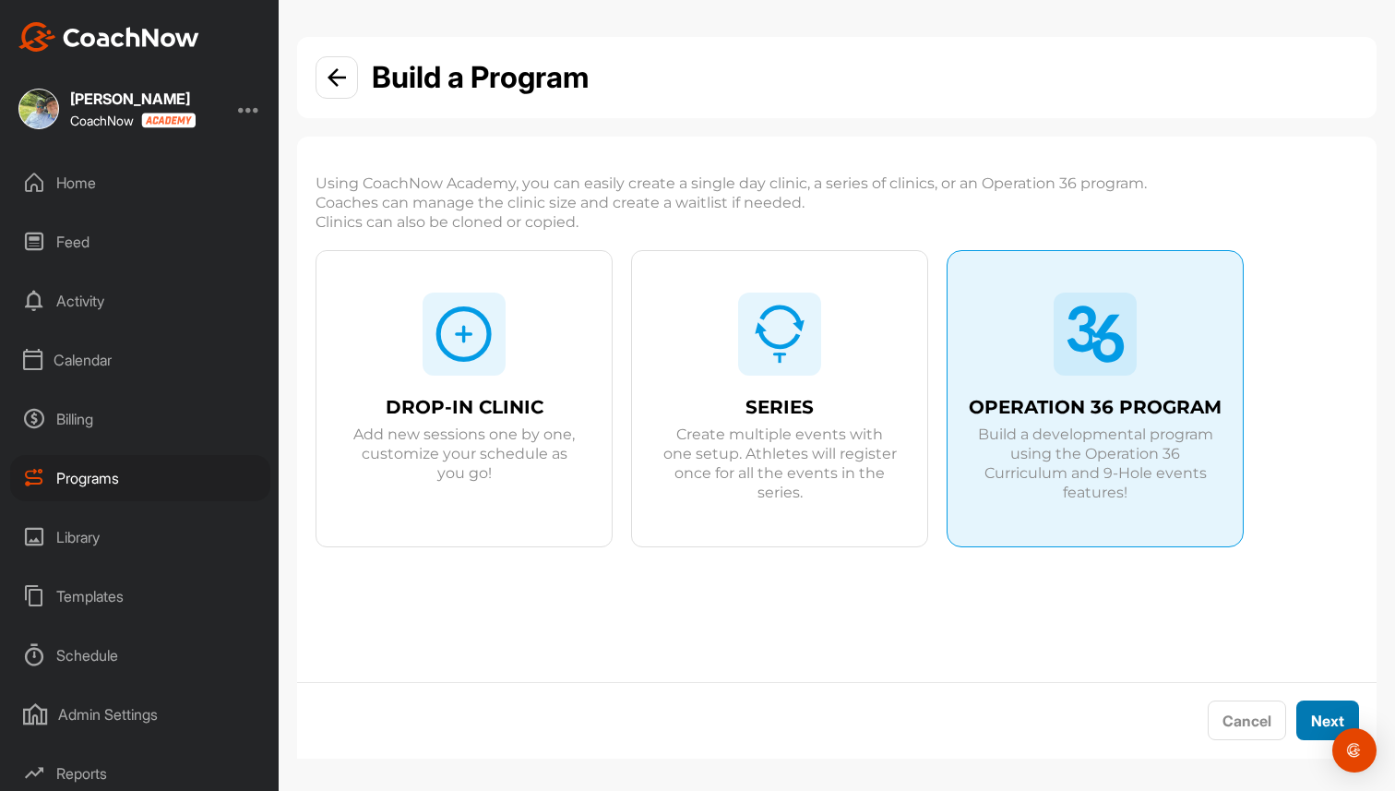
click at [1329, 712] on button "Next" at bounding box center [1327, 720] width 63 height 40
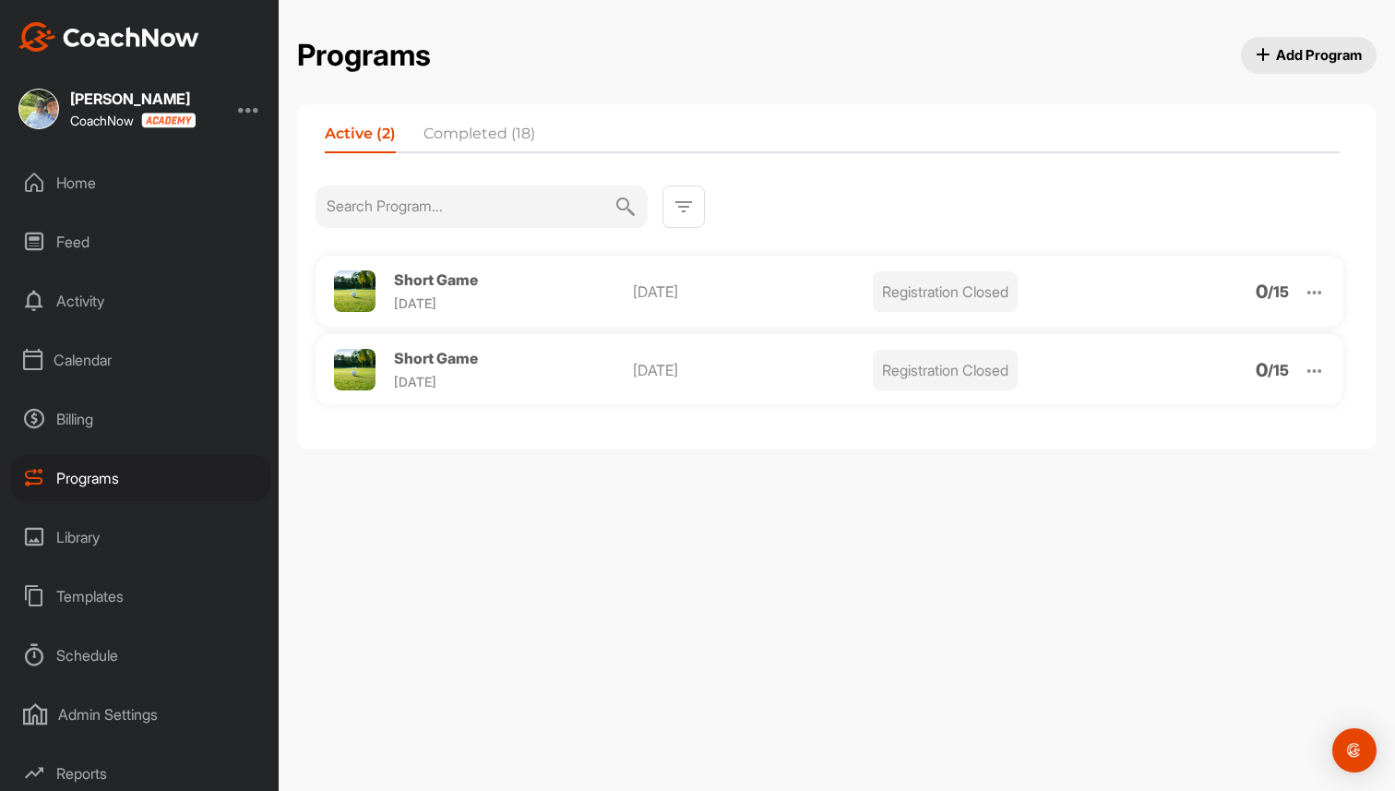
click at [1304, 50] on span "Add Program" at bounding box center [1309, 54] width 107 height 19
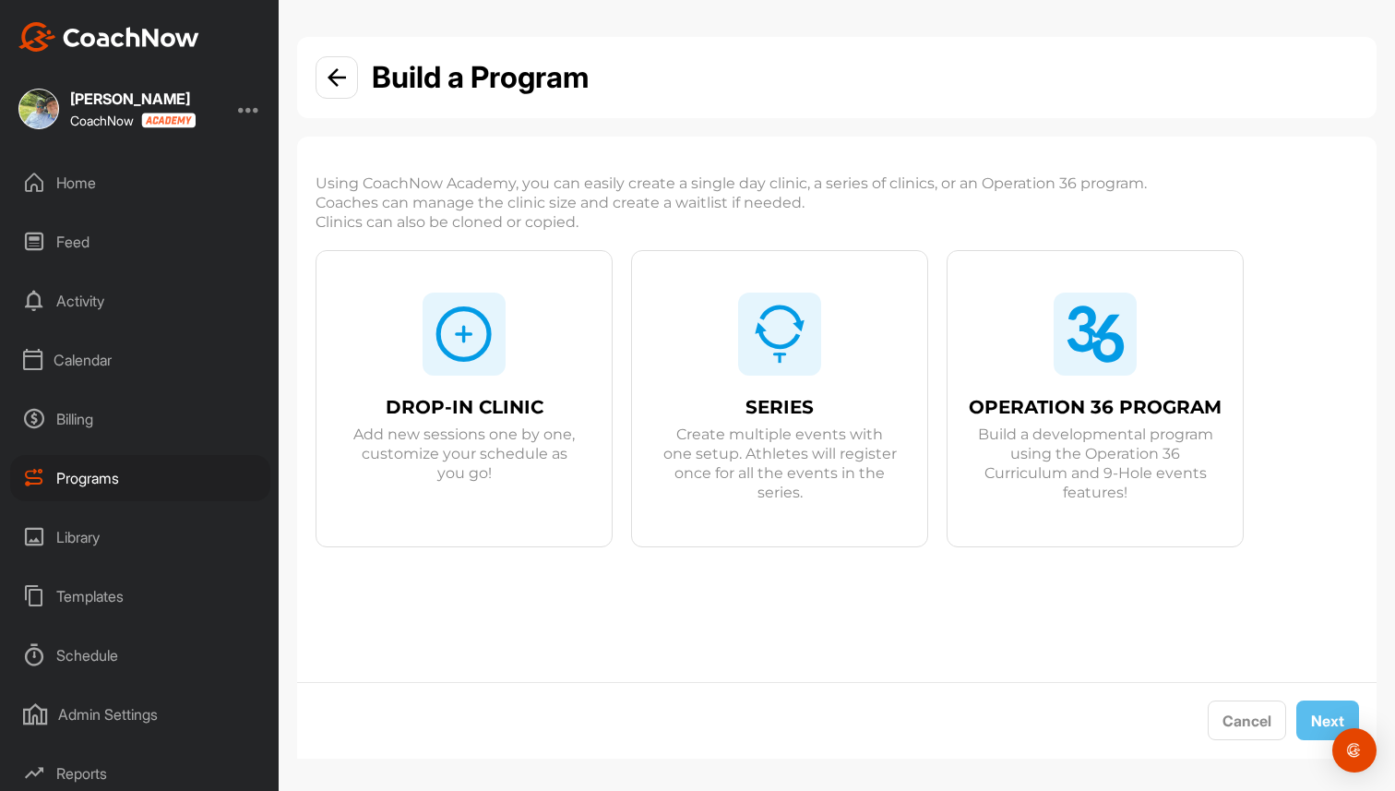
click at [792, 391] on div "SERIES Create multiple events with one setup. Athletes will register once for a…" at bounding box center [779, 442] width 295 height 119
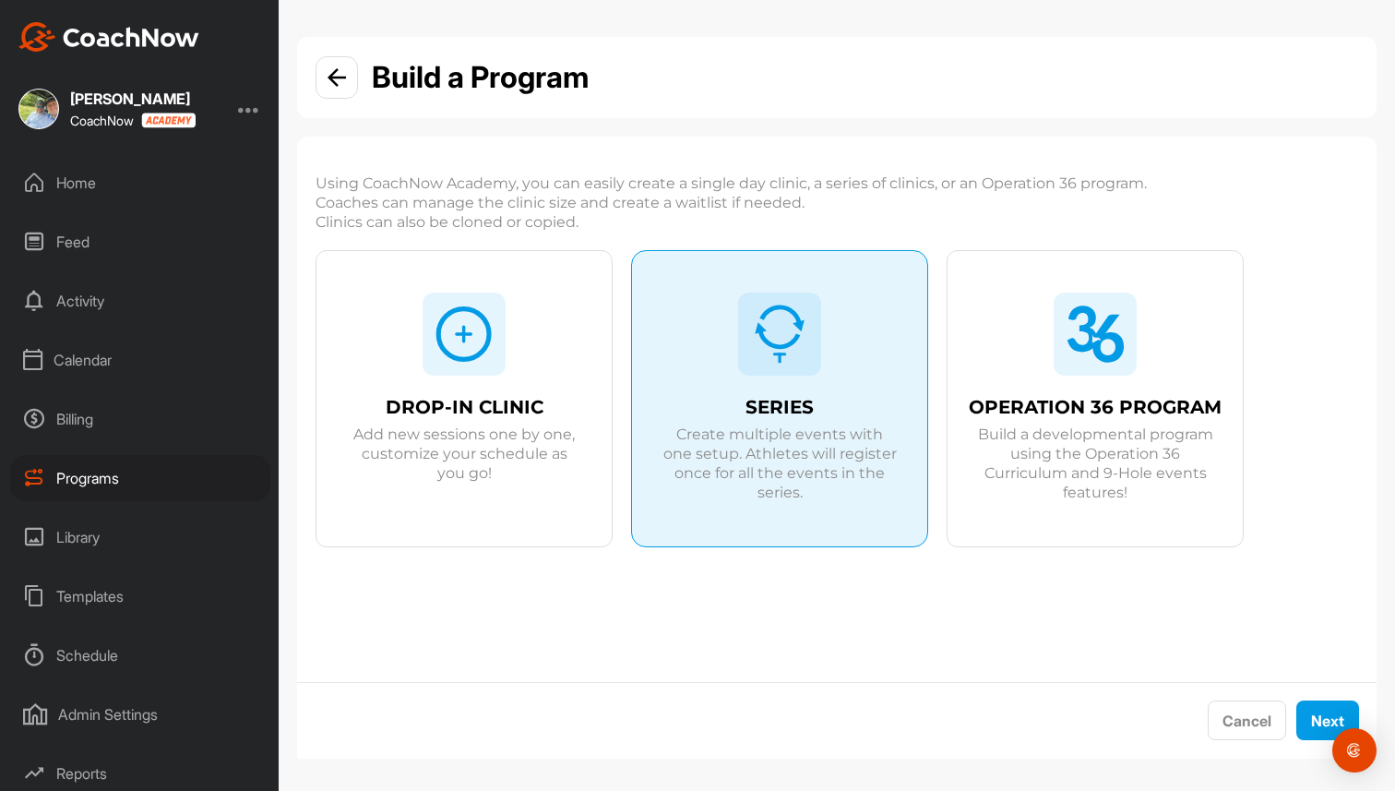
click at [433, 347] on div at bounding box center [464, 334] width 83 height 83
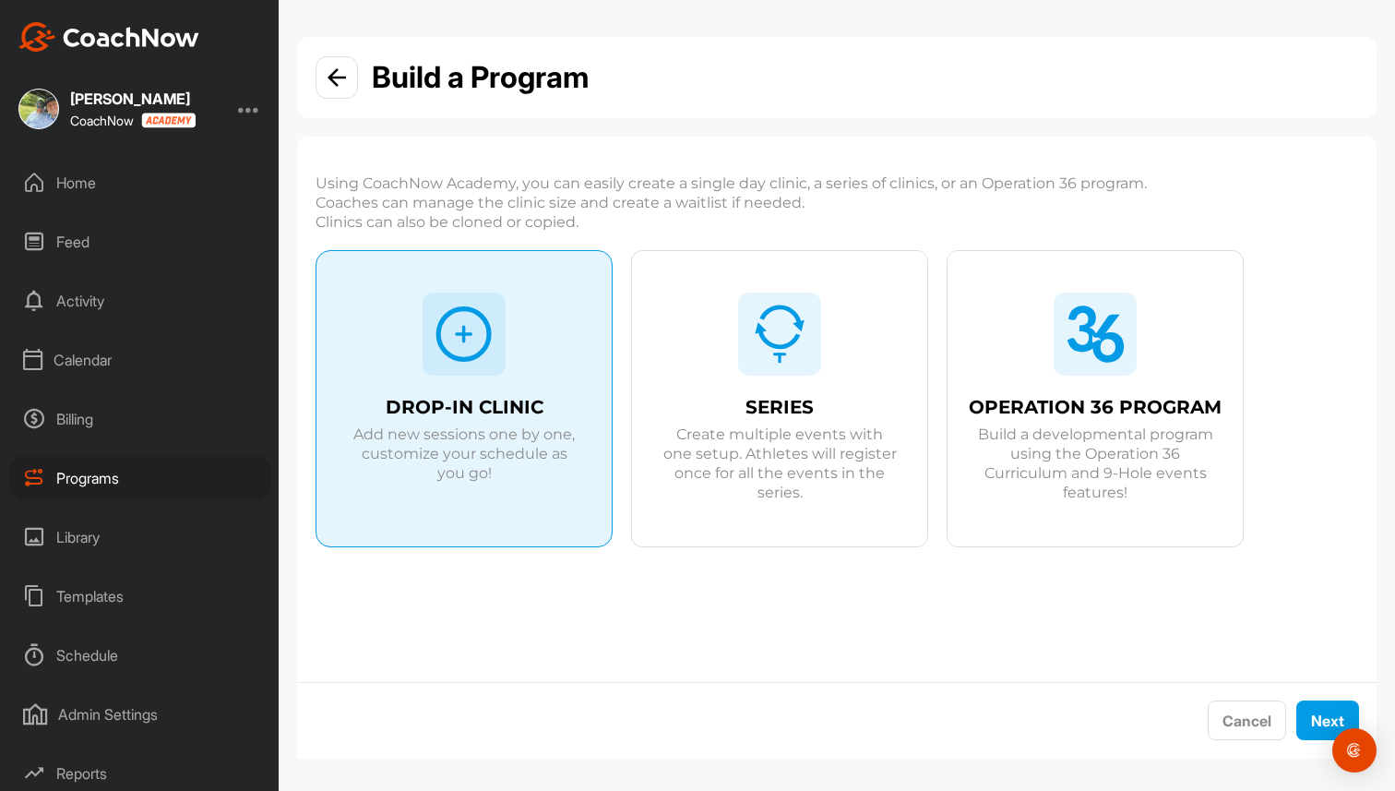
click at [345, 78] on img at bounding box center [337, 77] width 18 height 18
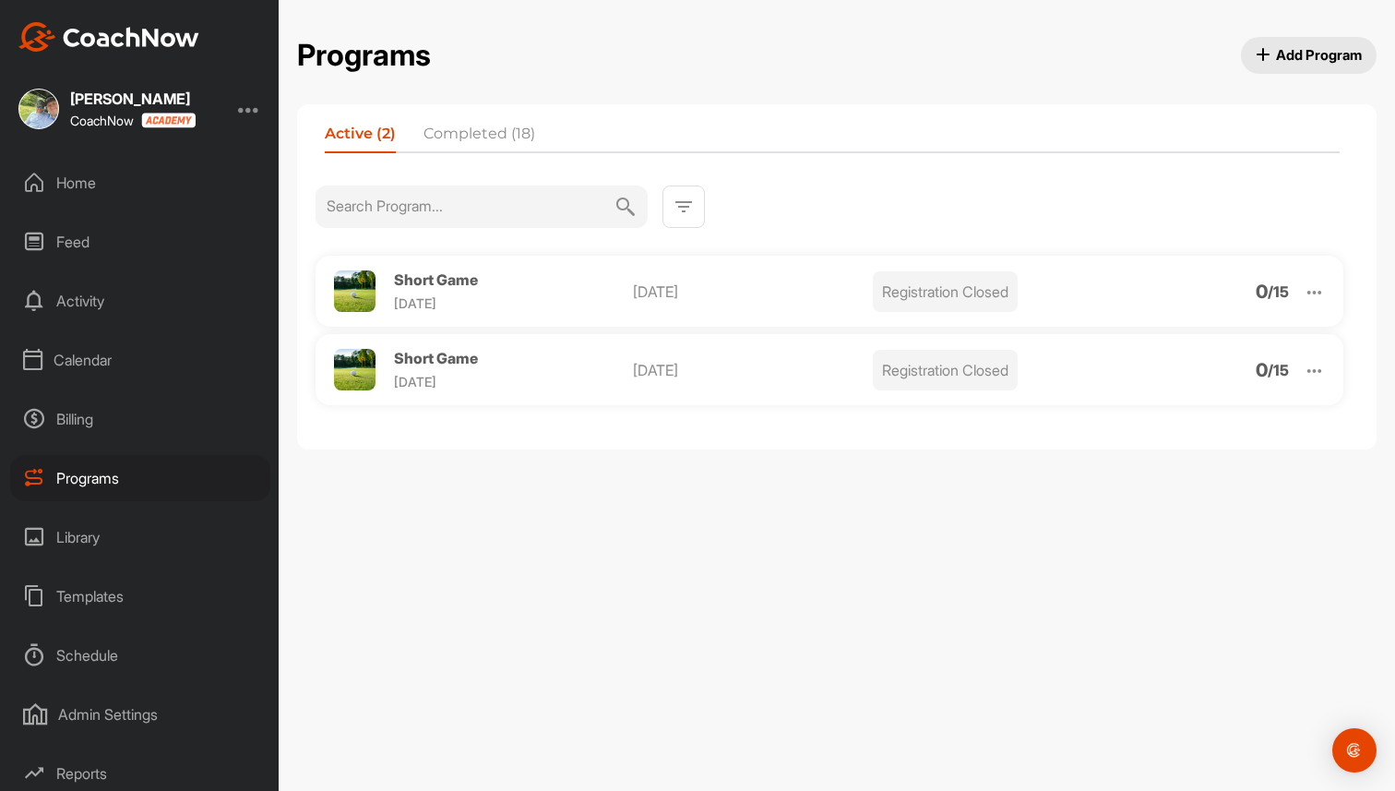
click at [1314, 372] on img at bounding box center [1314, 370] width 21 height 21
click at [1183, 512] on li "Clone" at bounding box center [1208, 514] width 227 height 30
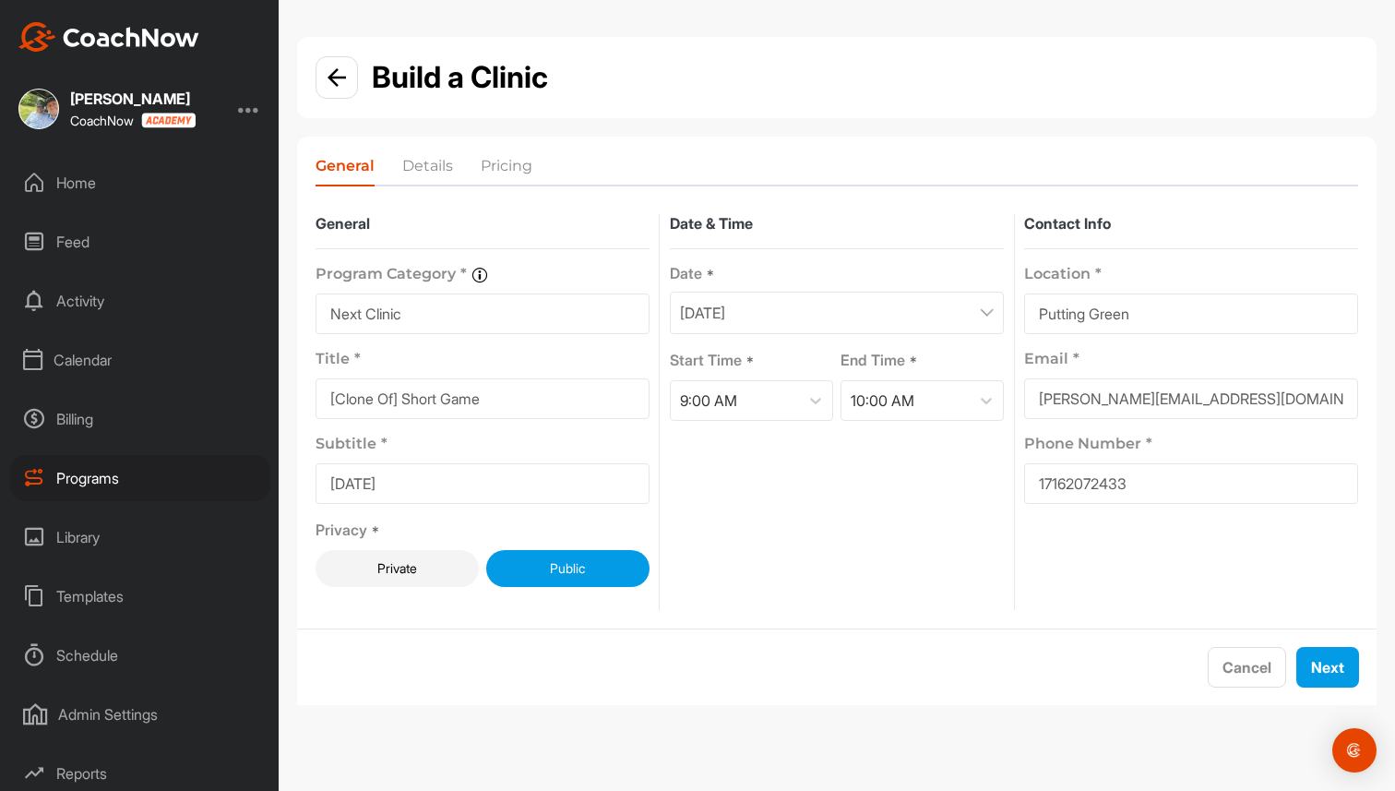
drag, startPoint x: 404, startPoint y: 395, endPoint x: 297, endPoint y: 395, distance: 107.0
click at [297, 395] on form "General Program Category * Organize your programs into categories for custom re…" at bounding box center [837, 413] width 1080 height 434
type input "Short Game"
click at [813, 289] on div "Date * [DATE]" at bounding box center [837, 299] width 334 height 70
click at [725, 303] on p "[DATE]" at bounding box center [702, 313] width 45 height 22
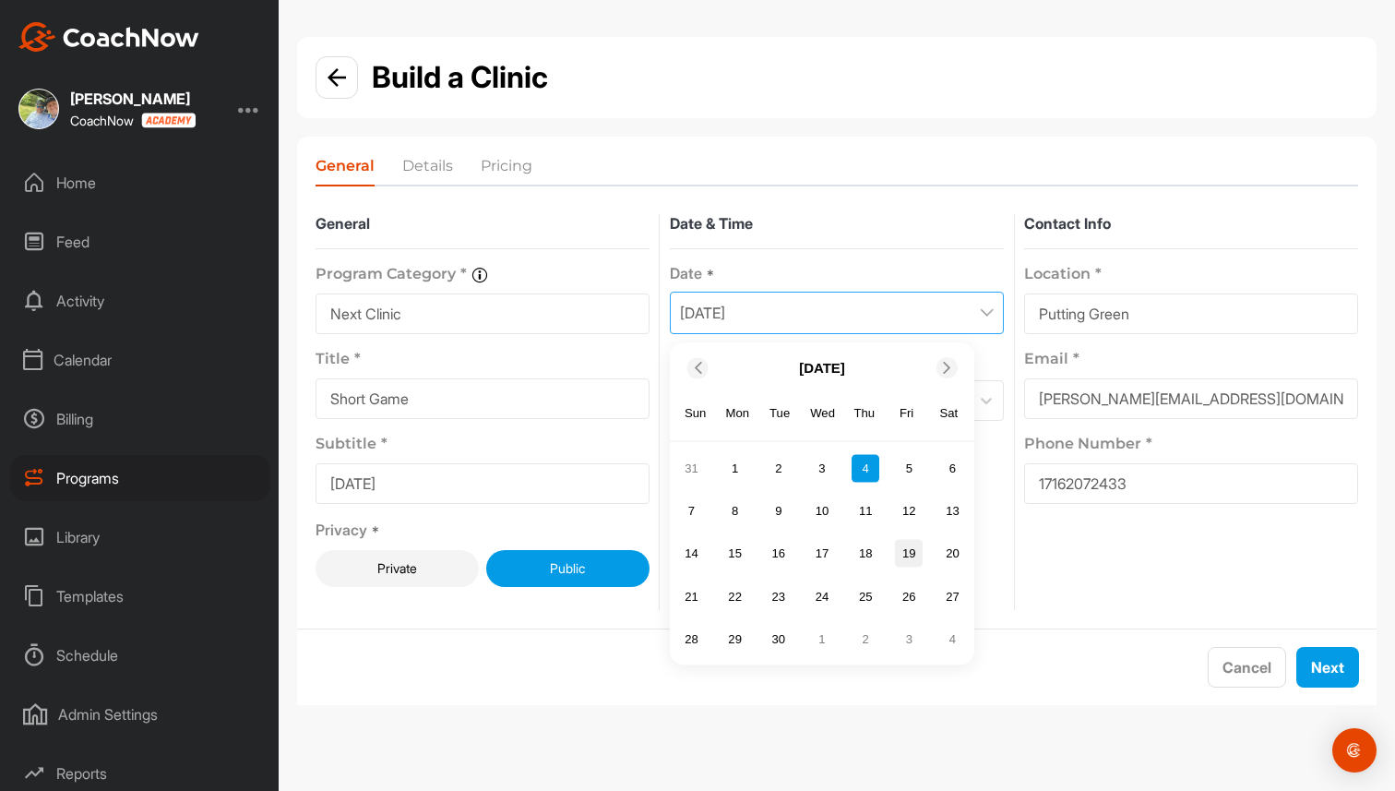
click at [911, 550] on div "19" at bounding box center [909, 554] width 28 height 28
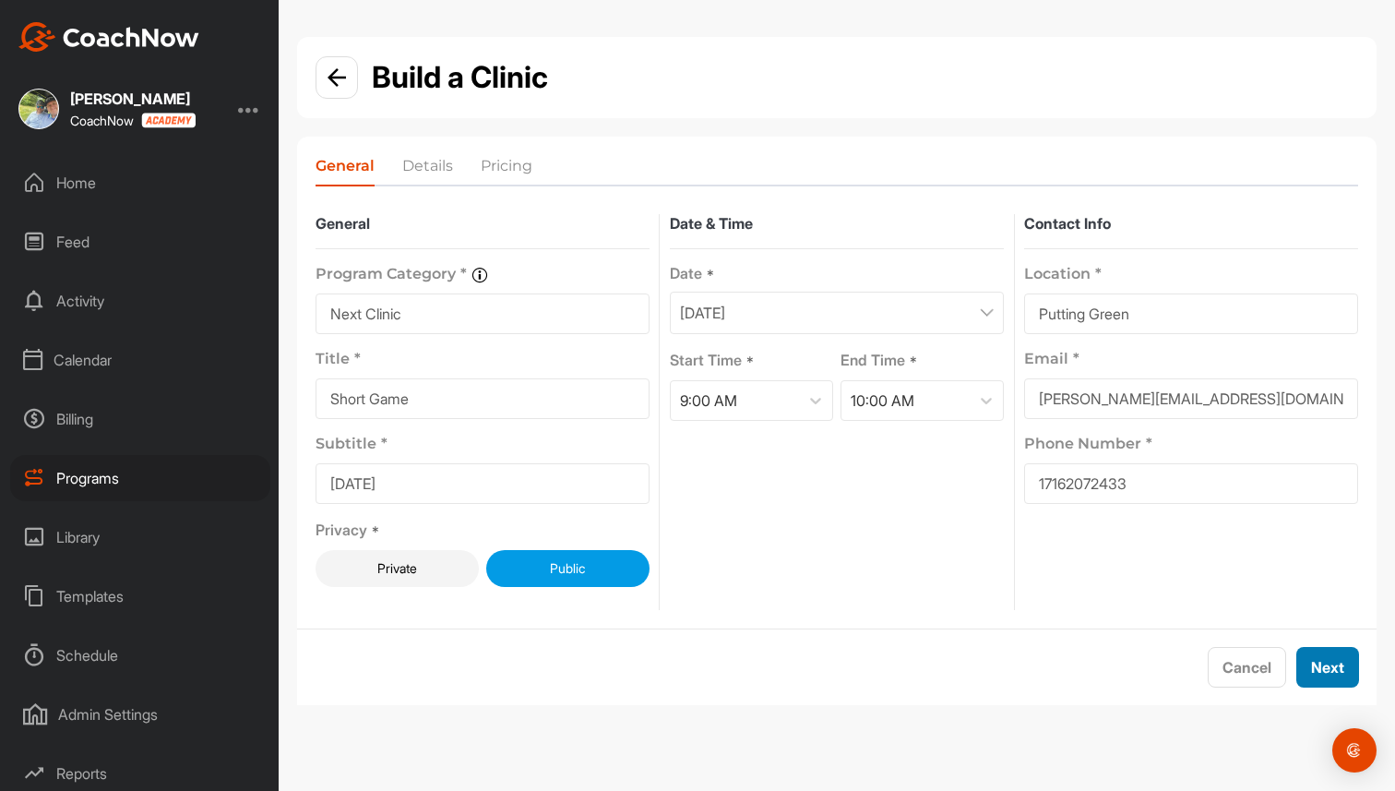
click at [1337, 660] on button "Next" at bounding box center [1327, 667] width 63 height 41
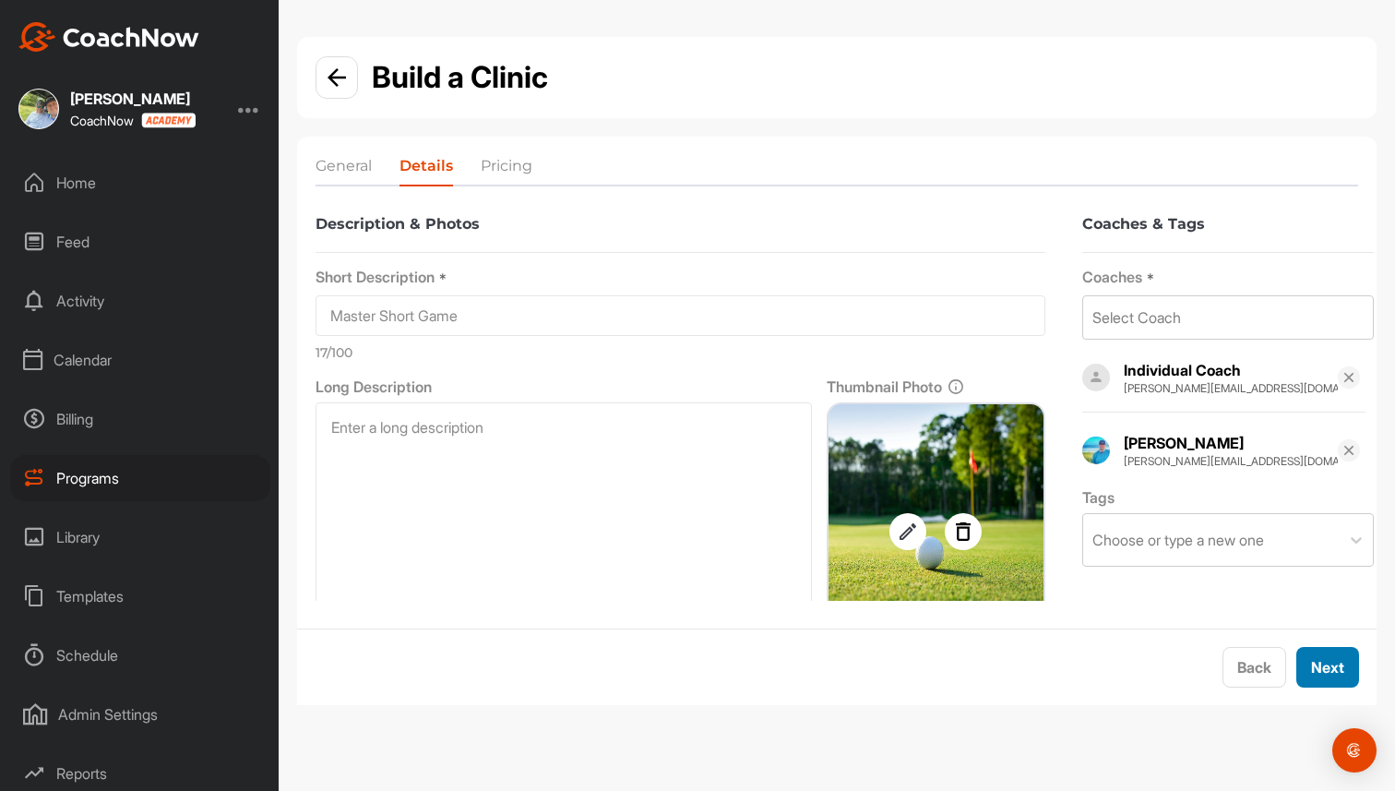
click at [1337, 660] on button "Next" at bounding box center [1327, 667] width 63 height 41
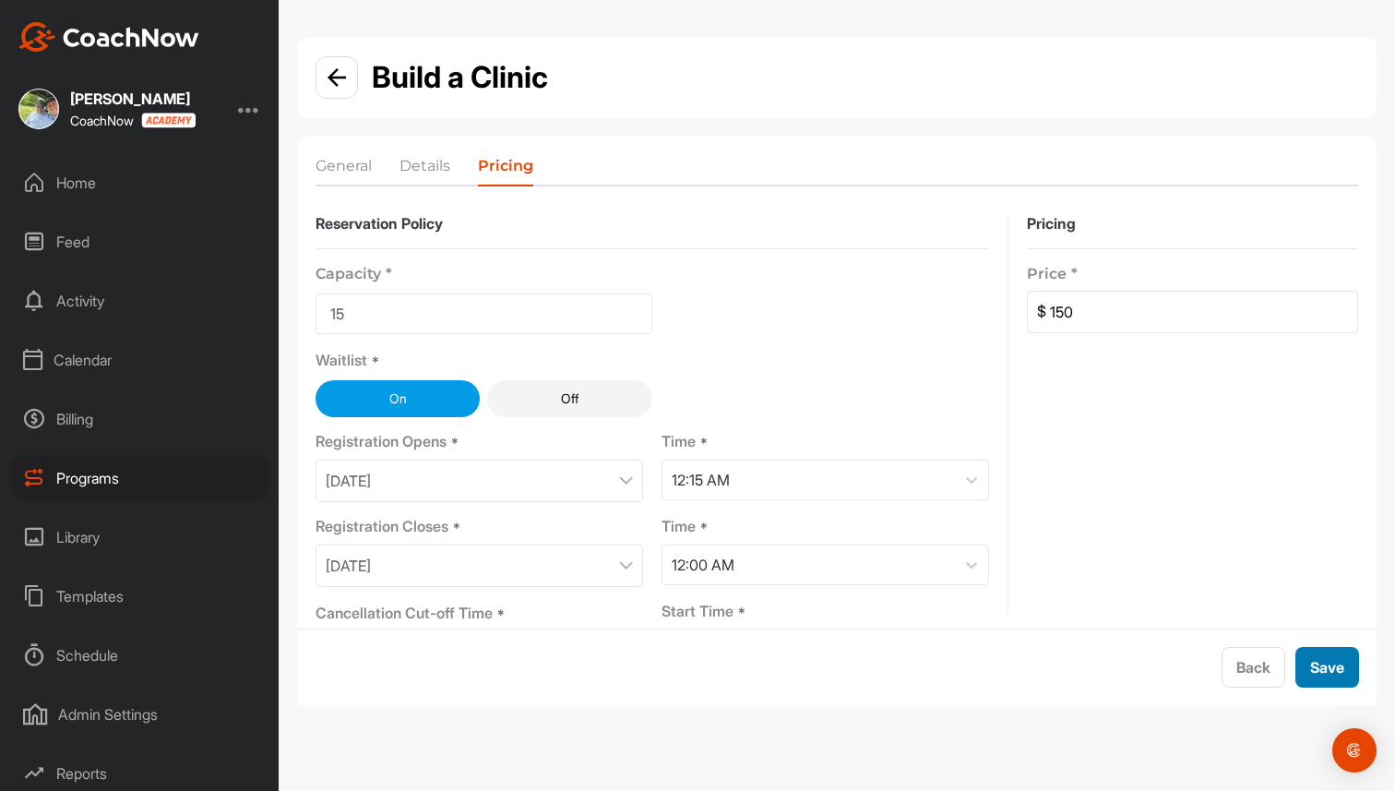
click at [1337, 660] on button "Save" at bounding box center [1328, 667] width 64 height 41
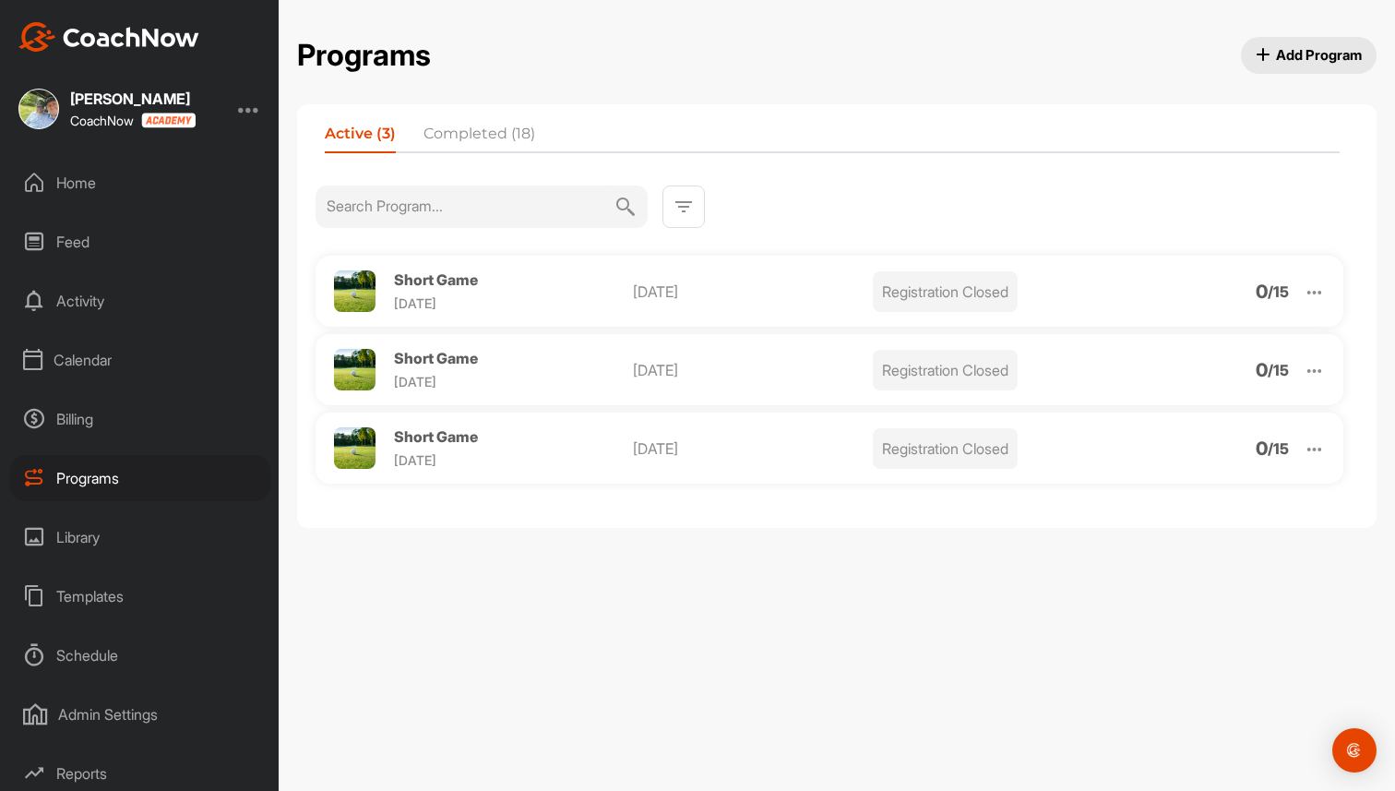
click at [73, 422] on div "Billing" at bounding box center [140, 419] width 260 height 46
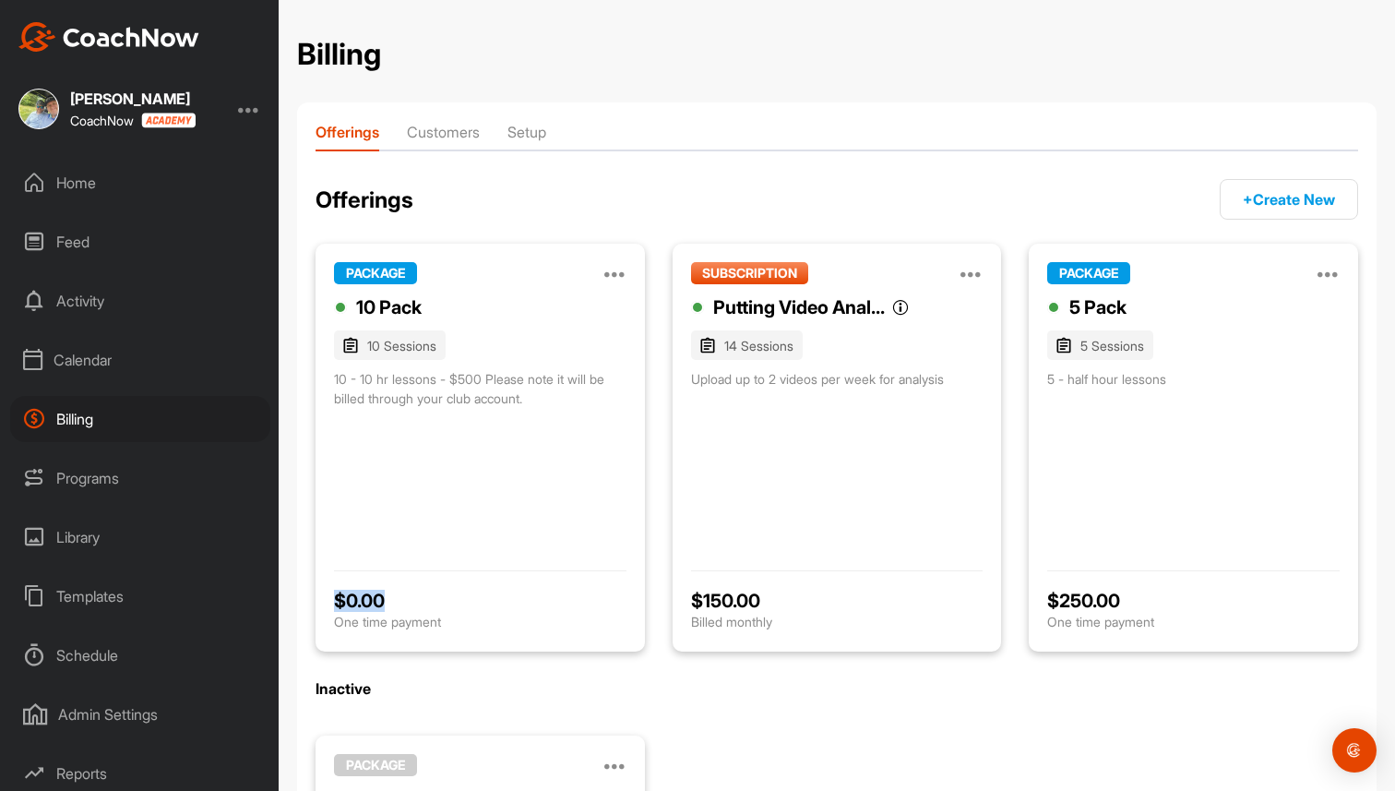
drag, startPoint x: 388, startPoint y: 598, endPoint x: 331, endPoint y: 601, distance: 57.3
click at [331, 601] on div "PACKAGE Manage Edit Clone Deactivate 10 Pack 10 Sessions 10 - 10 hr lessons - $…" at bounding box center [480, 448] width 329 height 408
drag, startPoint x: 339, startPoint y: 380, endPoint x: 564, endPoint y: 402, distance: 226.2
click at [564, 402] on div "10 - 10 hr lessons - $500 Please note it will be billed through your club accou…" at bounding box center [480, 456] width 293 height 175
click at [582, 450] on div "10 - 10 hr lessons - $500 Please note it will be billed through your club accou…" at bounding box center [480, 456] width 293 height 175
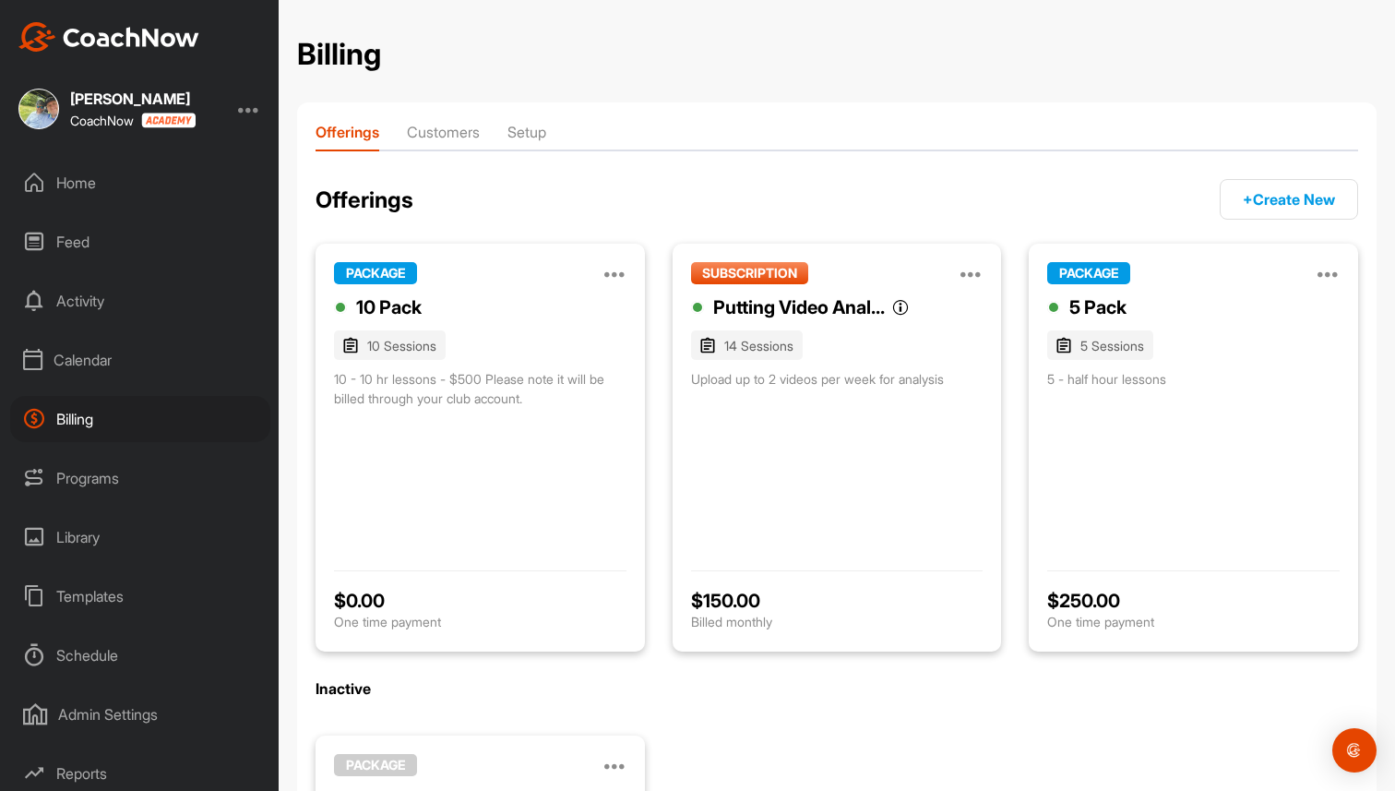
click at [1252, 192] on button "+ Create New" at bounding box center [1289, 199] width 138 height 41
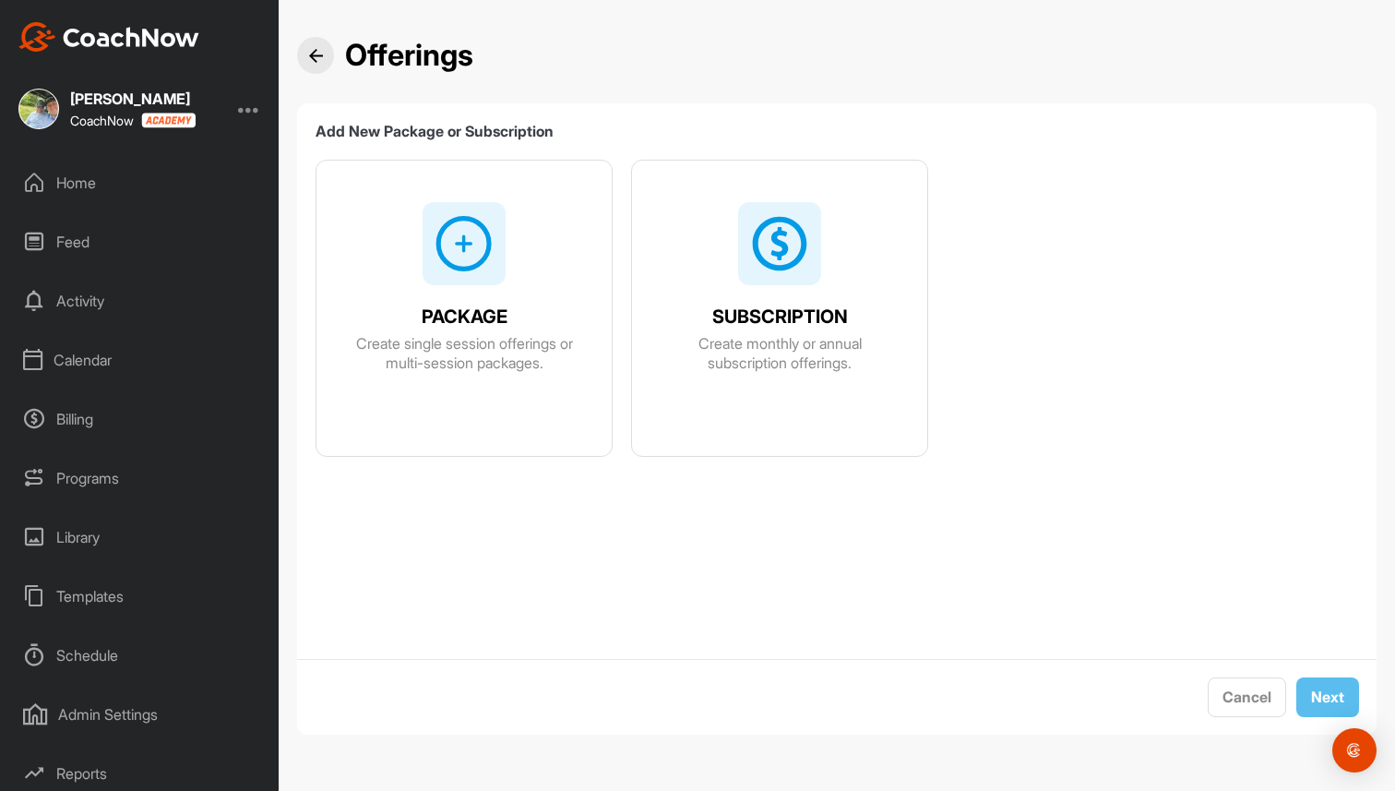
click at [361, 292] on div "PACKAGE Create single session offerings or multi-session packages." at bounding box center [463, 329] width 295 height 337
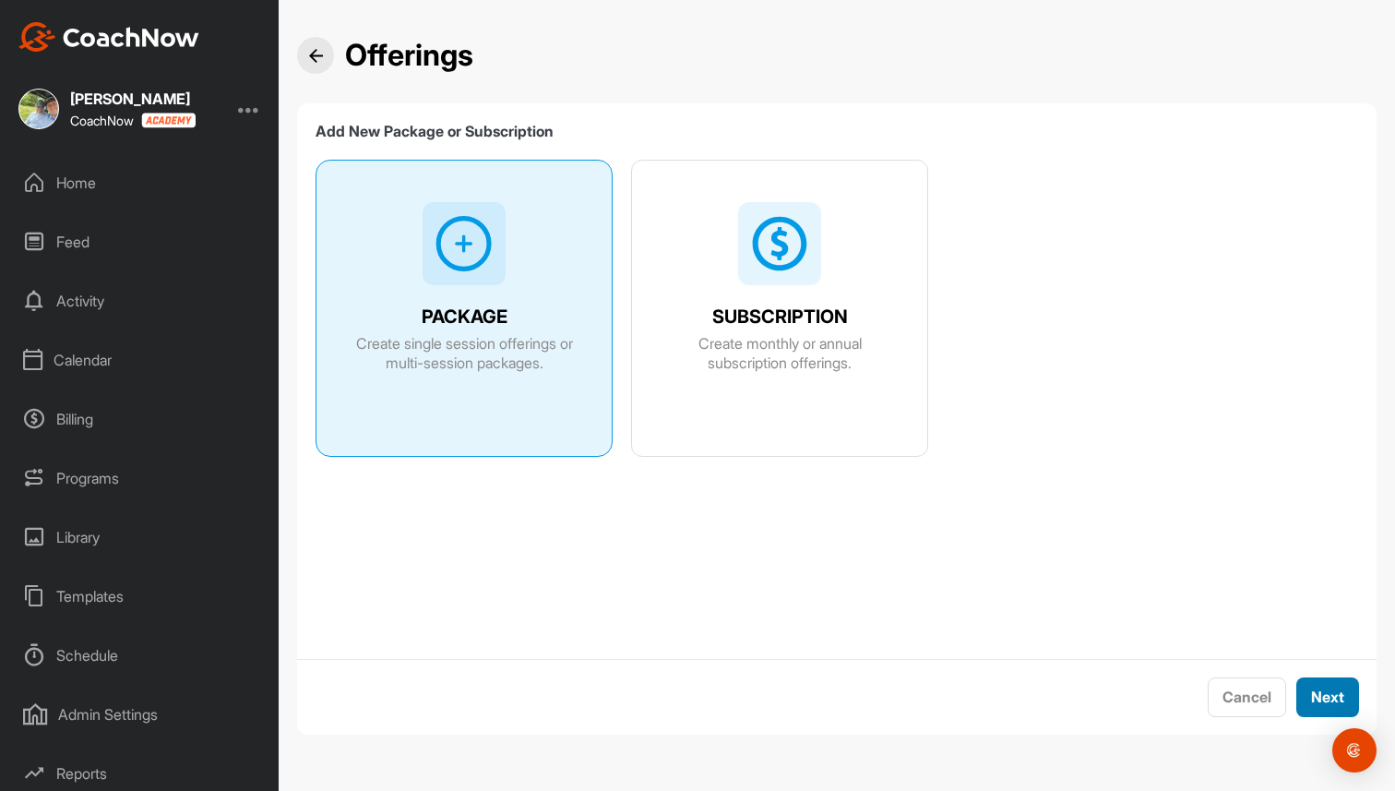
click at [1305, 696] on button "Next" at bounding box center [1327, 697] width 63 height 40
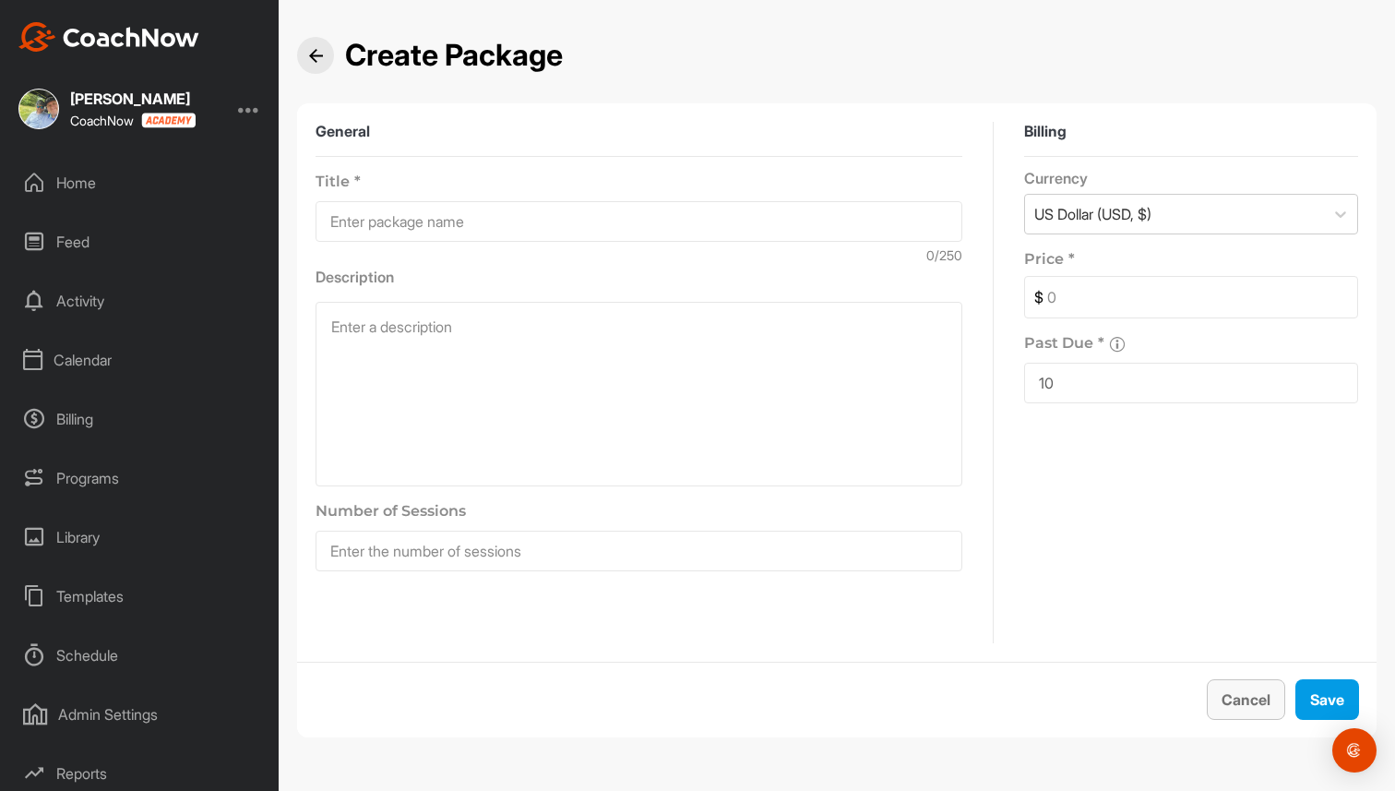
click at [1243, 693] on button "Cancel" at bounding box center [1246, 699] width 78 height 41
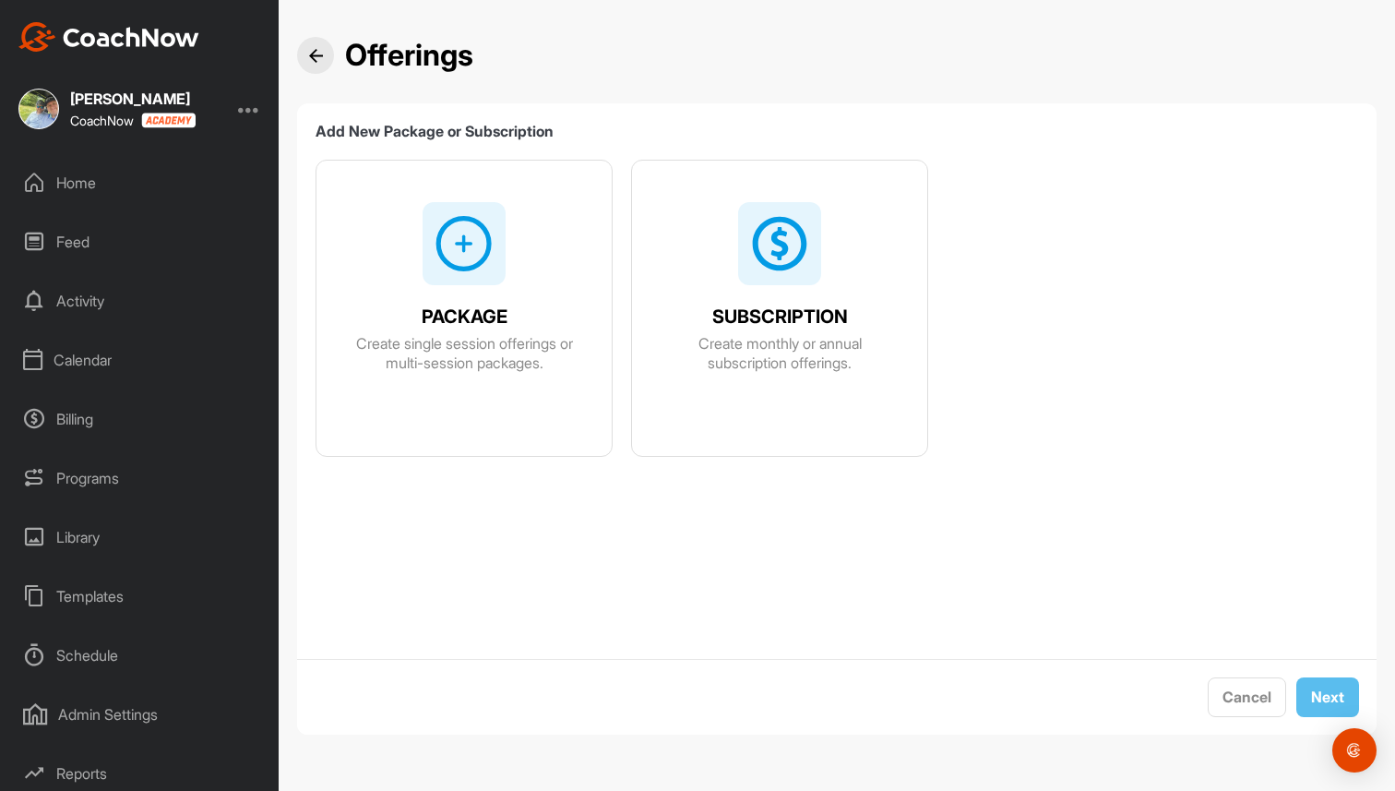
click at [845, 352] on span "Create monthly or annual subscription offerings." at bounding box center [780, 353] width 236 height 39
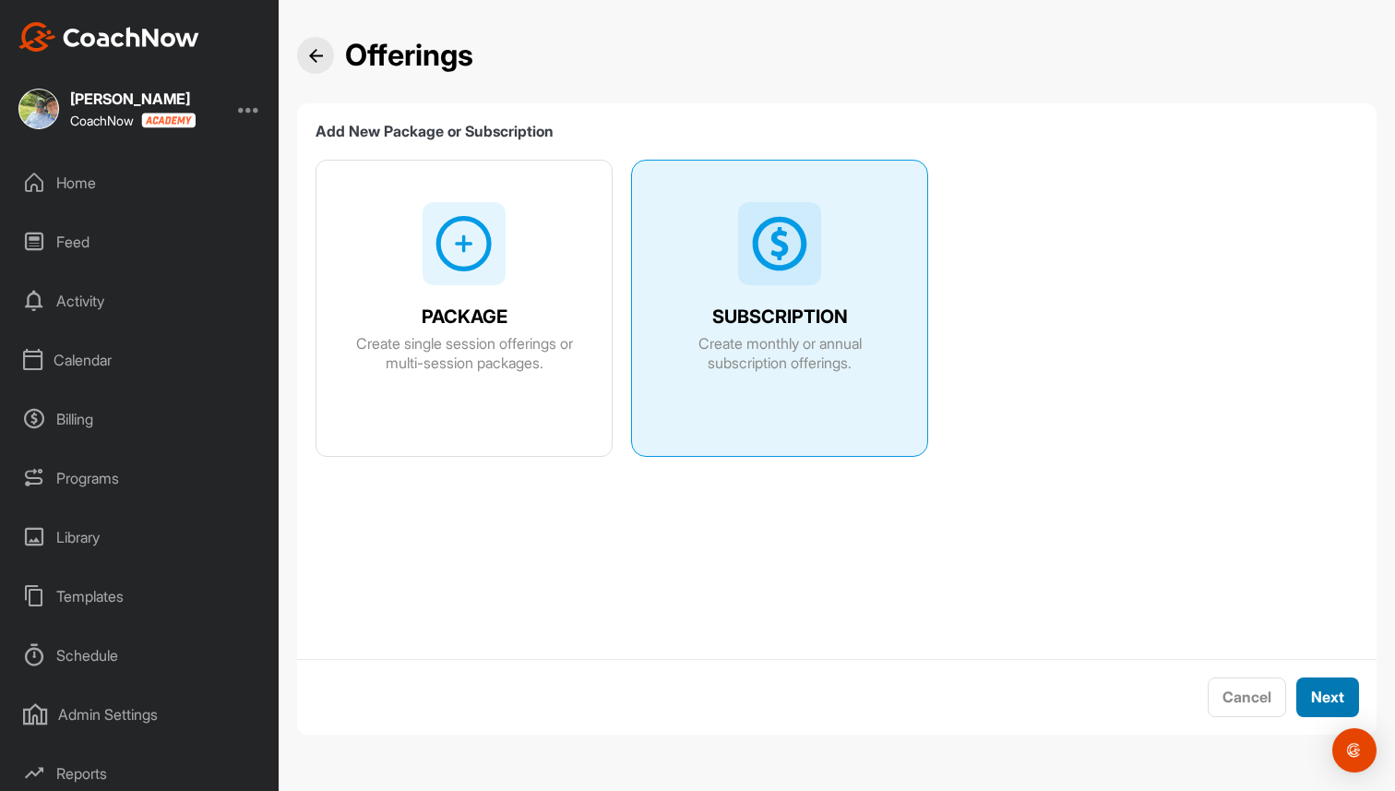
click at [1328, 693] on button "Next" at bounding box center [1327, 697] width 63 height 40
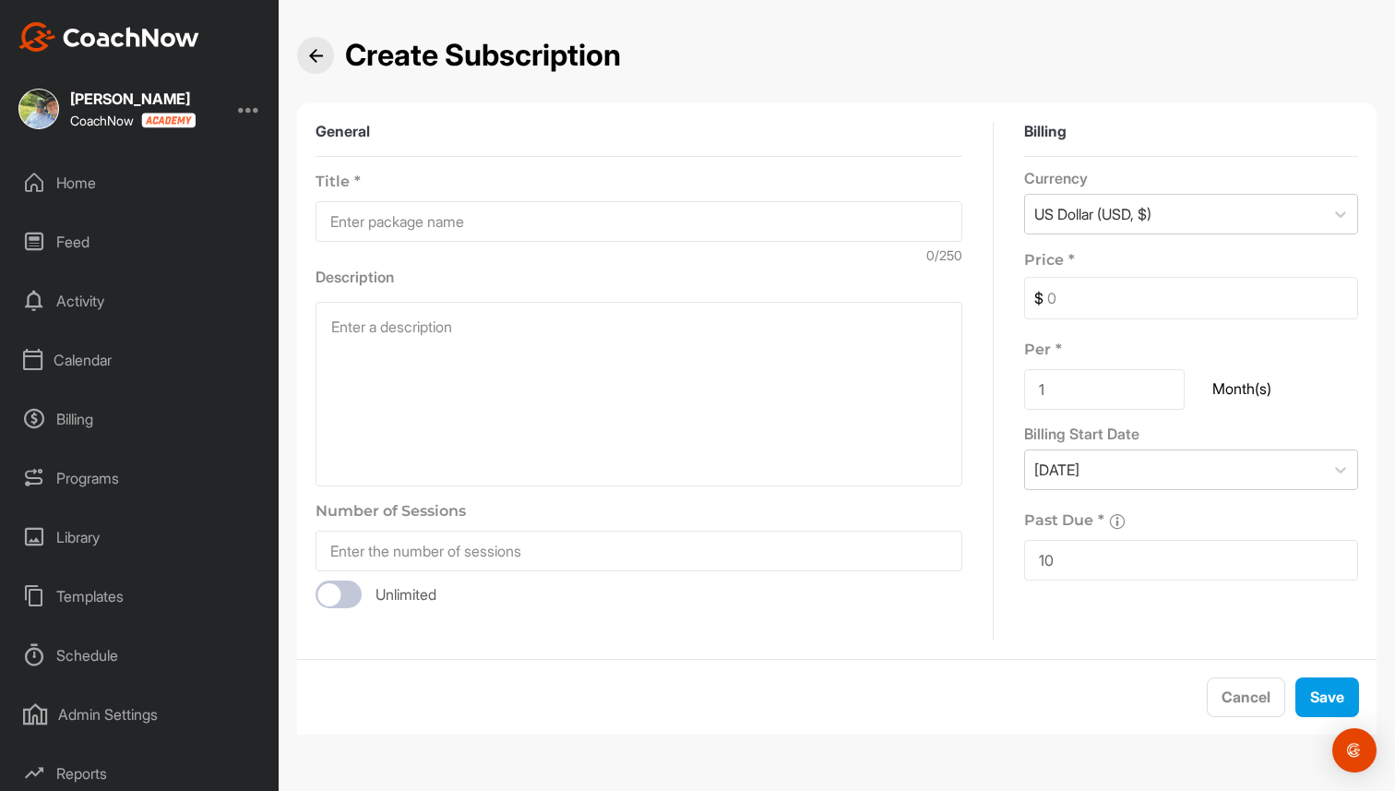
click at [329, 63] on div at bounding box center [315, 55] width 37 height 37
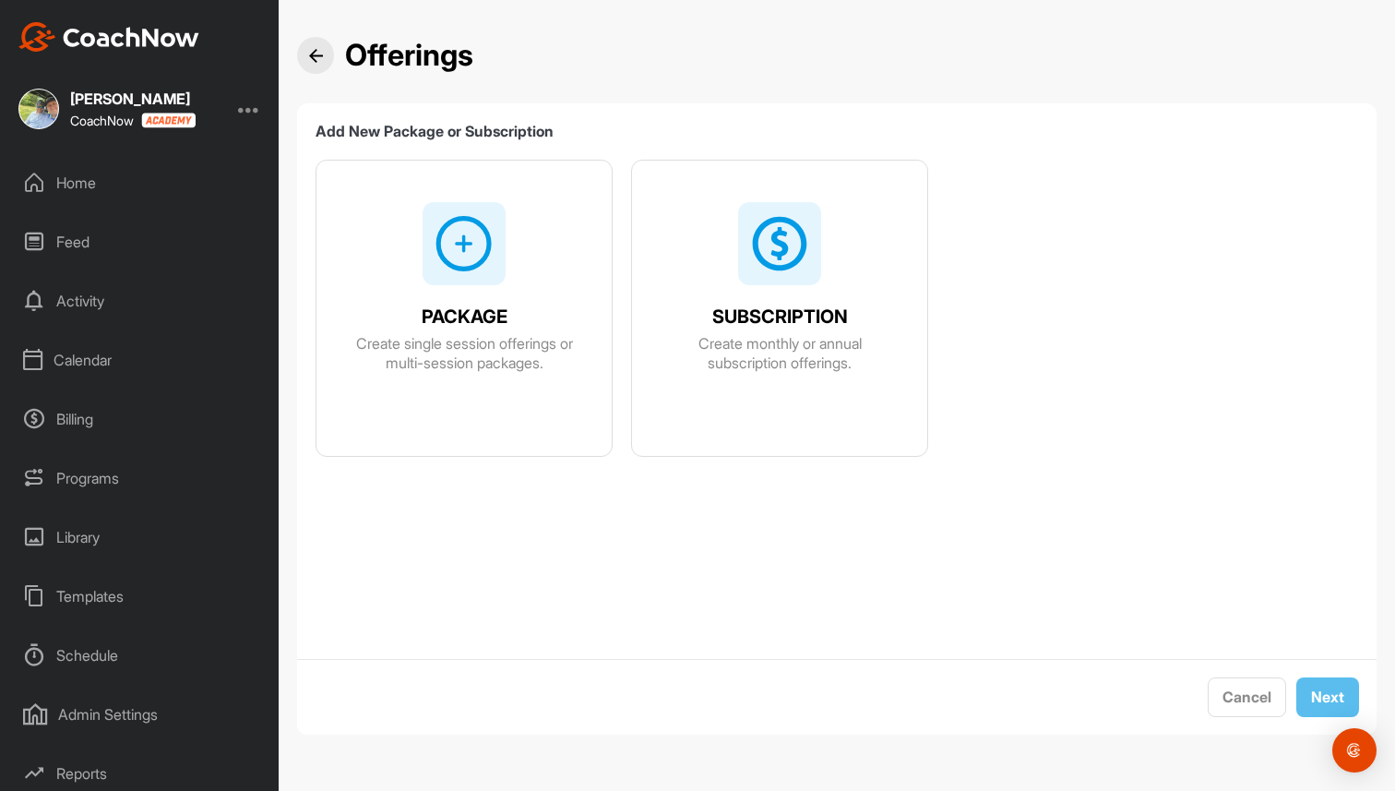
click at [329, 63] on div at bounding box center [315, 55] width 37 height 37
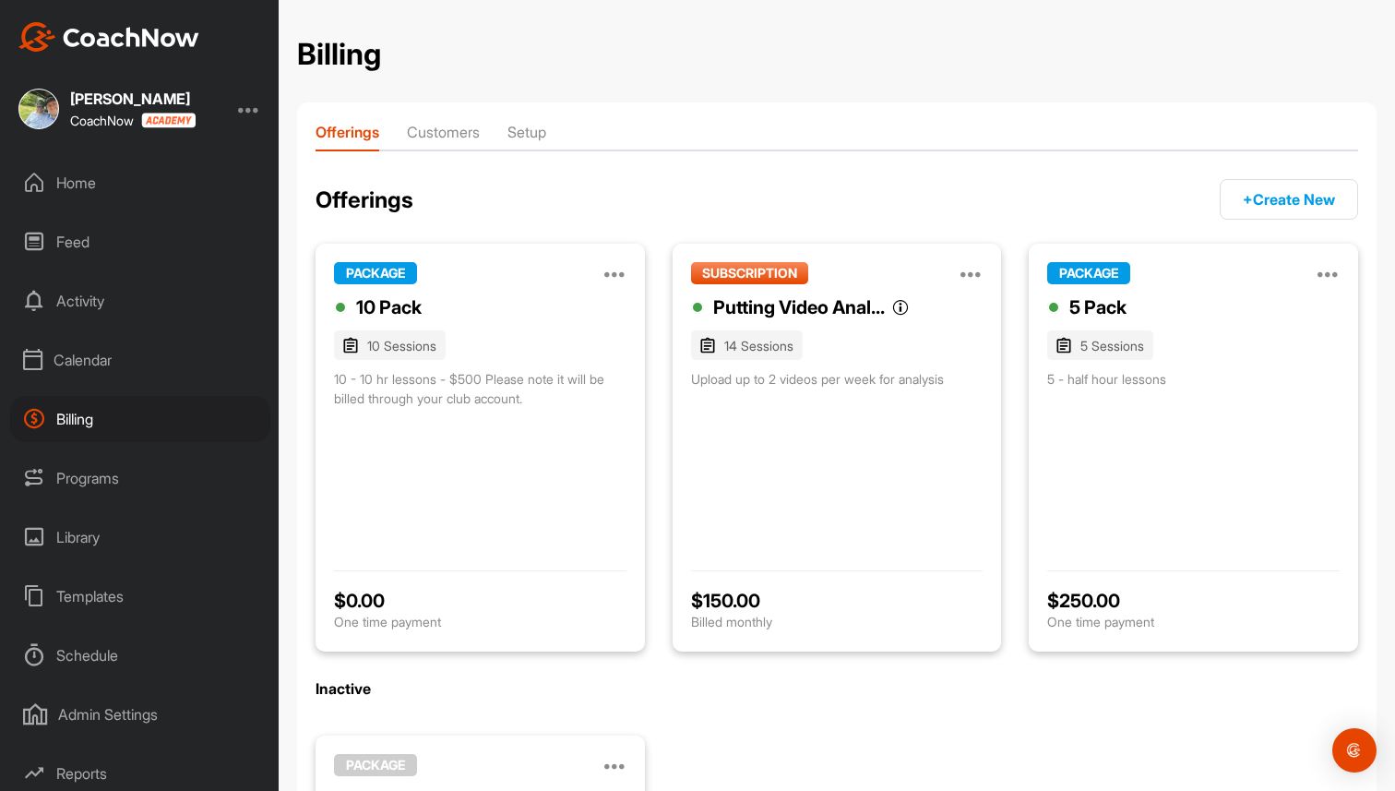
click at [450, 126] on li "Customers" at bounding box center [443, 136] width 73 height 30
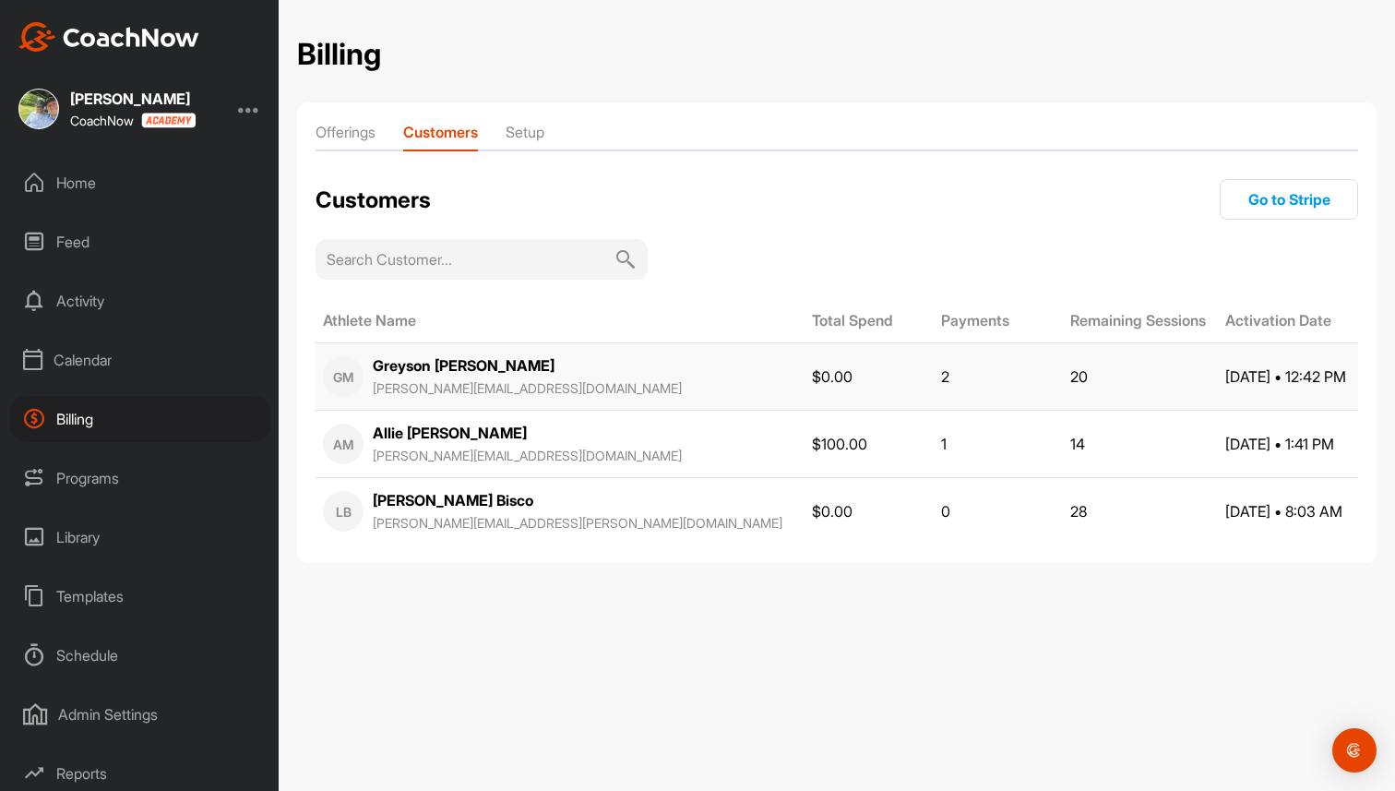
click at [494, 381] on span "[PERSON_NAME][EMAIL_ADDRESS][DOMAIN_NAME]" at bounding box center [527, 388] width 309 height 16
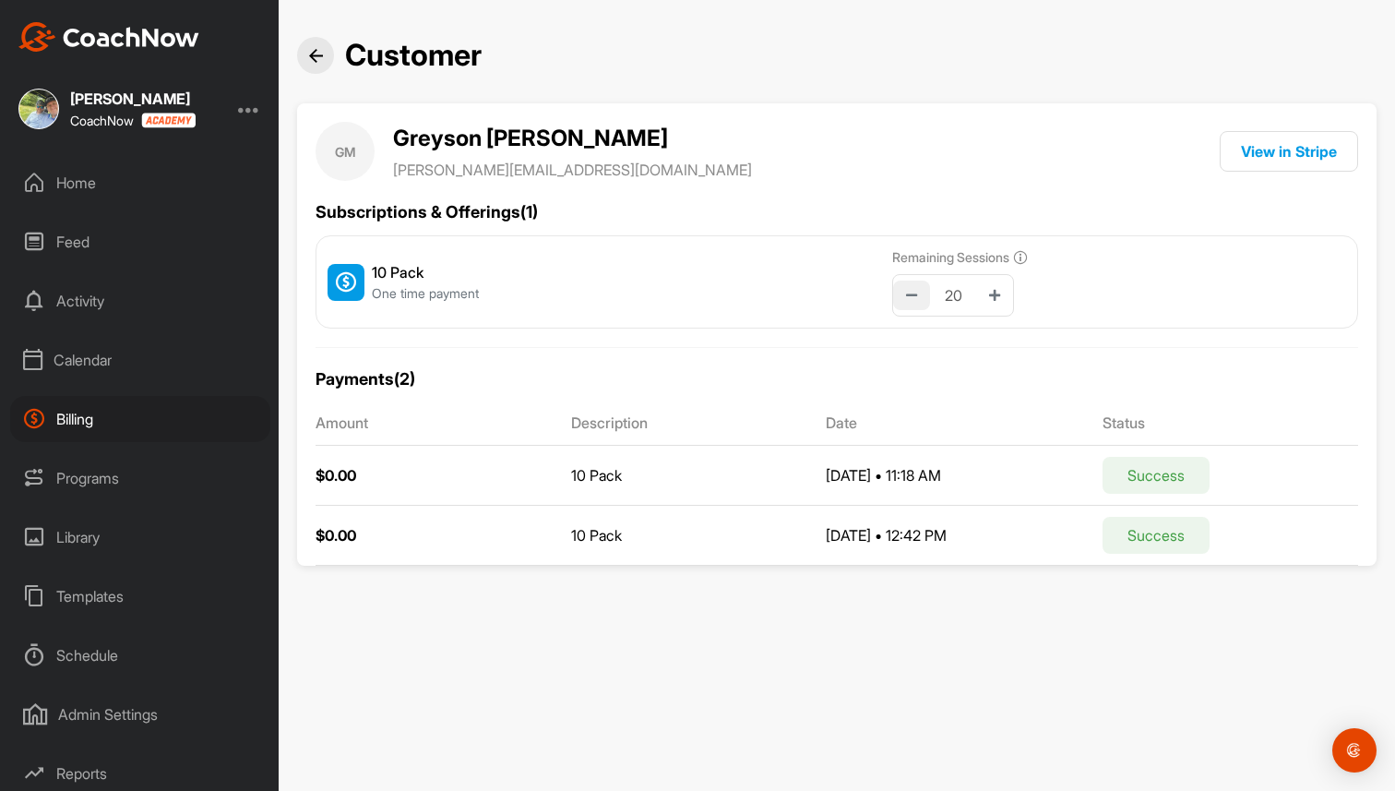
click at [916, 294] on icon at bounding box center [911, 295] width 11 height 13
click at [998, 291] on icon at bounding box center [994, 295] width 11 height 13
click at [918, 302] on button at bounding box center [911, 296] width 37 height 30
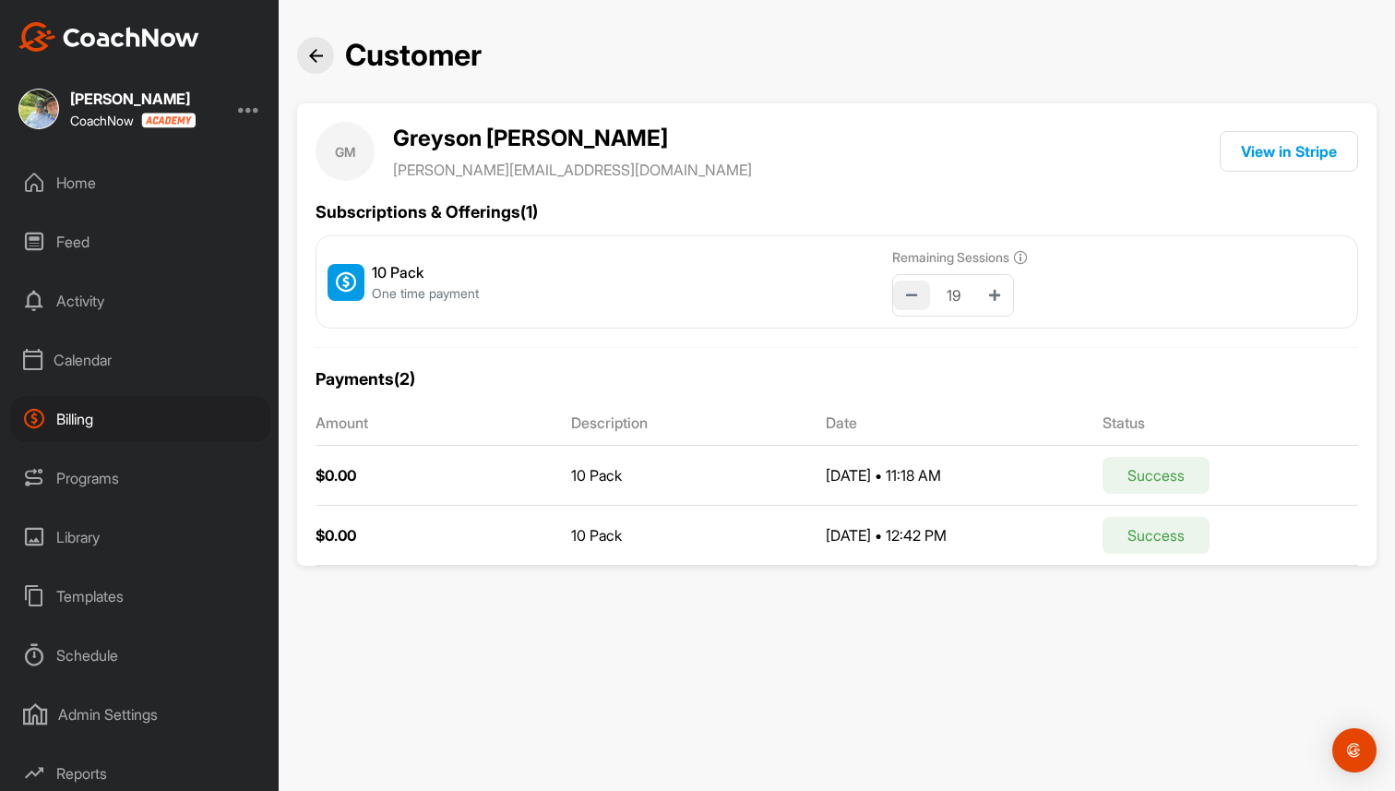
click at [918, 302] on button at bounding box center [911, 296] width 37 height 30
click at [994, 300] on icon at bounding box center [994, 295] width 11 height 13
click at [910, 295] on icon at bounding box center [911, 295] width 11 height 13
click at [1009, 300] on button at bounding box center [994, 296] width 37 height 30
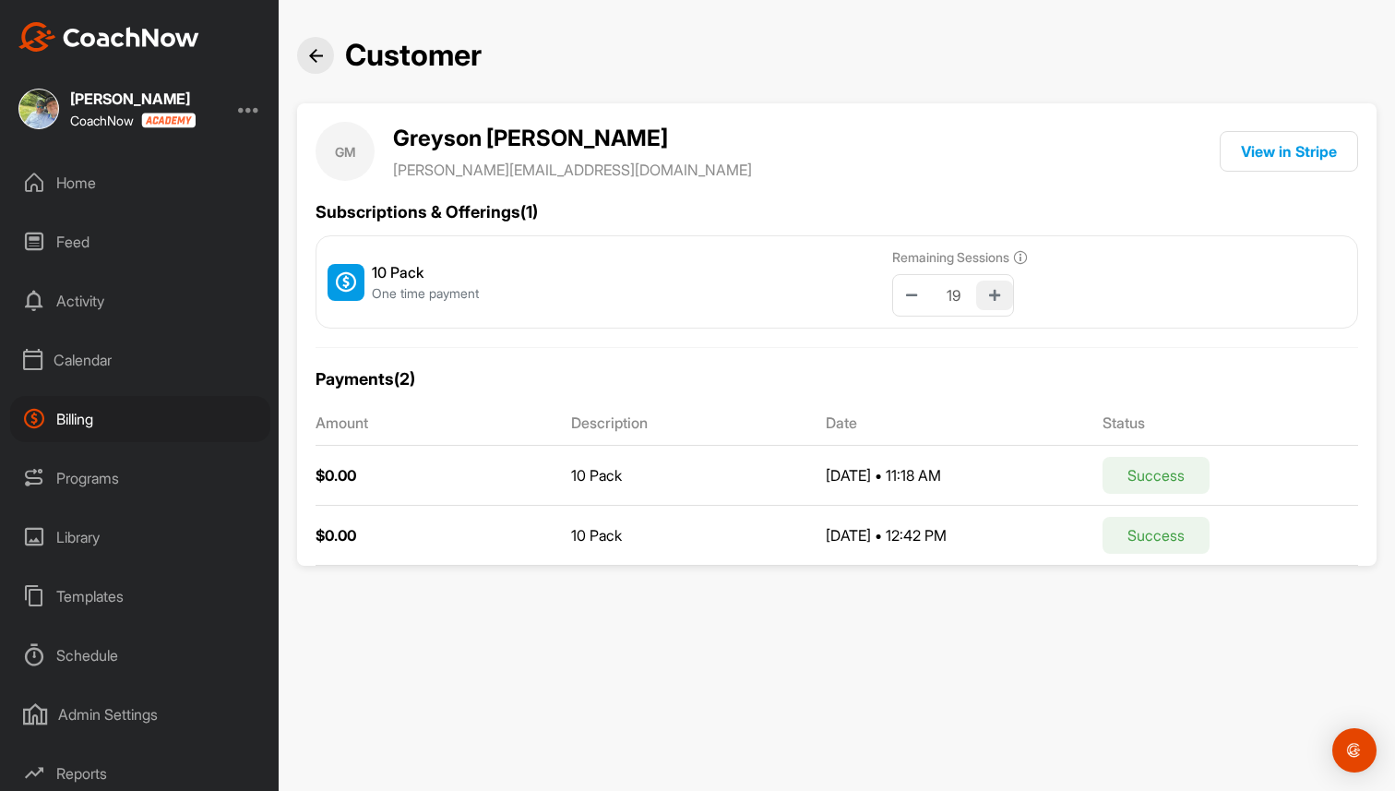
type input "20"
click at [108, 414] on div "Billing" at bounding box center [140, 419] width 260 height 46
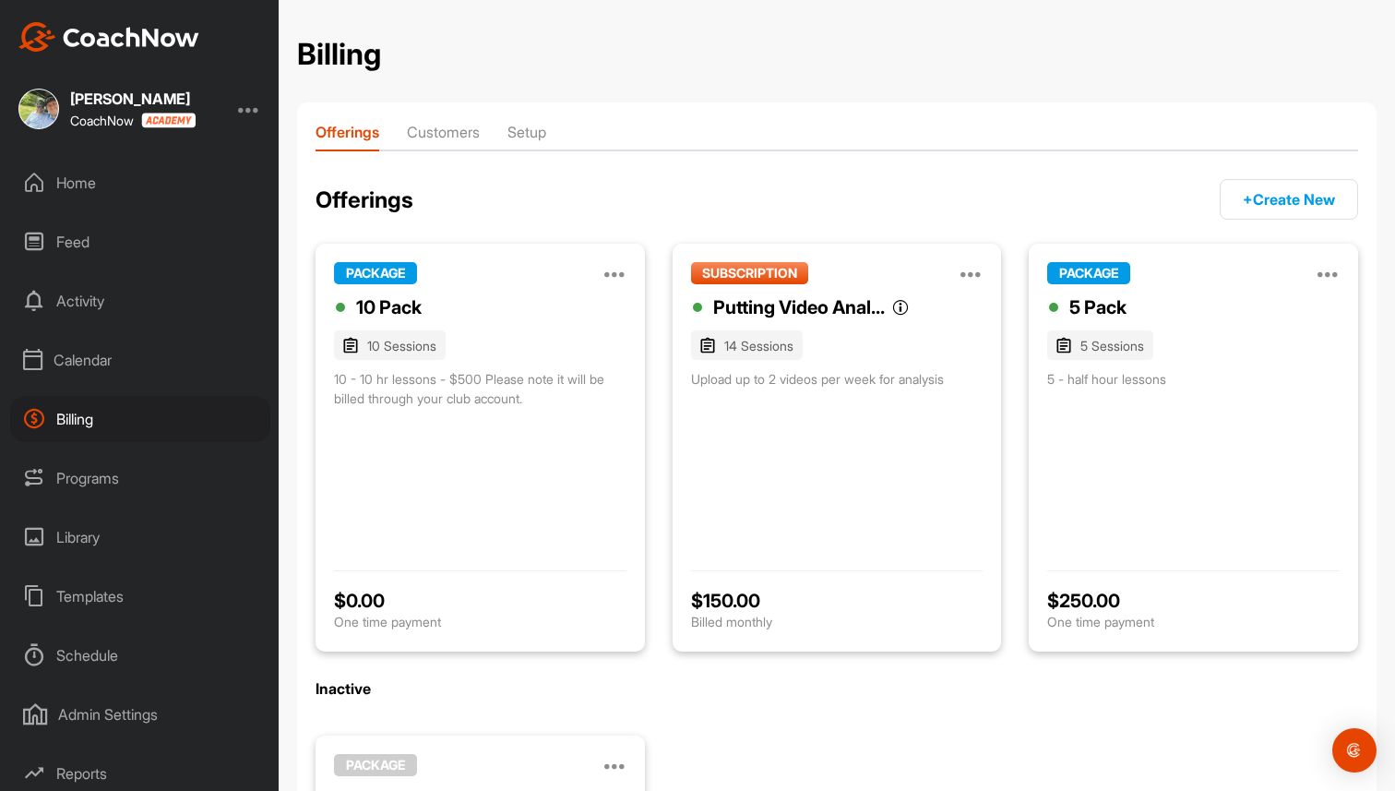
click at [91, 536] on div "Library" at bounding box center [140, 537] width 260 height 46
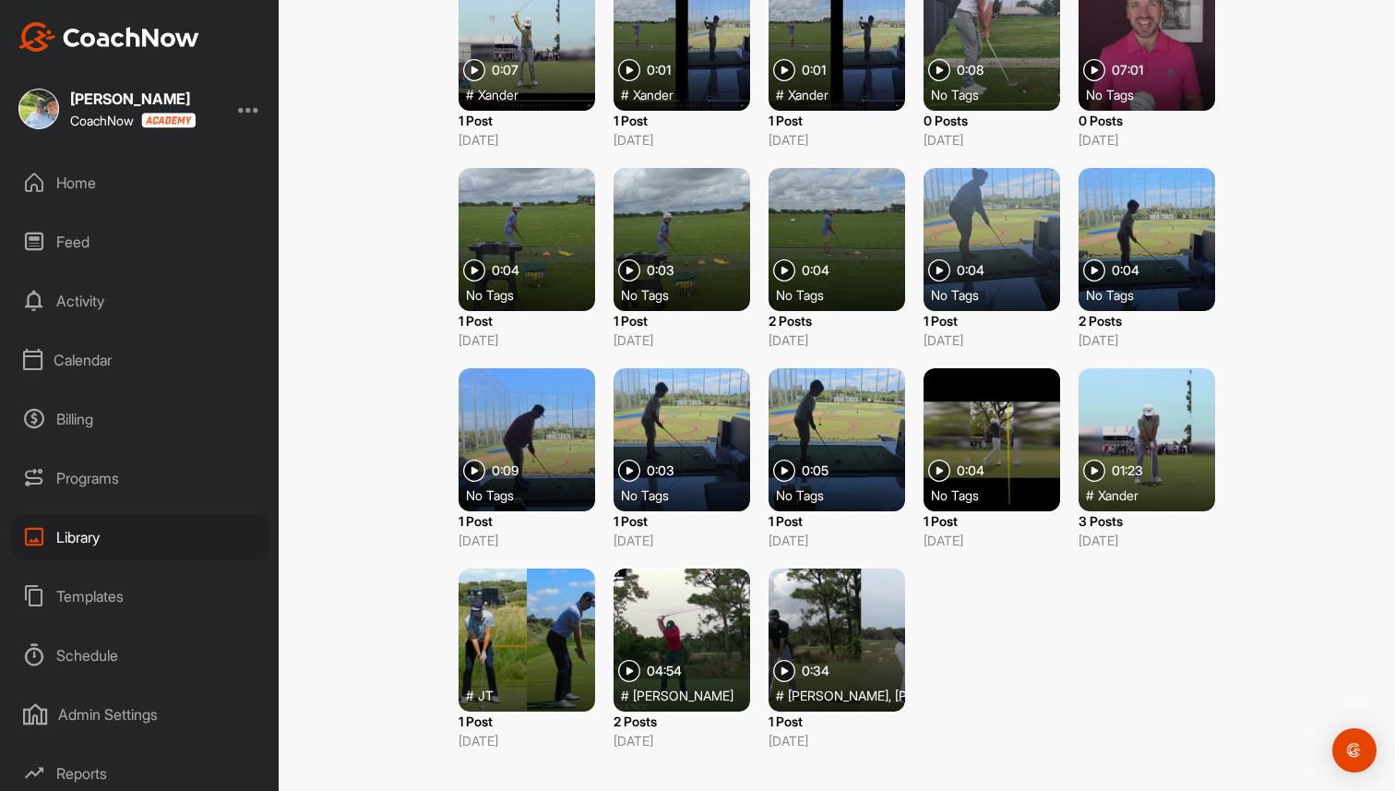
scroll to position [375, 0]
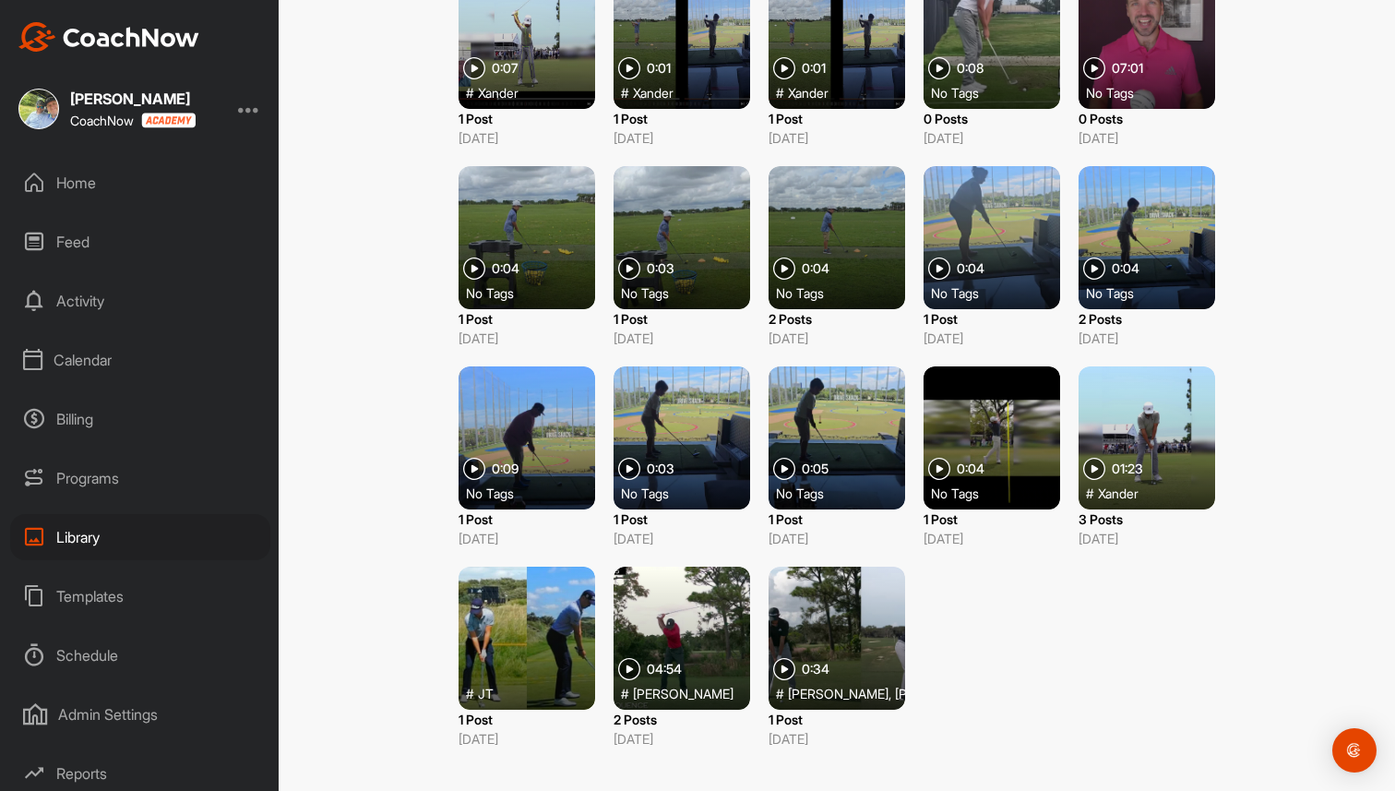
click at [663, 625] on div at bounding box center [682, 638] width 137 height 143
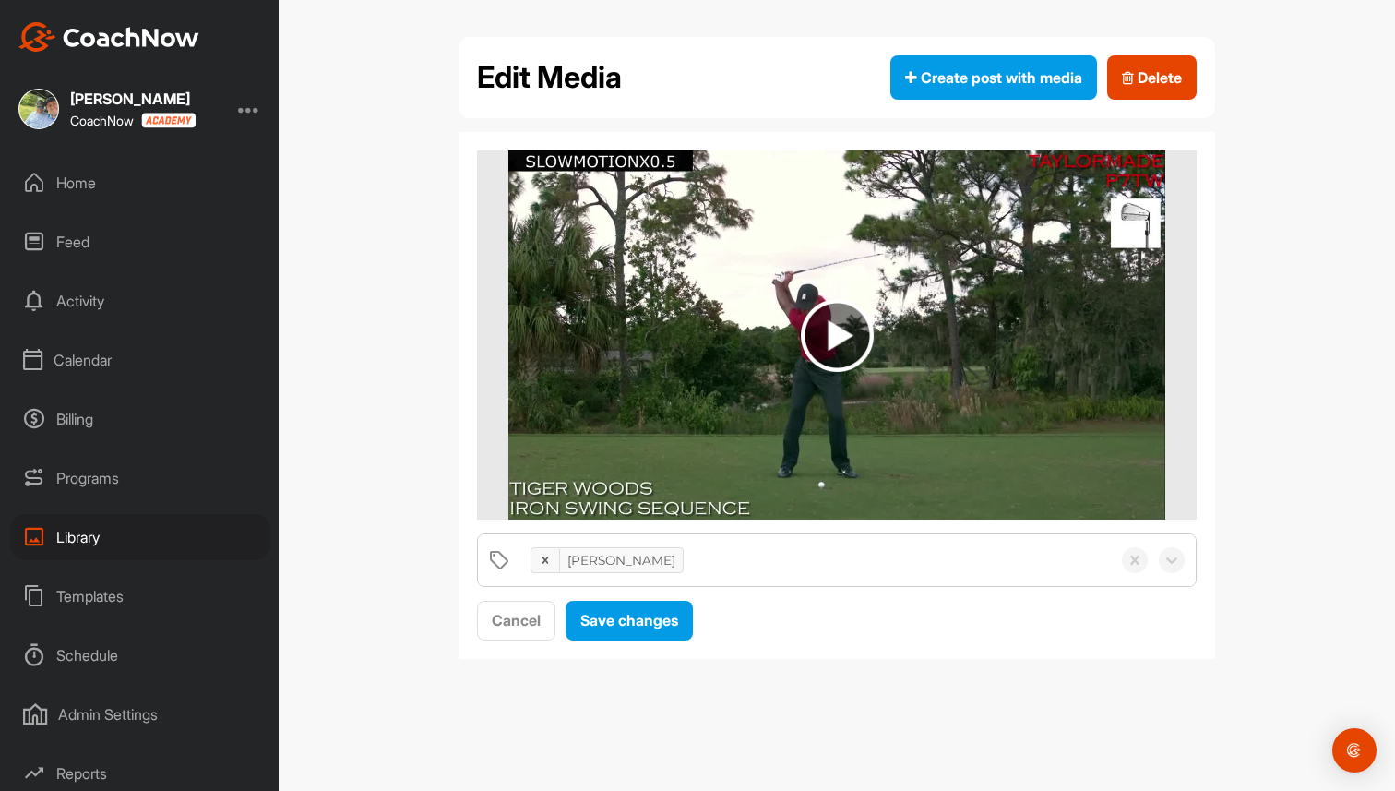
click at [92, 543] on div "Library" at bounding box center [140, 537] width 260 height 46
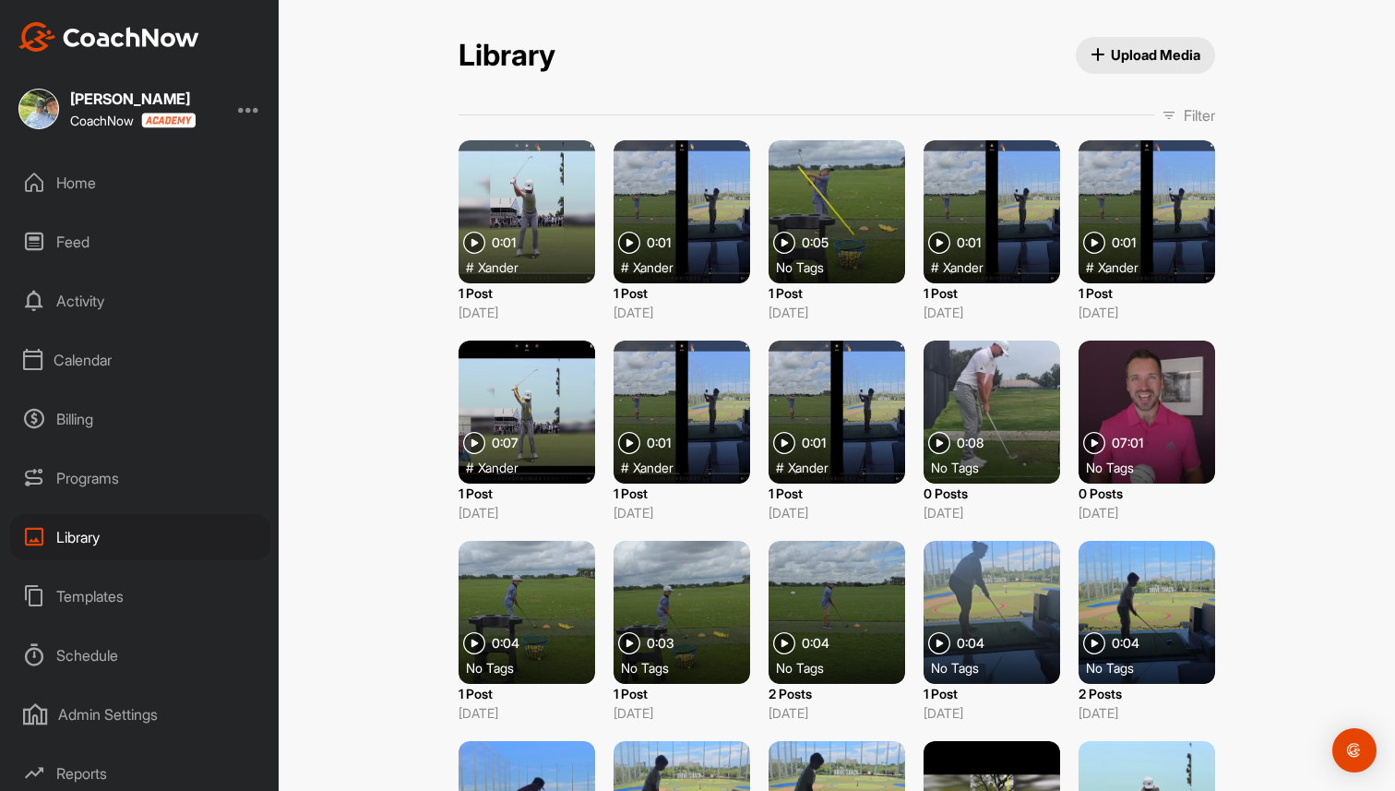
click at [84, 596] on div "Templates" at bounding box center [140, 596] width 260 height 46
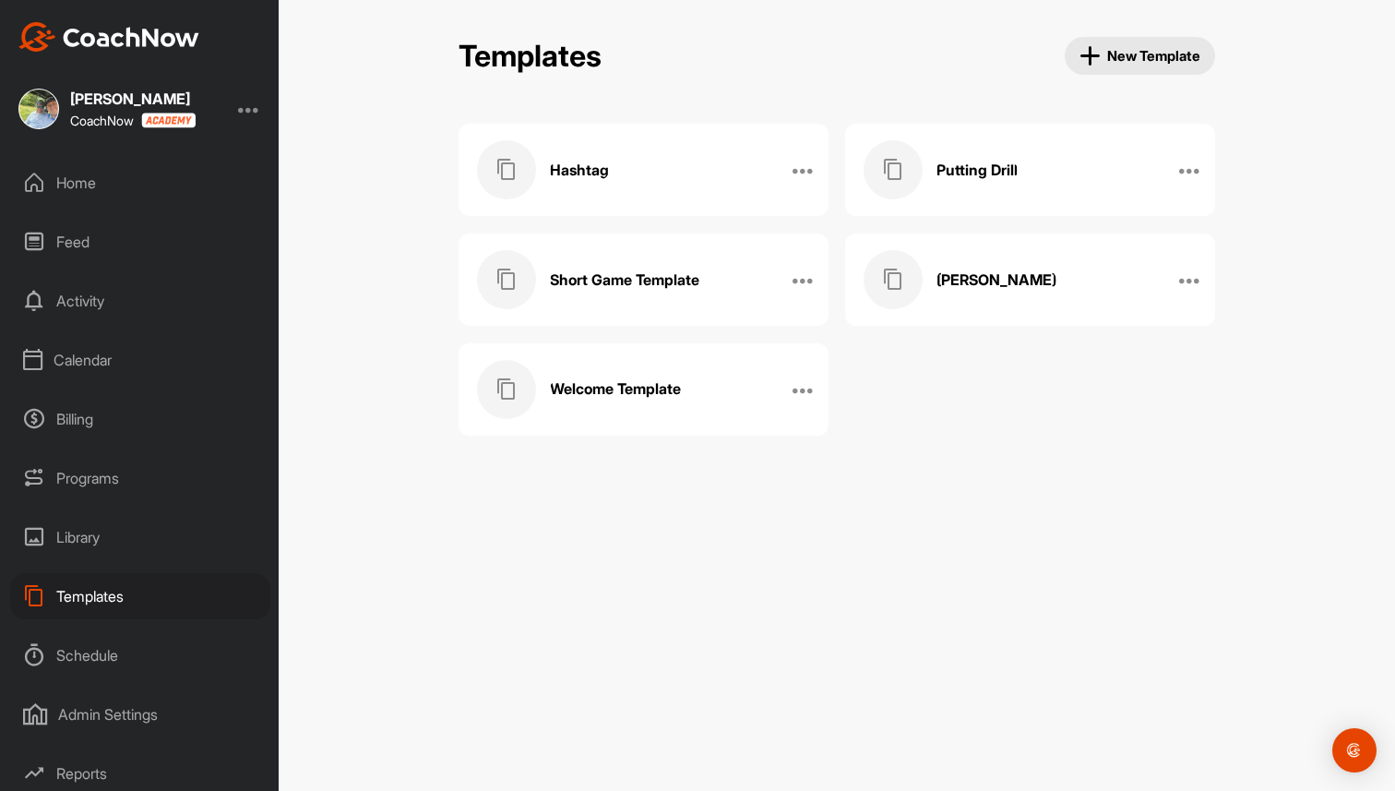
click at [971, 142] on div "Putting Drill" at bounding box center [1011, 169] width 294 height 59
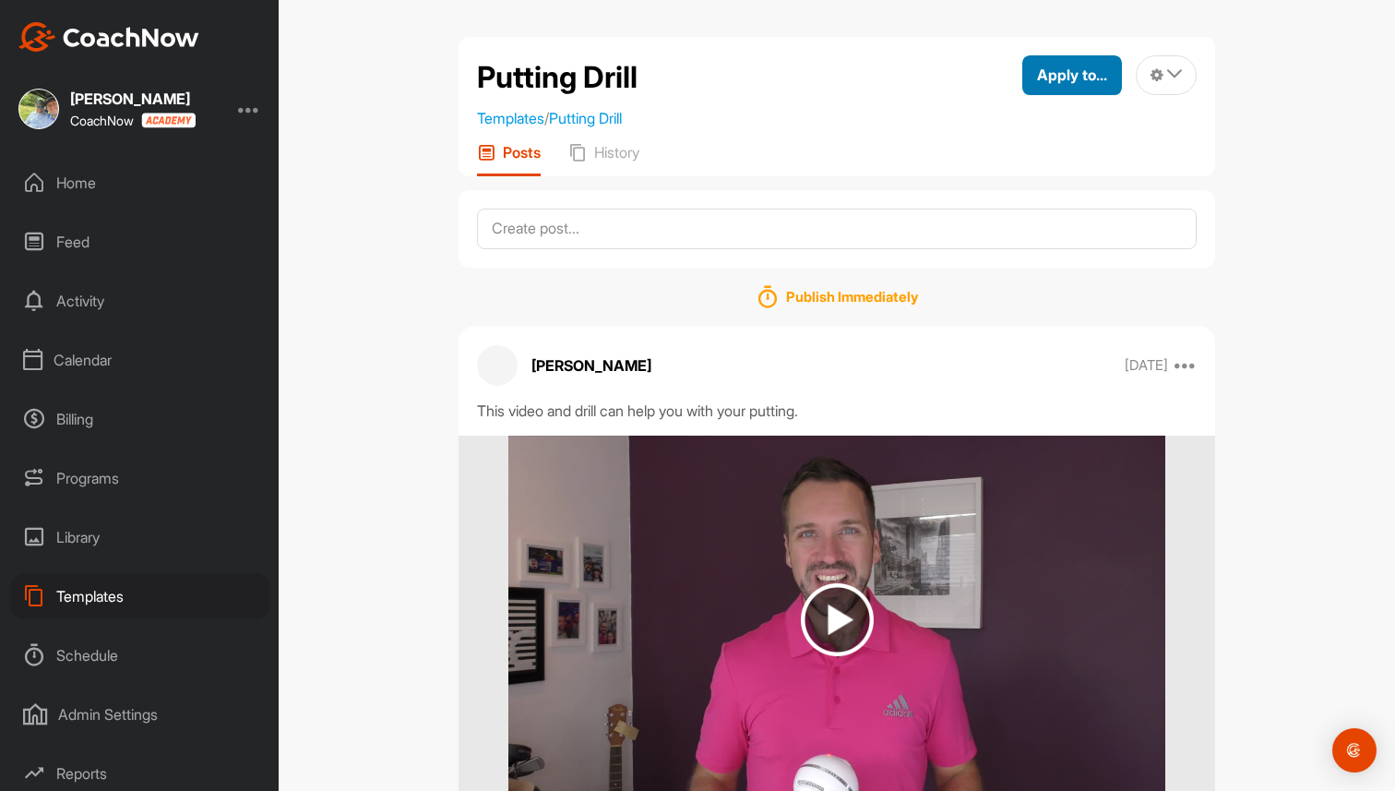
click at [1076, 82] on span "Apply to..." at bounding box center [1072, 75] width 70 height 18
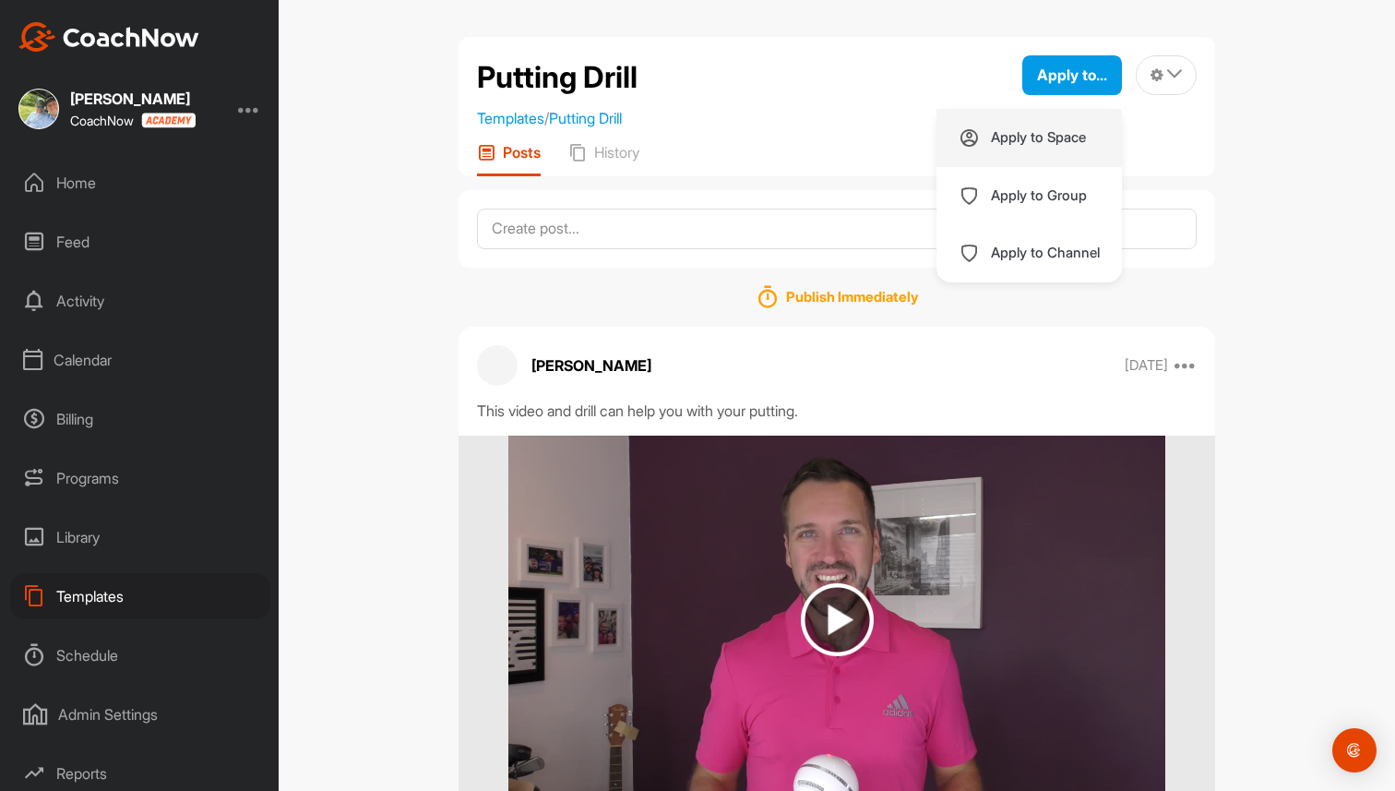
click at [1033, 140] on p "Apply to Space" at bounding box center [1038, 137] width 95 height 15
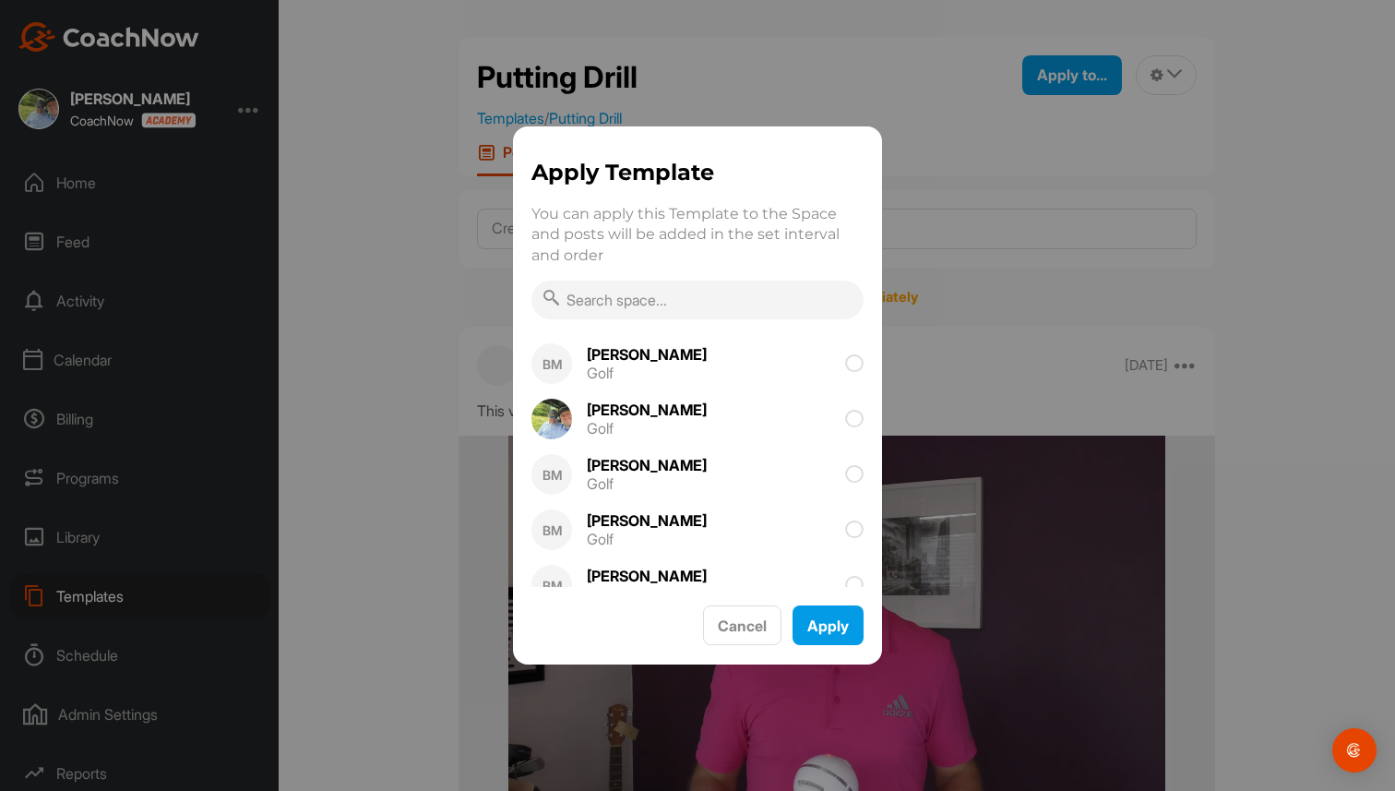
click at [733, 293] on input "text" at bounding box center [697, 300] width 332 height 39
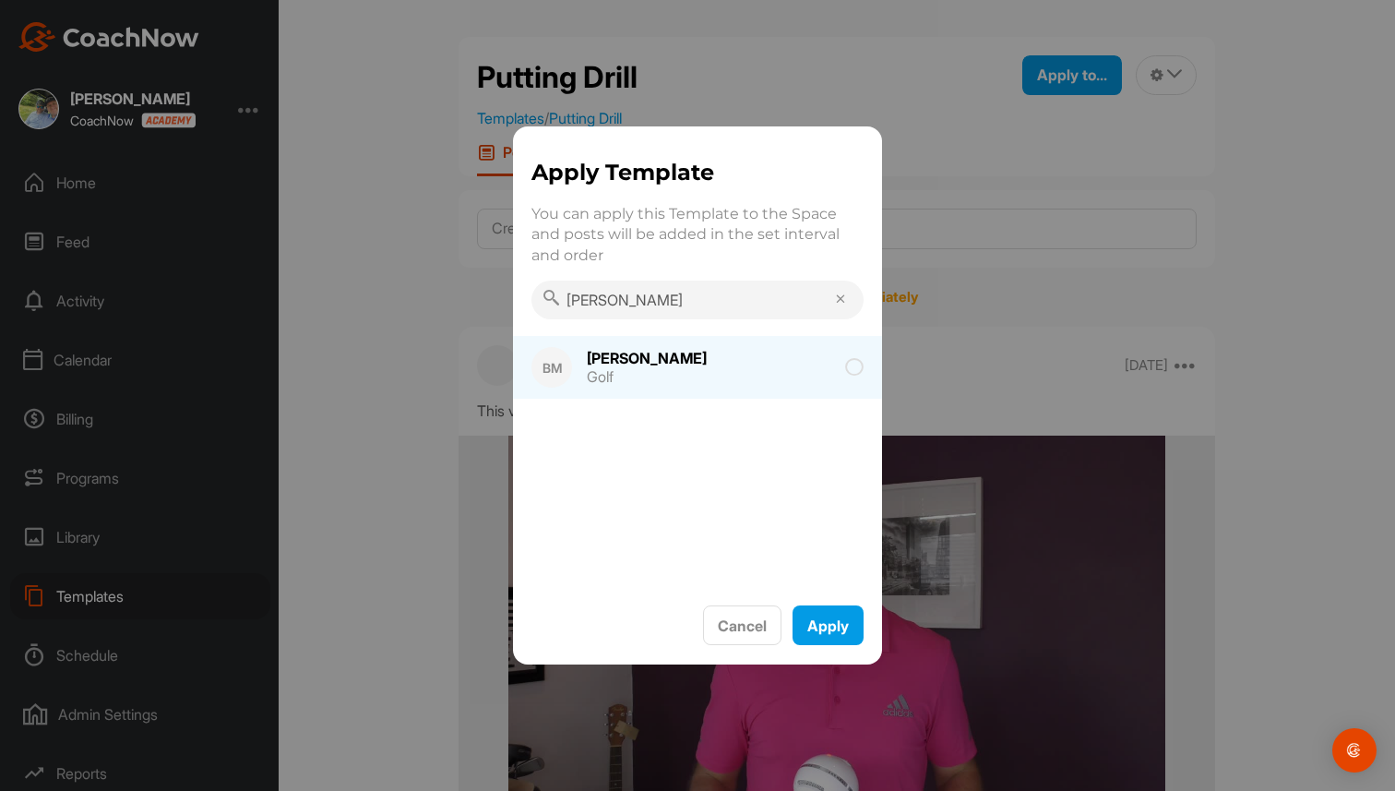
type input "[PERSON_NAME]"
click at [863, 376] on icon at bounding box center [854, 367] width 18 height 18
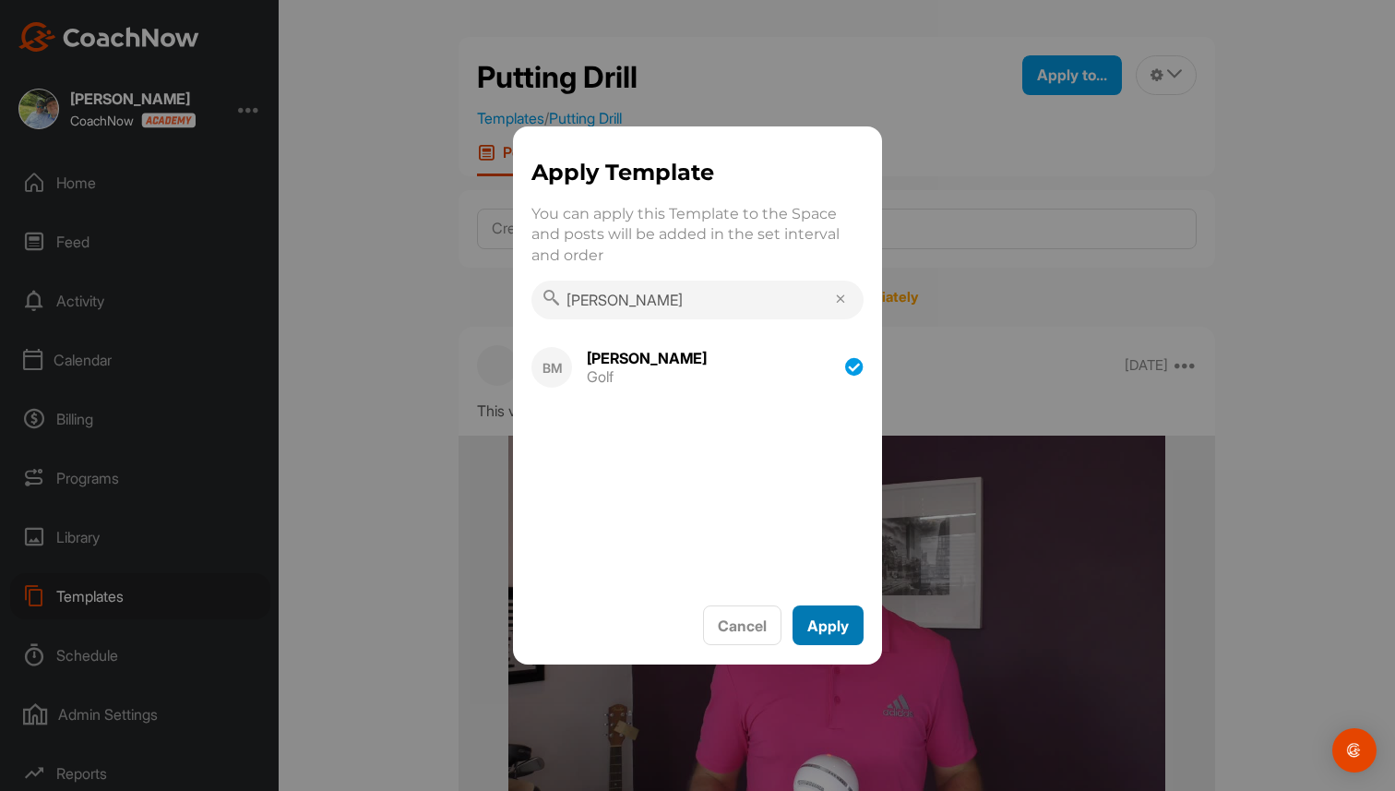
click at [835, 620] on button "Apply" at bounding box center [828, 625] width 71 height 40
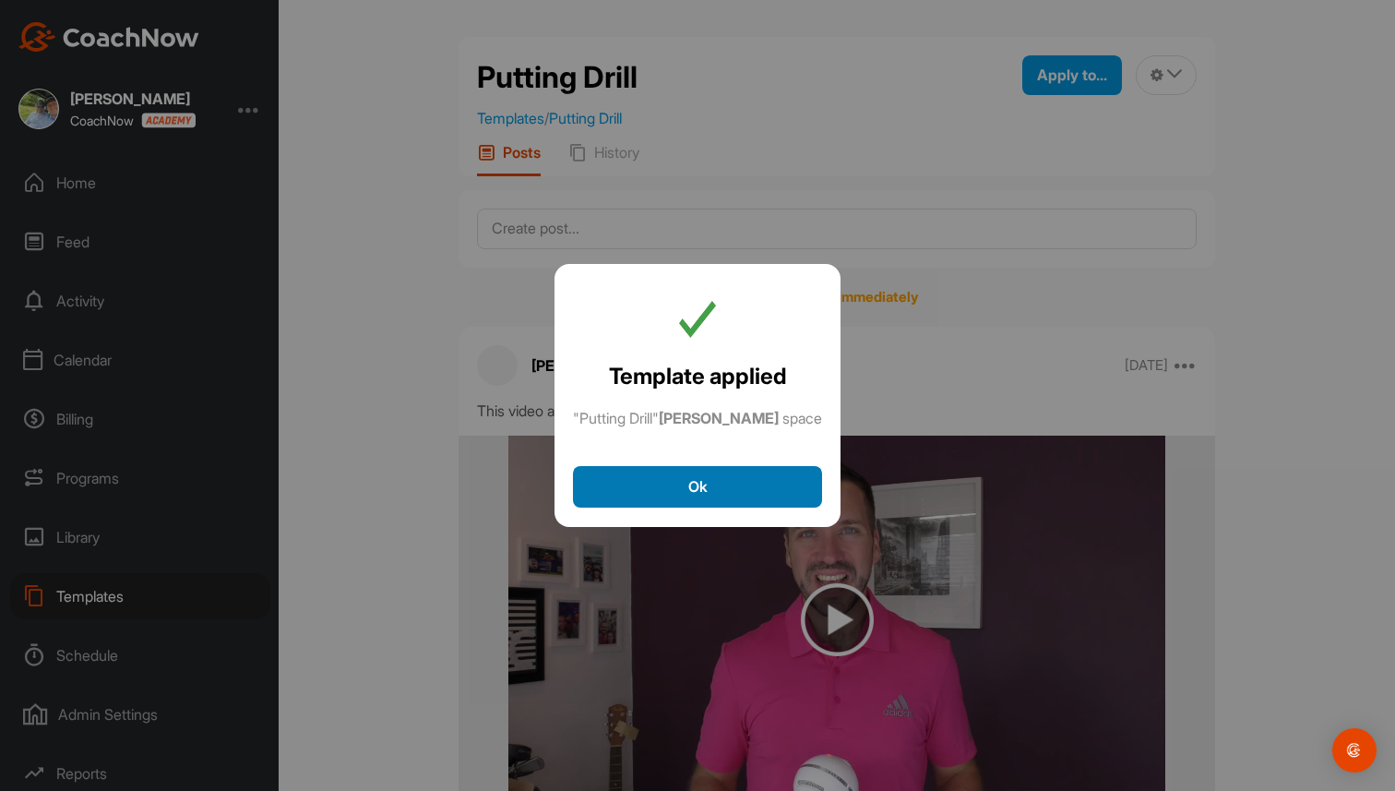
click at [723, 496] on button "Ok" at bounding box center [697, 487] width 249 height 42
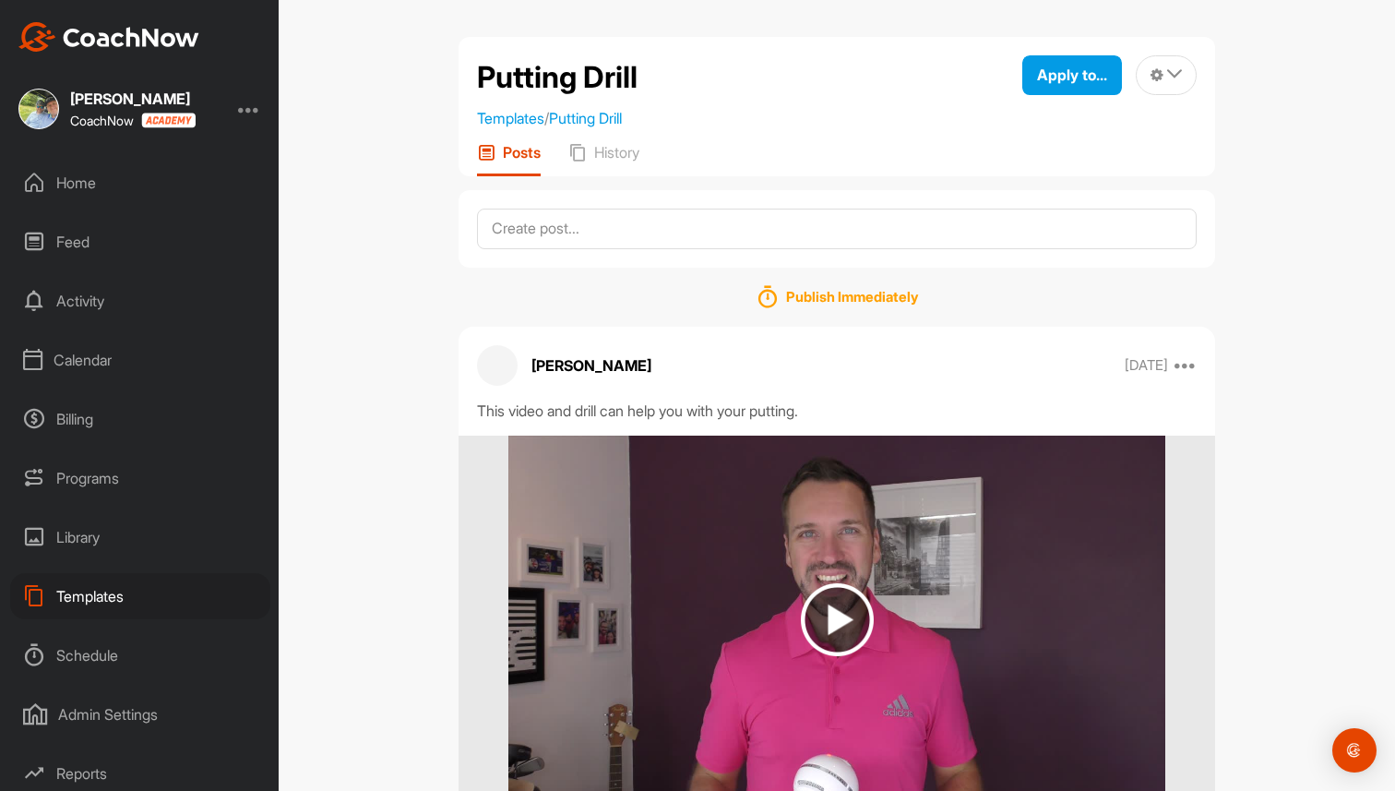
click at [82, 592] on div "Templates" at bounding box center [140, 596] width 260 height 46
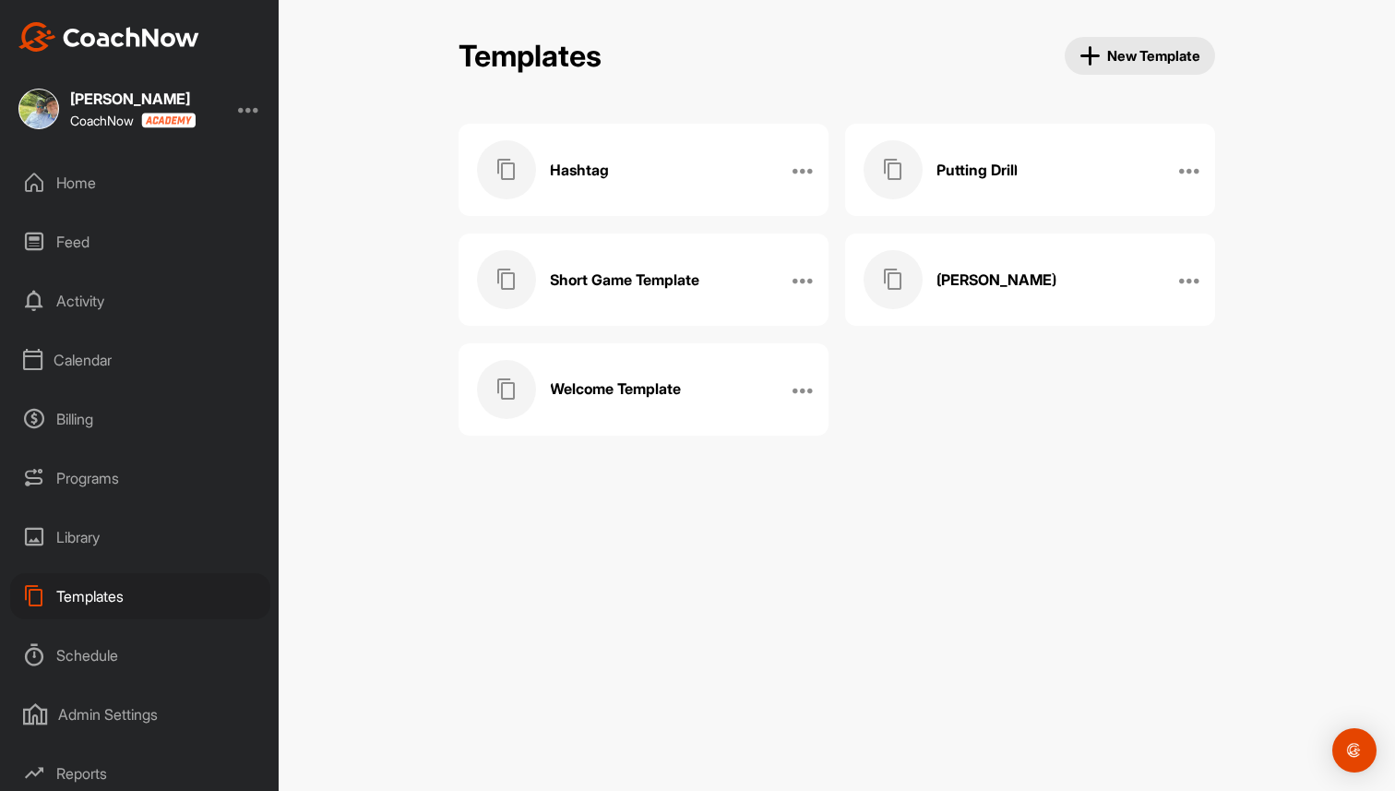
click at [635, 394] on h3 "Welcome Template" at bounding box center [615, 388] width 131 height 19
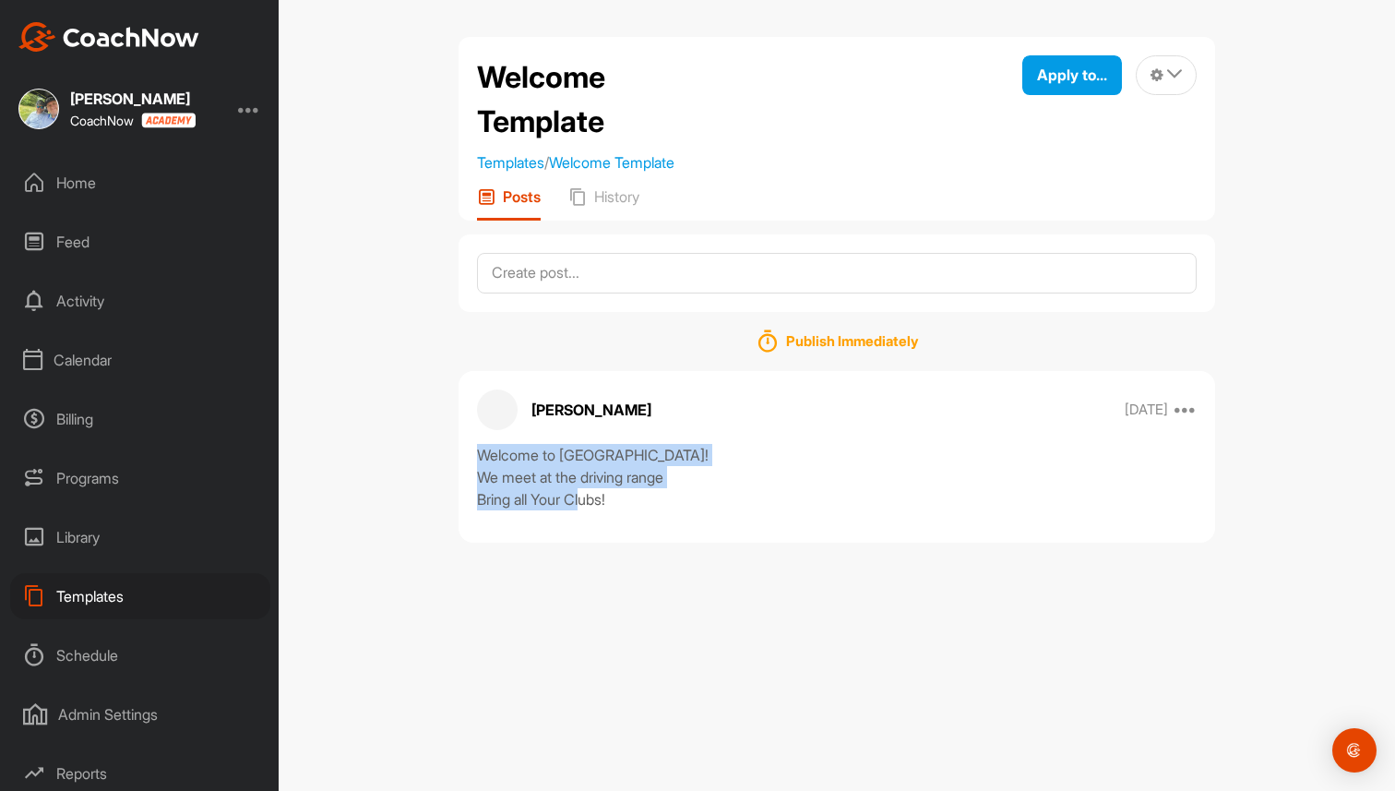
drag, startPoint x: 473, startPoint y: 439, endPoint x: 682, endPoint y: 535, distance: 229.6
click at [682, 535] on div "[PERSON_NAME] [DATE] Copy to ... Edit Edit Tags Pin to top Delete Welcome to Br…" at bounding box center [837, 457] width 757 height 172
click at [614, 271] on textarea at bounding box center [837, 273] width 720 height 41
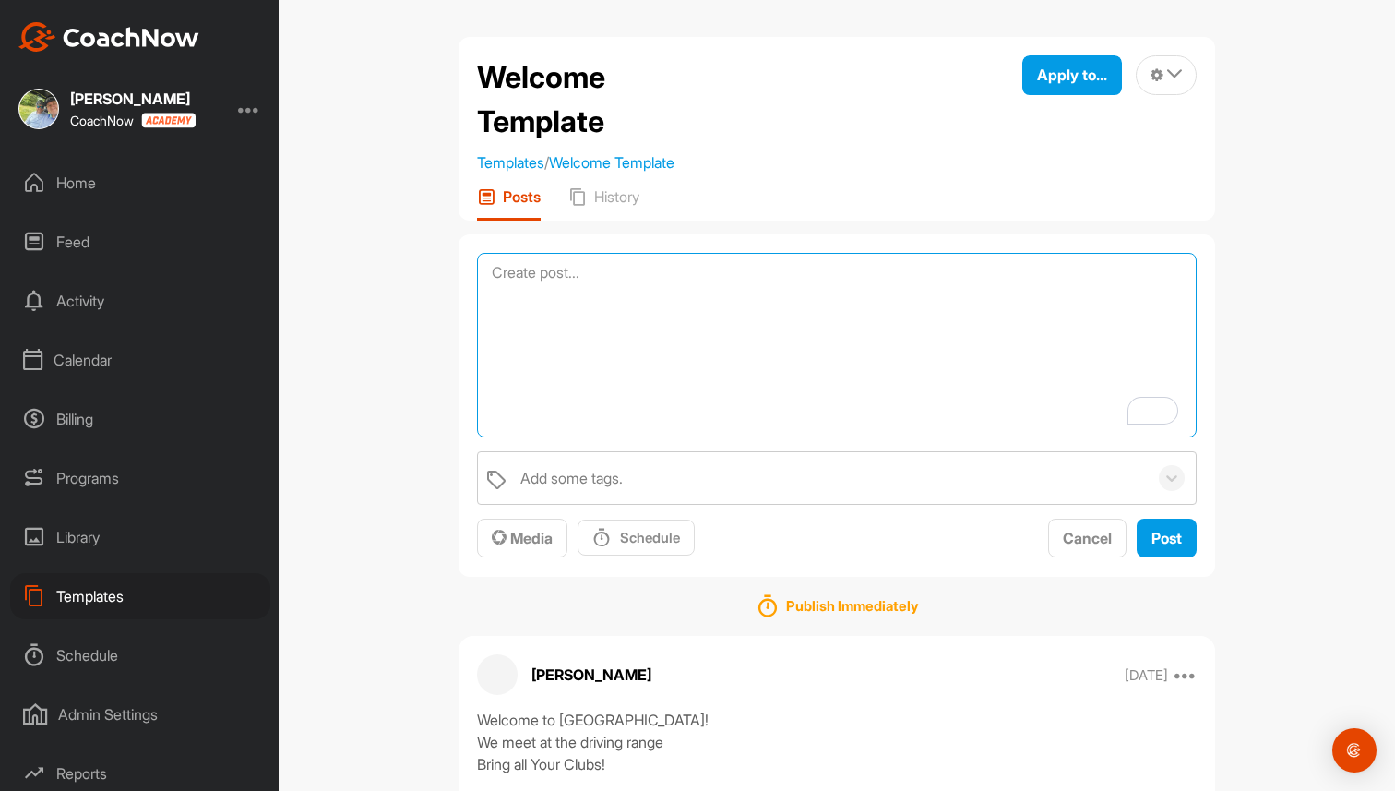
scroll to position [59, 0]
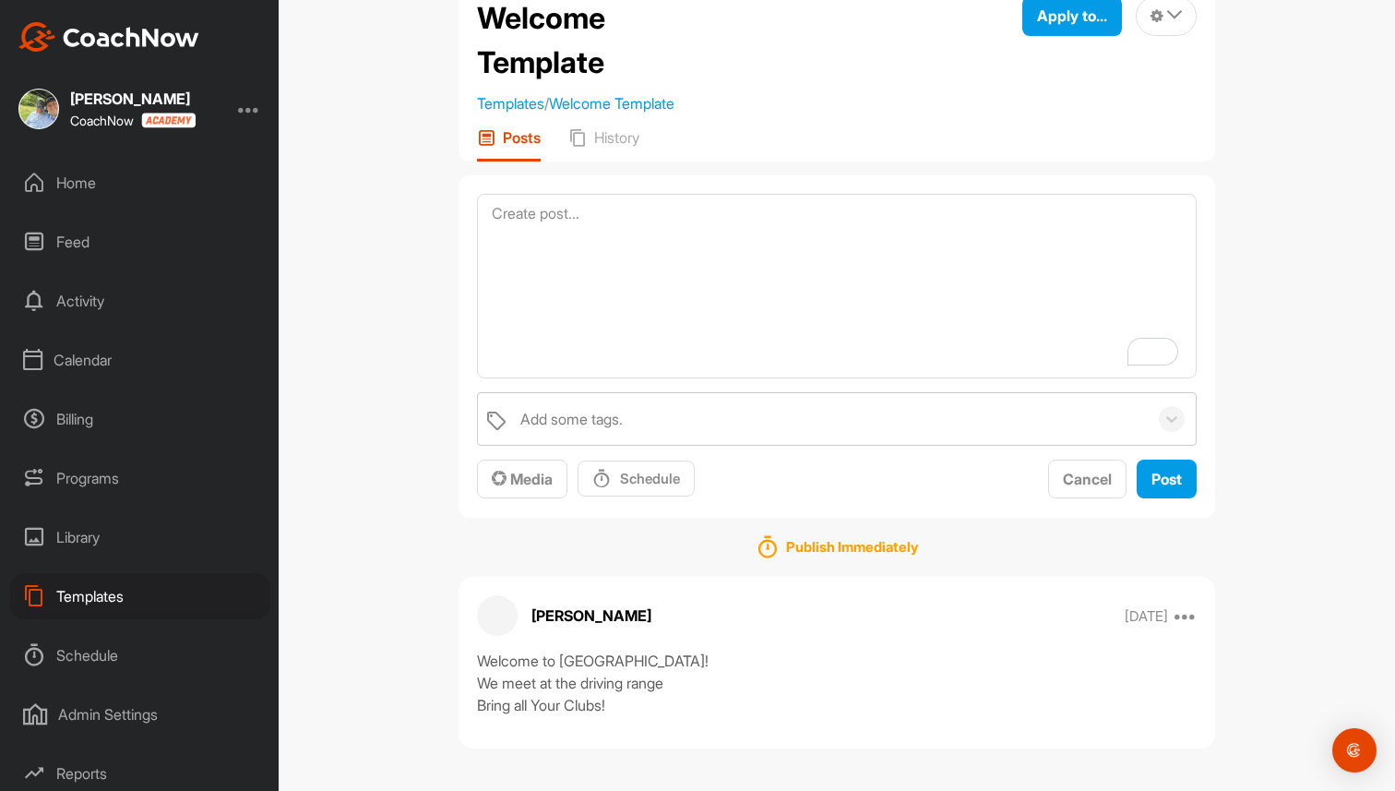
click at [110, 187] on div "Home" at bounding box center [140, 183] width 260 height 46
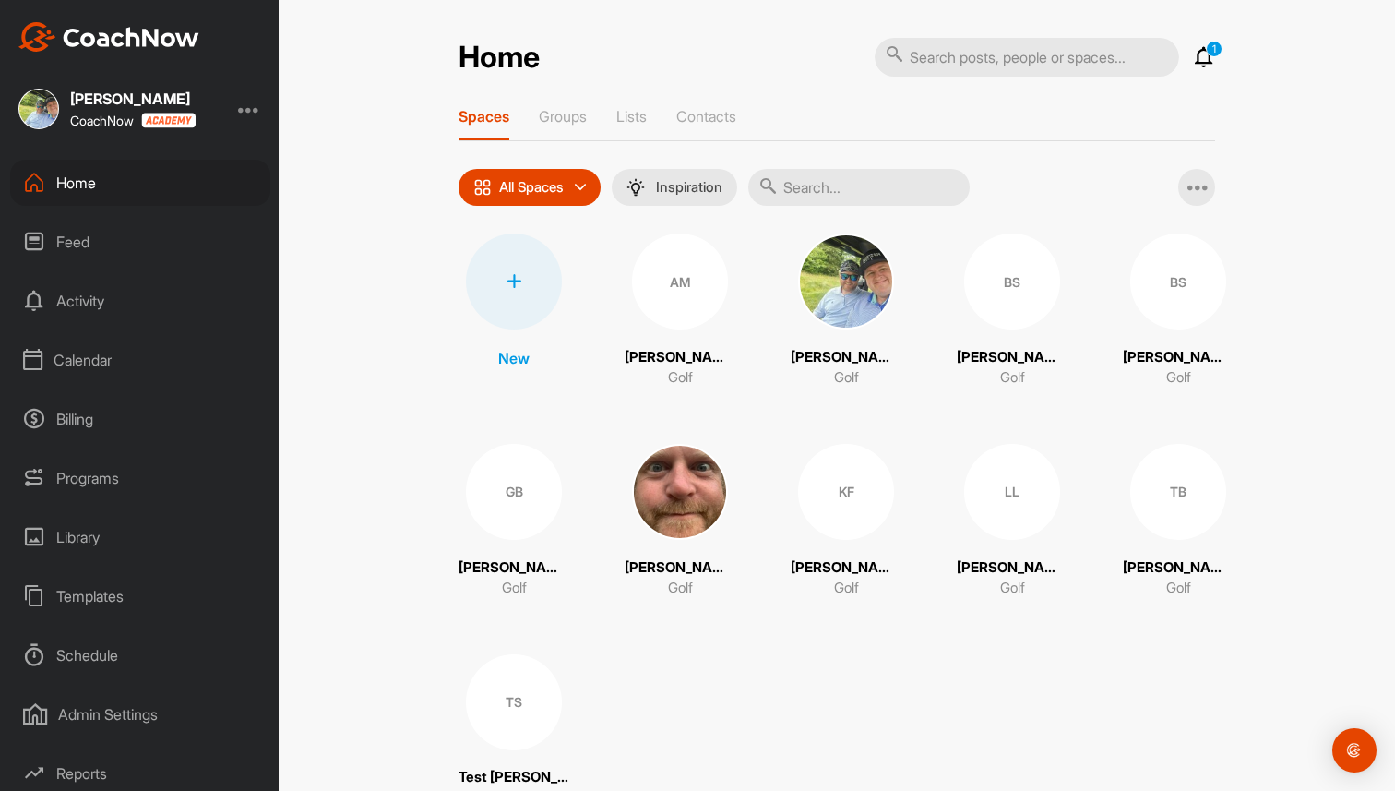
click at [496, 305] on div at bounding box center [514, 281] width 96 height 96
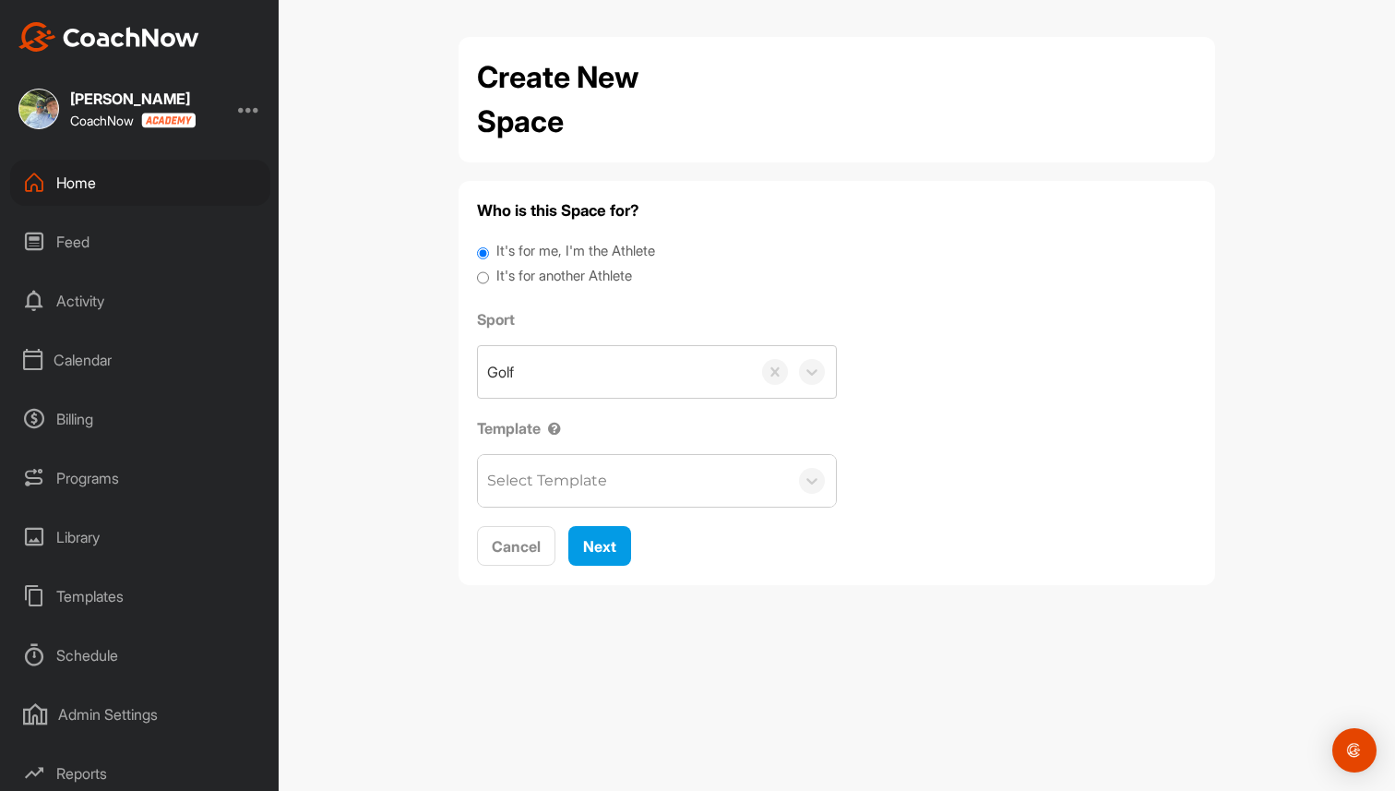
click at [589, 285] on label "It's for another Athlete" at bounding box center [564, 276] width 136 height 21
click at [489, 285] on input "It's for another Athlete" at bounding box center [483, 278] width 12 height 25
radio input "true"
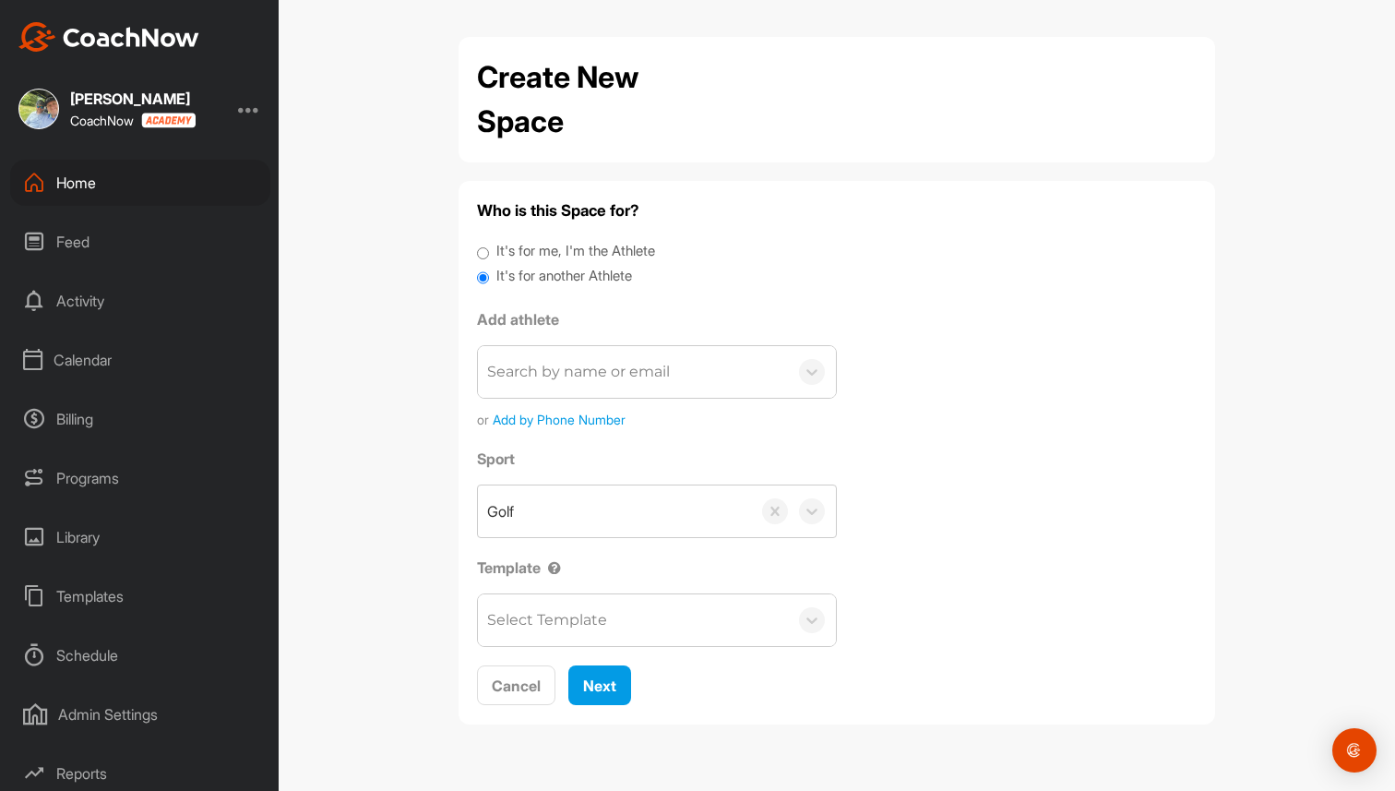
click at [628, 625] on div "Select Template" at bounding box center [633, 620] width 310 height 52
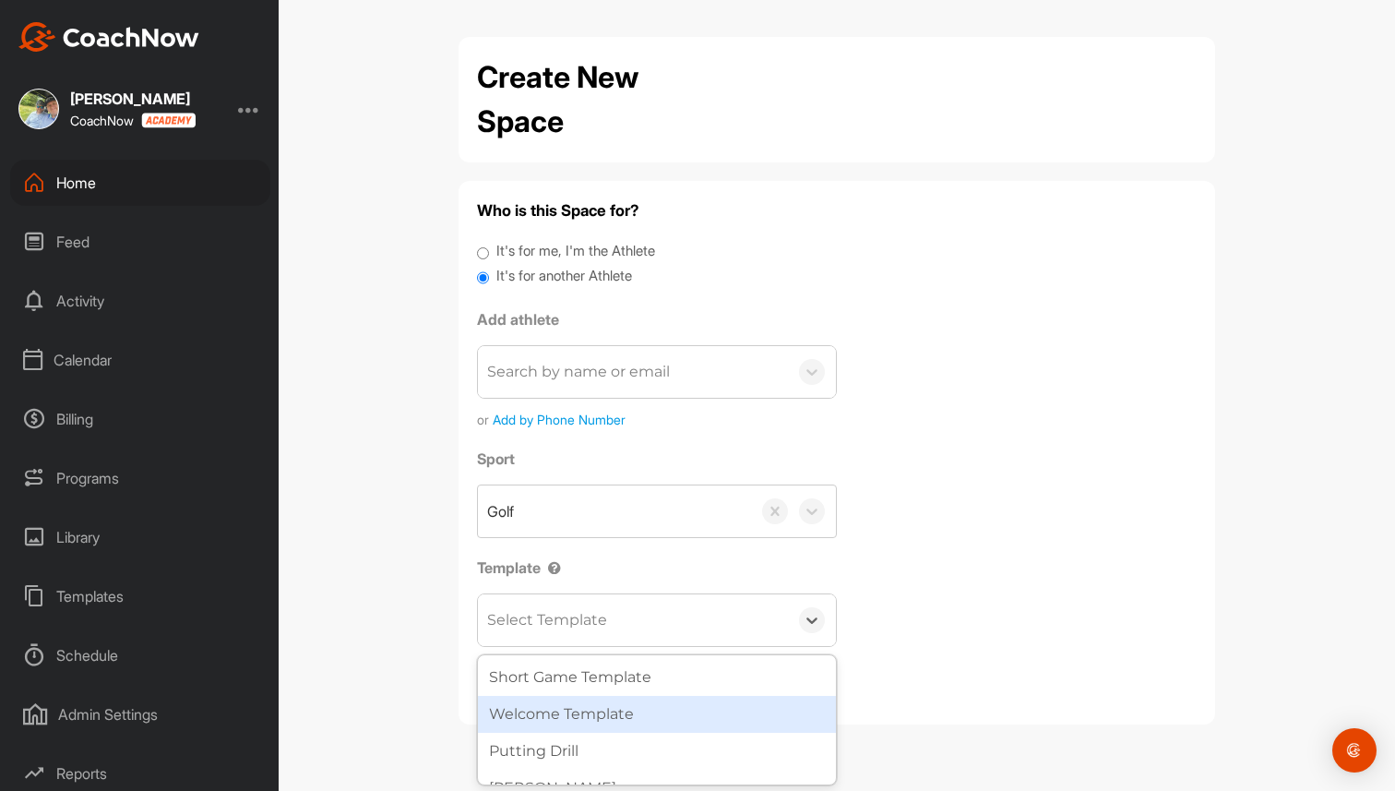
click at [609, 703] on div "Welcome Template" at bounding box center [657, 714] width 358 height 37
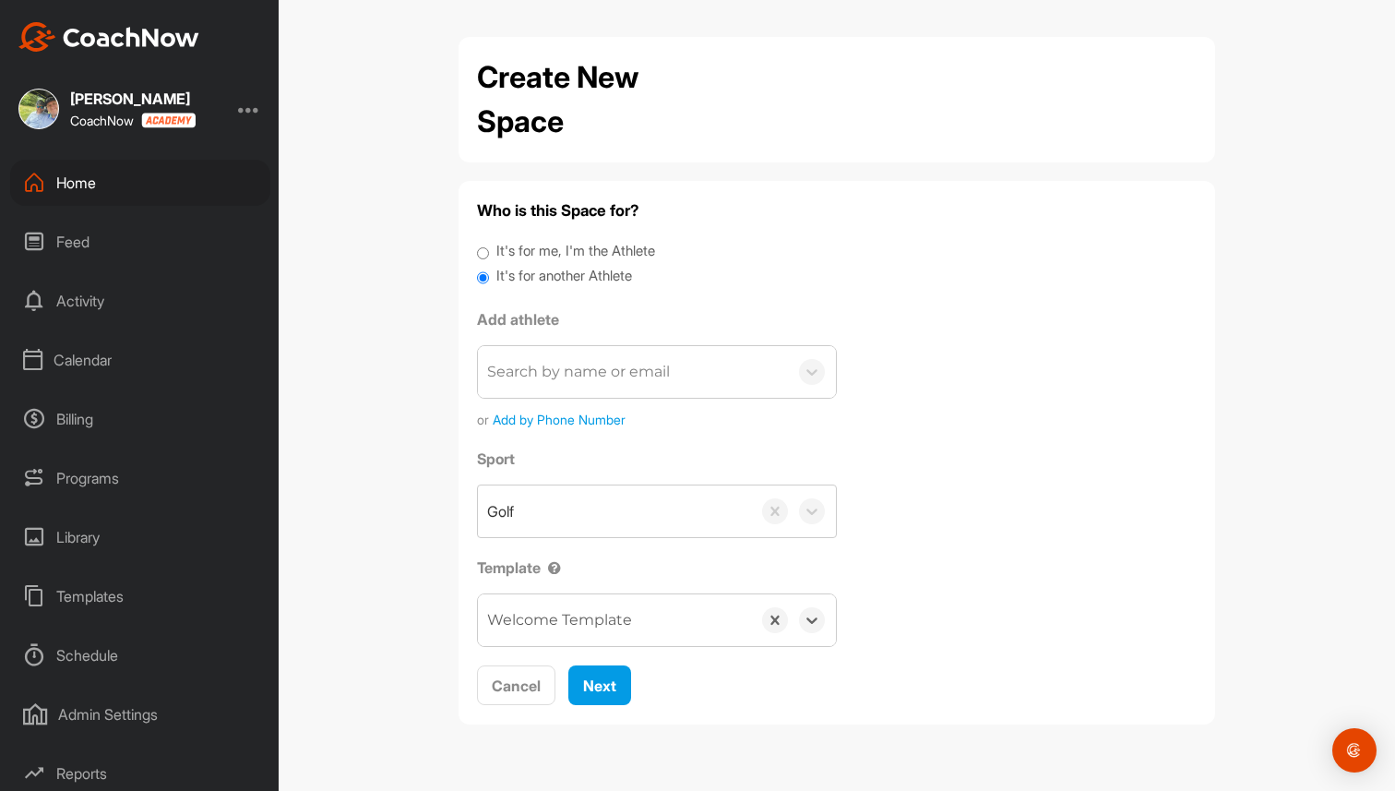
click at [197, 168] on div "Home" at bounding box center [140, 183] width 260 height 46
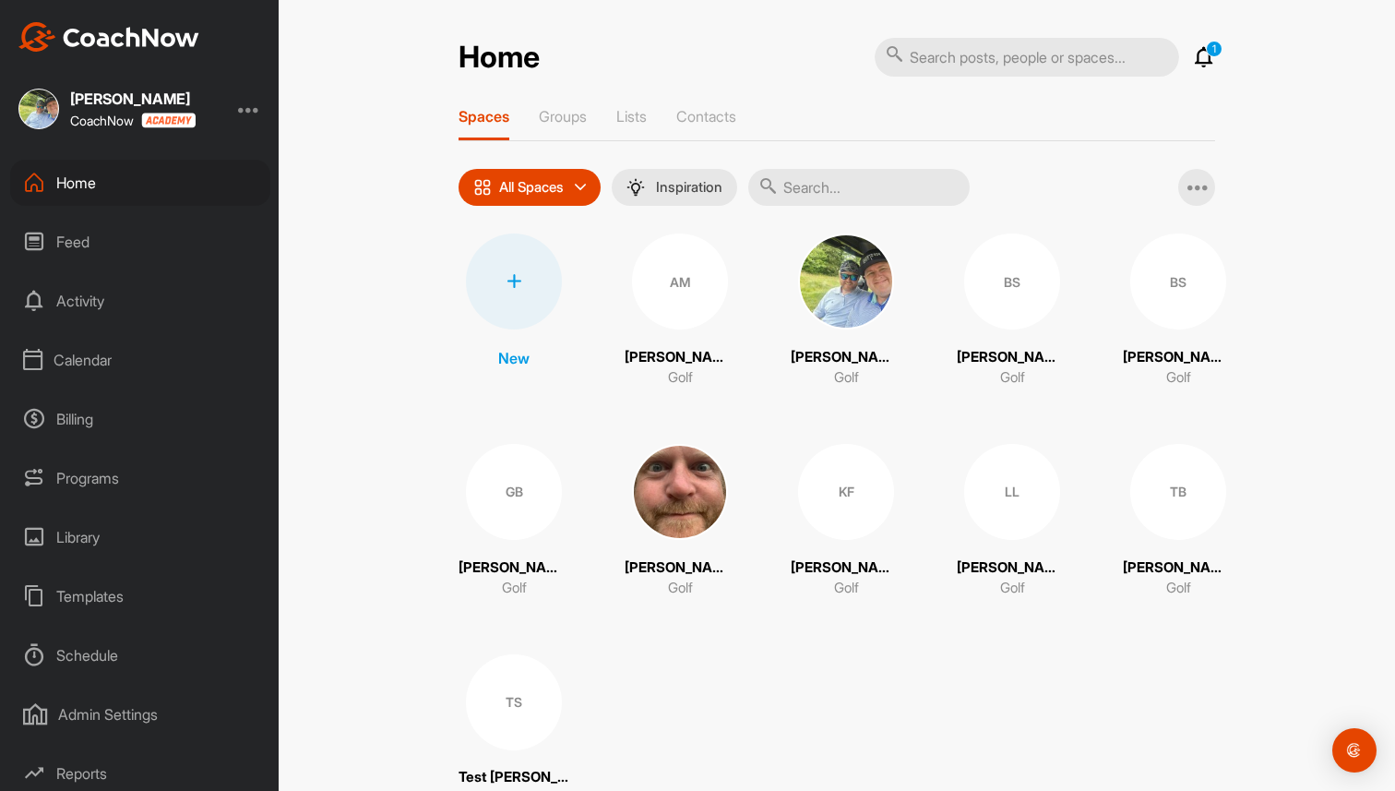
click at [114, 651] on div "Schedule" at bounding box center [140, 655] width 260 height 46
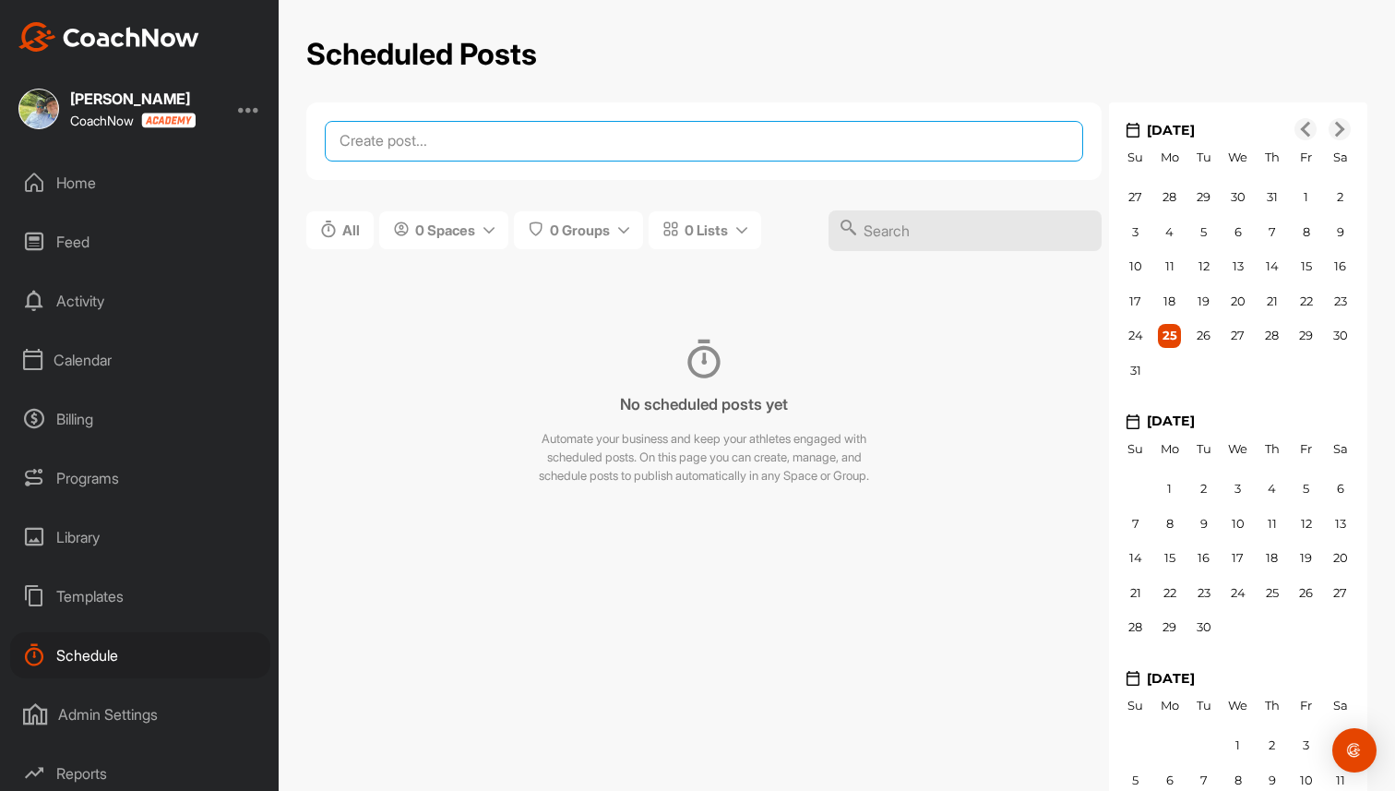
click at [616, 142] on textarea at bounding box center [704, 141] width 758 height 41
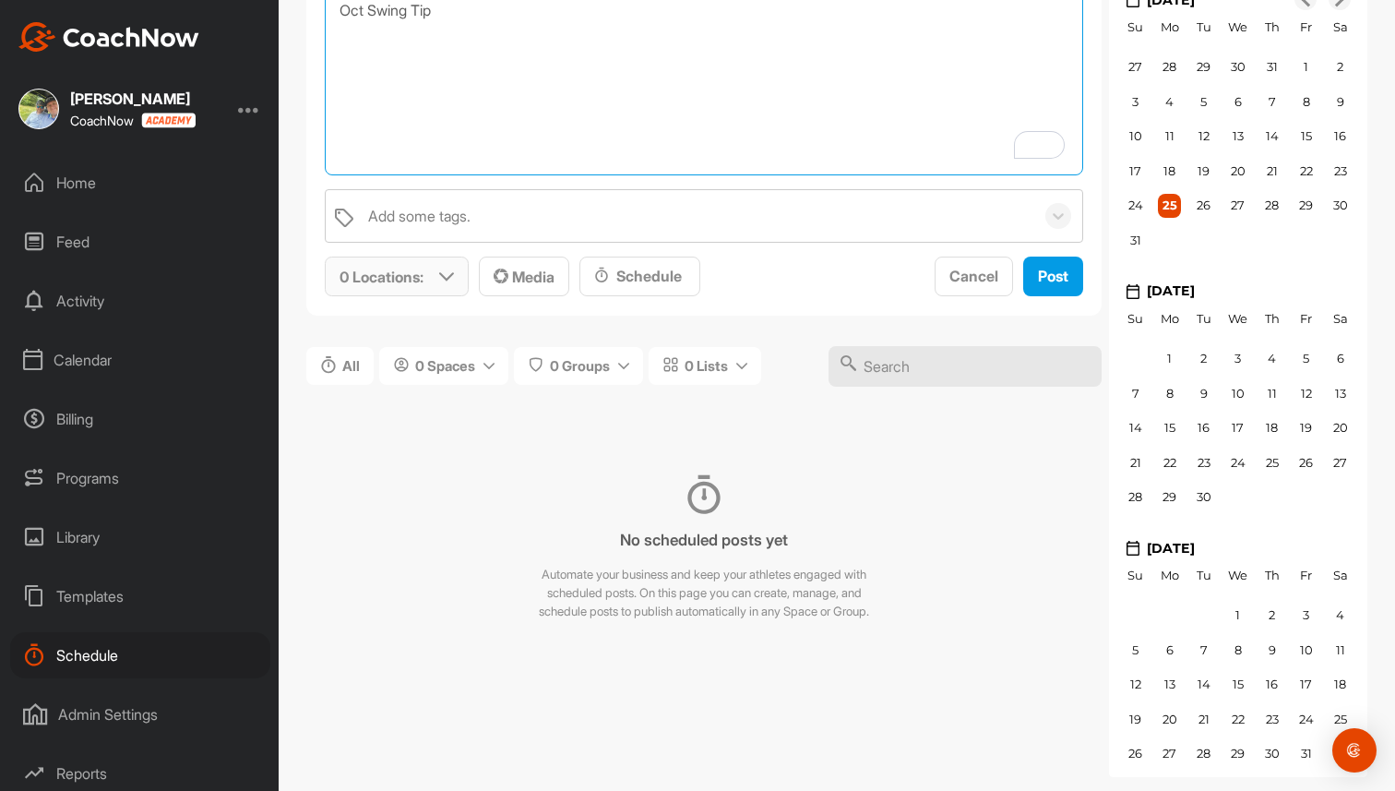
type textarea "Oct Swing Tip"
click at [446, 273] on icon at bounding box center [446, 276] width 15 height 15
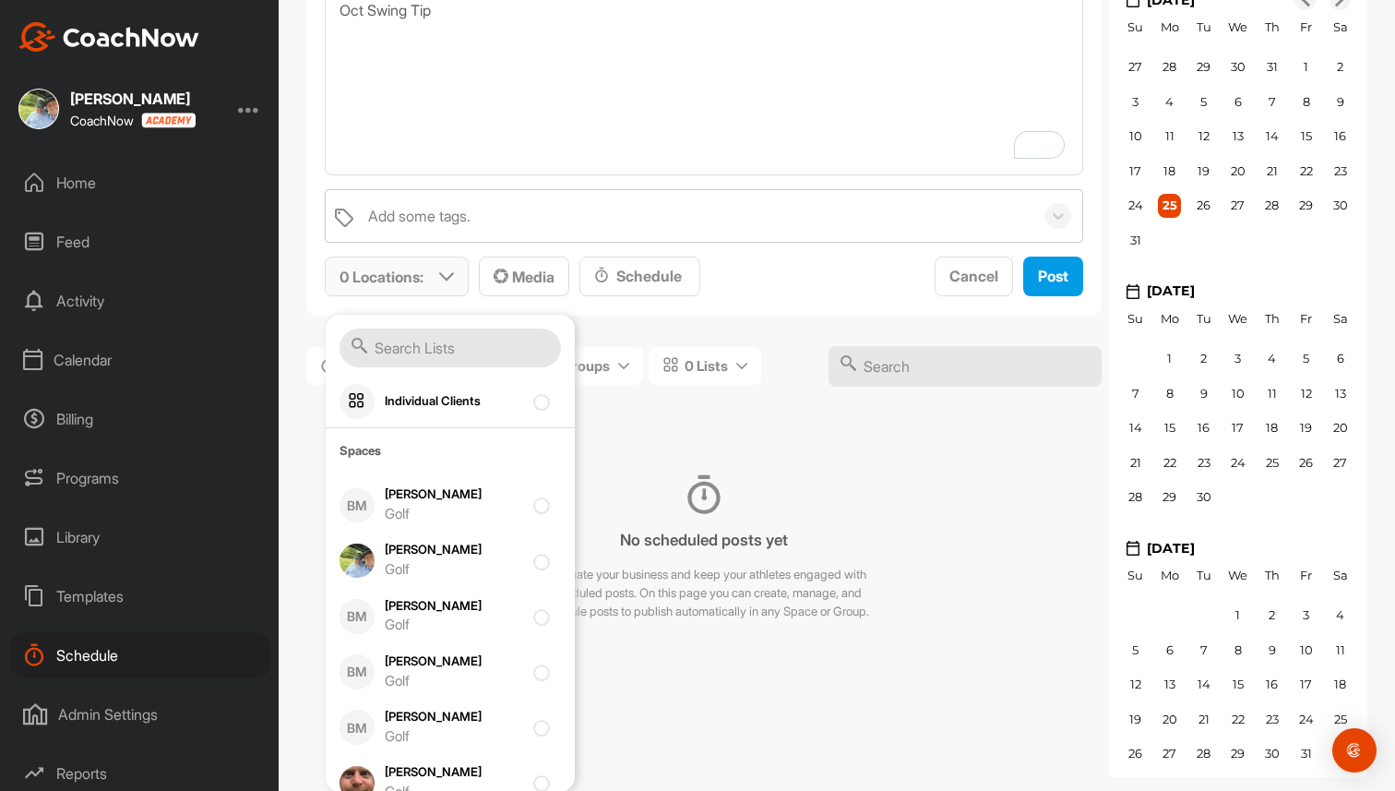
scroll to position [375, 0]
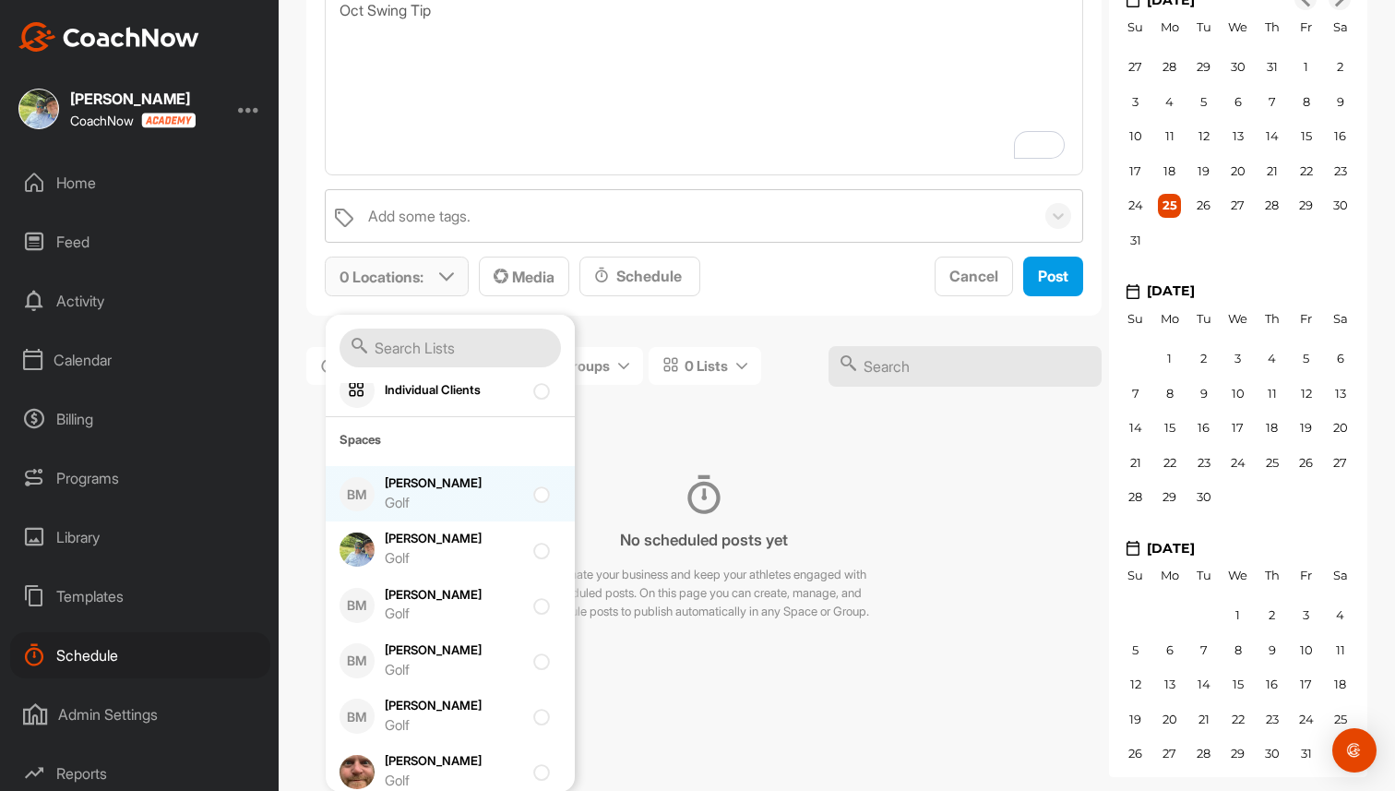
click at [442, 499] on div "Golf" at bounding box center [454, 503] width 138 height 21
checkbox input "true"
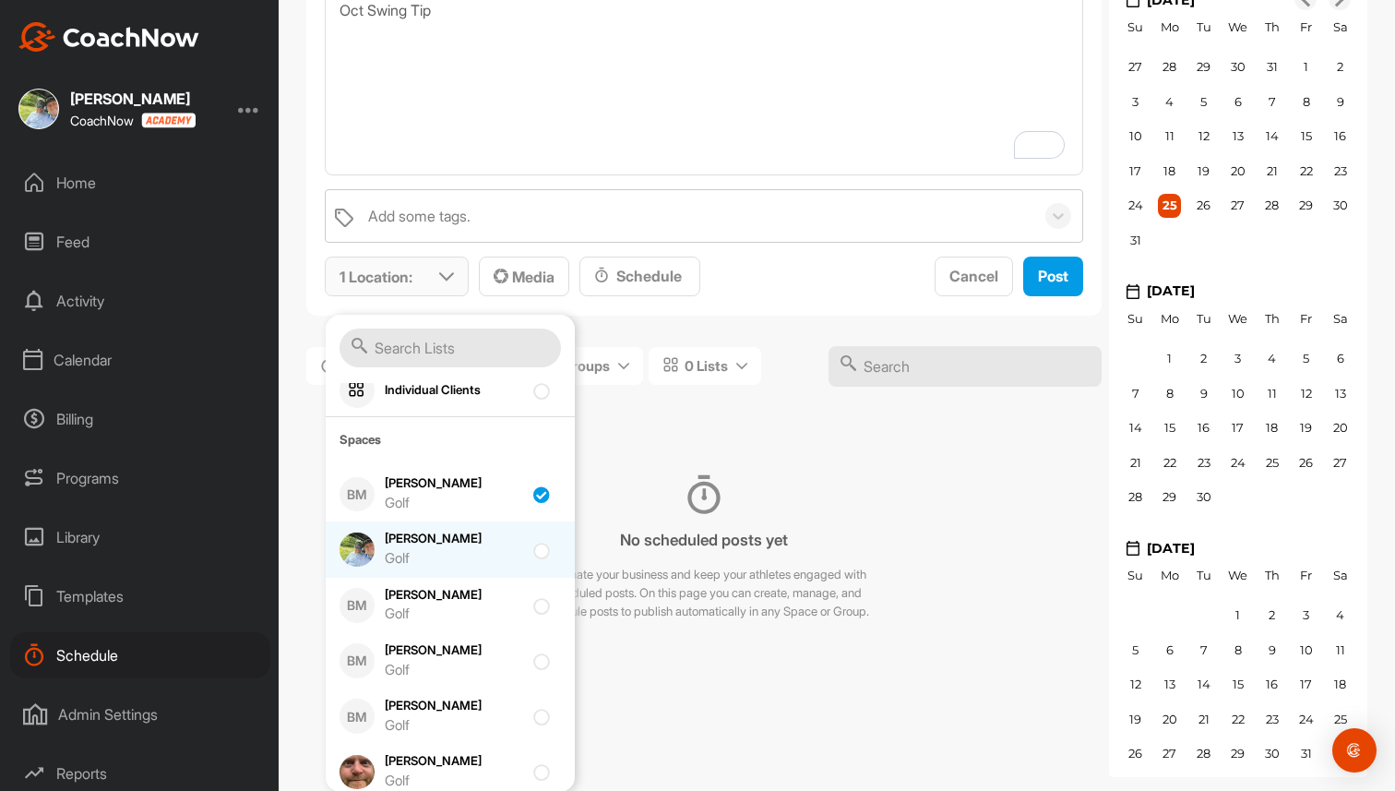
click at [432, 554] on div "Golf" at bounding box center [454, 558] width 138 height 21
checkbox input "true"
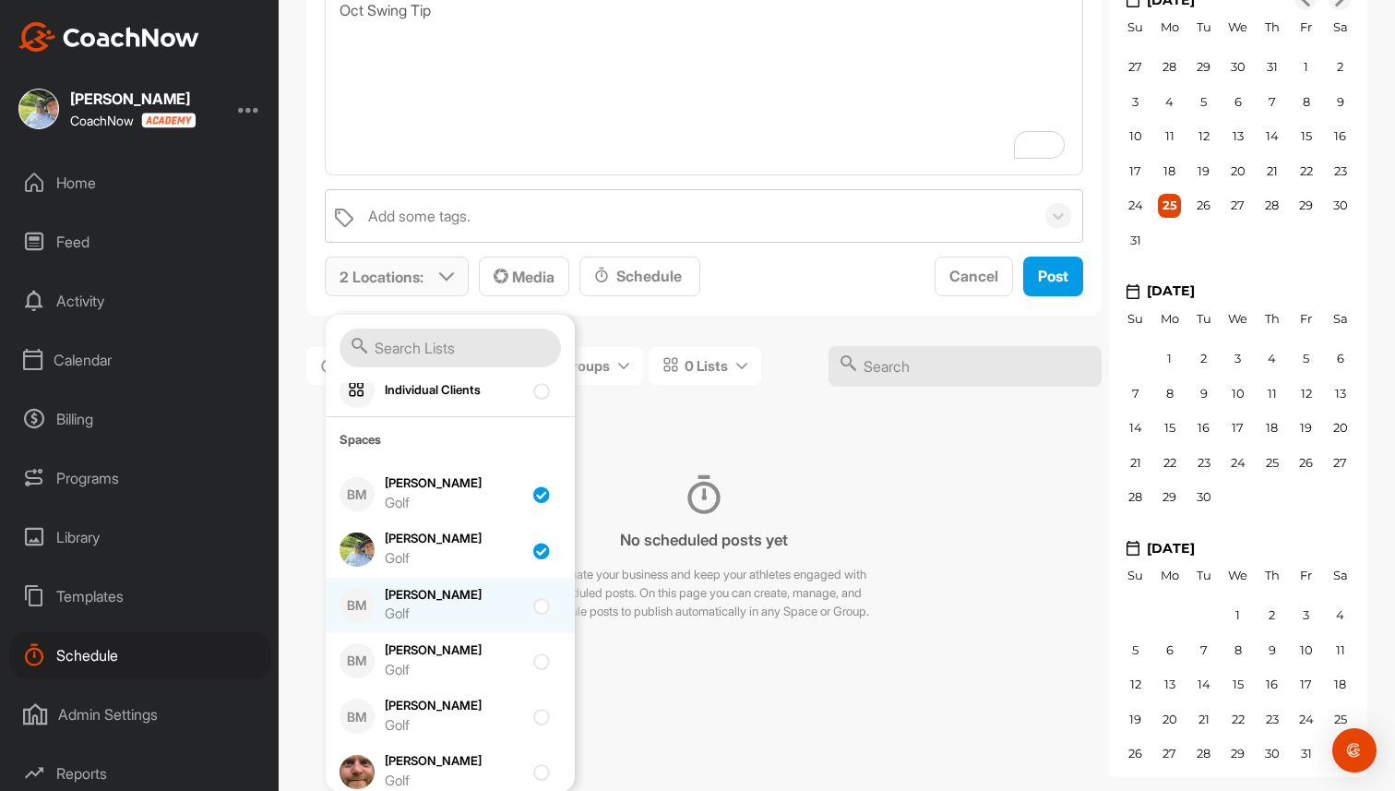
click at [432, 591] on div "[PERSON_NAME] SH Golf" at bounding box center [454, 605] width 138 height 39
checkbox input "true"
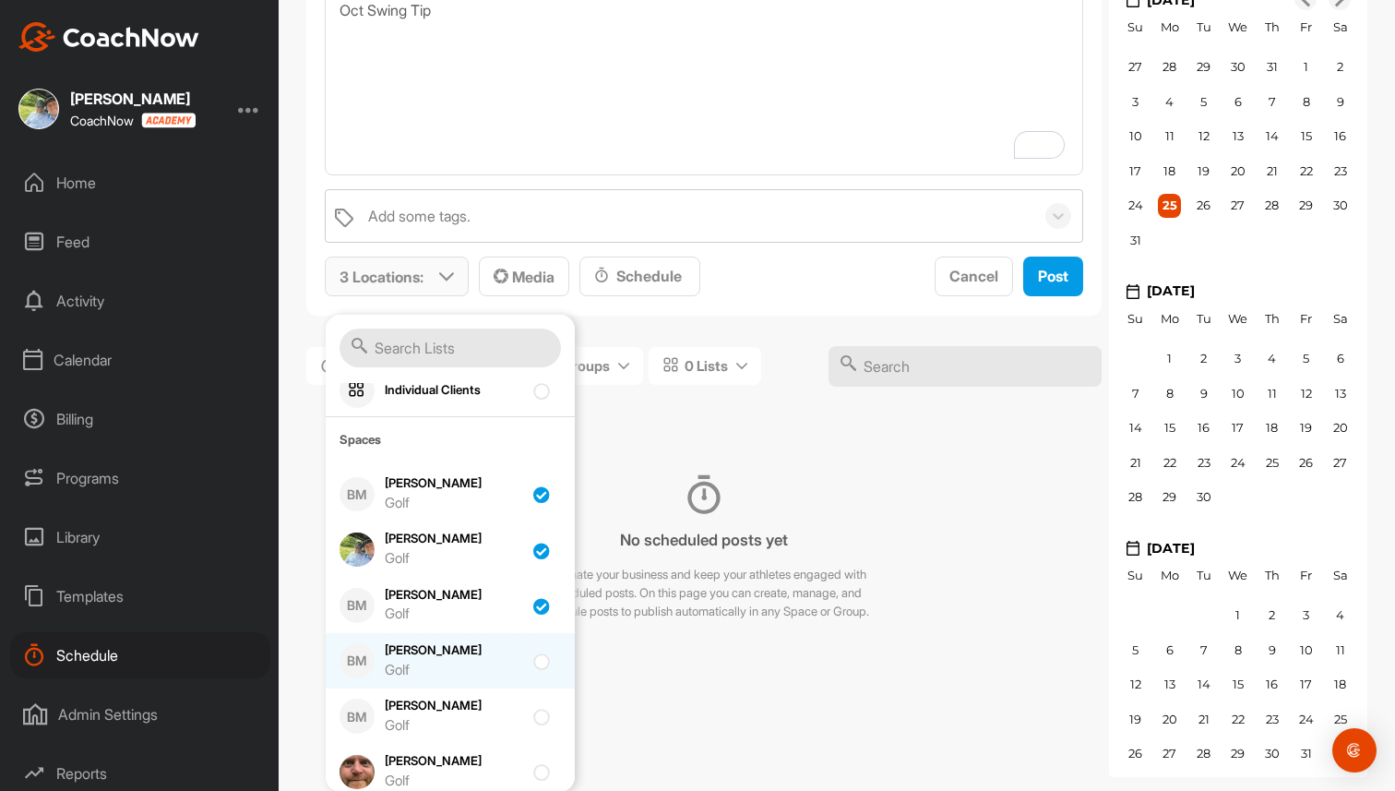
click at [423, 649] on div "[PERSON_NAME] Space Golf" at bounding box center [454, 660] width 138 height 39
checkbox input "true"
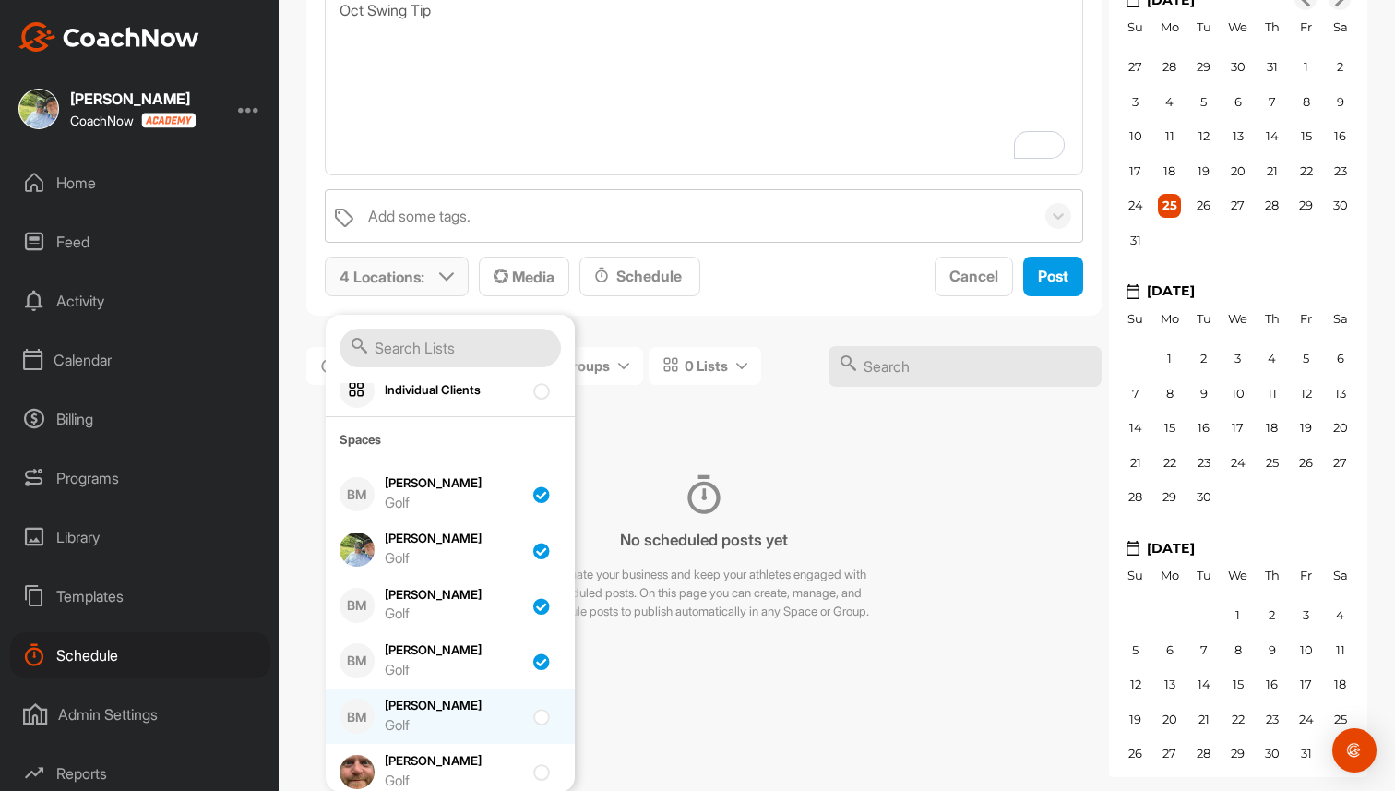
click at [425, 703] on div "[PERSON_NAME] Golf" at bounding box center [454, 716] width 138 height 39
checkbox input "true"
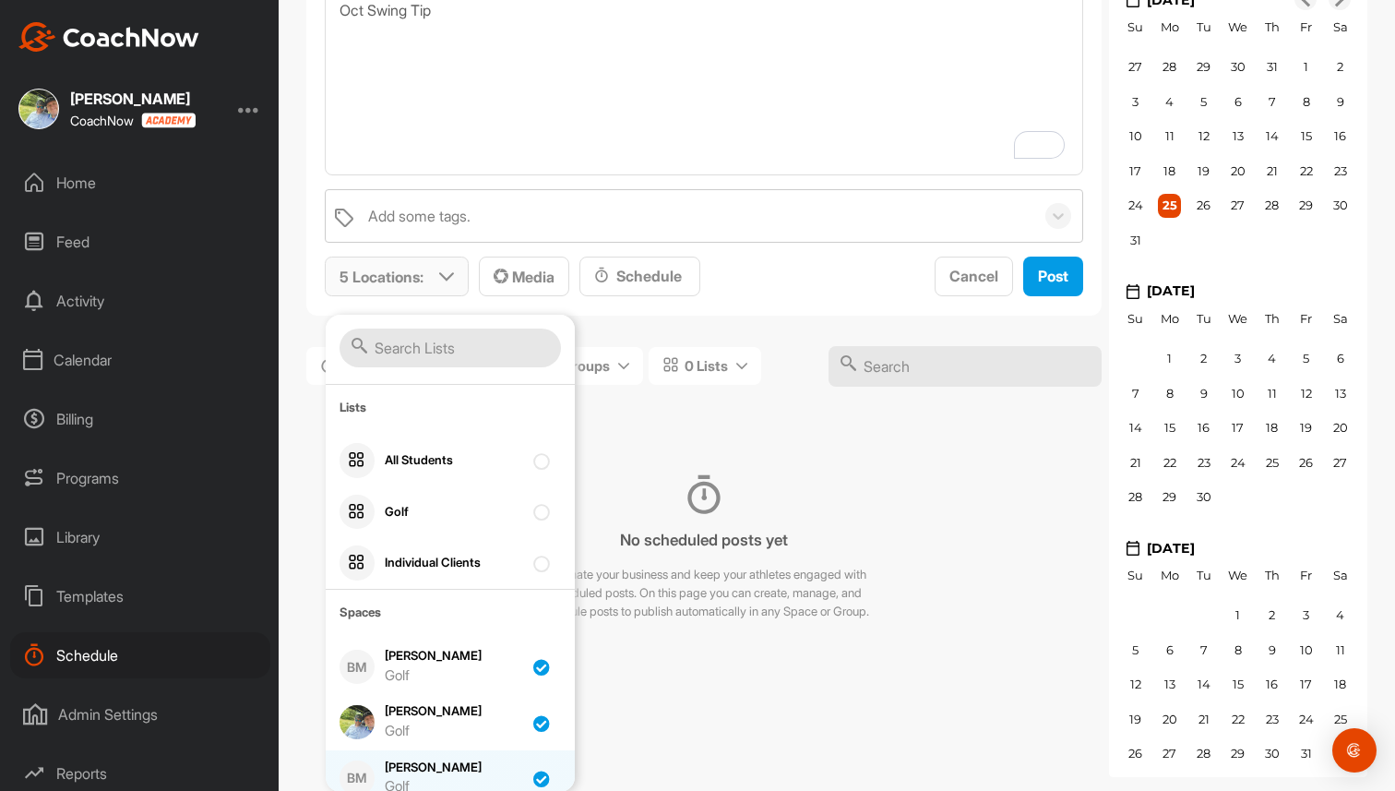
scroll to position [181, 0]
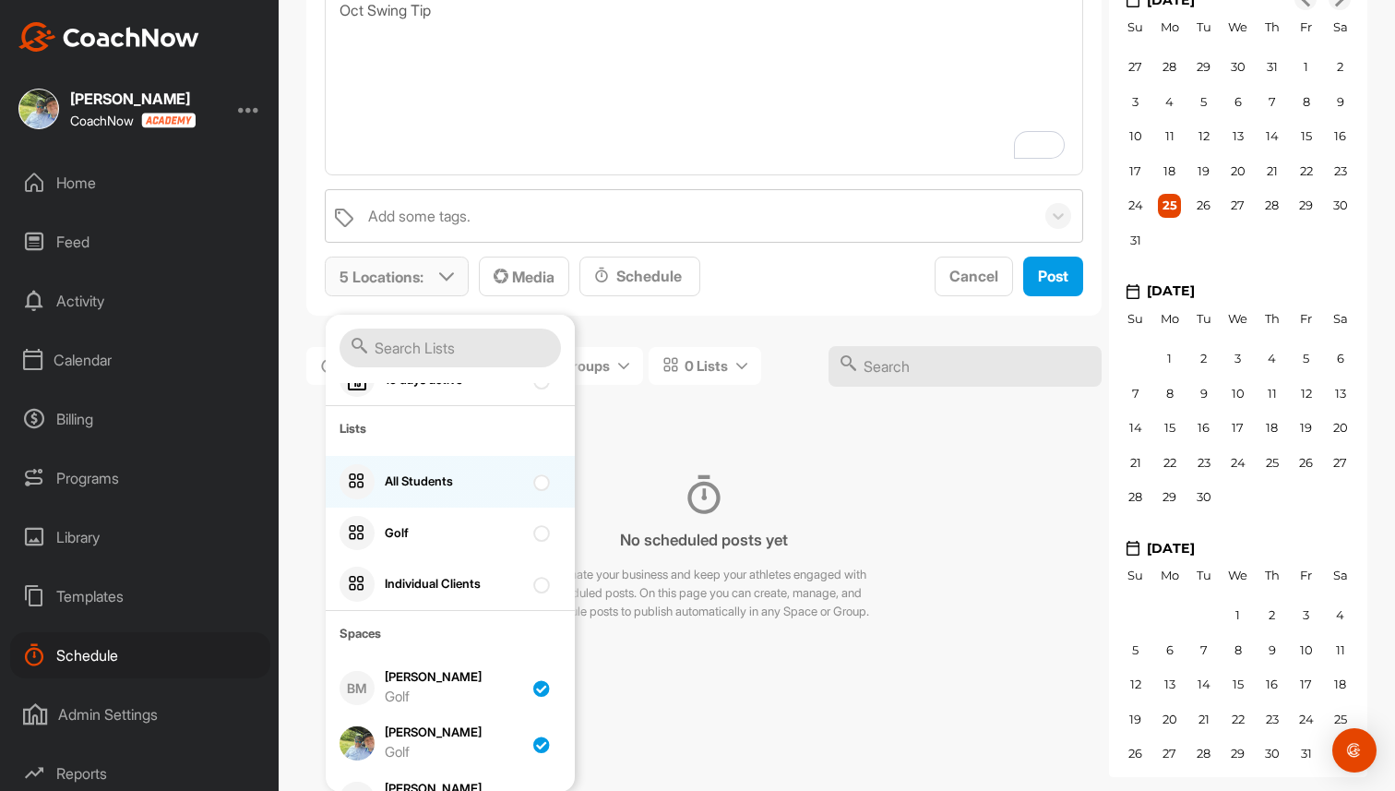
click at [471, 478] on div "All Students" at bounding box center [454, 481] width 138 height 18
checkbox input "true"
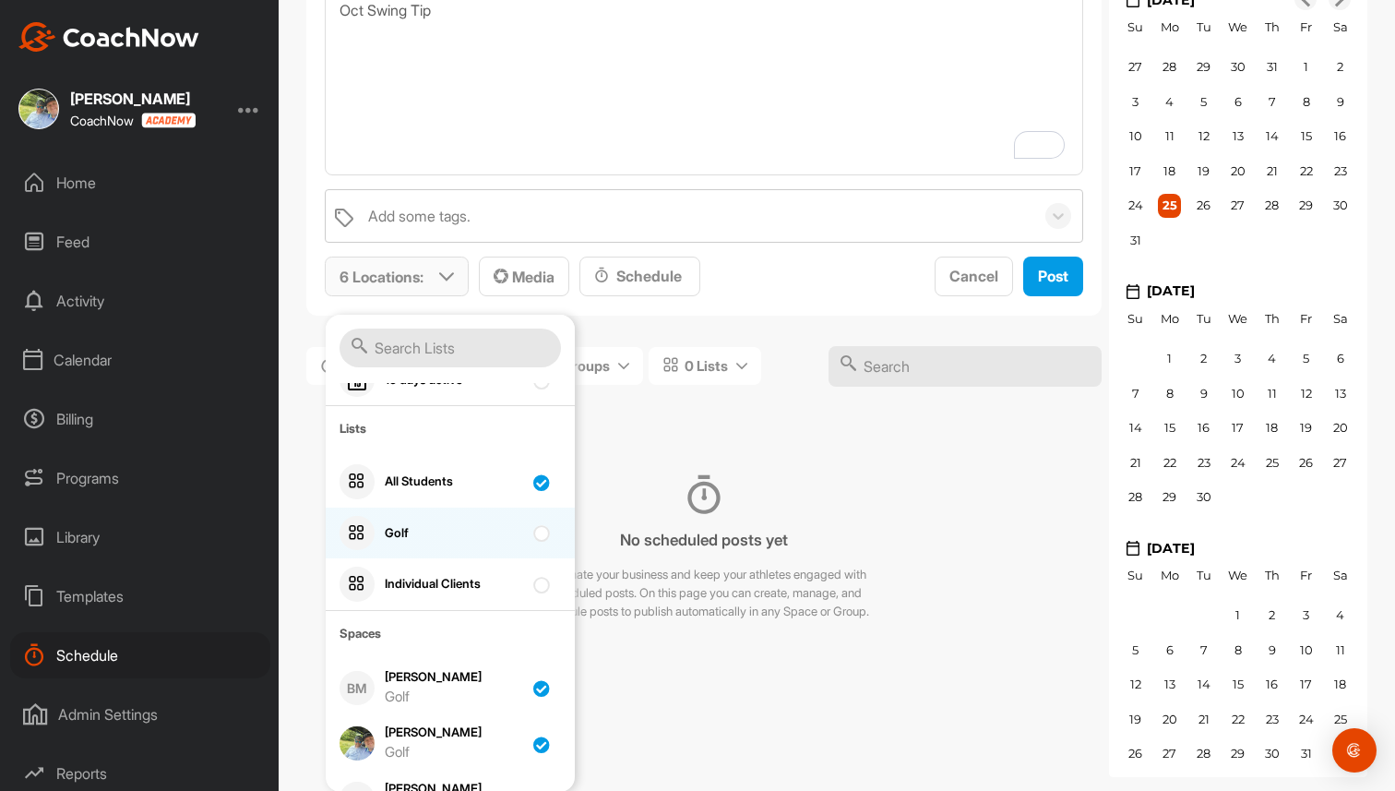
click at [460, 513] on div "Golf" at bounding box center [450, 534] width 249 height 52
checkbox input "true"
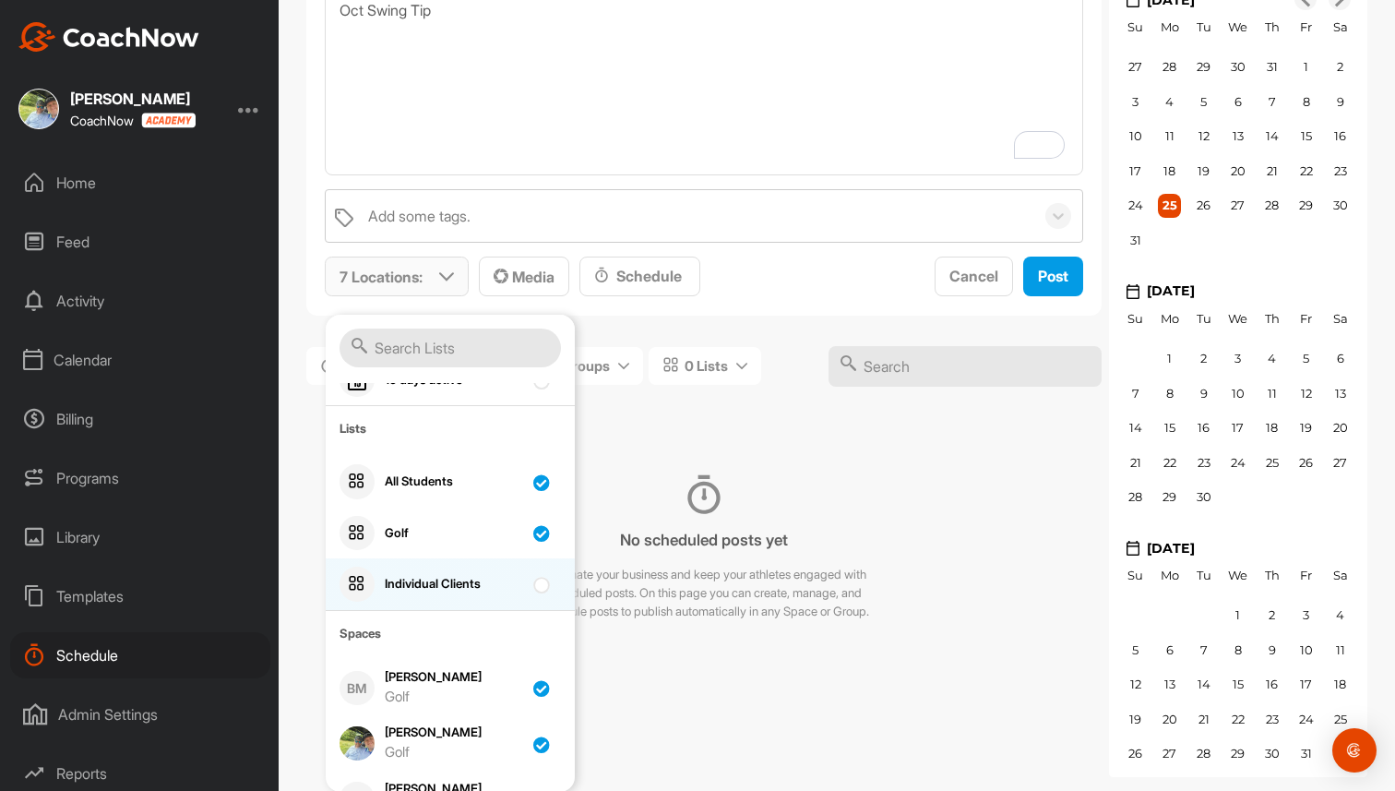
click at [459, 567] on div "Individual Clients" at bounding box center [450, 584] width 249 height 52
checkbox input "true"
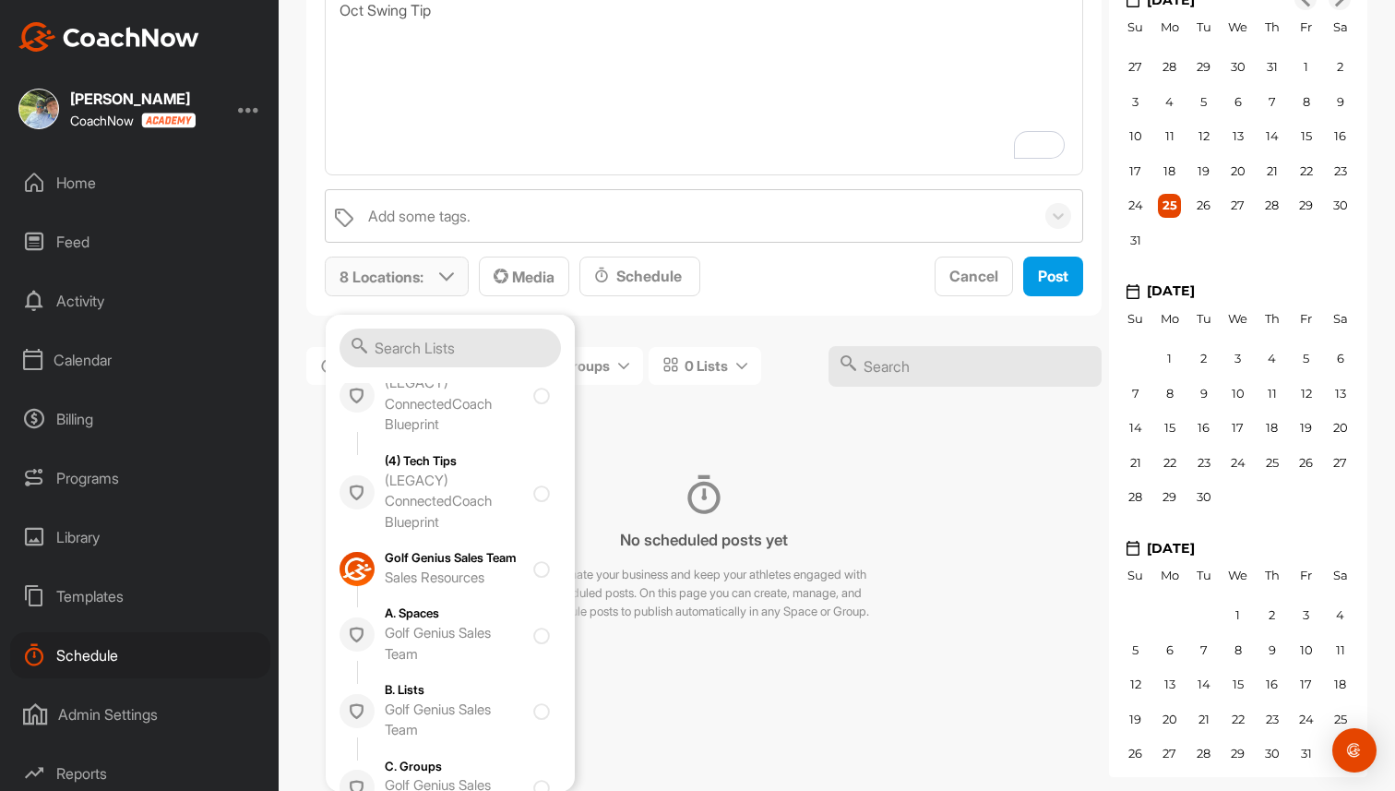
scroll to position [1393, 0]
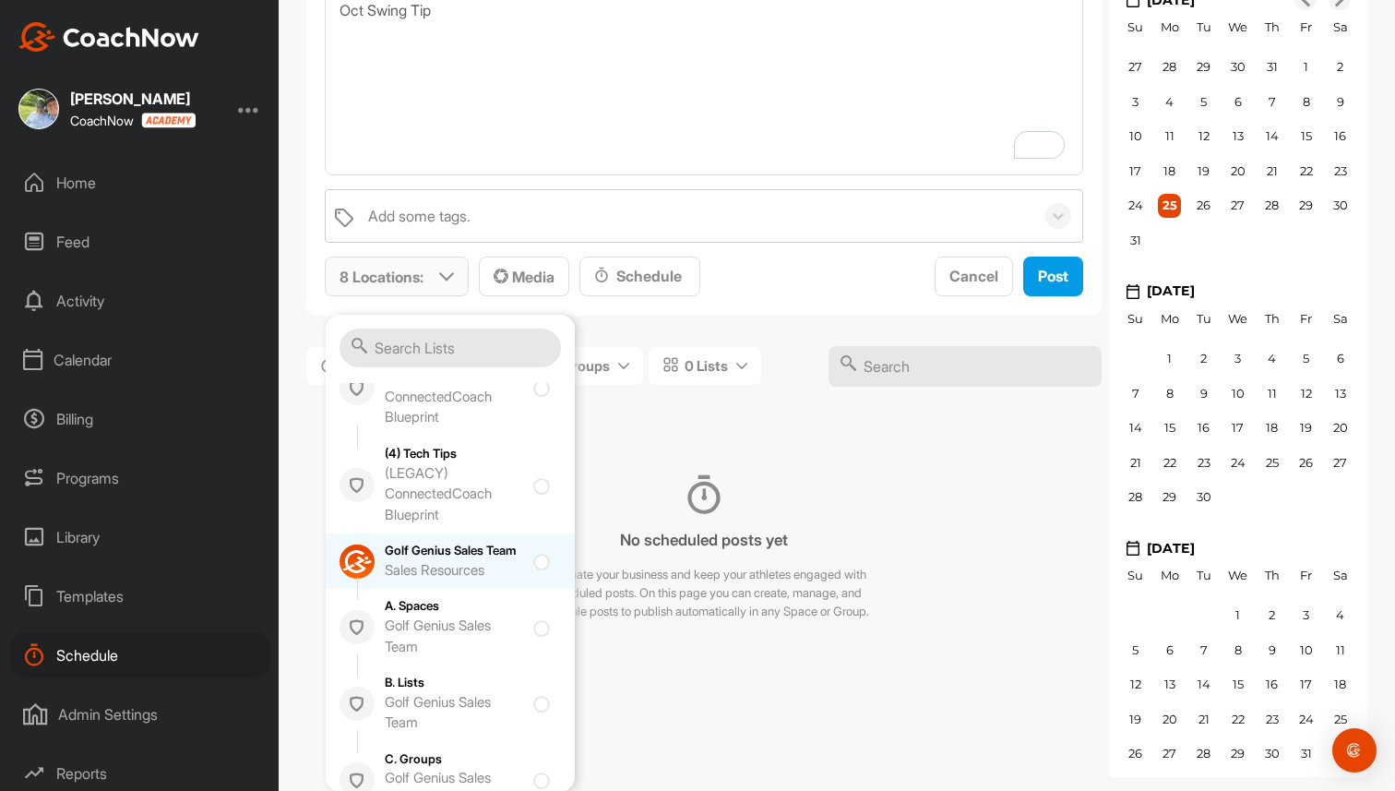
click at [422, 571] on div "Golf Genius Sales Team Sales Resources" at bounding box center [454, 561] width 138 height 39
checkbox input "true"
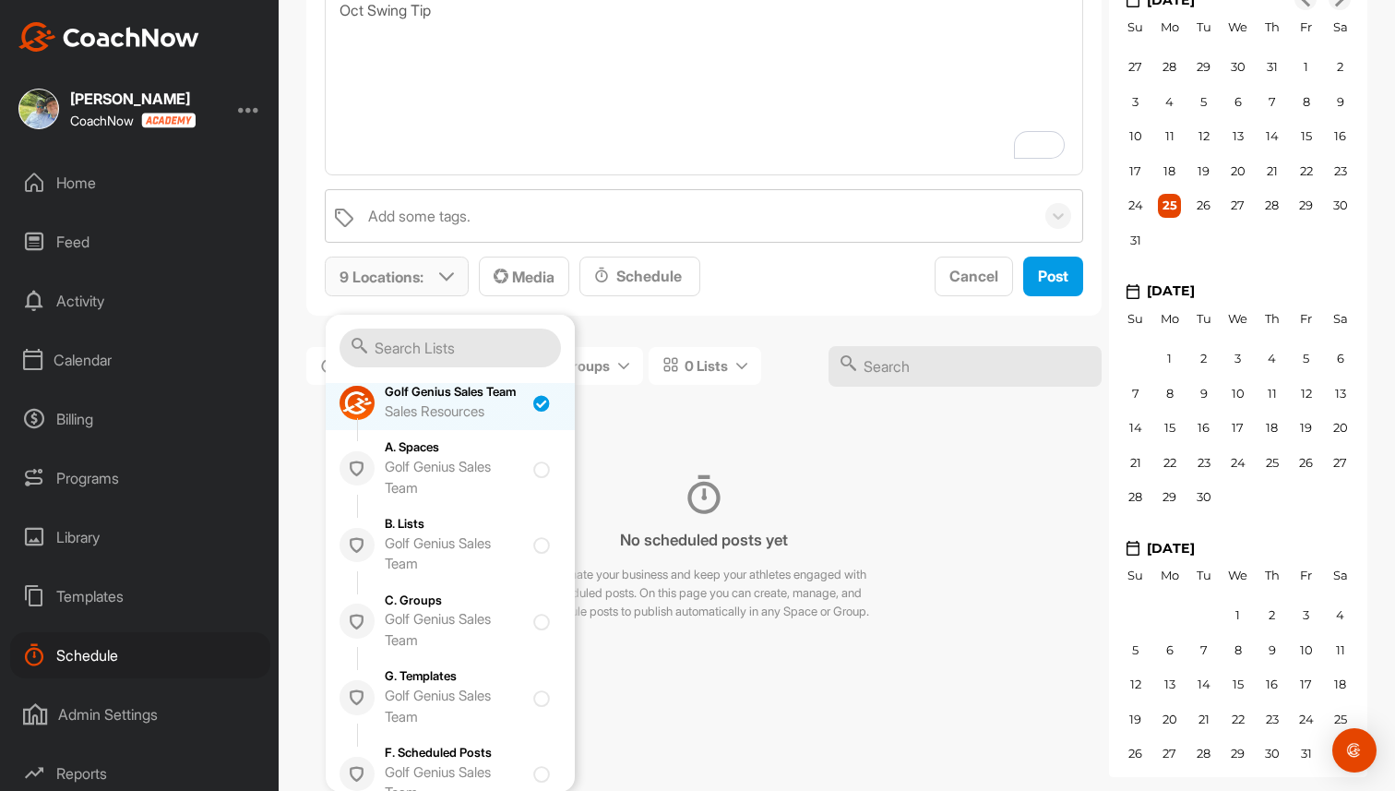
scroll to position [1556, 0]
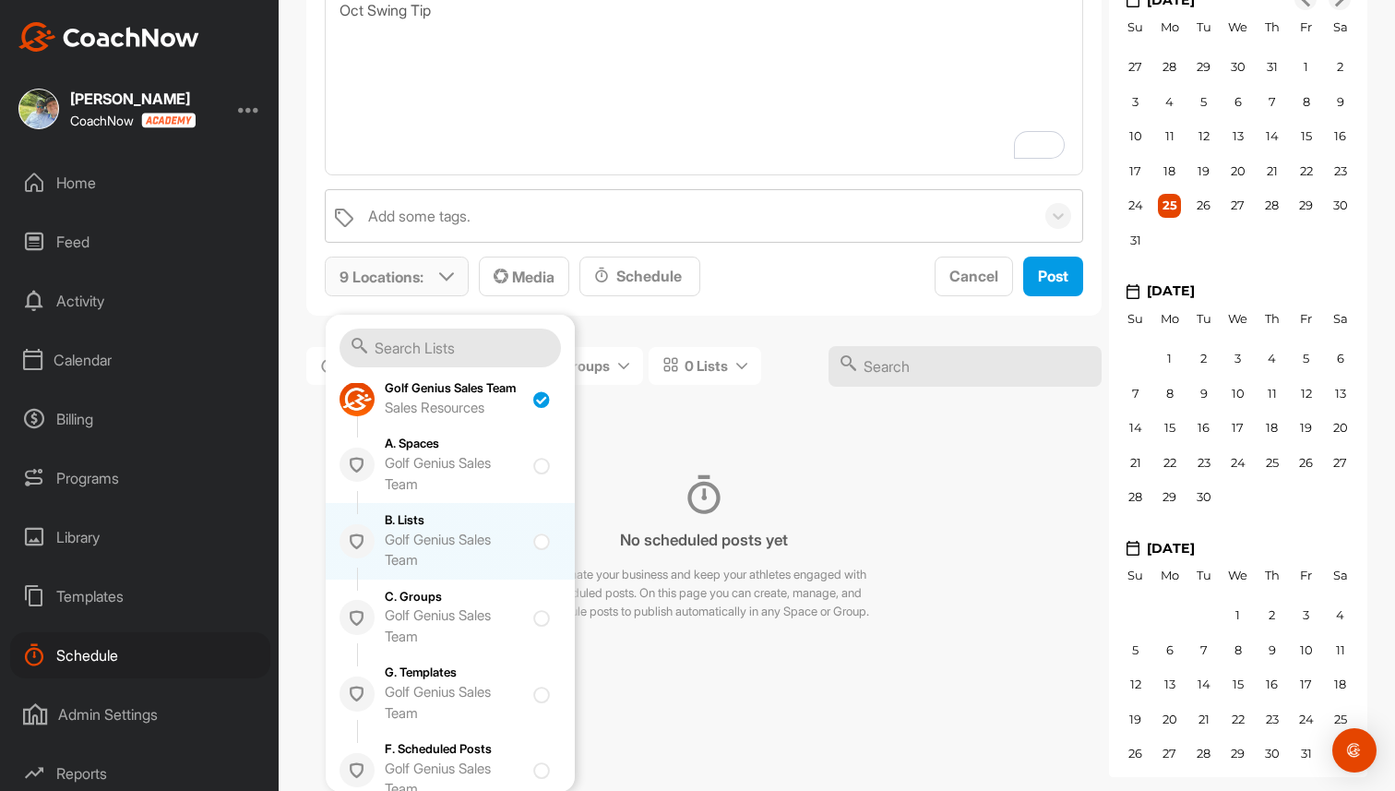
click at [430, 560] on div "Golf Genius Sales Team" at bounding box center [454, 551] width 138 height 42
checkbox input "true"
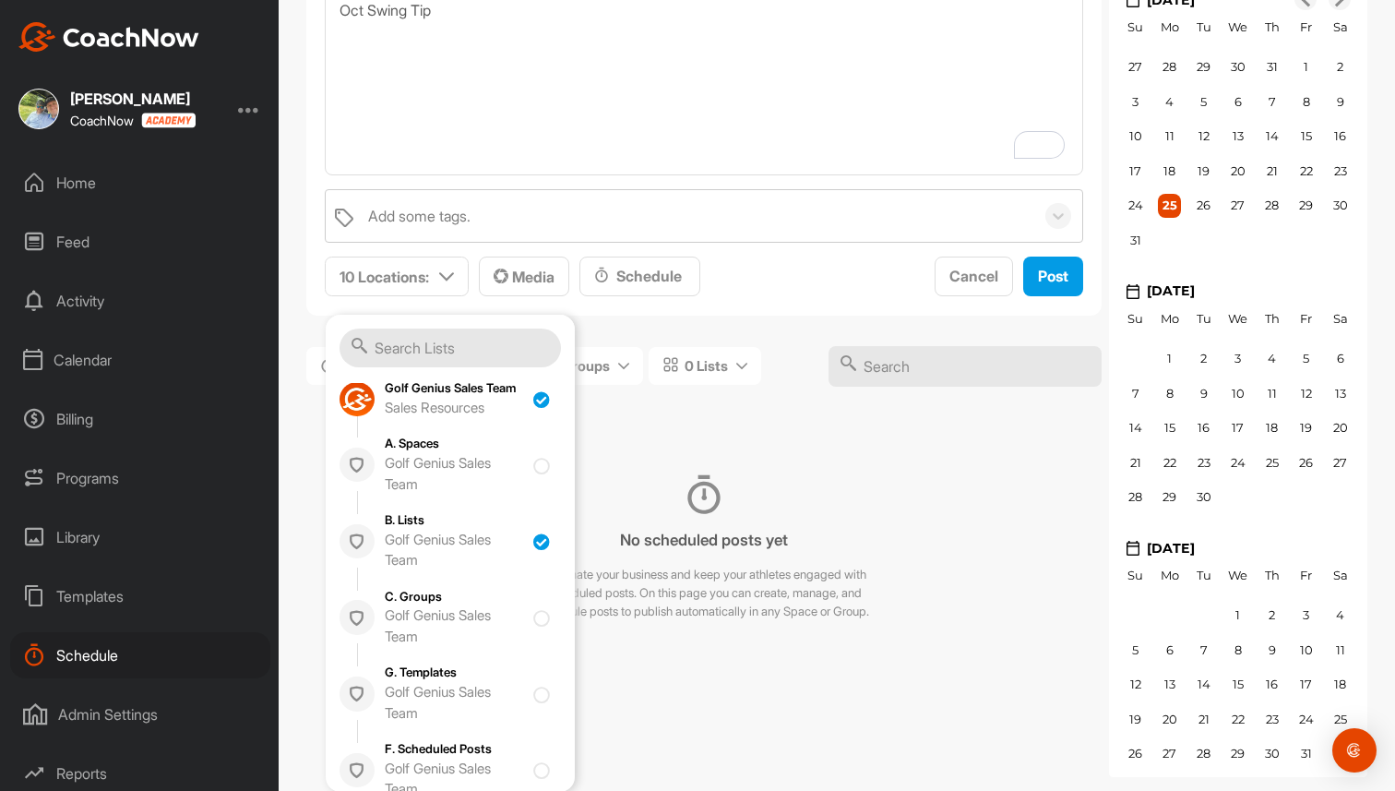
click at [632, 437] on div "No scheduled posts yet Automate your business and keep your athletes engaged wi…" at bounding box center [703, 548] width 795 height 229
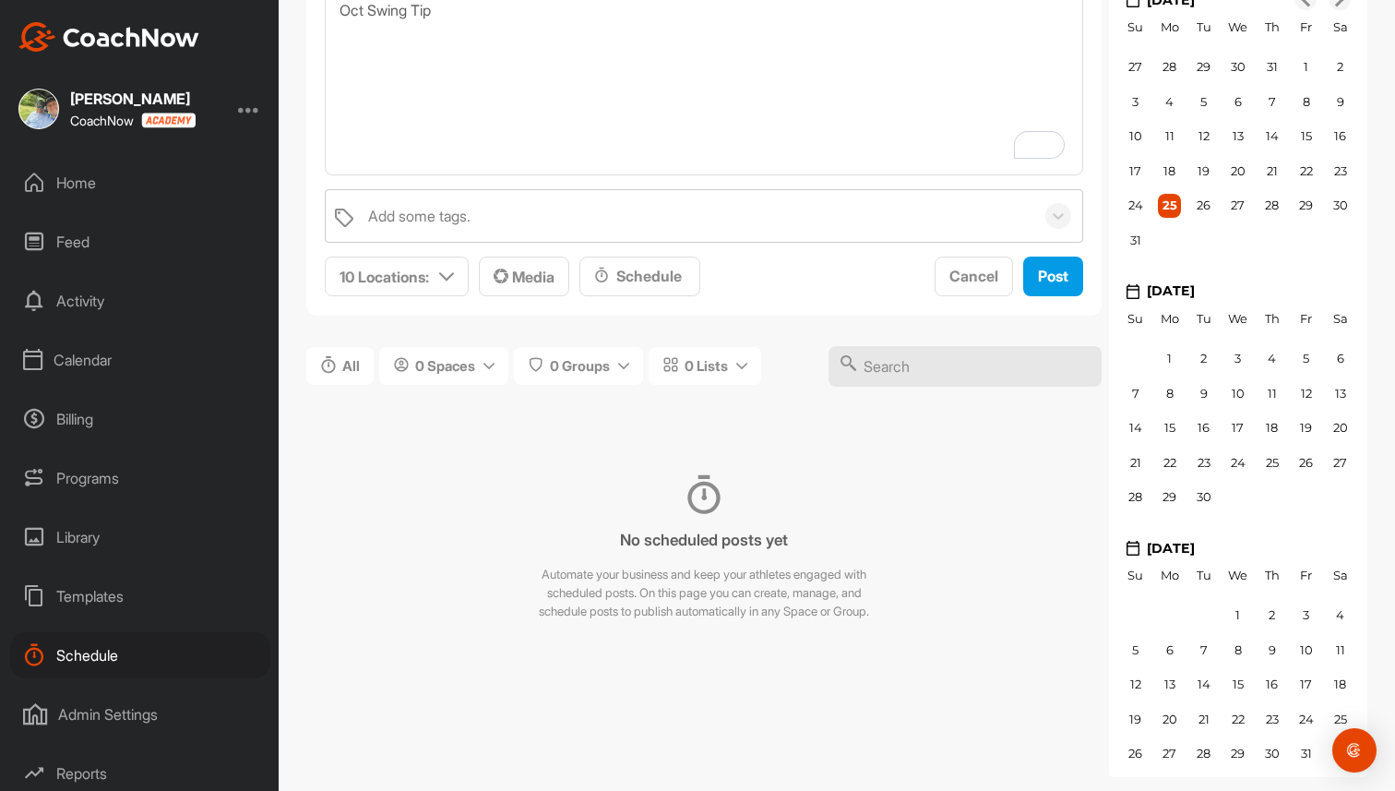
scroll to position [0, 0]
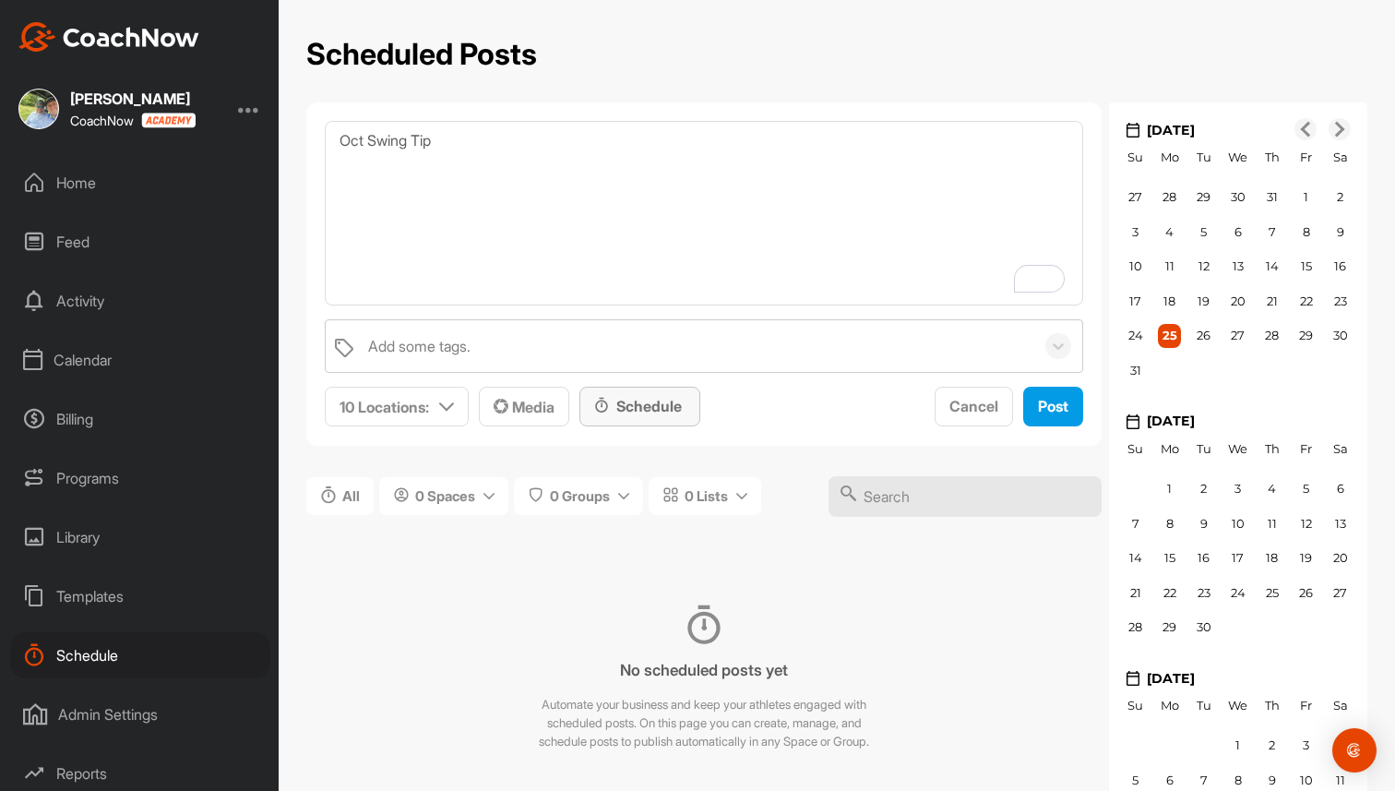
click at [640, 409] on div "Schedule" at bounding box center [639, 406] width 91 height 22
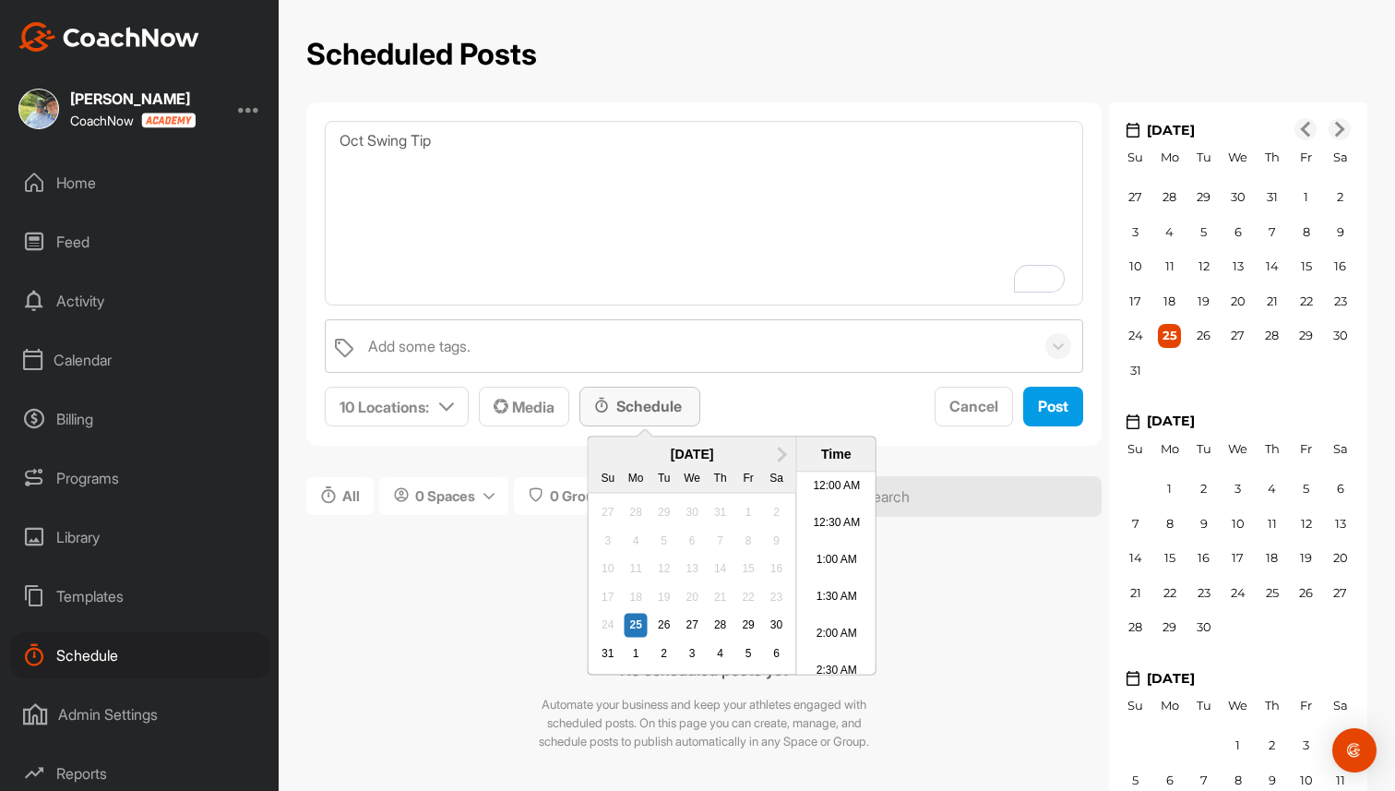
scroll to position [840, 0]
click at [781, 455] on span "Next Month" at bounding box center [781, 452] width 0 height 19
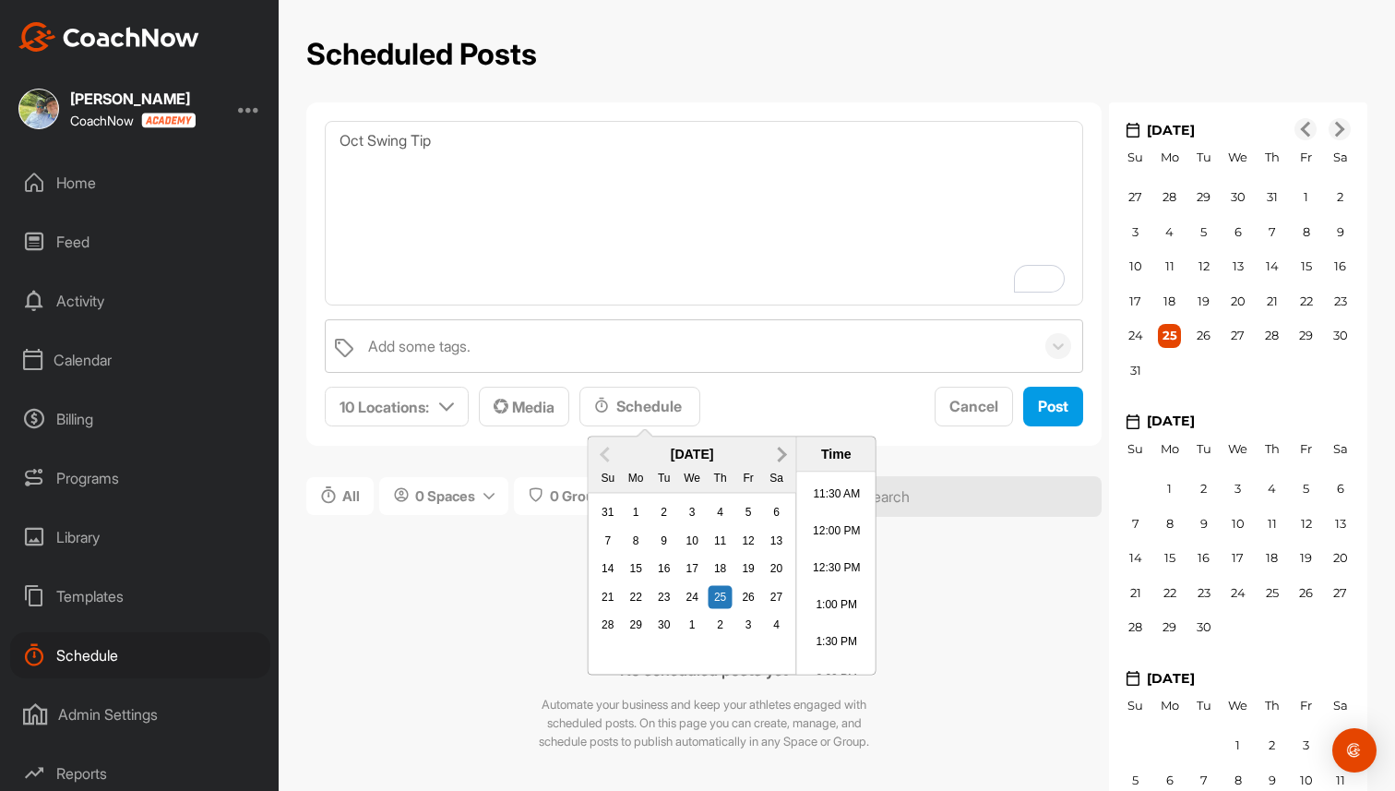
click at [781, 455] on span "Next Month" at bounding box center [781, 452] width 0 height 19
click at [696, 505] on div "1" at bounding box center [692, 513] width 24 height 24
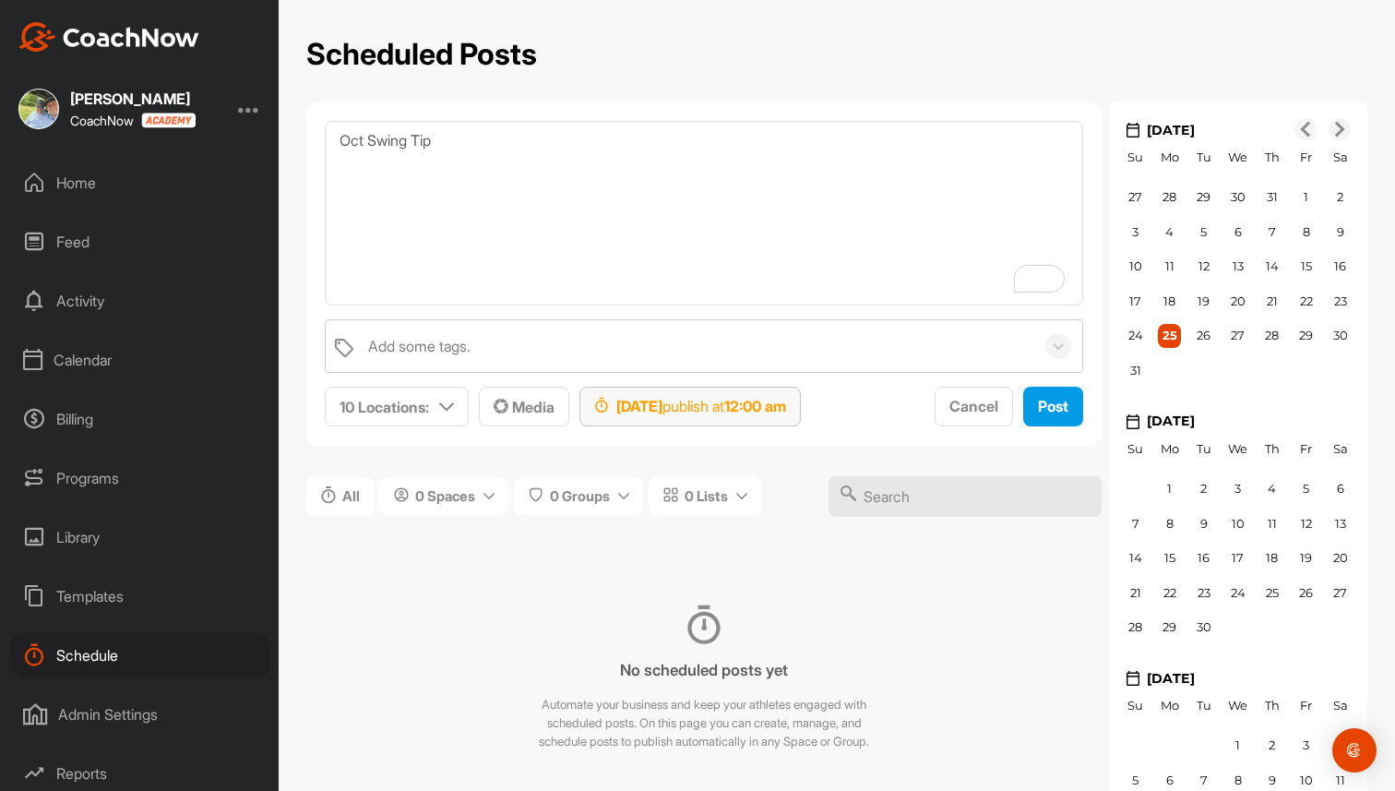
click at [786, 410] on strong "12:00 am" at bounding box center [755, 406] width 62 height 18
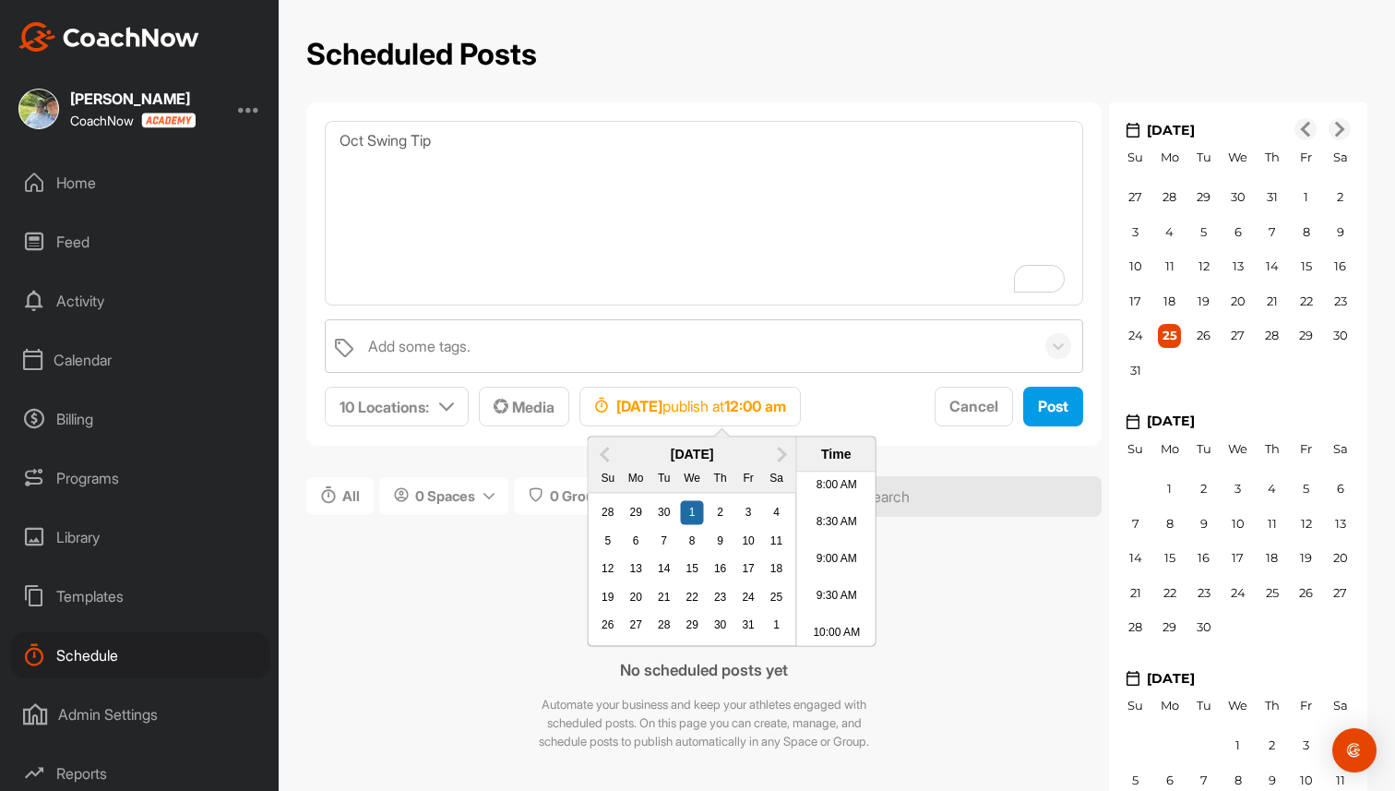
scroll to position [601, 0]
click at [854, 557] on li "9:00 AM" at bounding box center [836, 554] width 78 height 37
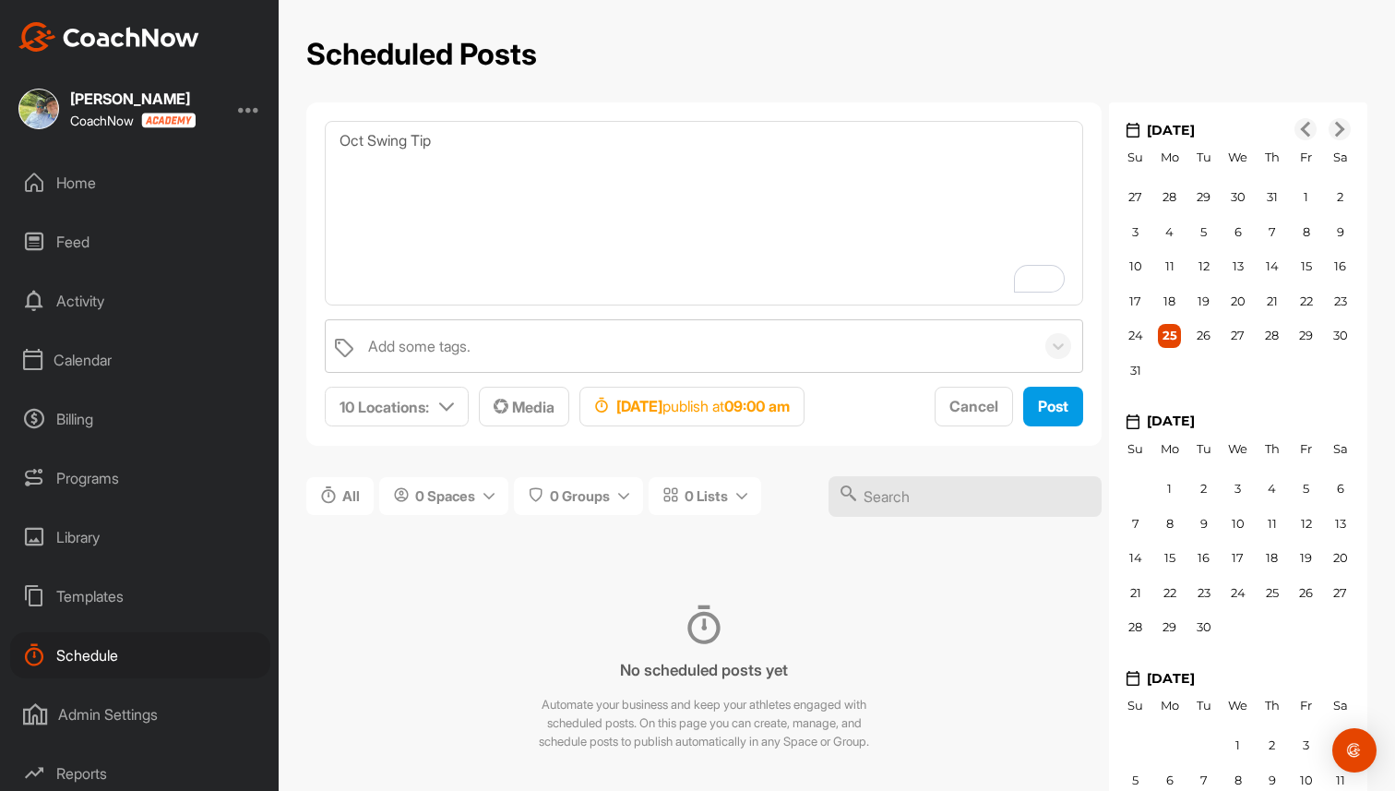
scroll to position [65, 0]
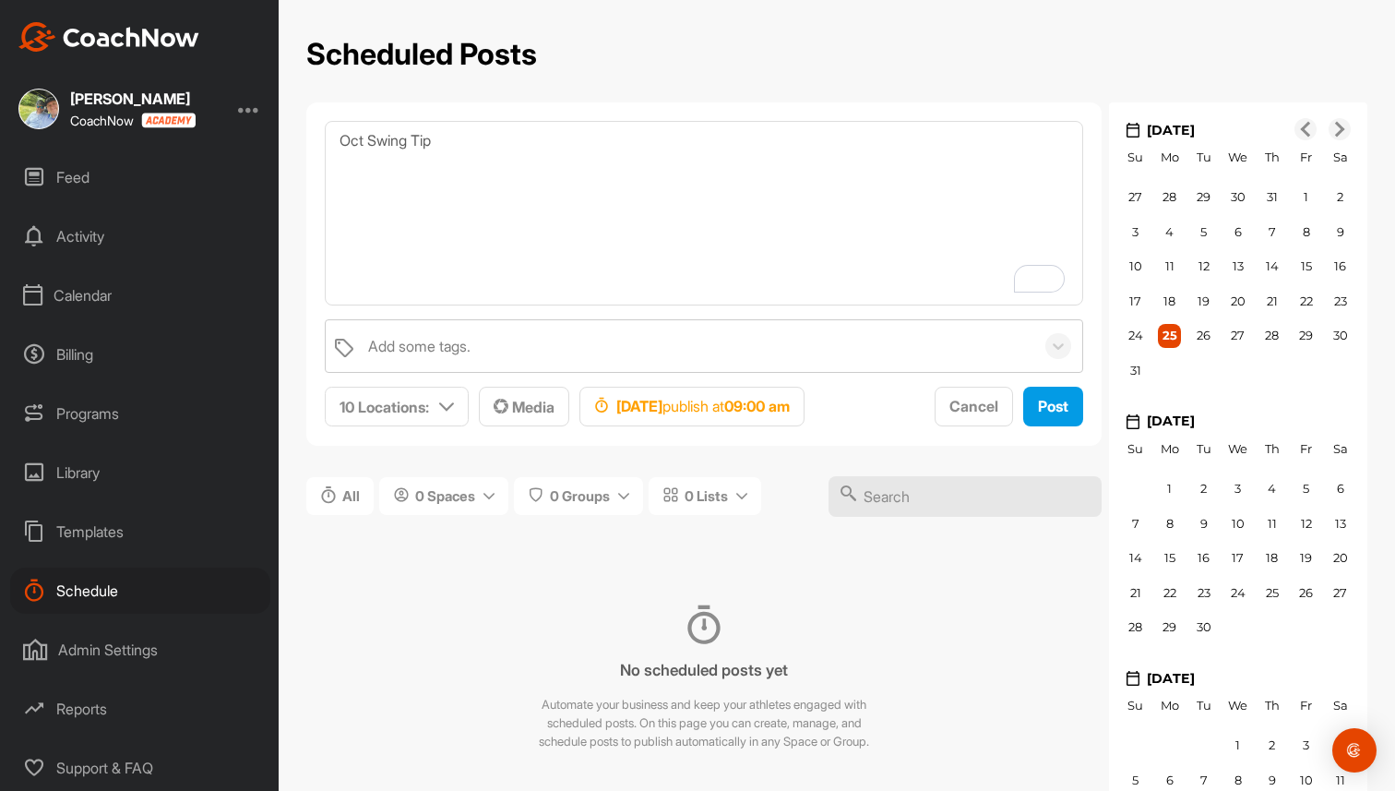
click at [100, 649] on div "Admin Settings" at bounding box center [140, 650] width 260 height 46
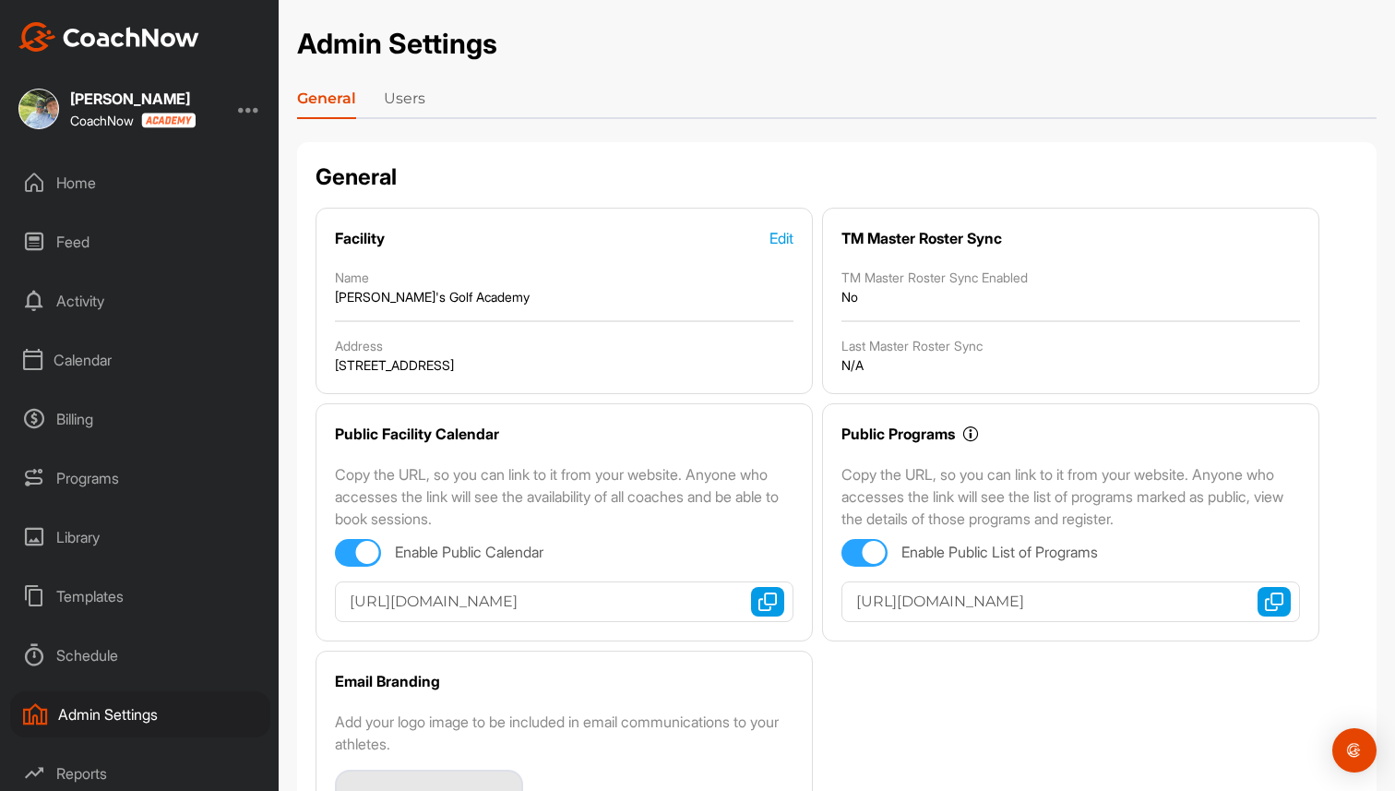
click at [411, 102] on link "Users" at bounding box center [405, 103] width 42 height 30
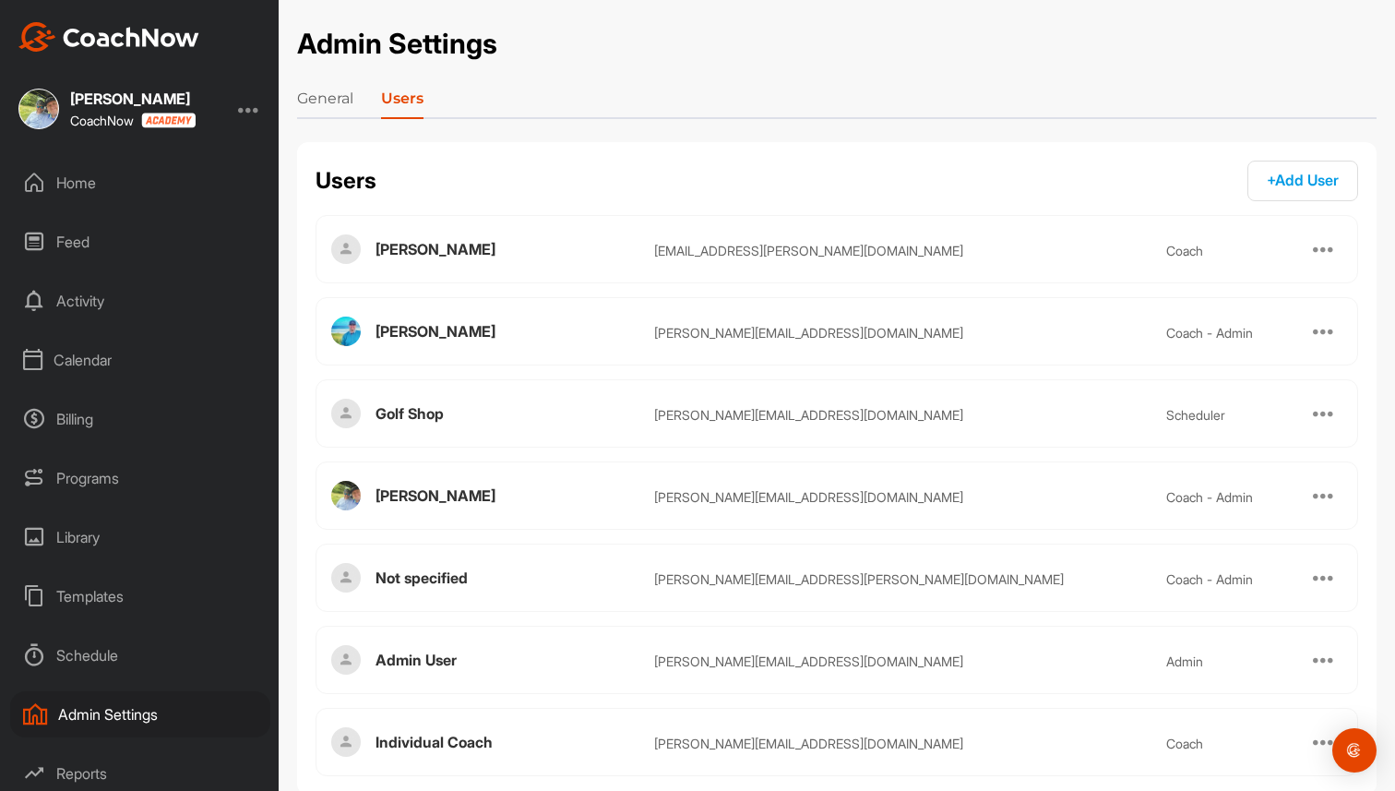
click at [334, 100] on link "General" at bounding box center [325, 103] width 56 height 30
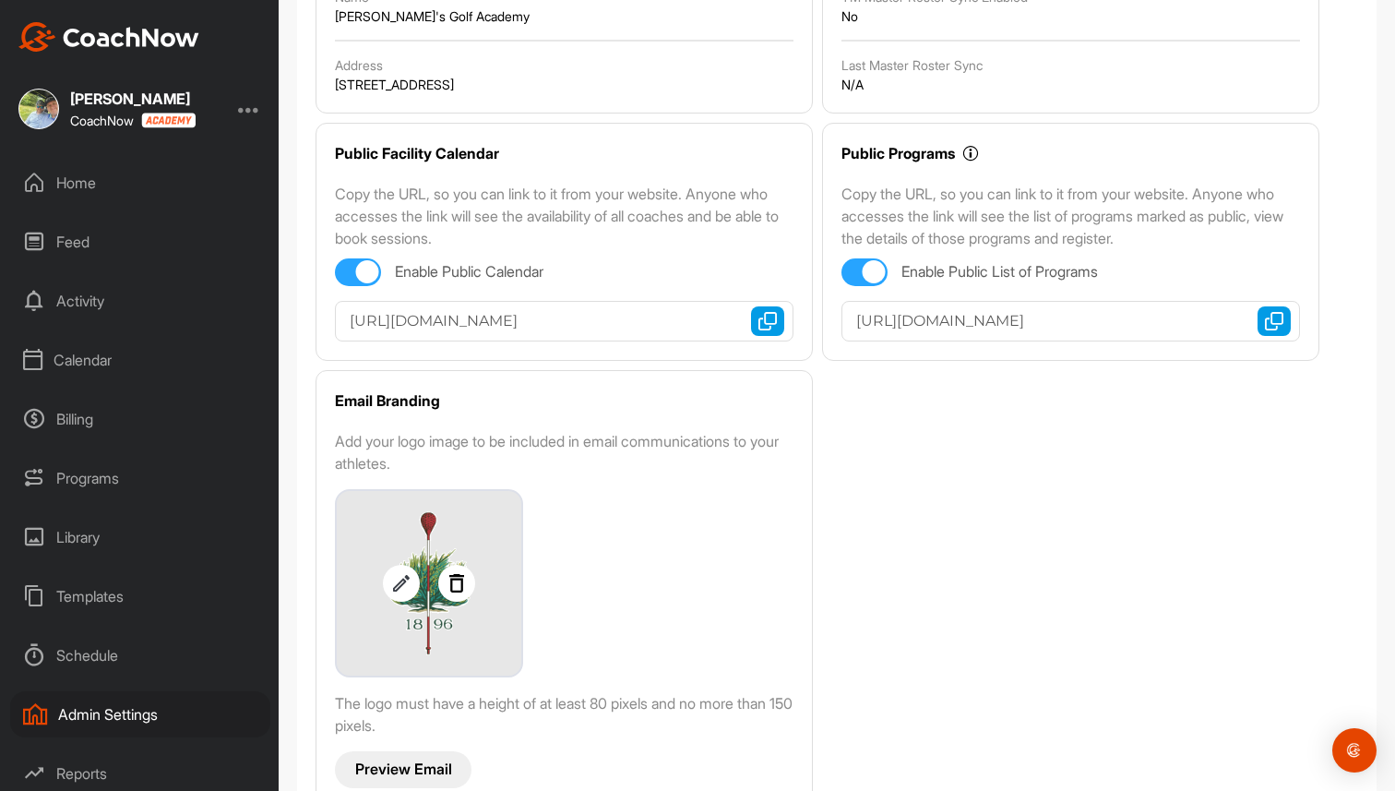
scroll to position [329, 0]
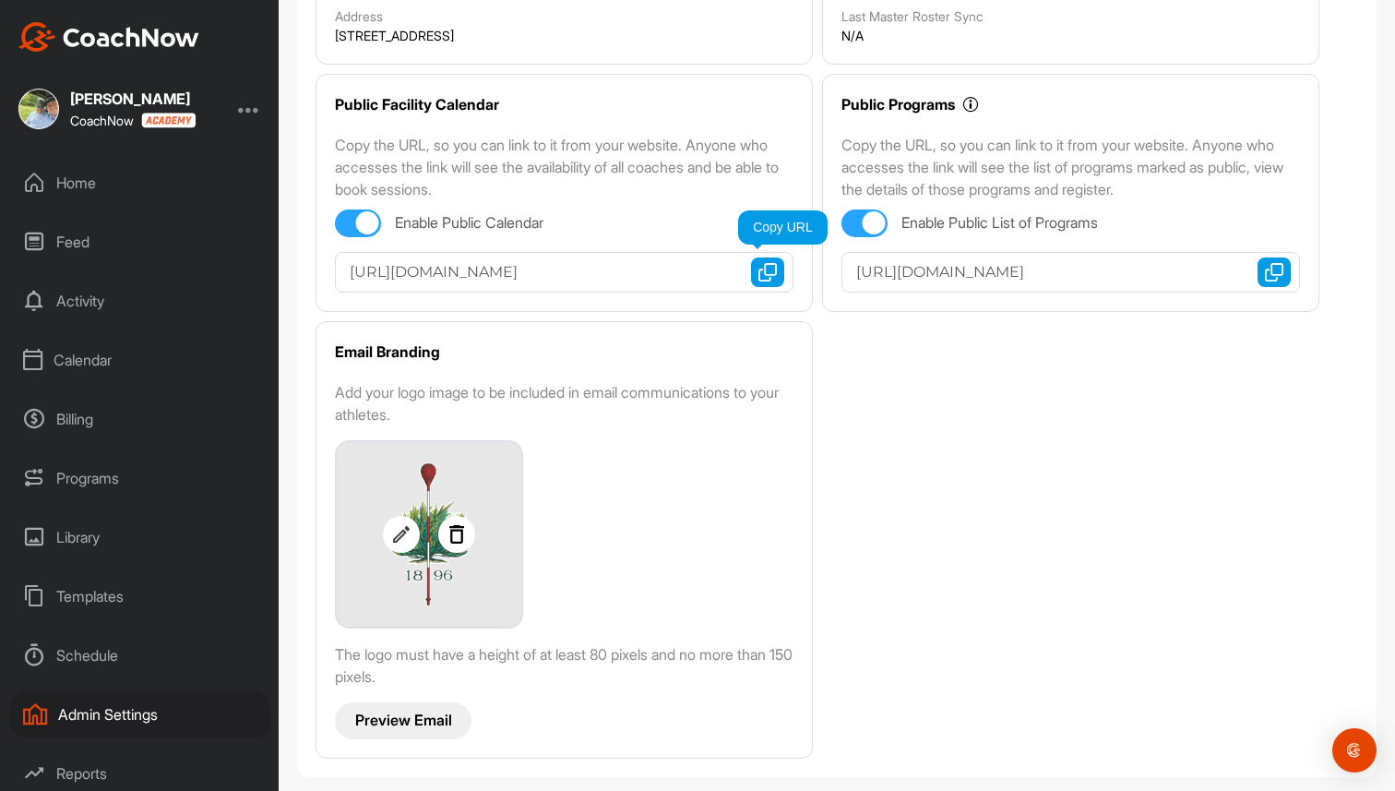
click at [758, 268] on img "button" at bounding box center [767, 272] width 18 height 18
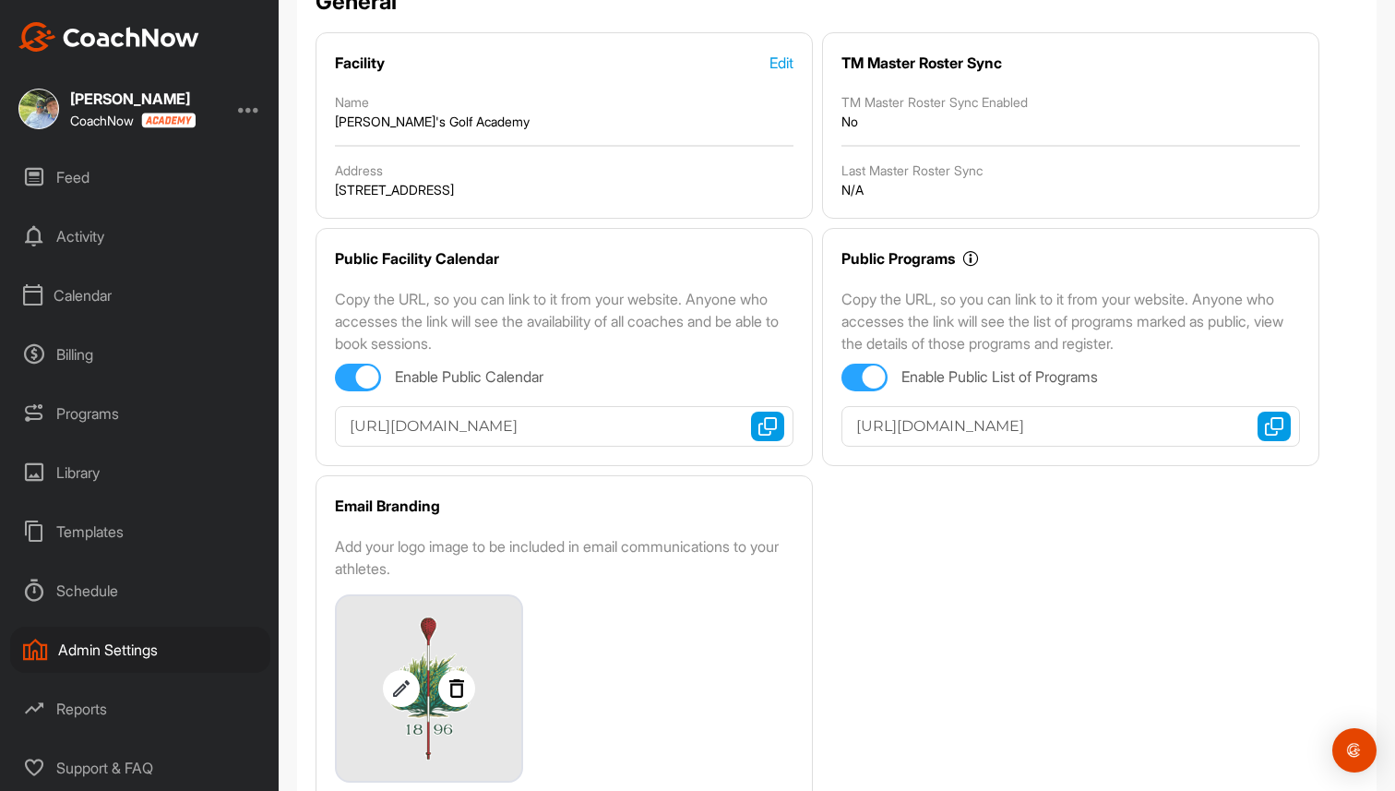
scroll to position [173, 0]
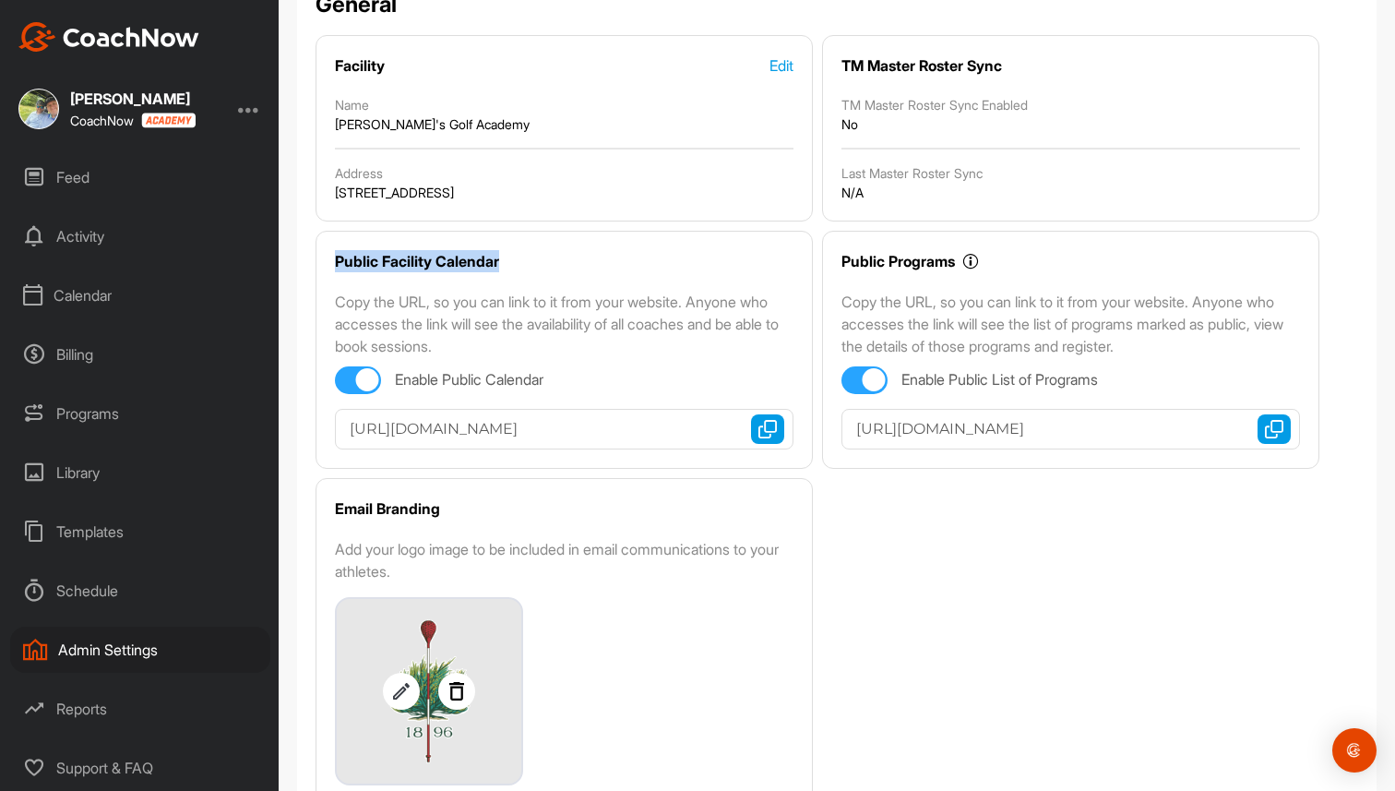
drag, startPoint x: 330, startPoint y: 256, endPoint x: 554, endPoint y: 272, distance: 223.9
click at [554, 272] on div "Public Facility Calendar Copy the URL, so you can link to it from your website.…" at bounding box center [564, 350] width 497 height 238
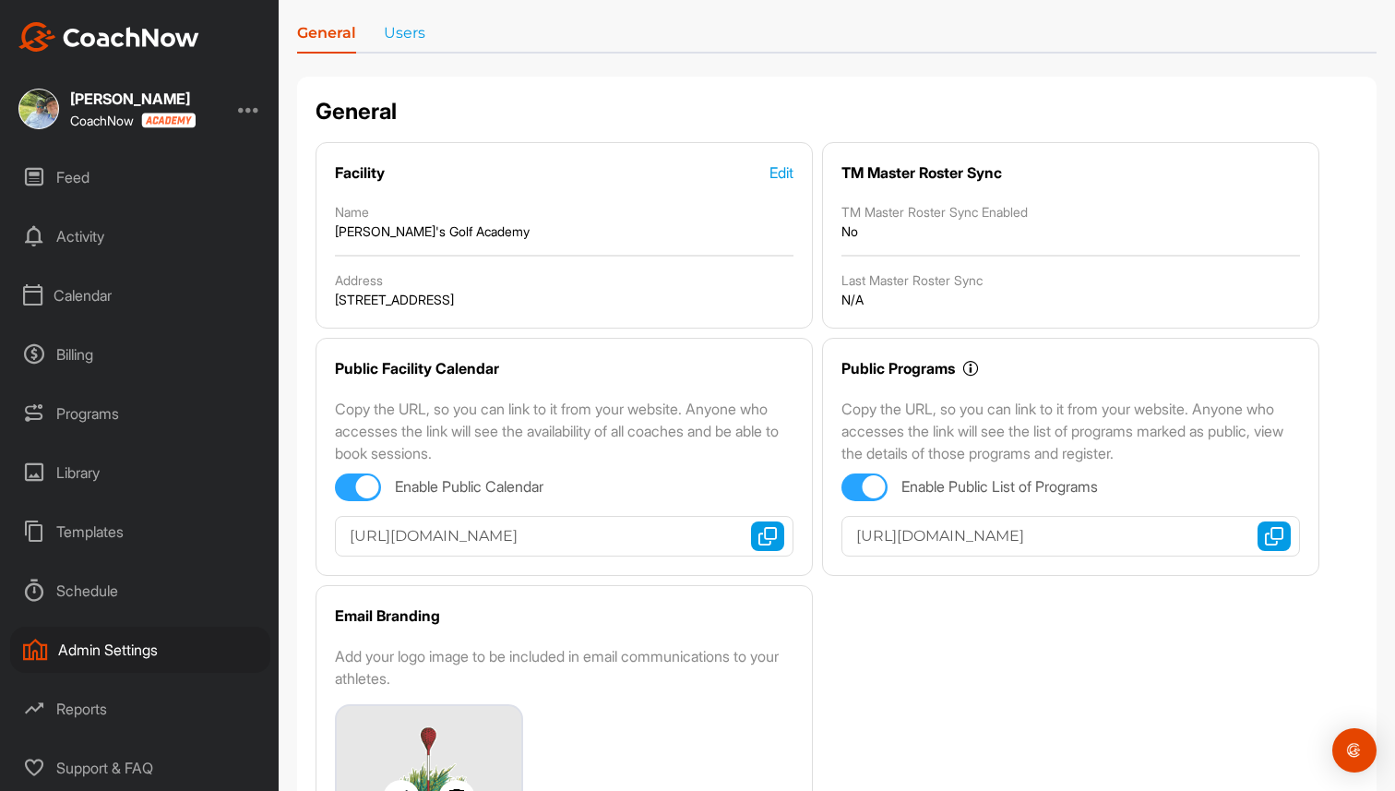
scroll to position [0, 0]
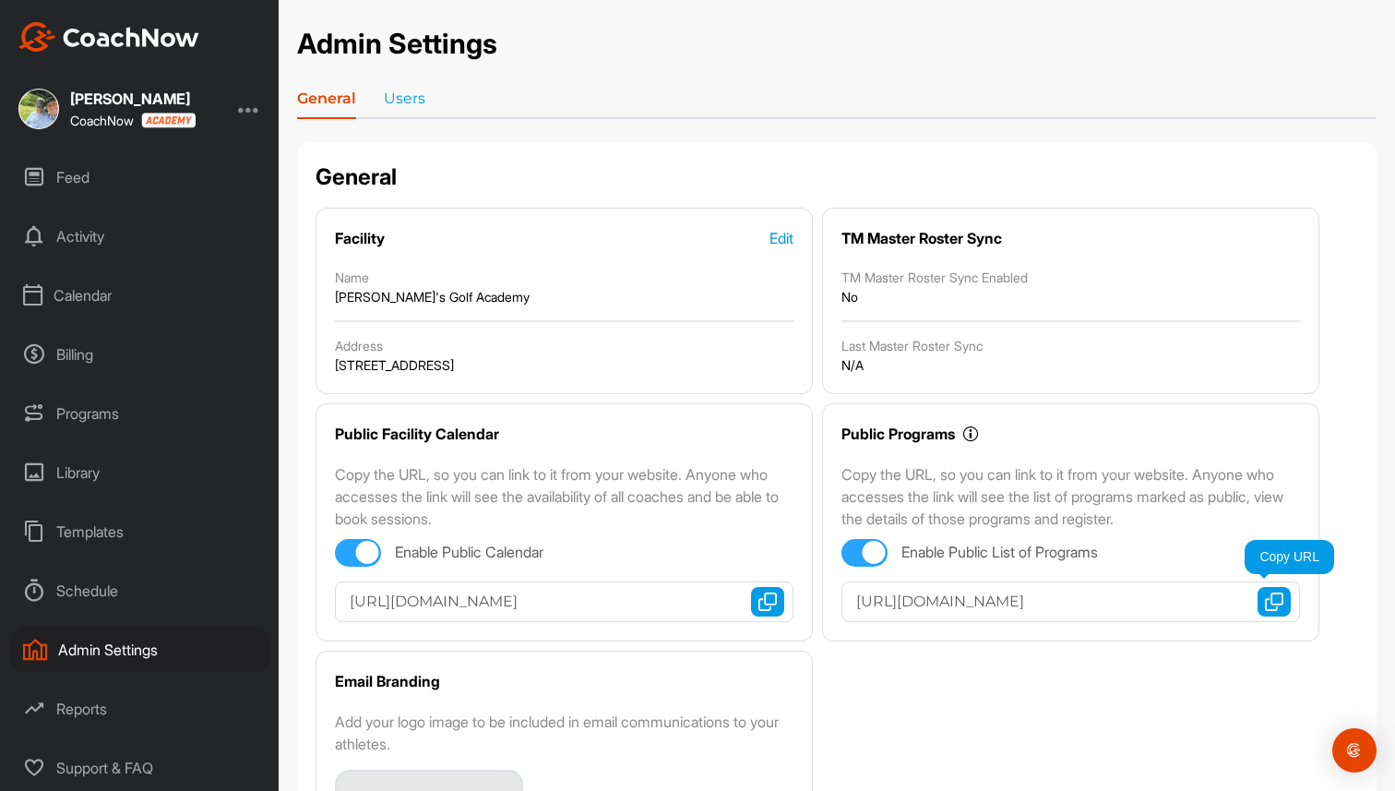
click at [1276, 603] on img "button" at bounding box center [1274, 601] width 18 height 18
click at [413, 91] on link "Users" at bounding box center [405, 103] width 42 height 30
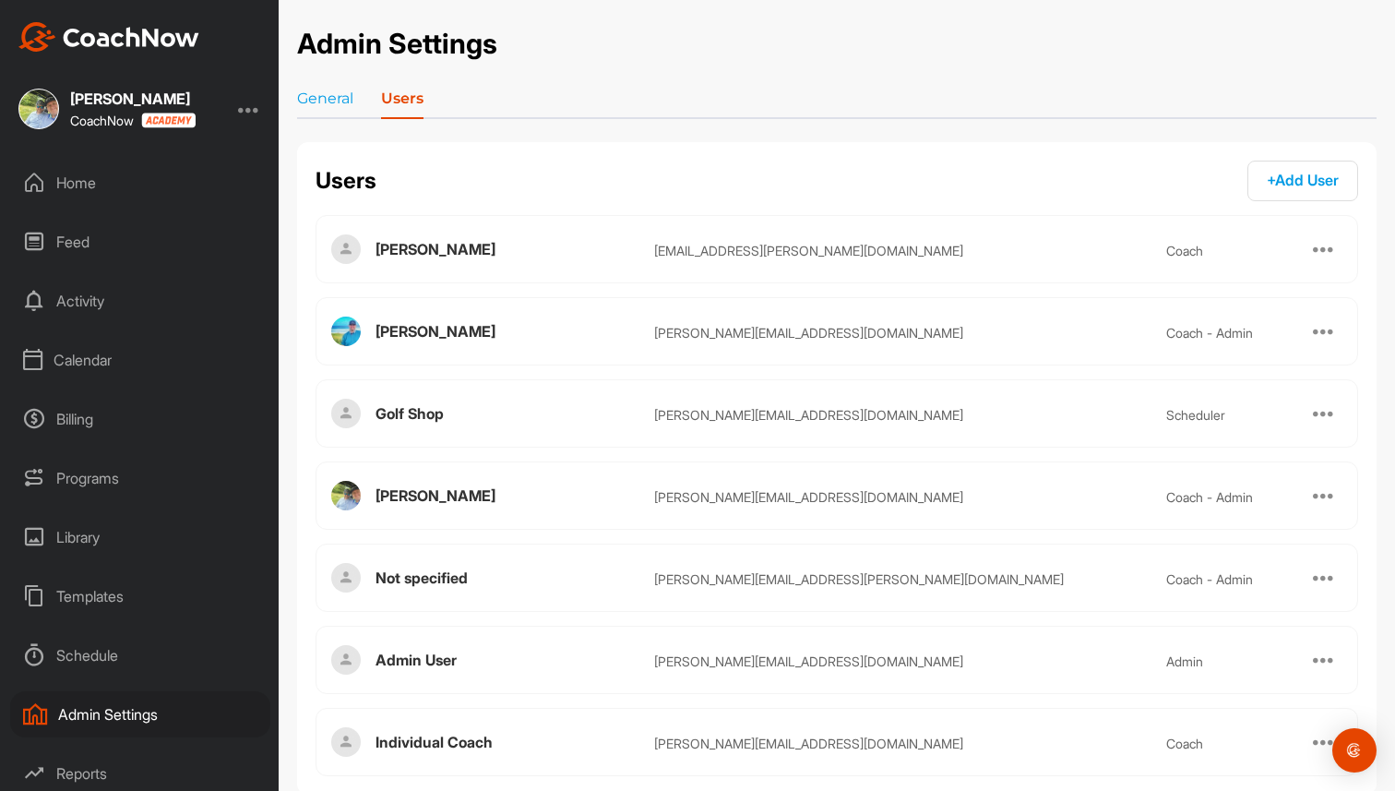
click at [1265, 163] on button "+ Add User + Add" at bounding box center [1303, 181] width 111 height 41
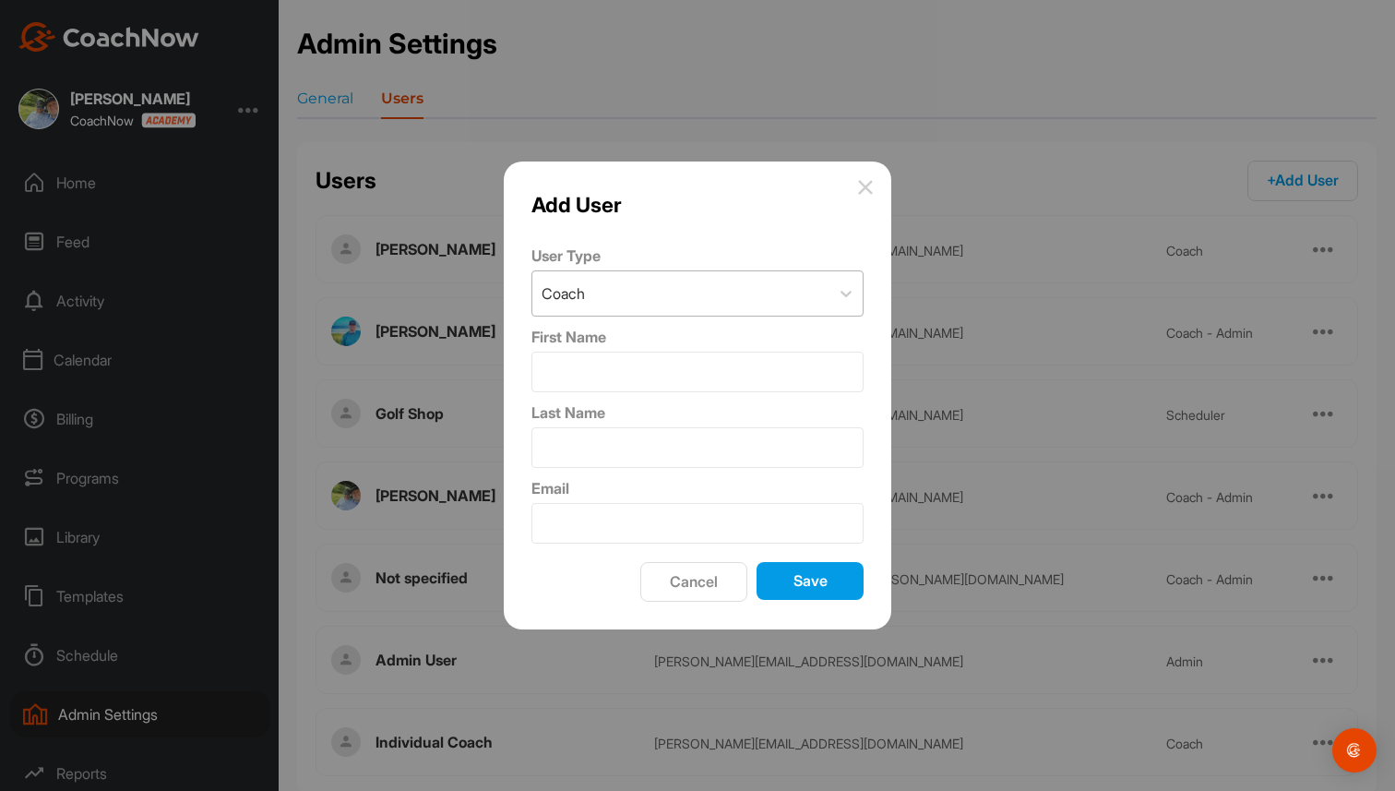
click at [658, 293] on div "Coach" at bounding box center [680, 293] width 297 height 44
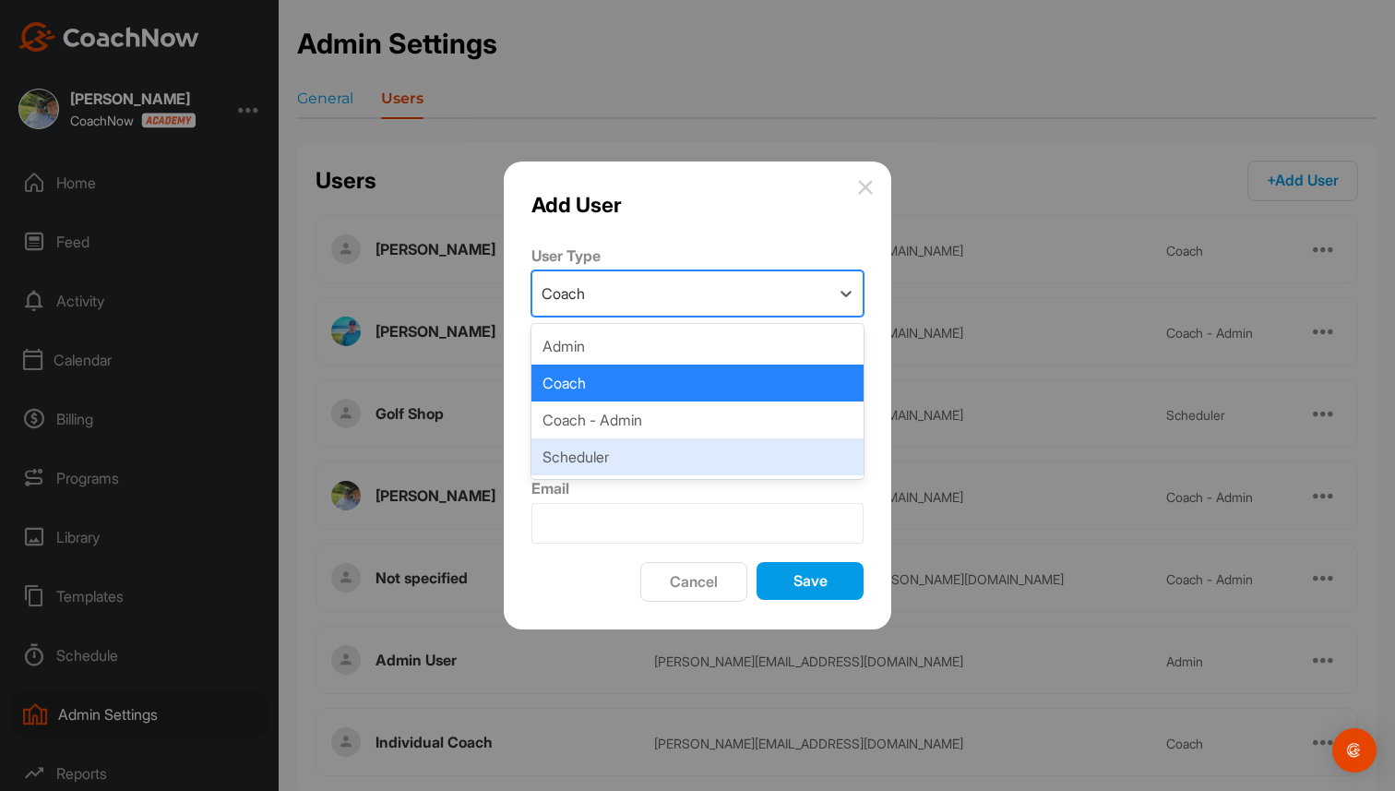
click at [628, 451] on div "Scheduler" at bounding box center [697, 456] width 332 height 37
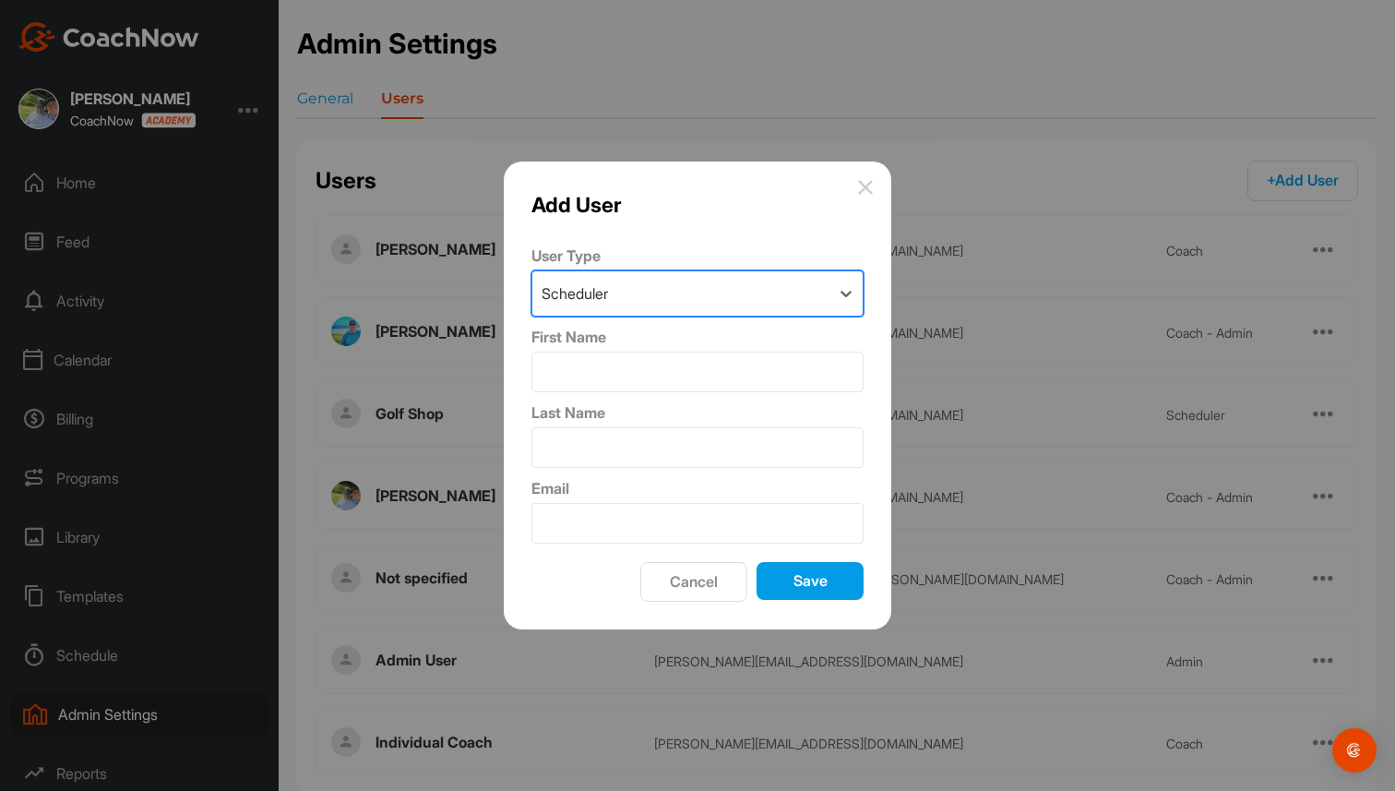
click at [704, 591] on button "Cancel" at bounding box center [693, 582] width 107 height 40
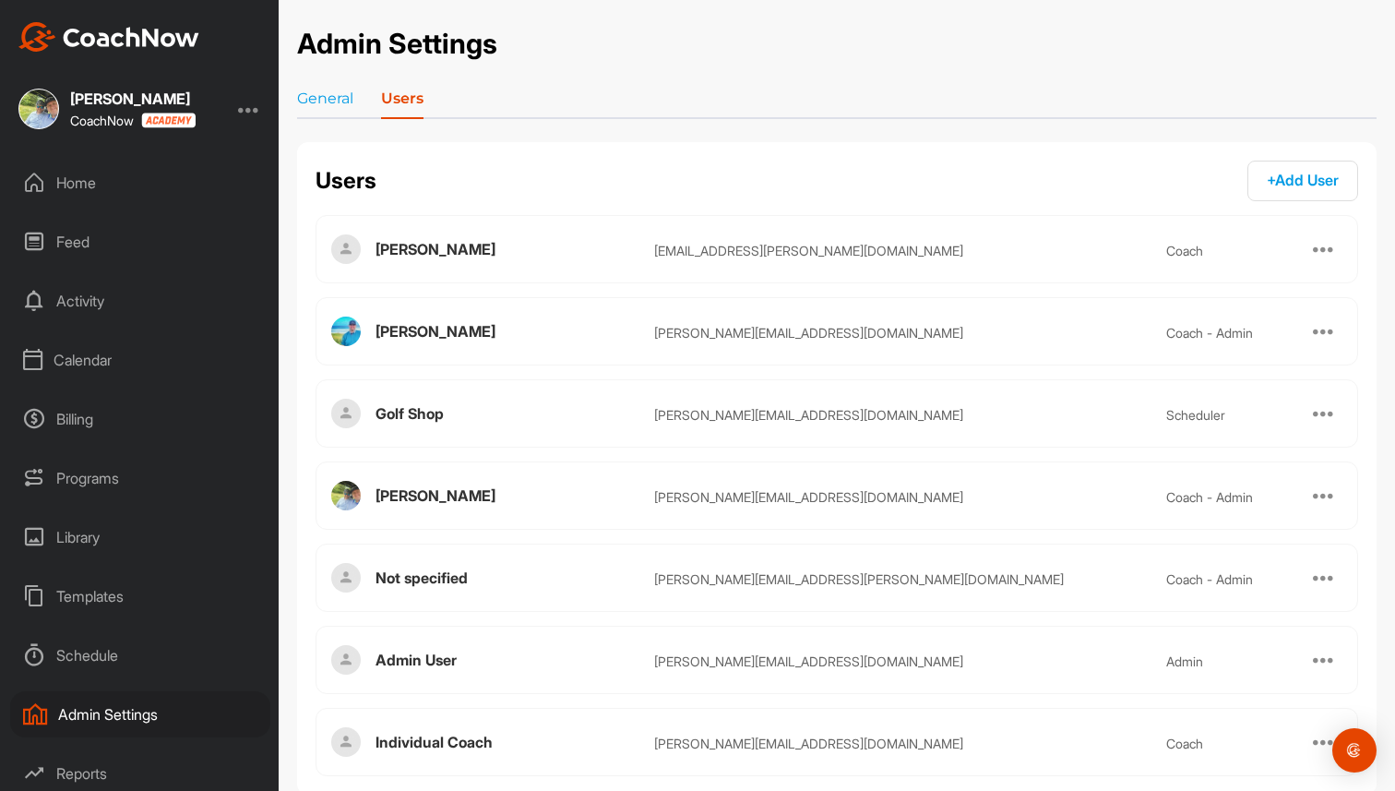
click at [253, 113] on div at bounding box center [249, 109] width 22 height 22
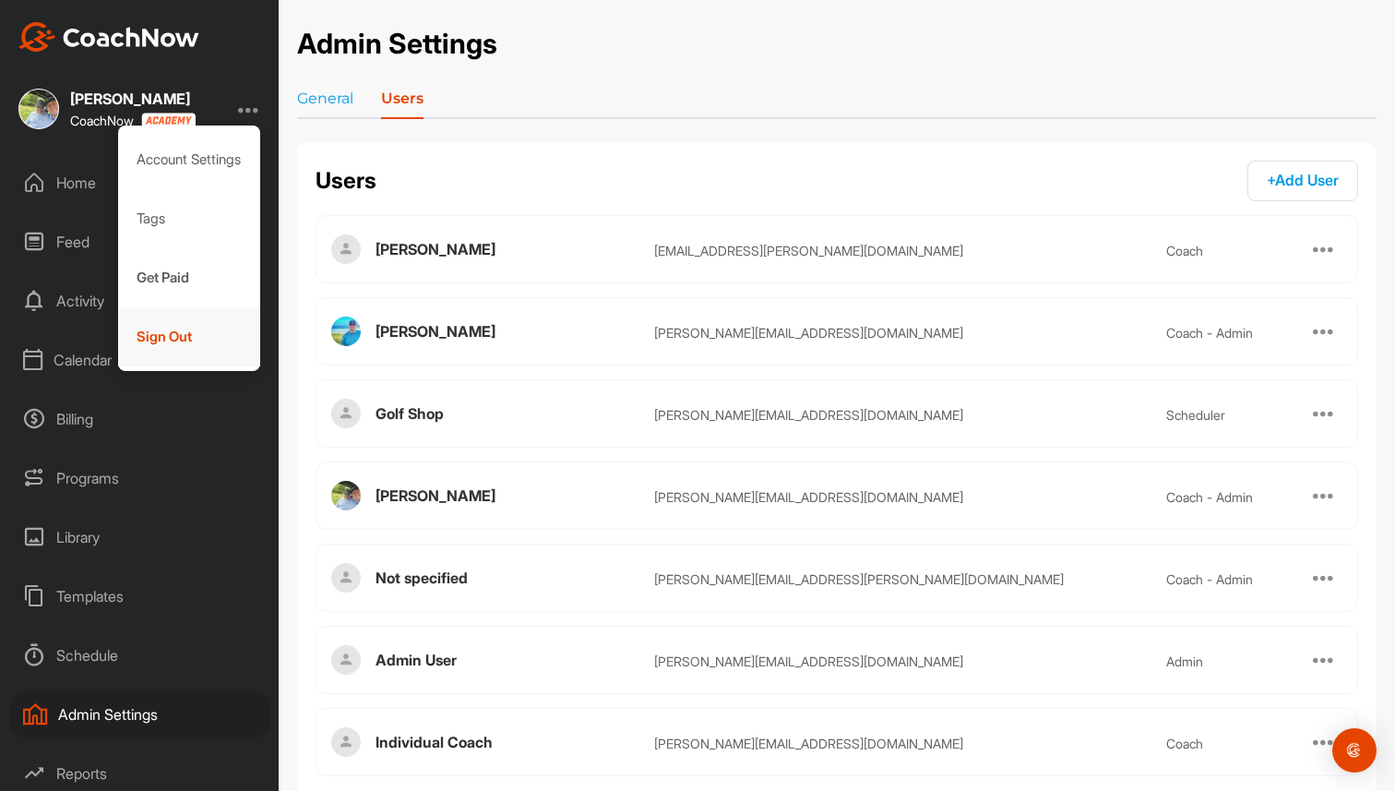
click at [197, 327] on div "Sign Out" at bounding box center [189, 336] width 143 height 59
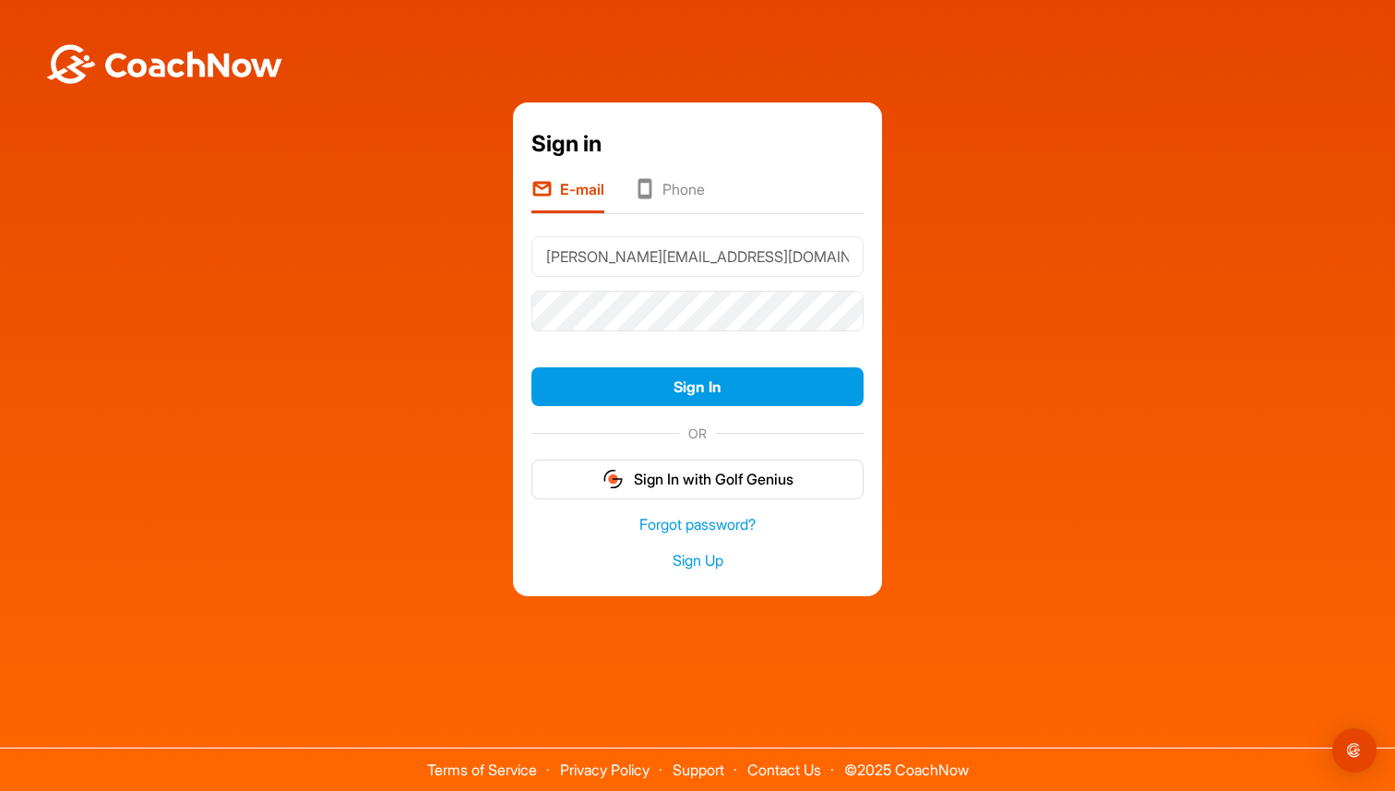
click at [680, 252] on input "[PERSON_NAME][EMAIL_ADDRESS][DOMAIN_NAME]" at bounding box center [697, 256] width 332 height 41
type input "[PERSON_NAME][EMAIL_ADDRESS][DOMAIN_NAME]"
click at [728, 397] on button "Sign In" at bounding box center [697, 387] width 332 height 40
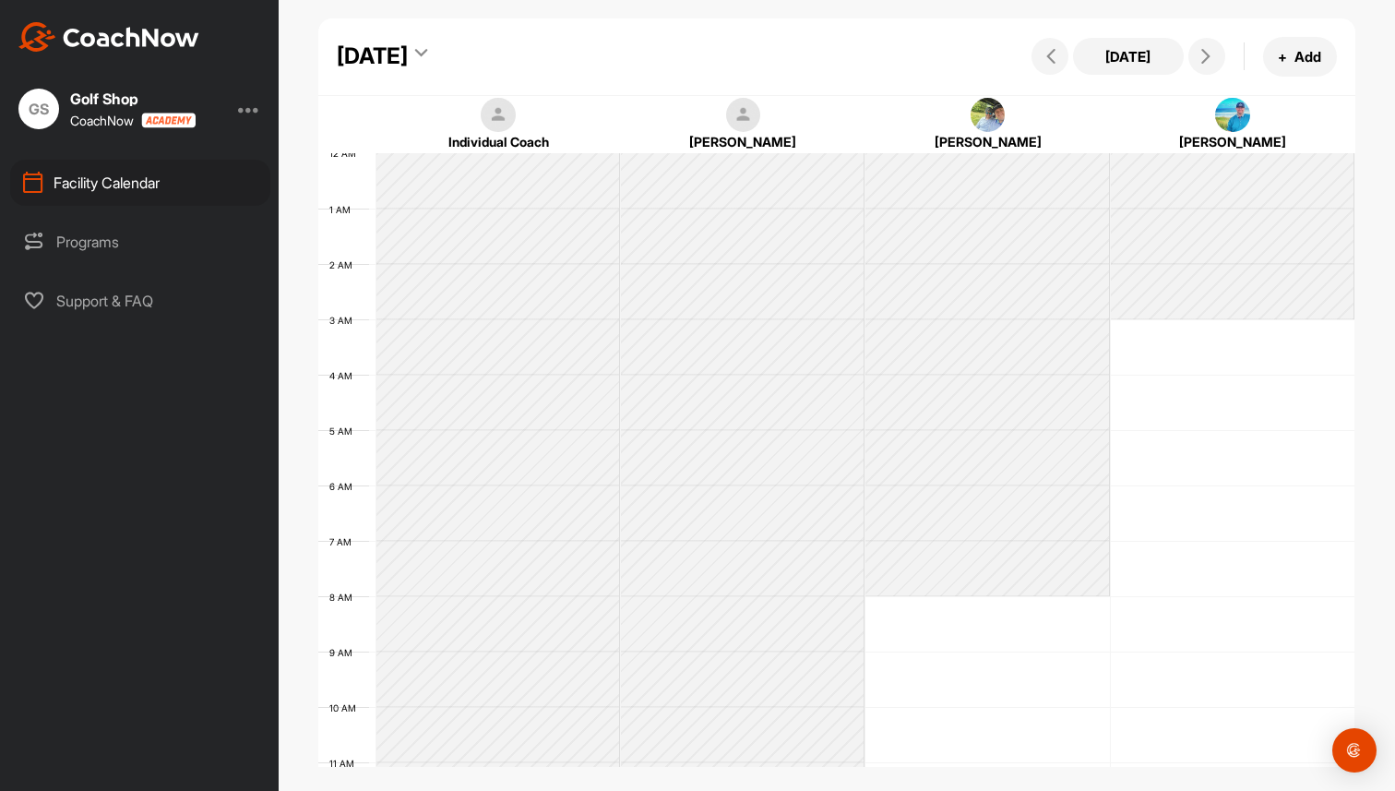
scroll to position [319, 0]
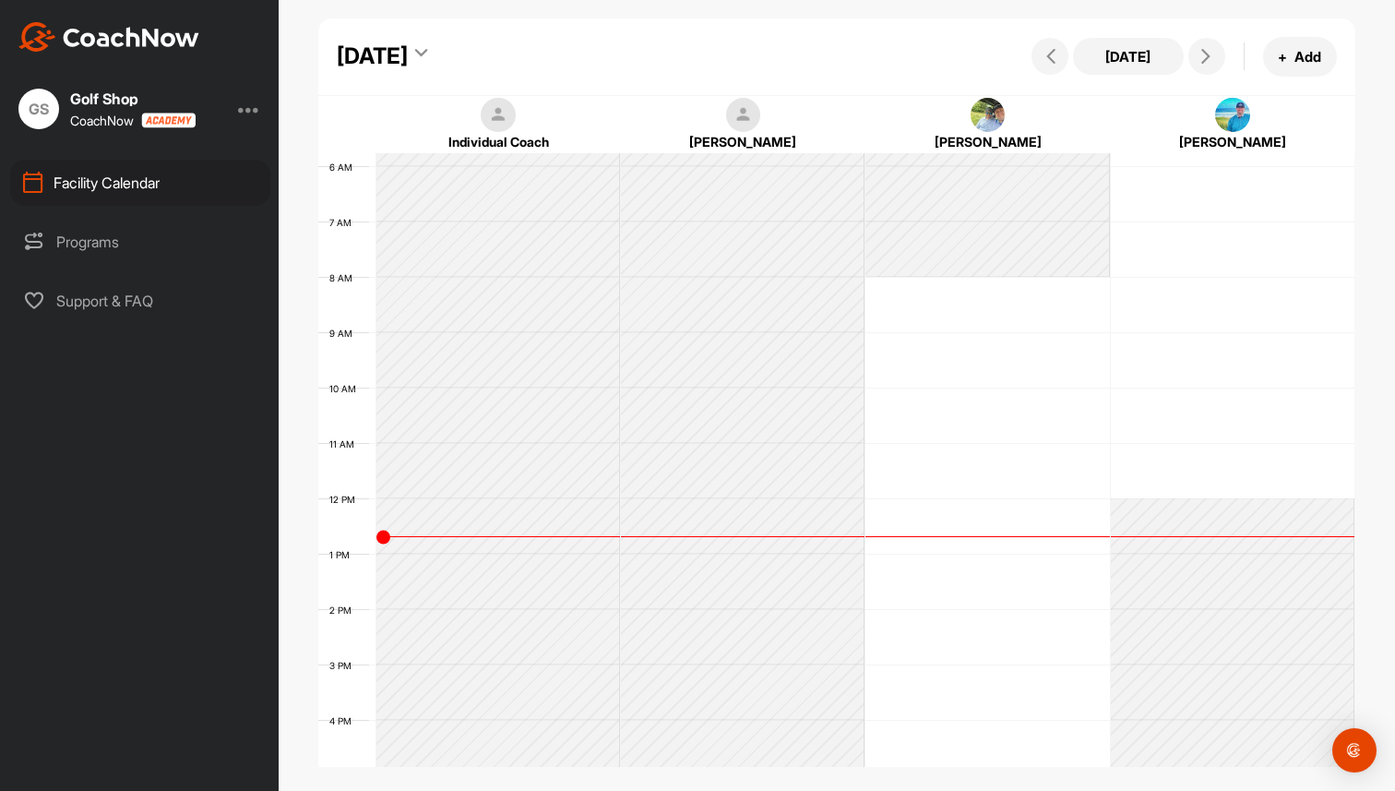
click at [101, 233] on div "Programs" at bounding box center [140, 242] width 260 height 46
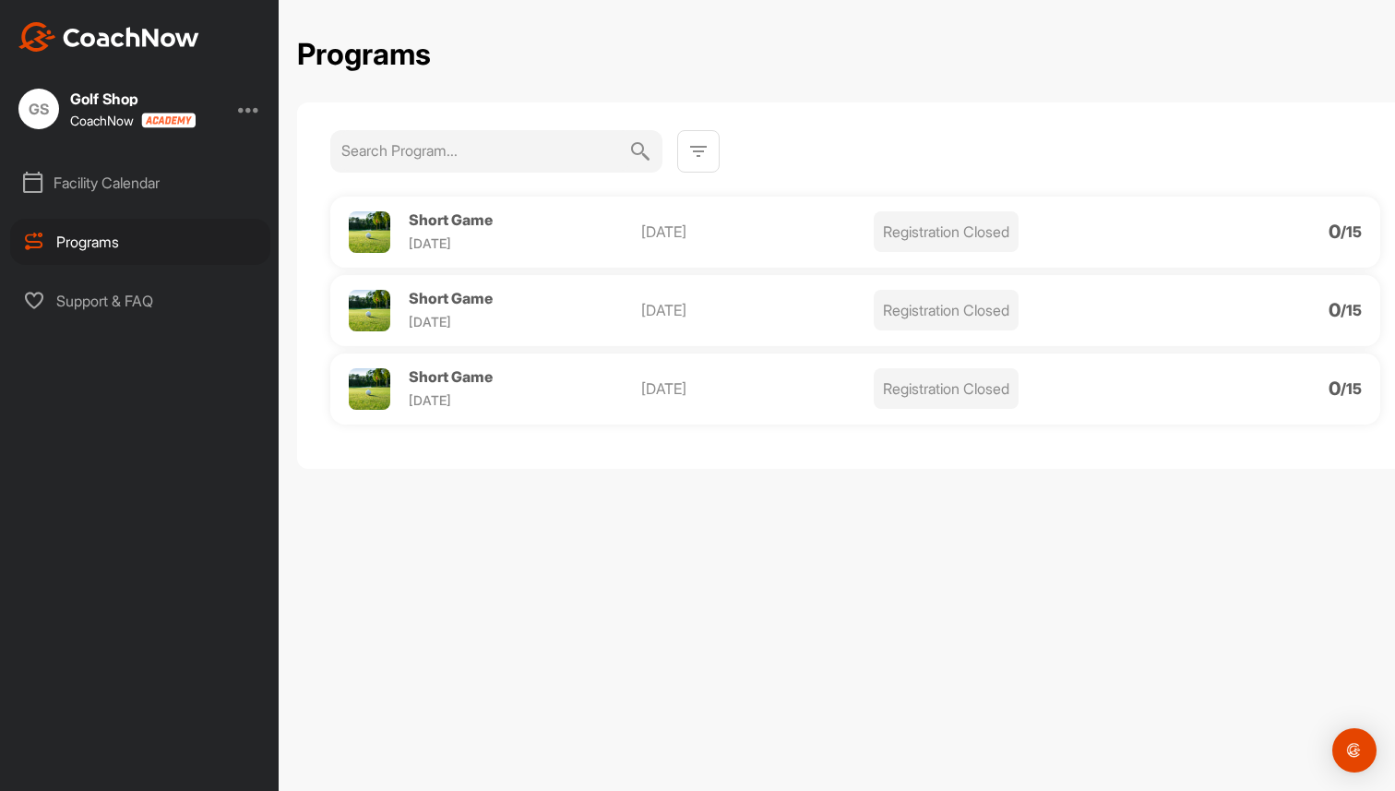
click at [147, 187] on div "Facility Calendar" at bounding box center [140, 183] width 260 height 46
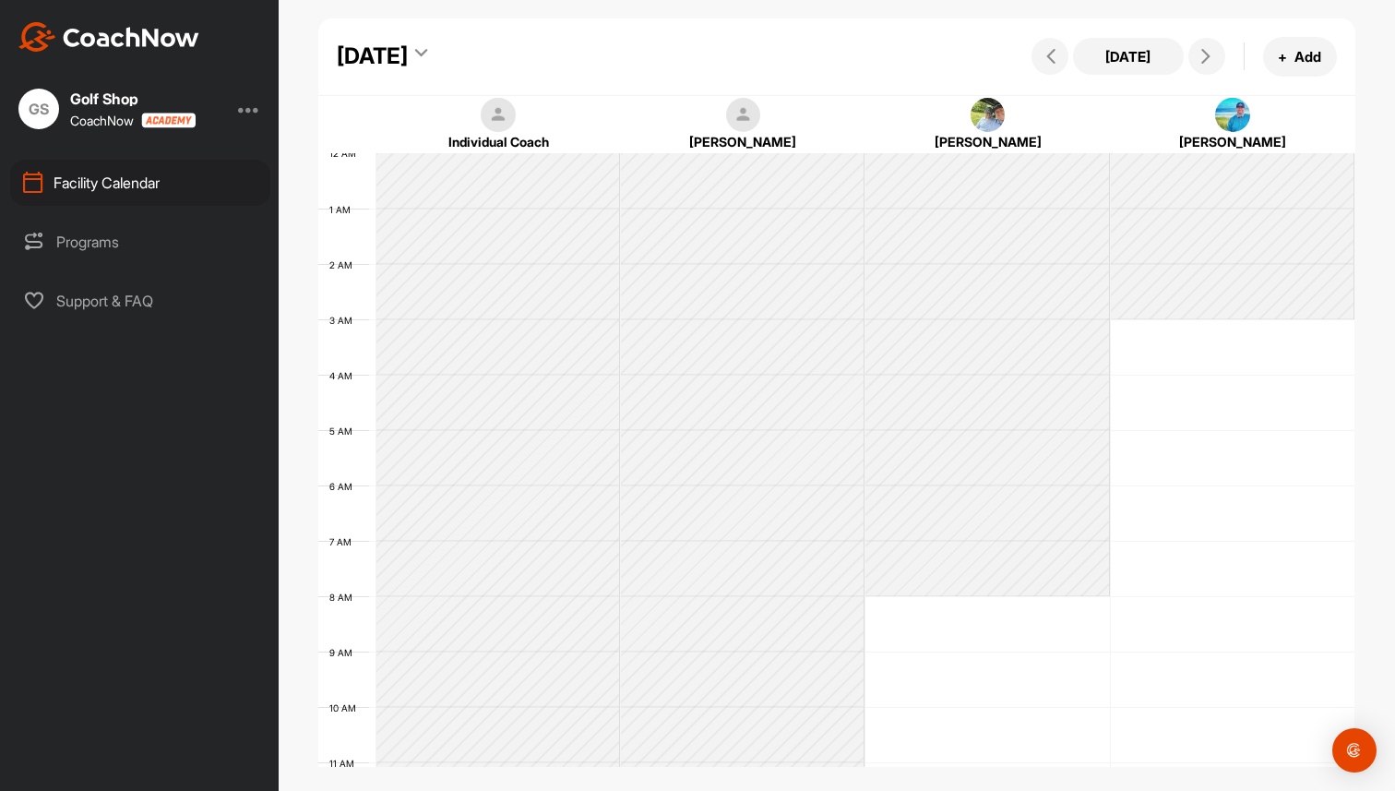
scroll to position [319, 0]
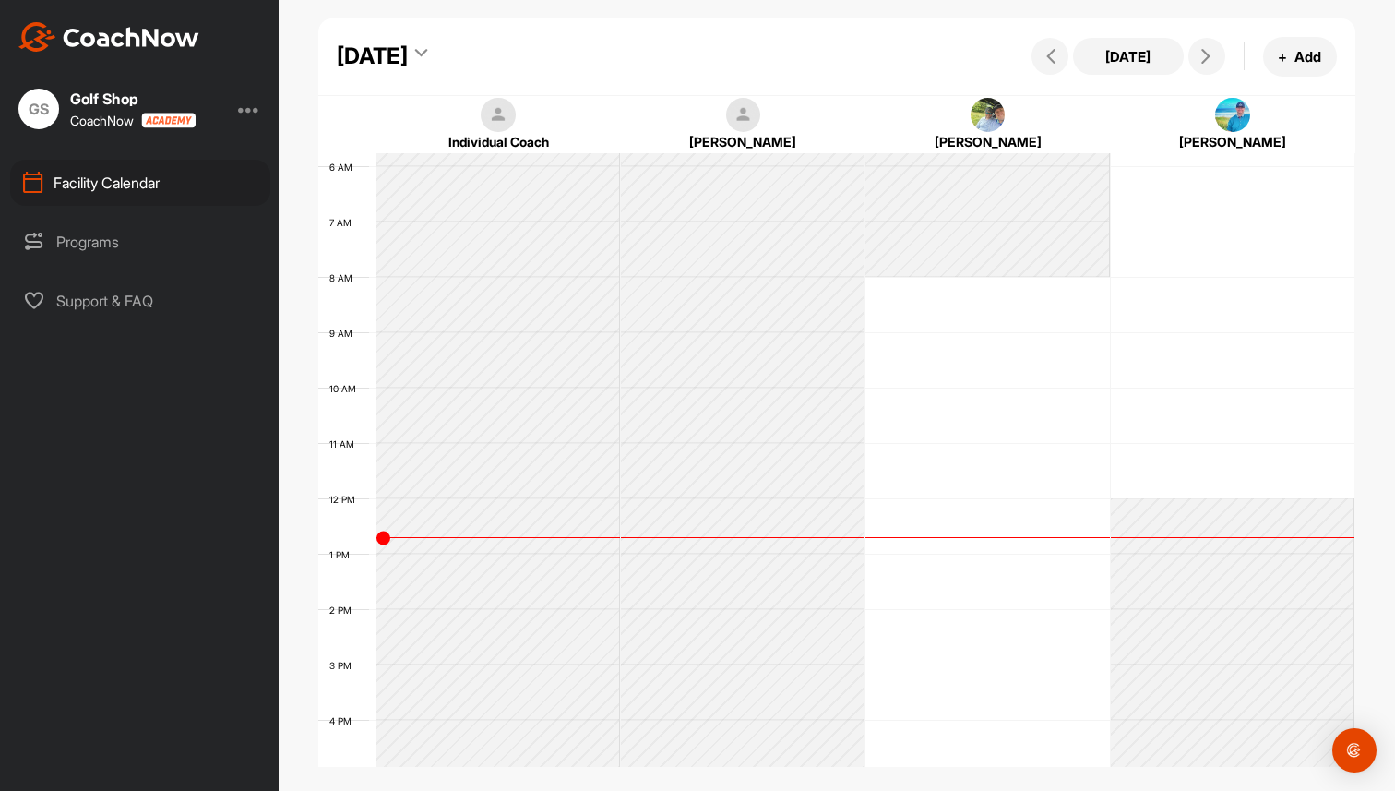
click at [427, 47] on icon at bounding box center [421, 56] width 12 height 18
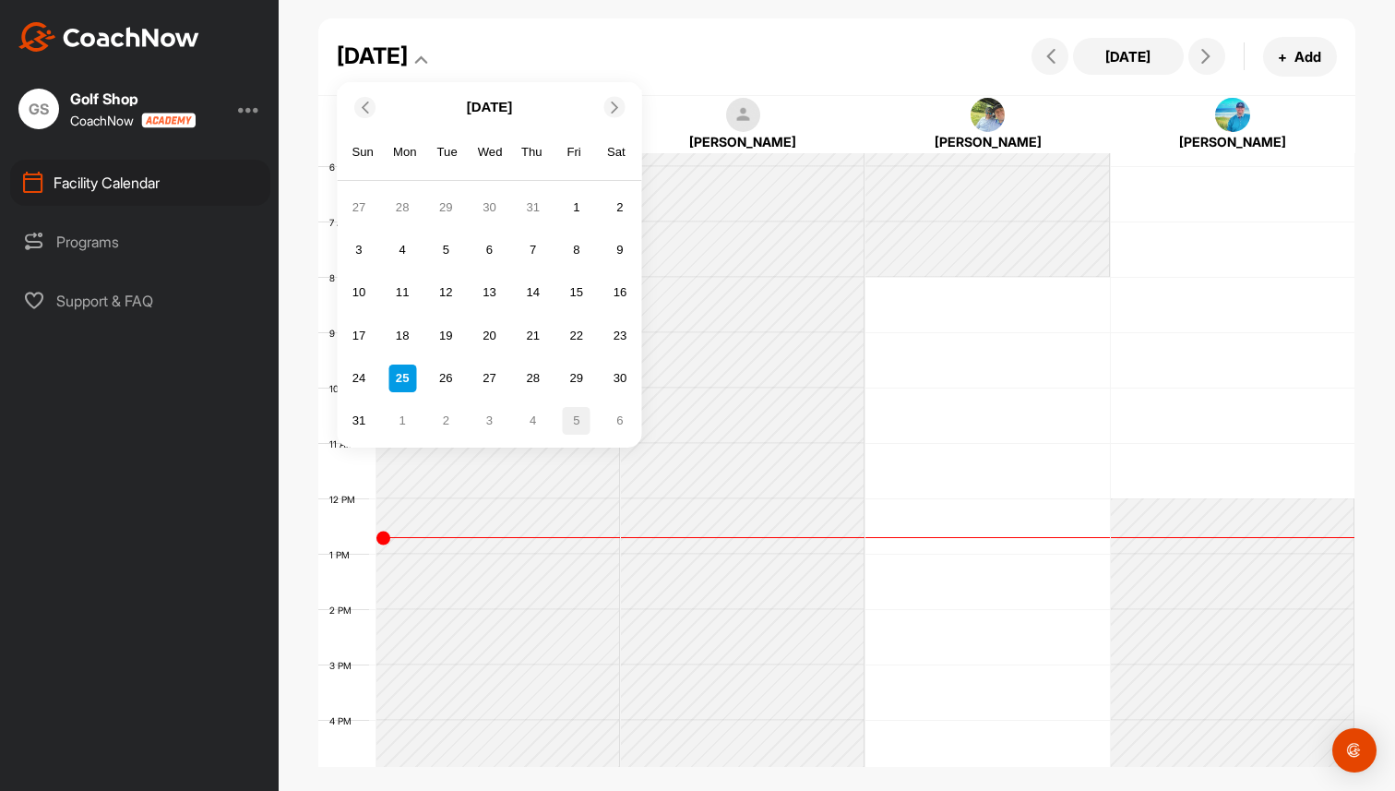
click at [568, 412] on div "5" at bounding box center [577, 421] width 28 height 28
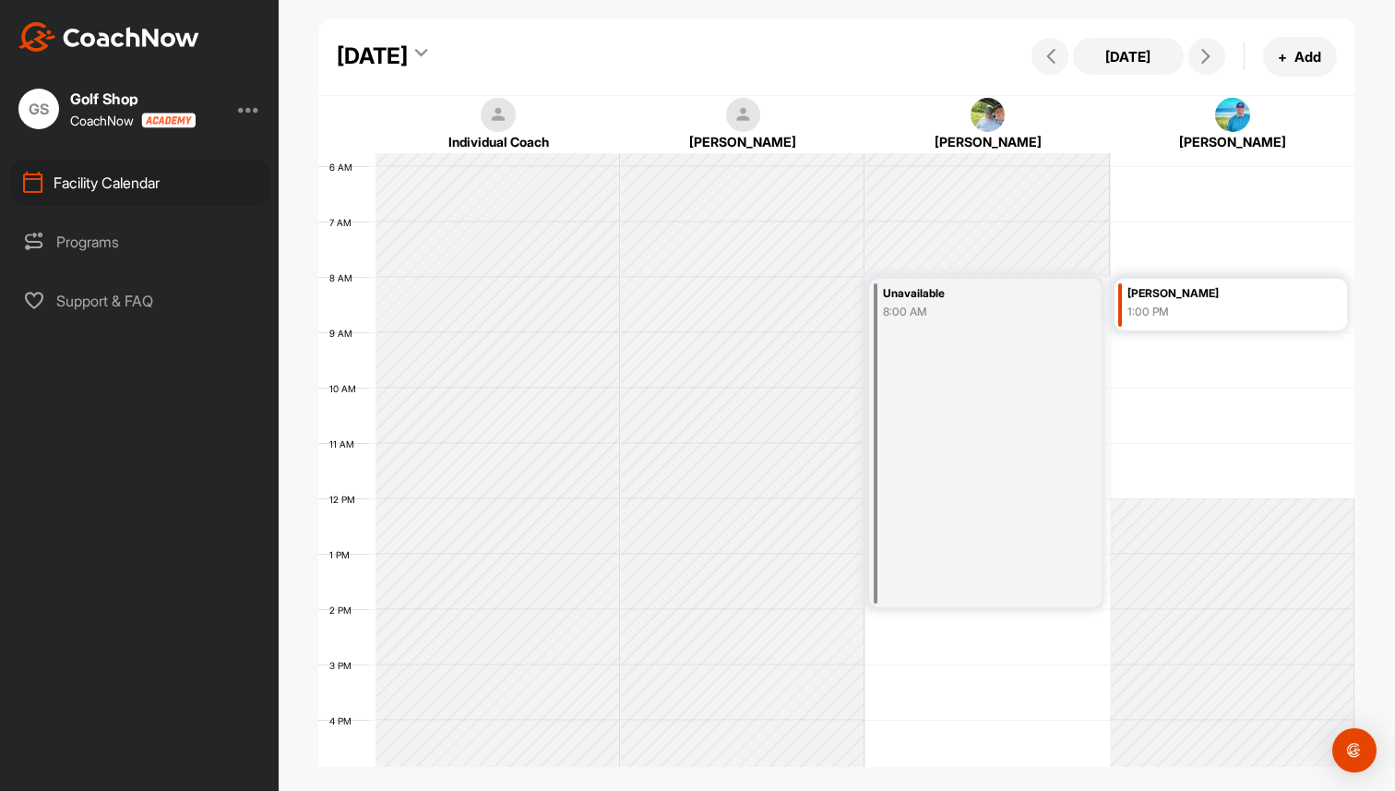
click at [1214, 350] on div "12 AM 1 AM 2 AM 3 AM 4 AM 5 AM 6 AM 7 AM 8 AM 9 AM 10 AM 11 AM 12 PM 1 PM 2 PM …" at bounding box center [836, 498] width 1036 height 1329
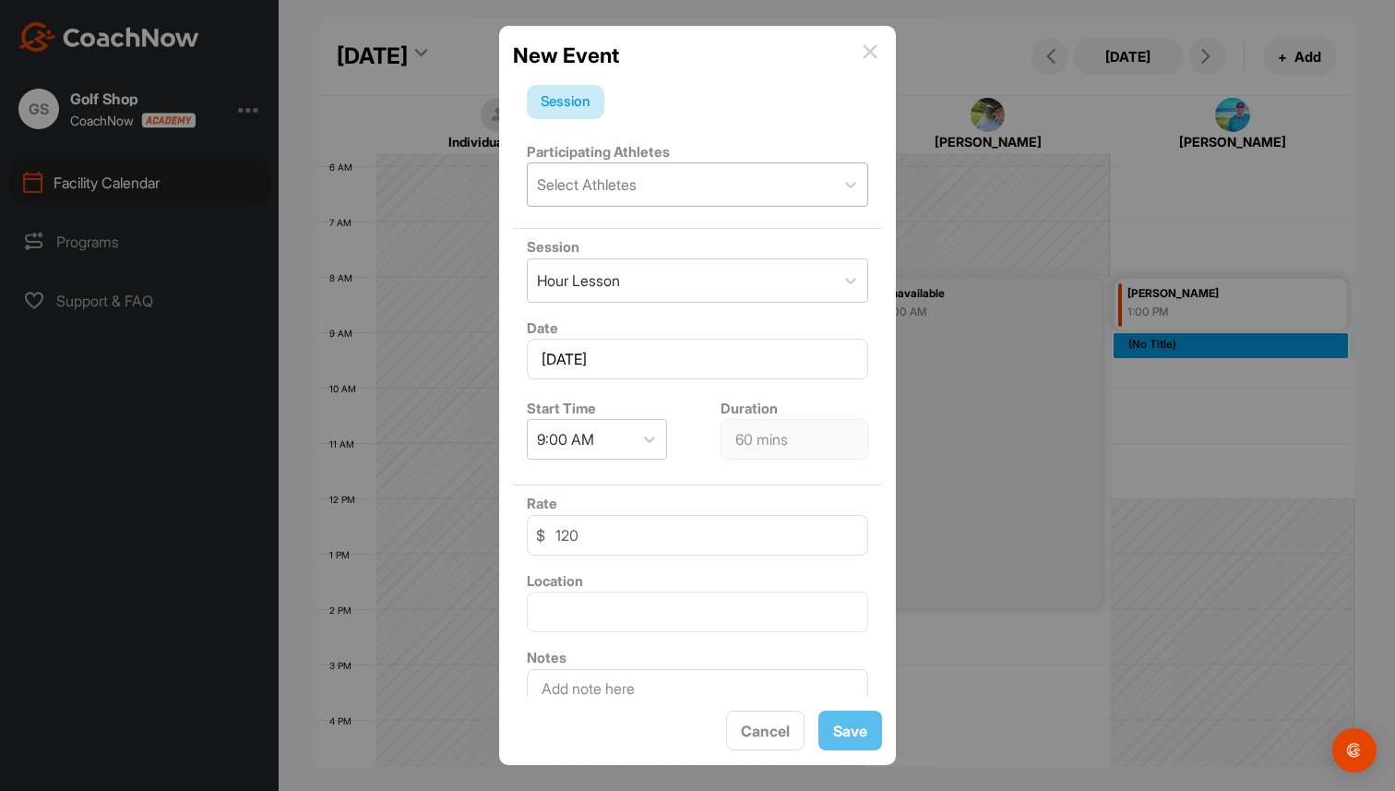
click at [677, 167] on div "Select Athletes" at bounding box center [681, 184] width 306 height 42
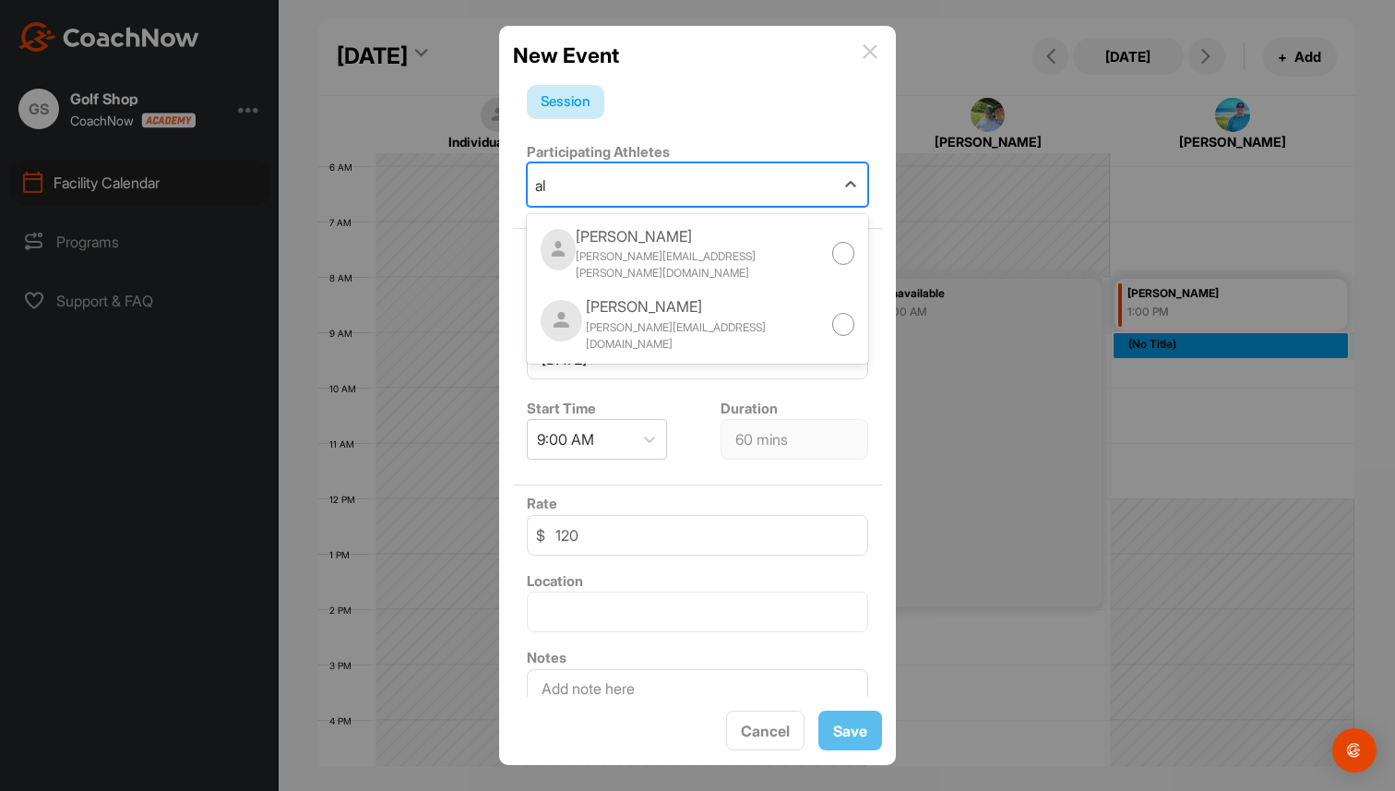
type input "a"
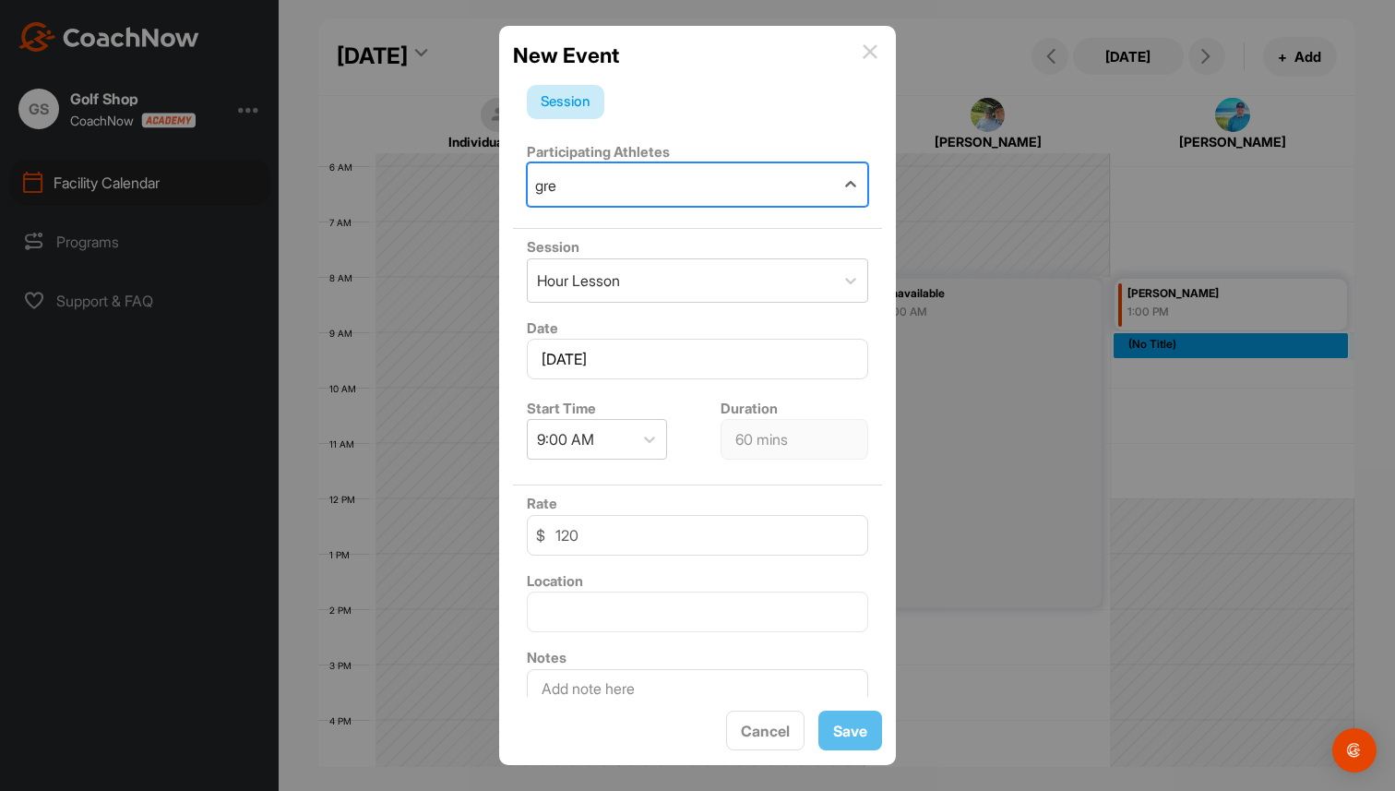
type input "greg"
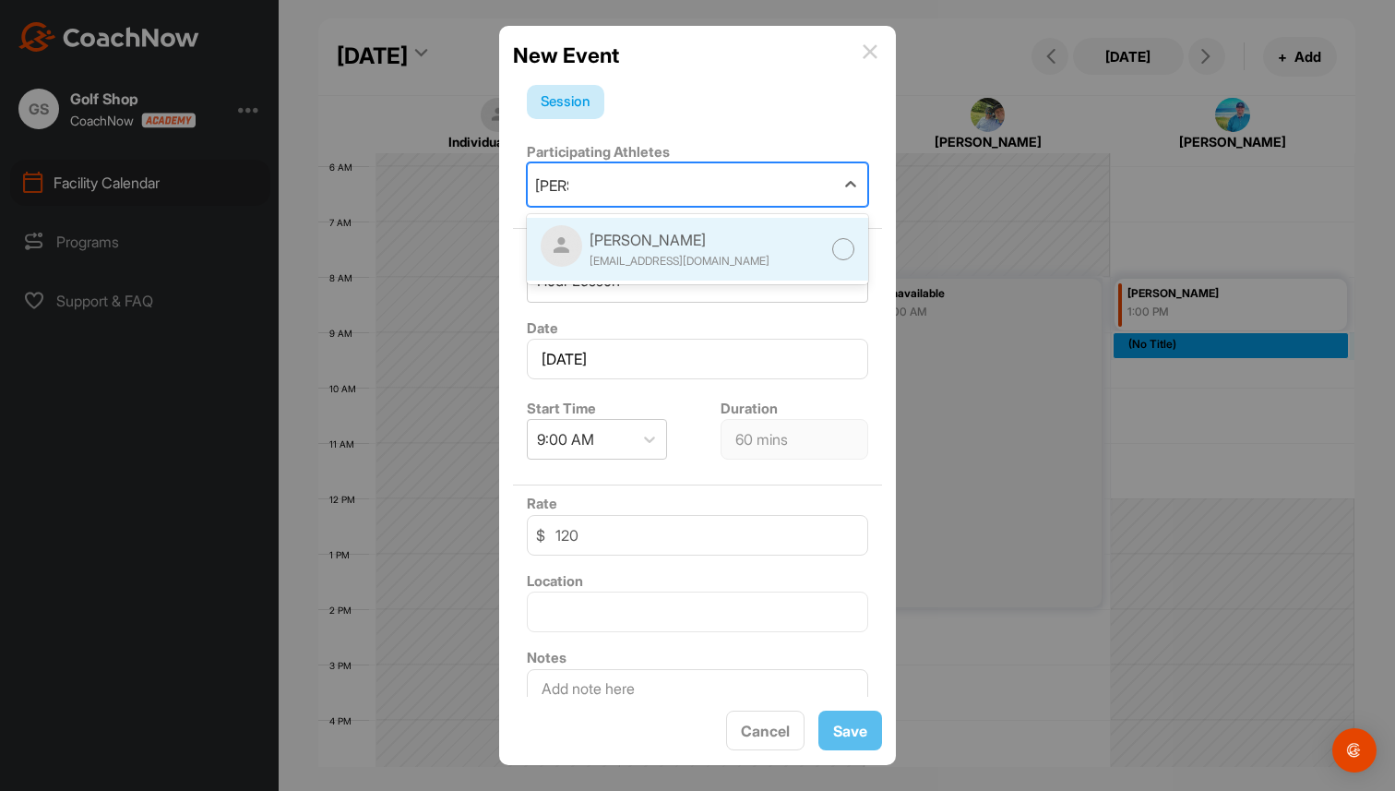
click at [591, 239] on div "[PERSON_NAME]" at bounding box center [680, 240] width 180 height 22
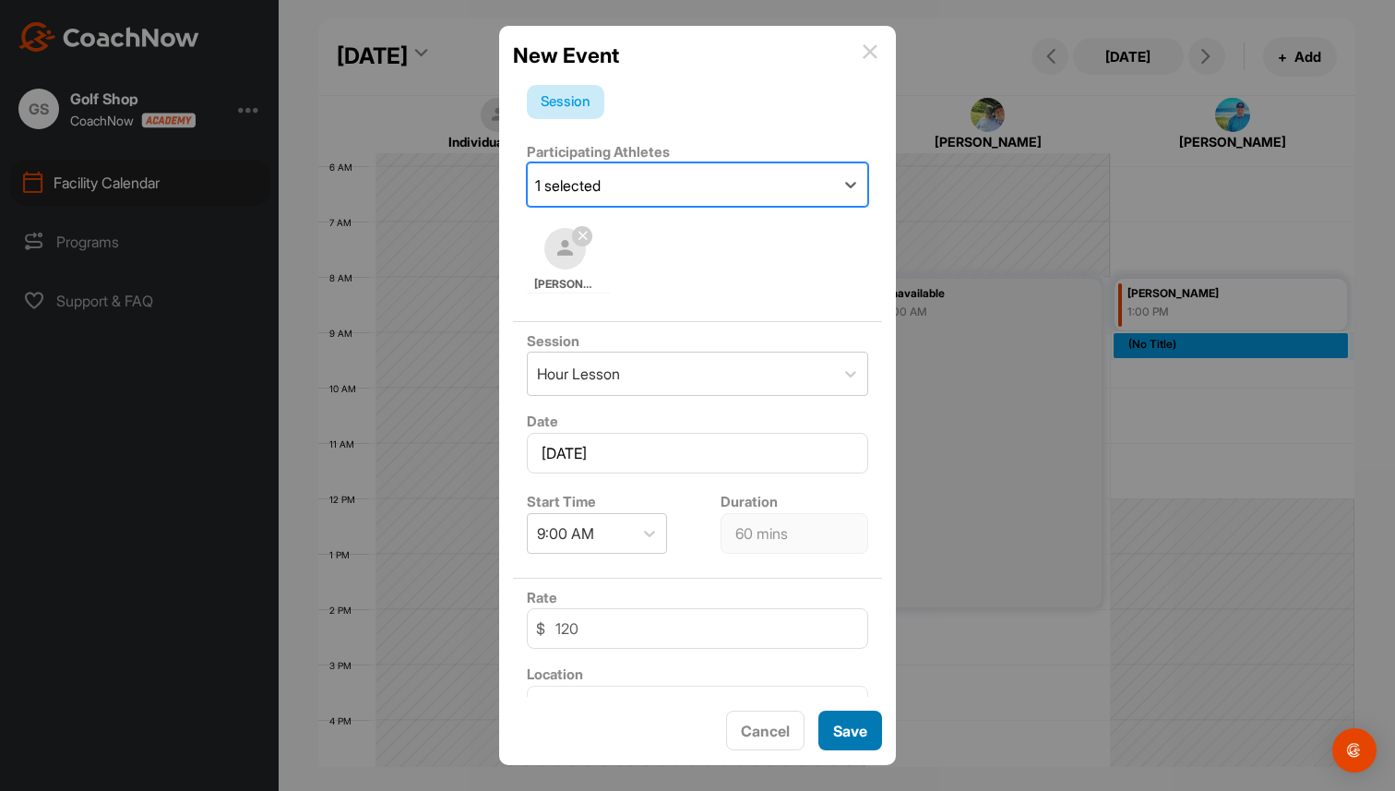
click at [847, 723] on button "Save" at bounding box center [850, 731] width 64 height 40
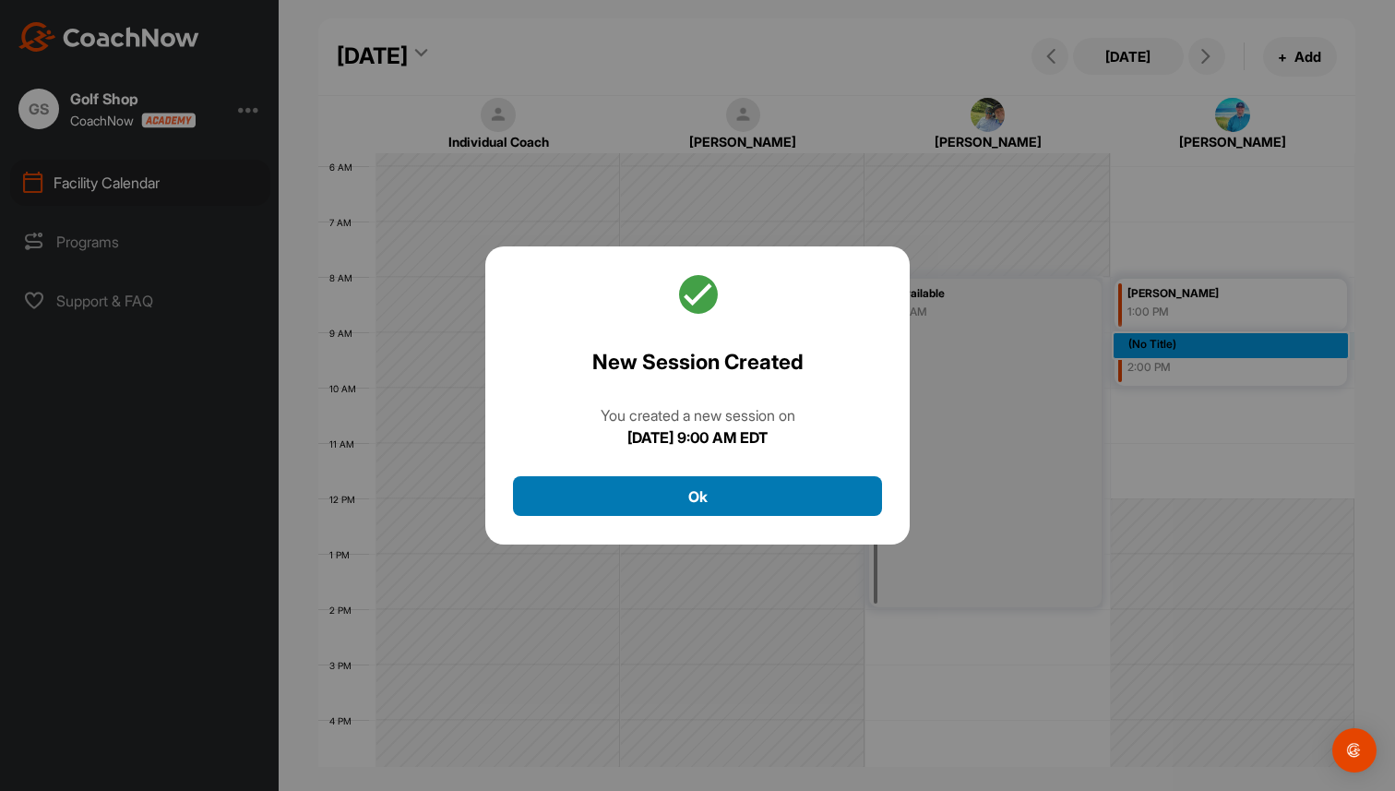
click at [740, 496] on button "Ok" at bounding box center [697, 496] width 369 height 40
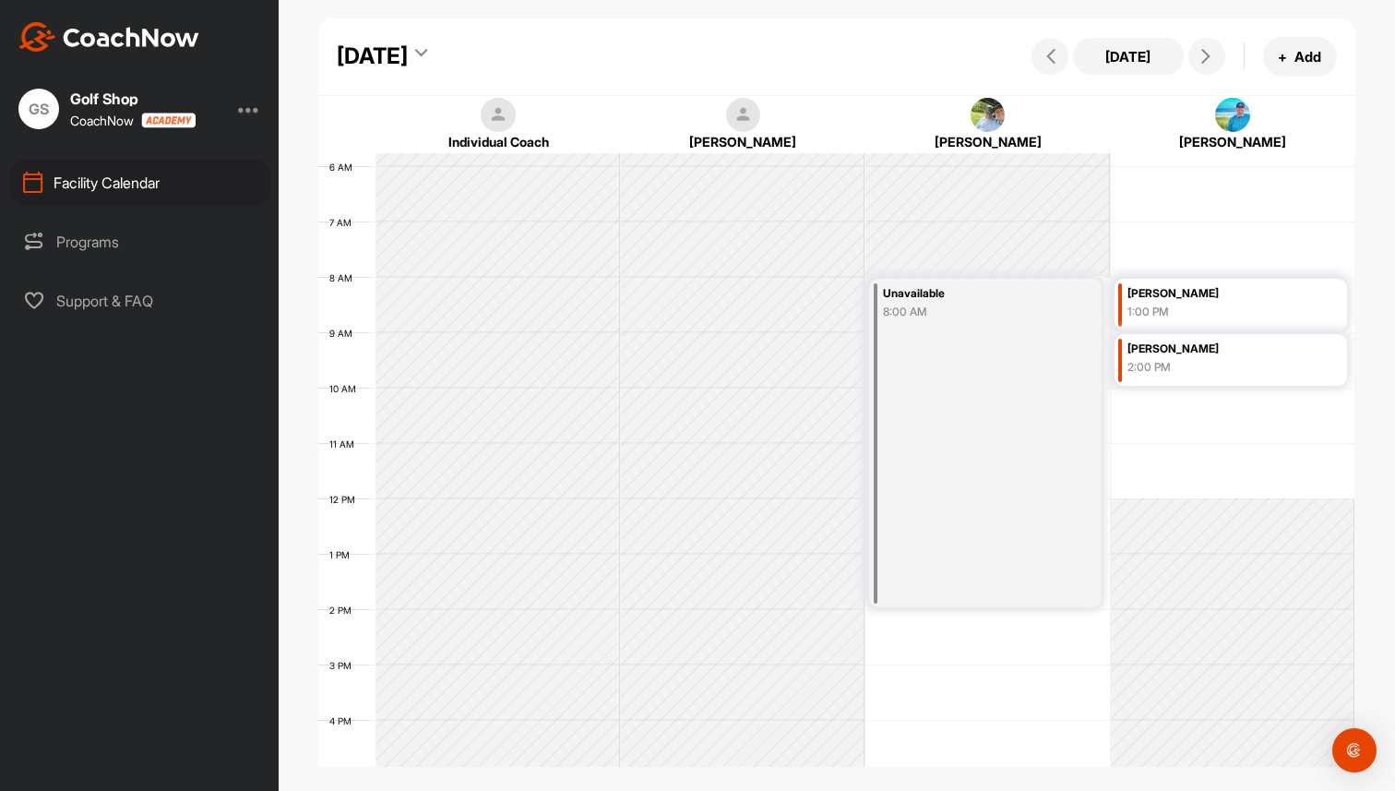
click at [244, 105] on div at bounding box center [249, 109] width 22 height 22
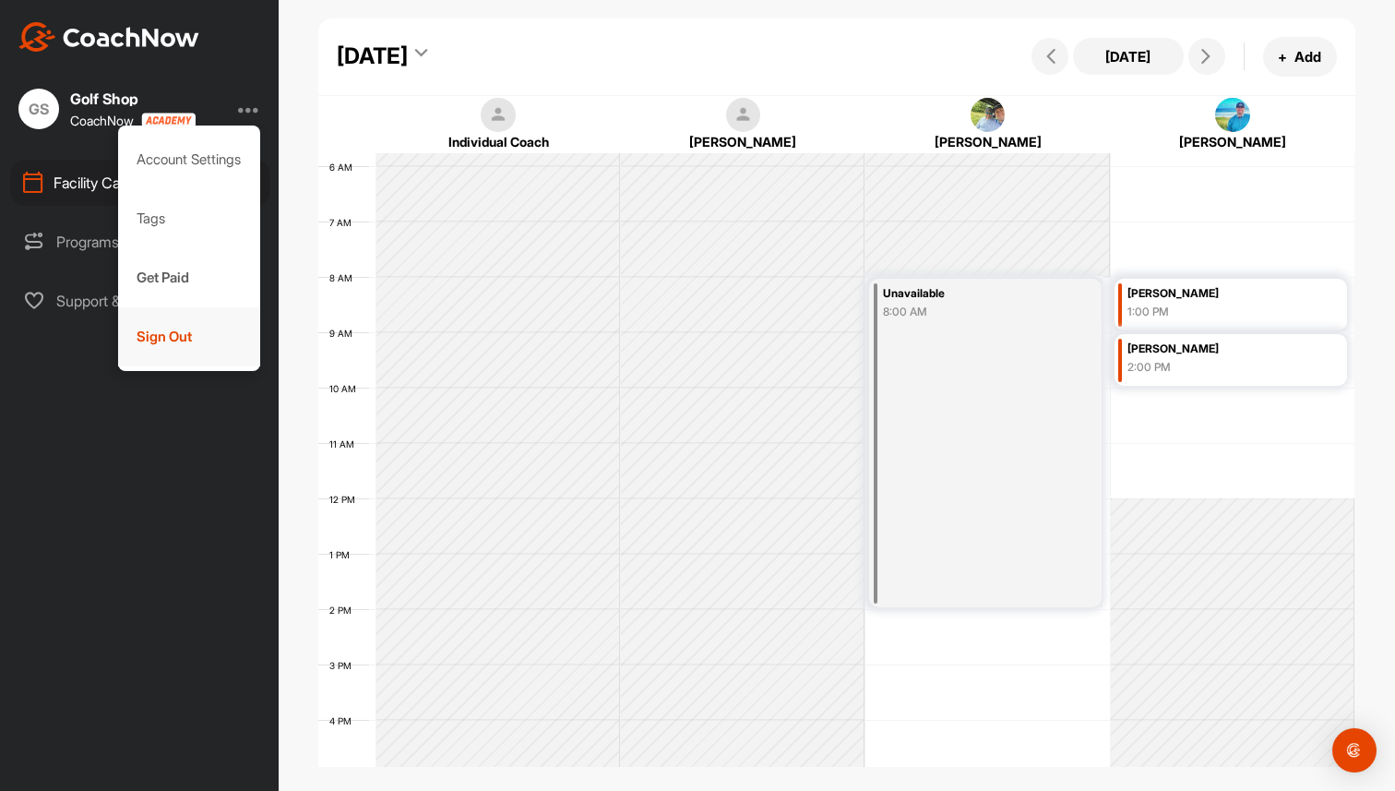
click at [159, 330] on div "Sign Out" at bounding box center [189, 336] width 143 height 59
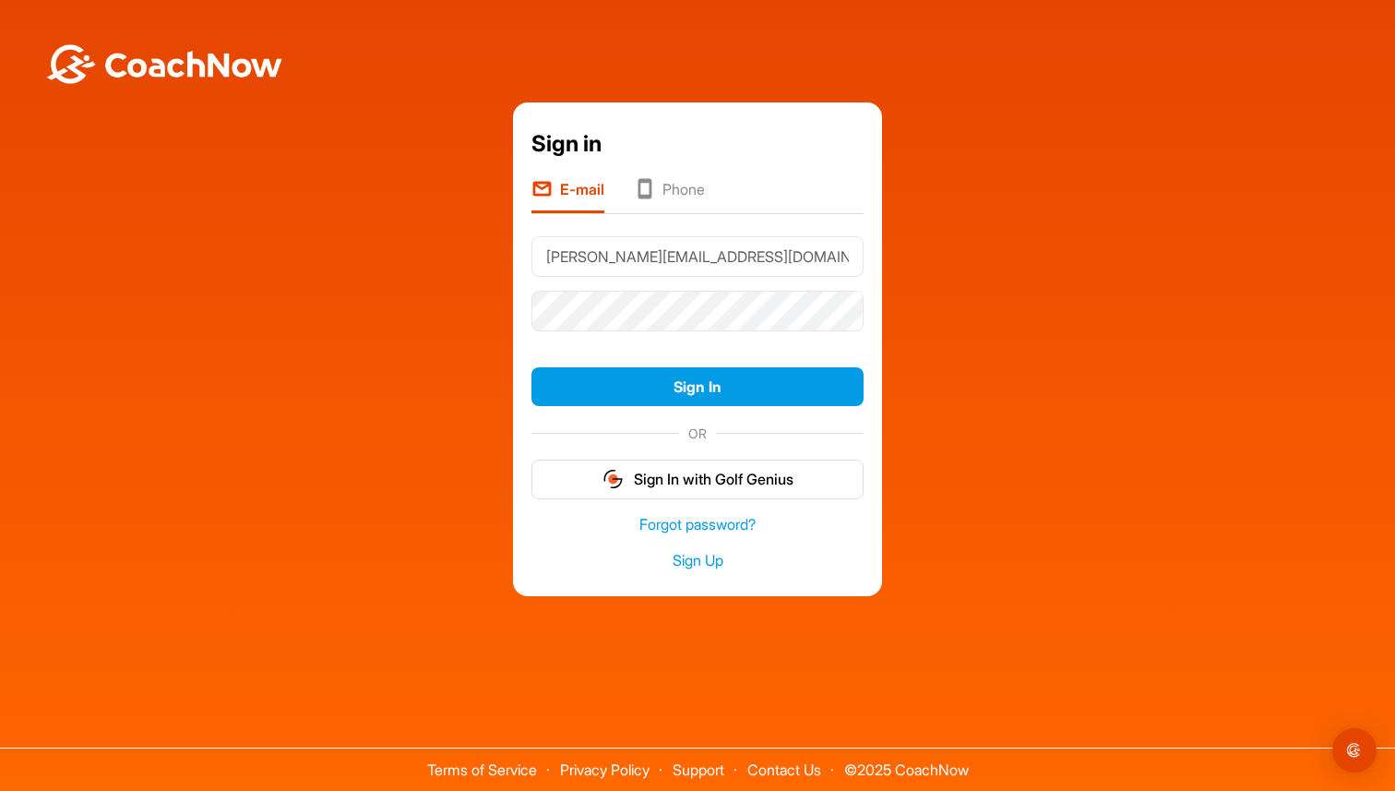
click at [714, 268] on input "[PERSON_NAME][EMAIL_ADDRESS][DOMAIN_NAME]" at bounding box center [697, 256] width 332 height 41
type input "[PERSON_NAME][EMAIL_ADDRESS][DOMAIN_NAME]"
click at [682, 378] on button "Sign In" at bounding box center [697, 387] width 332 height 40
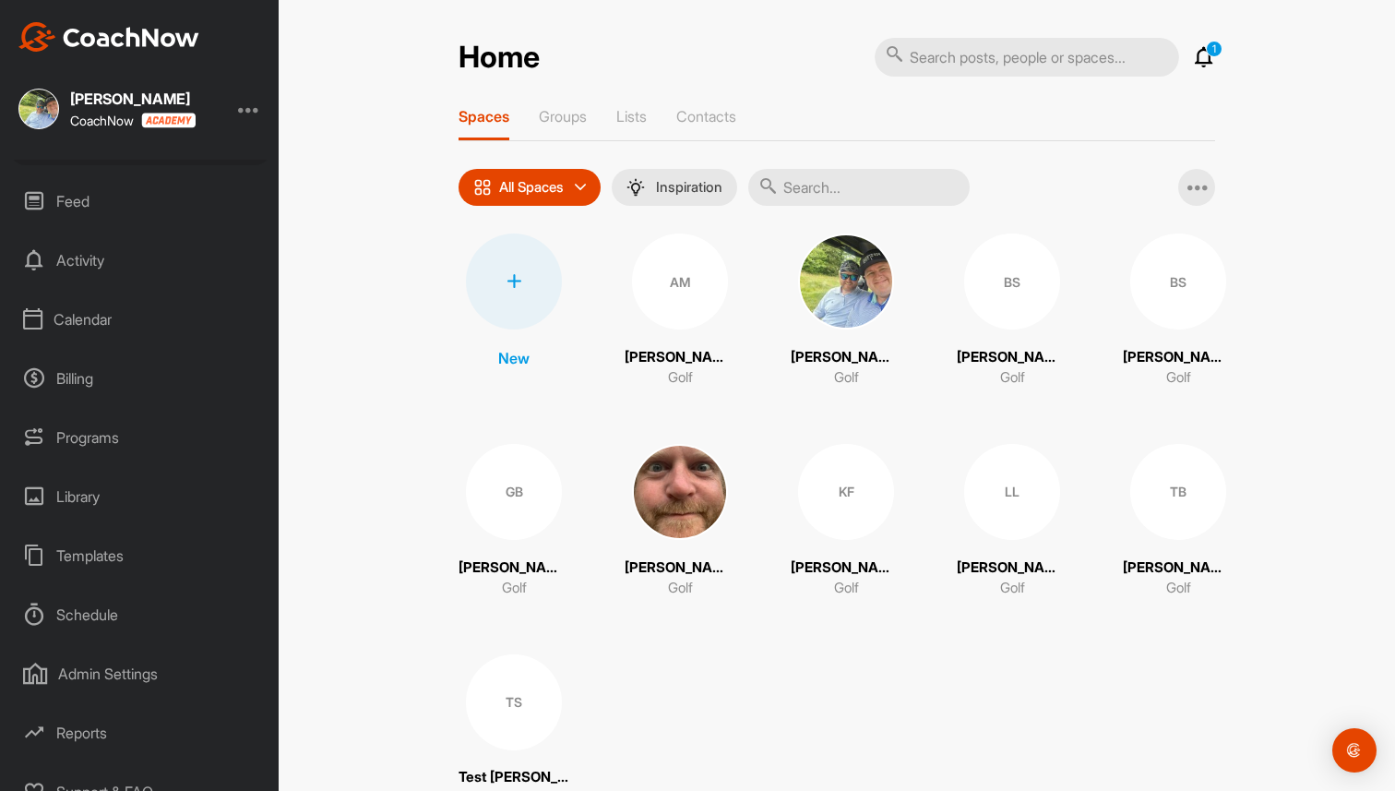
scroll to position [65, 0]
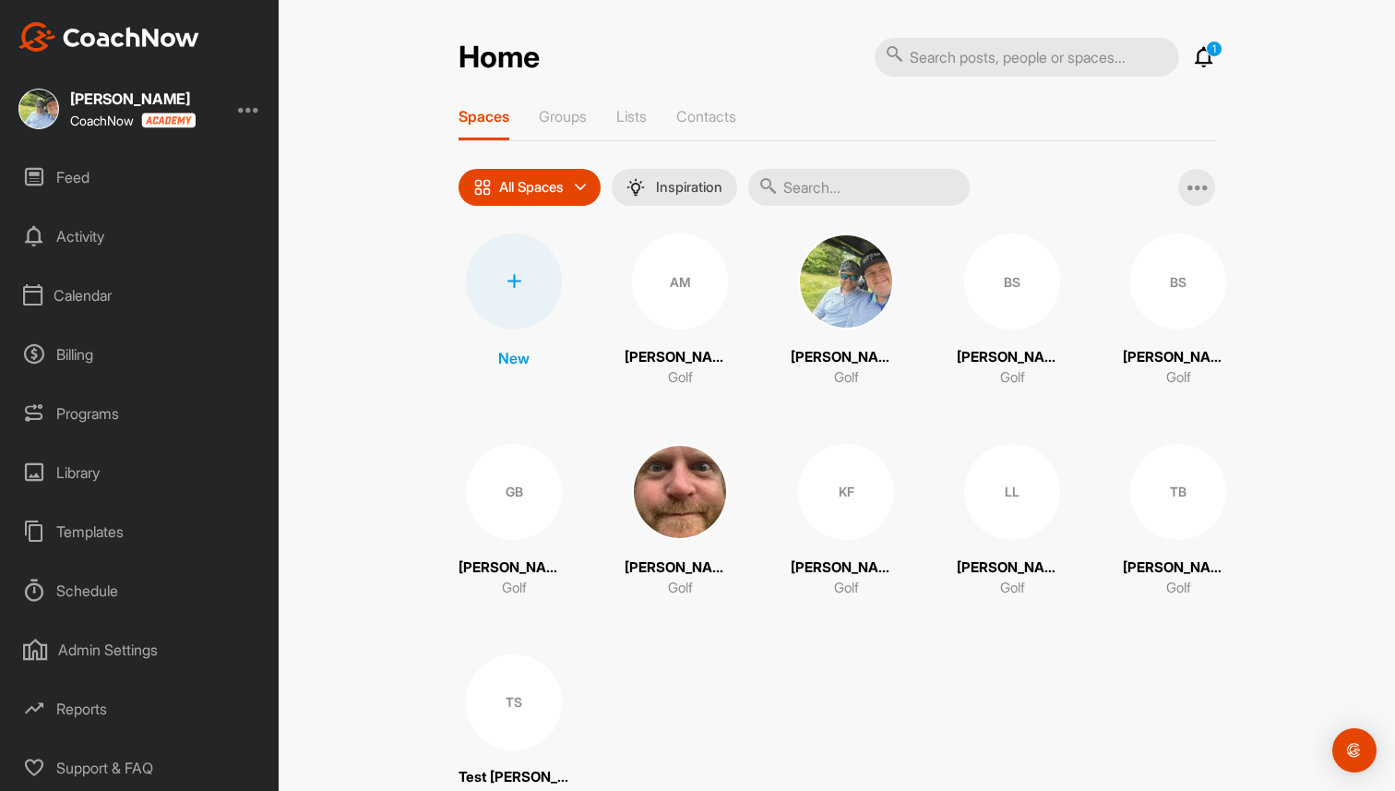
click at [75, 708] on div "Reports" at bounding box center [140, 709] width 260 height 46
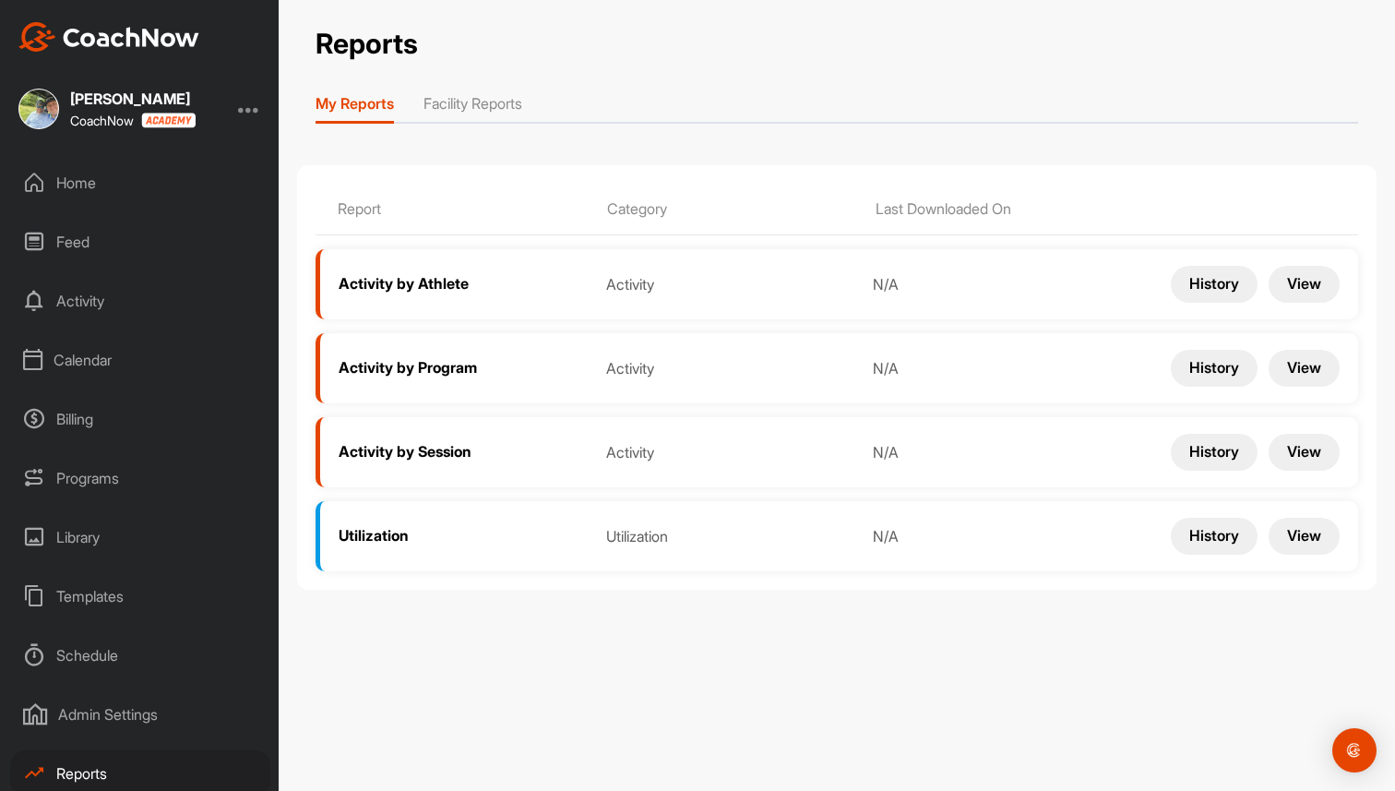
click at [491, 112] on li "Facility Reports" at bounding box center [473, 107] width 99 height 30
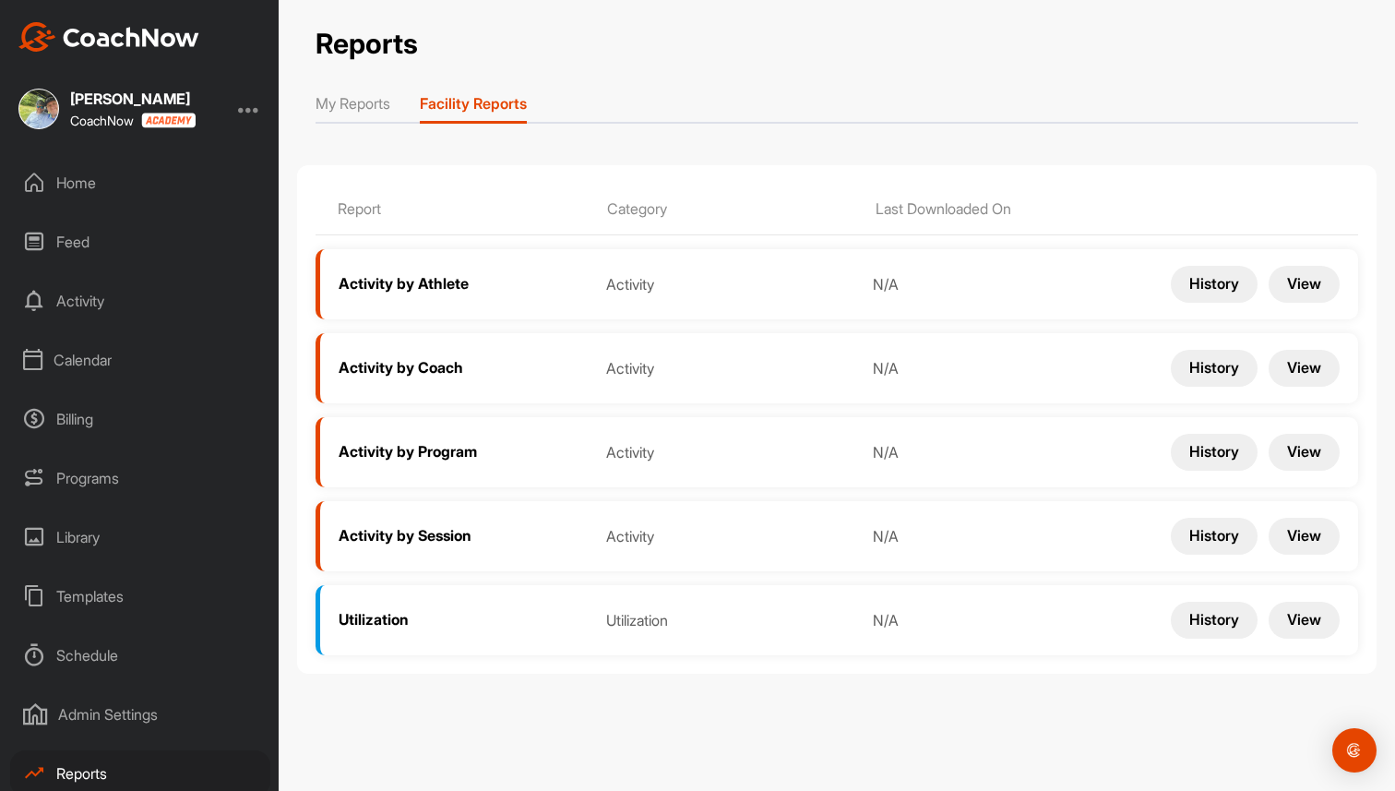
click at [1325, 374] on button "View" at bounding box center [1304, 368] width 71 height 37
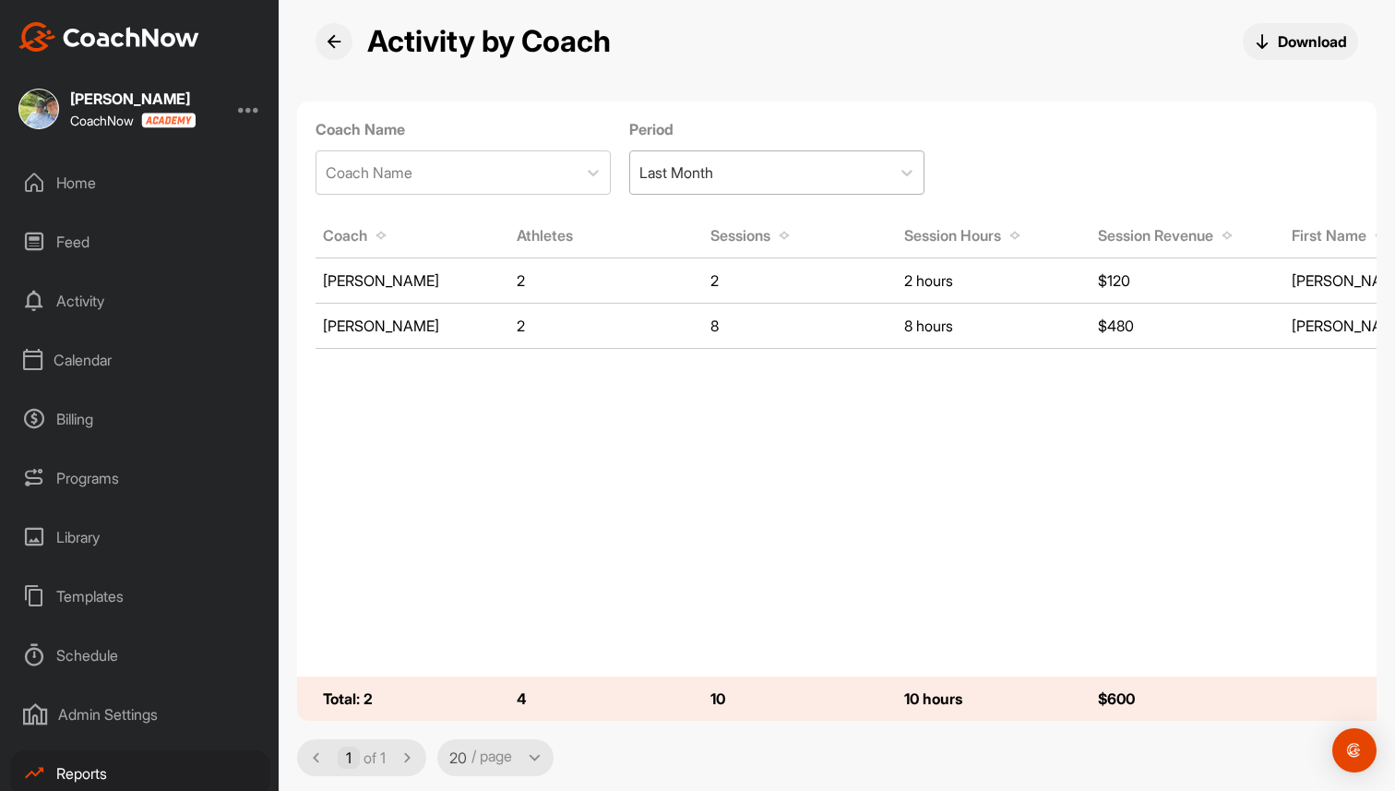
click at [810, 174] on div "Last Month" at bounding box center [760, 172] width 260 height 42
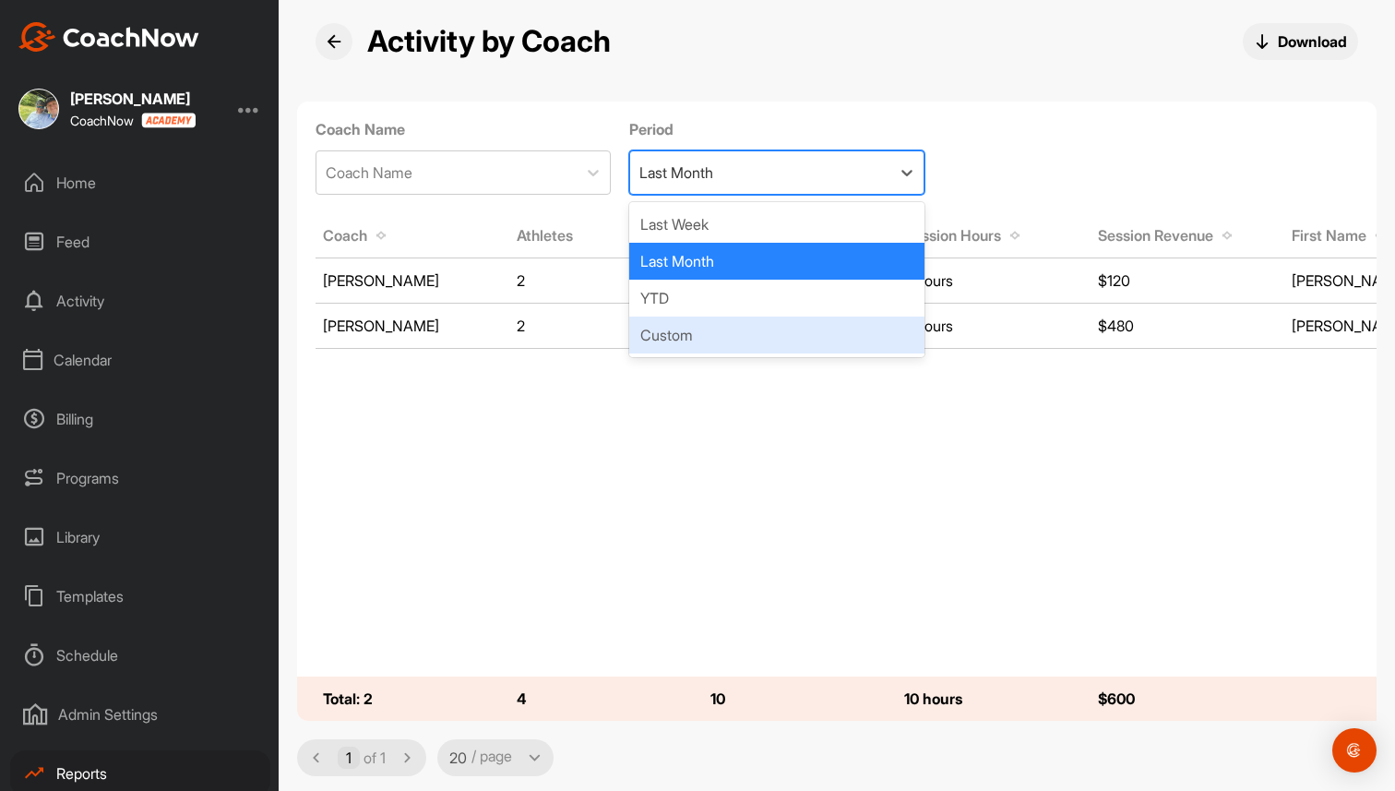
click at [803, 557] on tbody "Brad Mair 2 2 2 hours $120 Brad Mair Brad Mair 2 8 8 hours $480 Brad Mair" at bounding box center [993, 467] width 1393 height 418
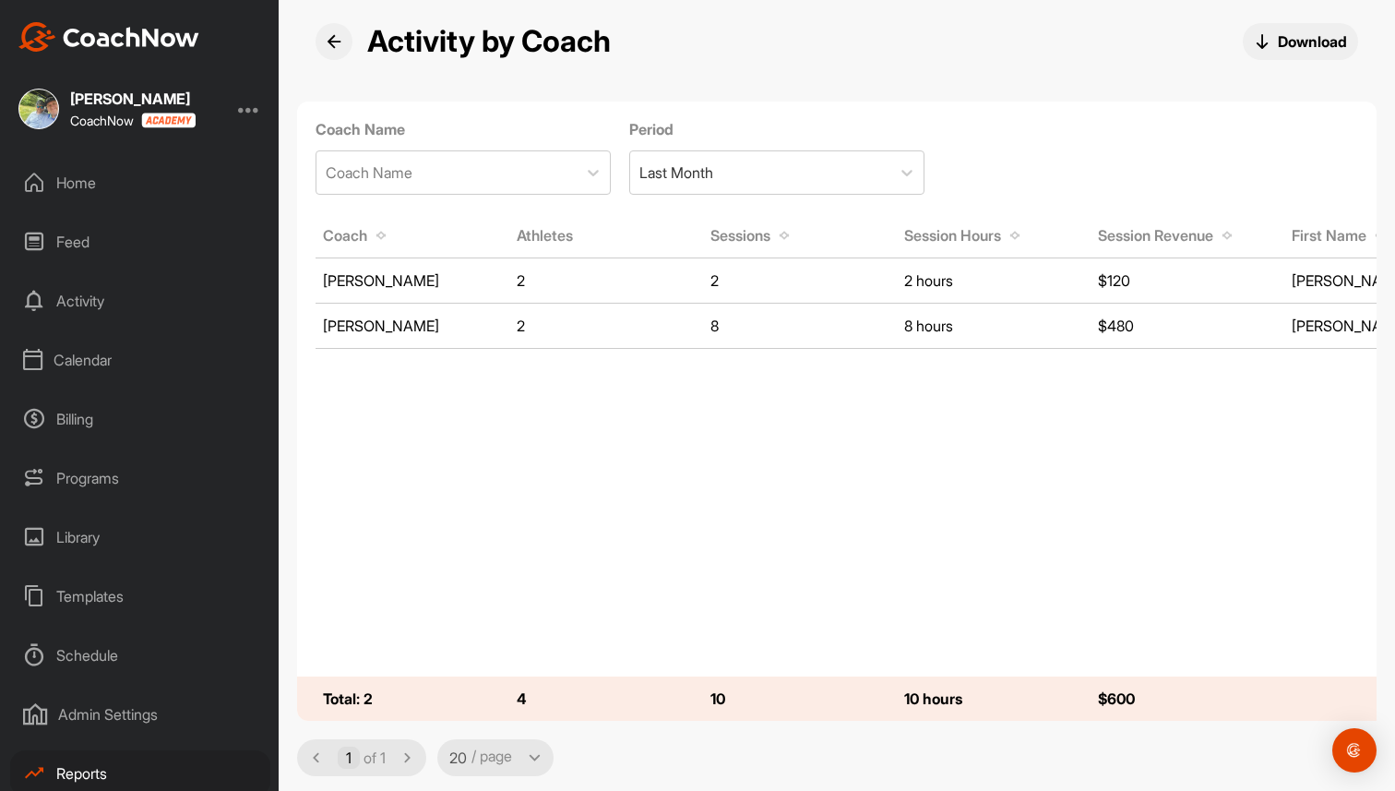
click at [84, 179] on div "Home" at bounding box center [140, 183] width 260 height 46
